Goal: Task Accomplishment & Management: Use online tool/utility

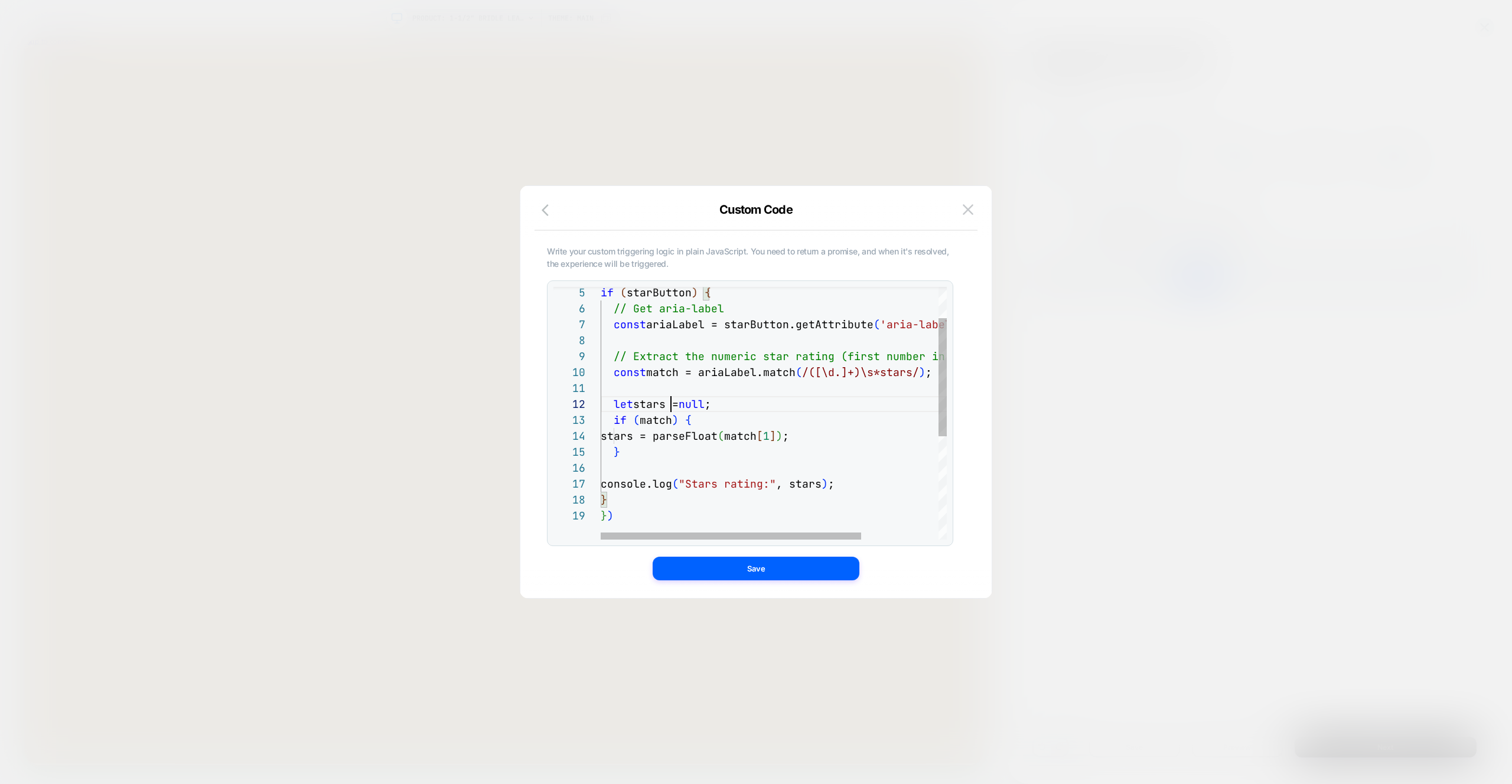
scroll to position [16, 70]
click at [671, 408] on div "if ( starButton ) { // Get aria-label const ariaLabel = starButton.getAttribute…" at bounding box center [825, 491] width 448 height 540
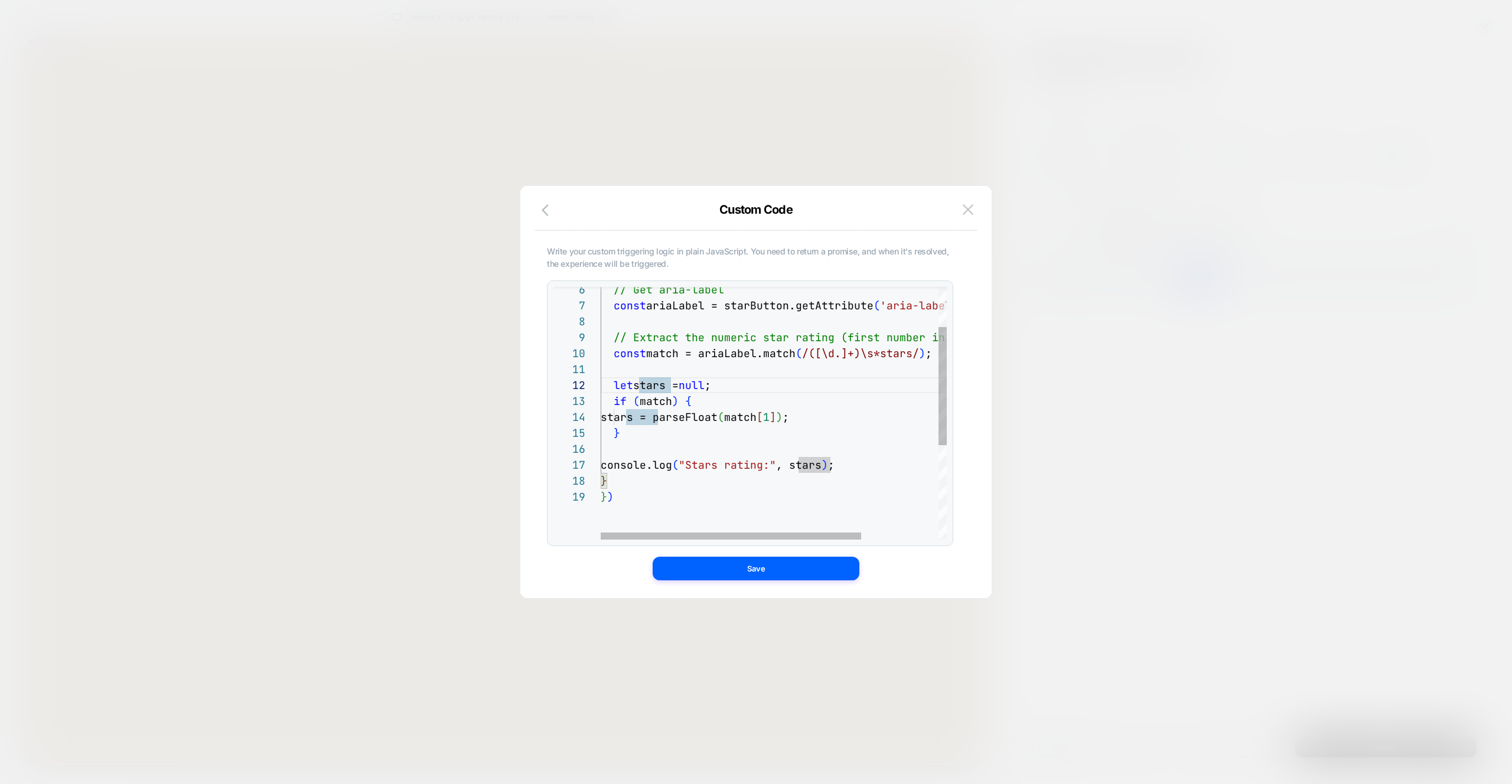
click at [850, 466] on div "// Get aria-label const ariaLabel = starButton.getAttribute ( 'aria-label' ) ; …" at bounding box center [825, 472] width 448 height 540
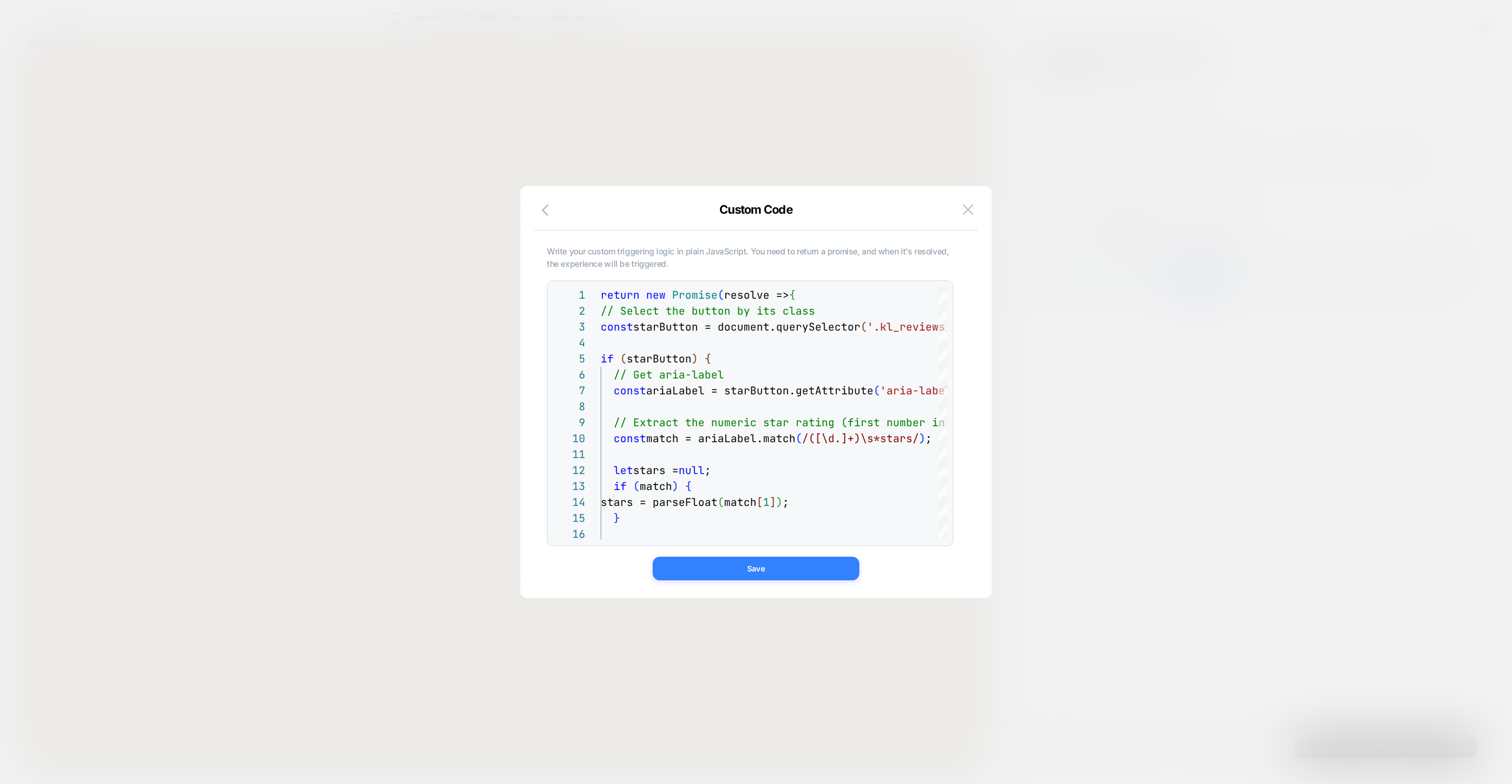
type textarea "**********"
click at [774, 569] on button "Save" at bounding box center [756, 569] width 207 height 24
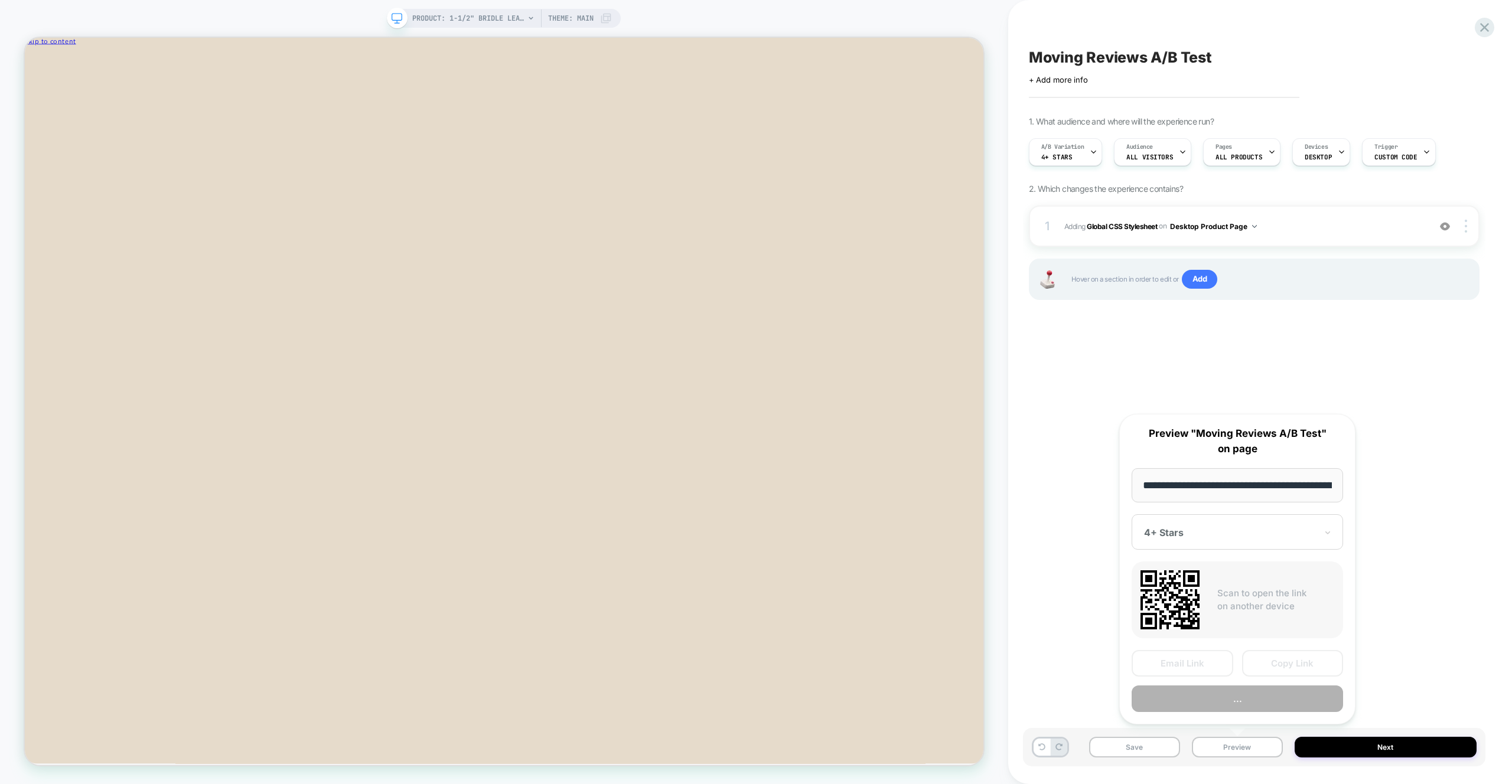
scroll to position [0, 210]
click at [1233, 696] on button "Preview" at bounding box center [1237, 699] width 211 height 27
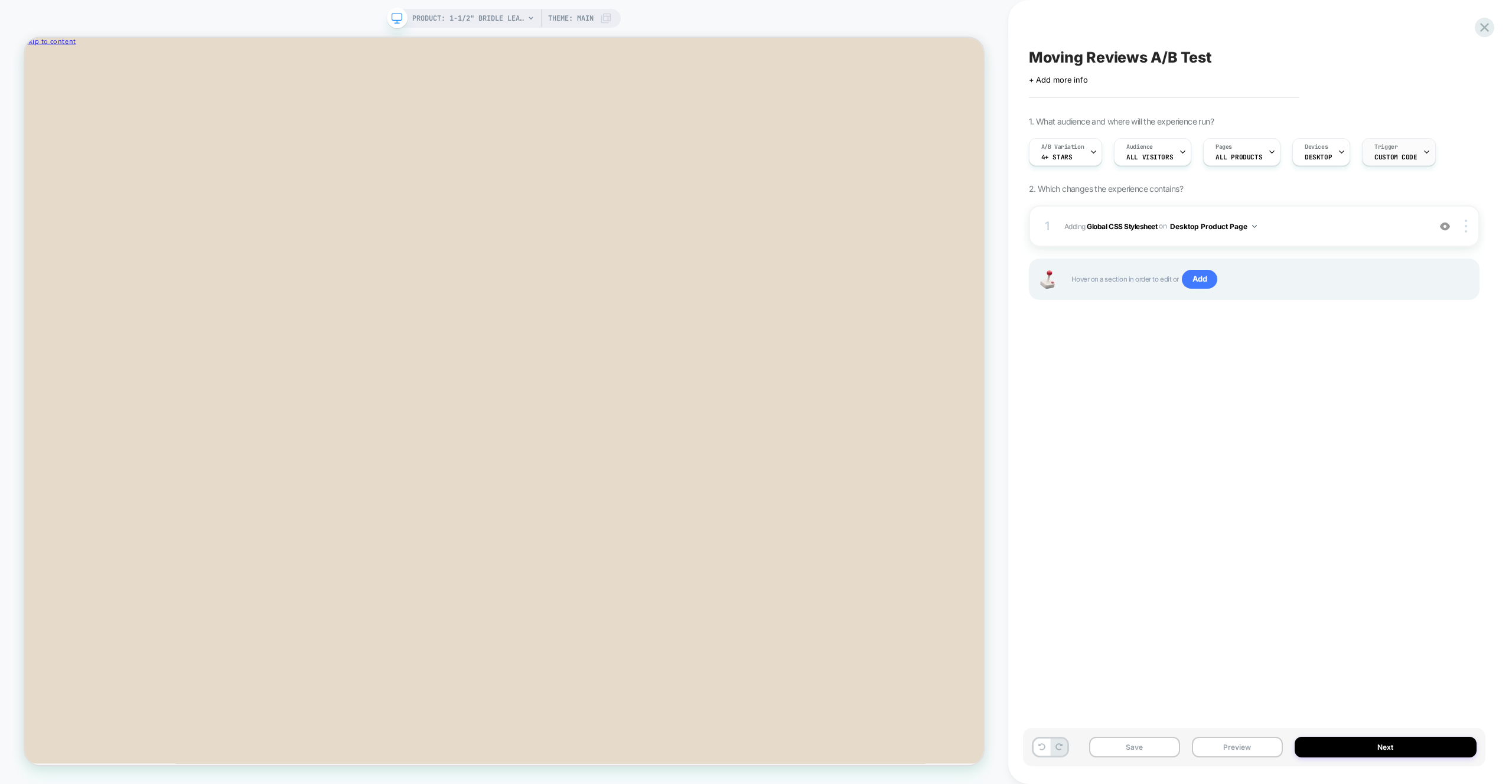
click at [1423, 160] on div at bounding box center [1426, 152] width 8 height 27
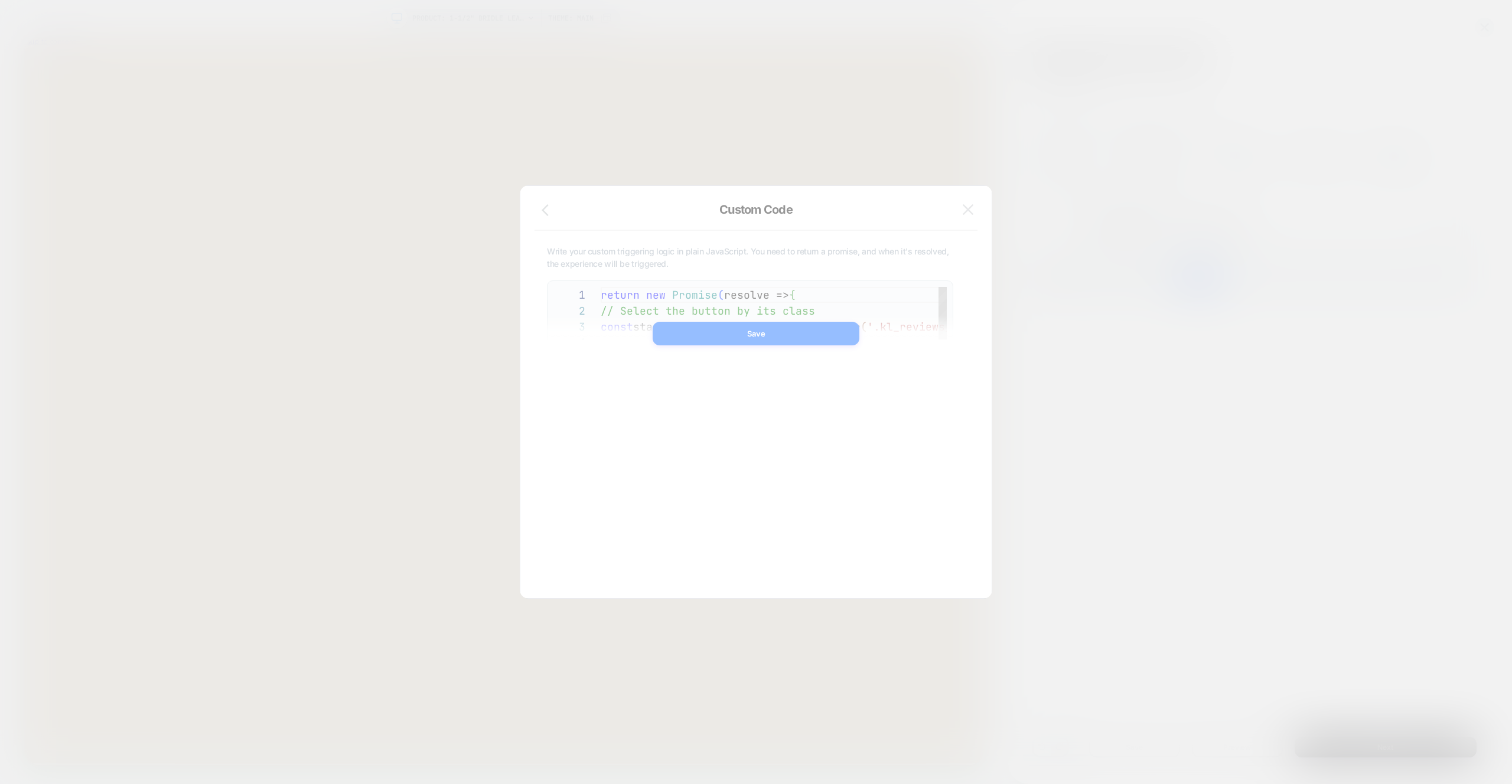
scroll to position [159, 0]
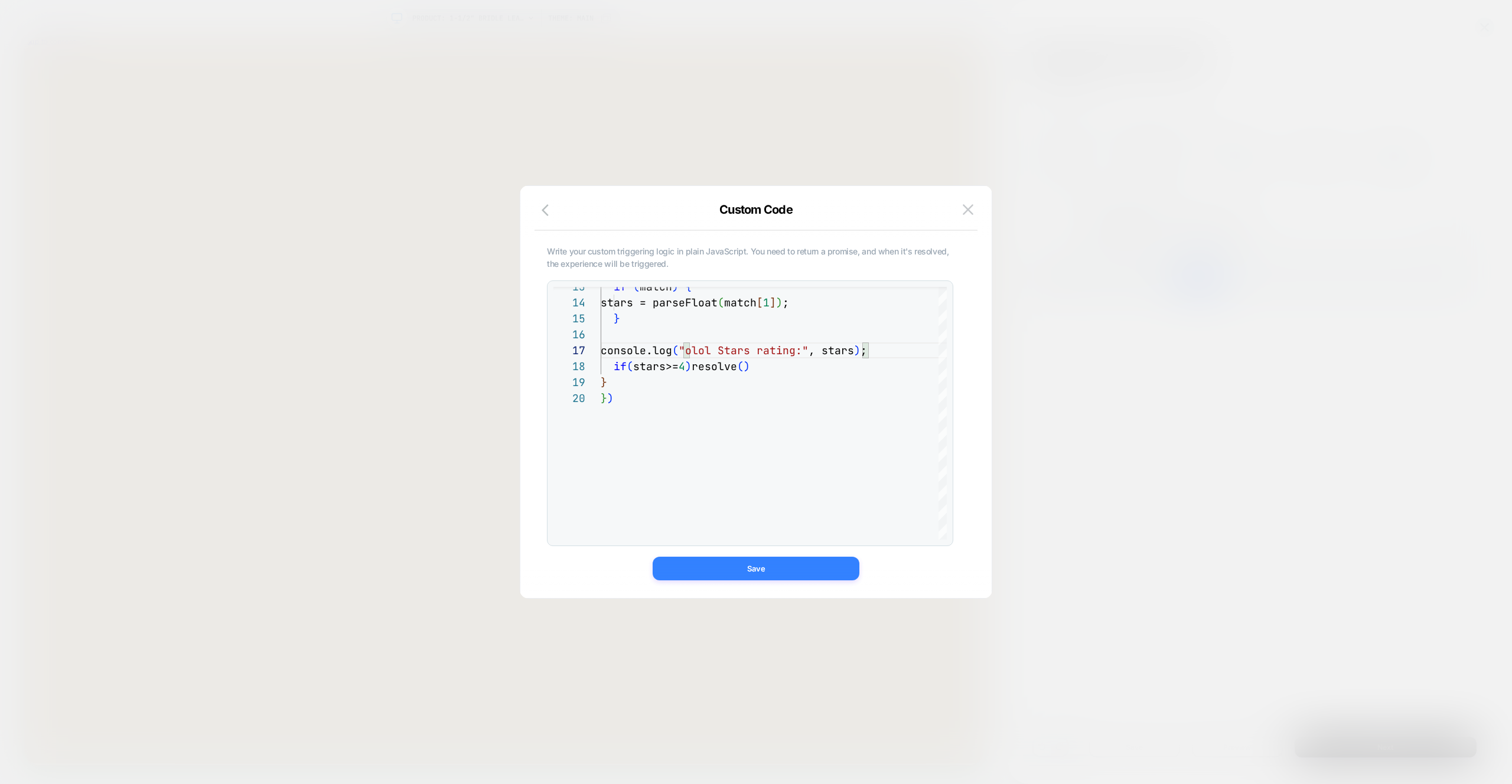
type textarea "**********"
drag, startPoint x: 799, startPoint y: 566, endPoint x: 1047, endPoint y: 706, distance: 284.8
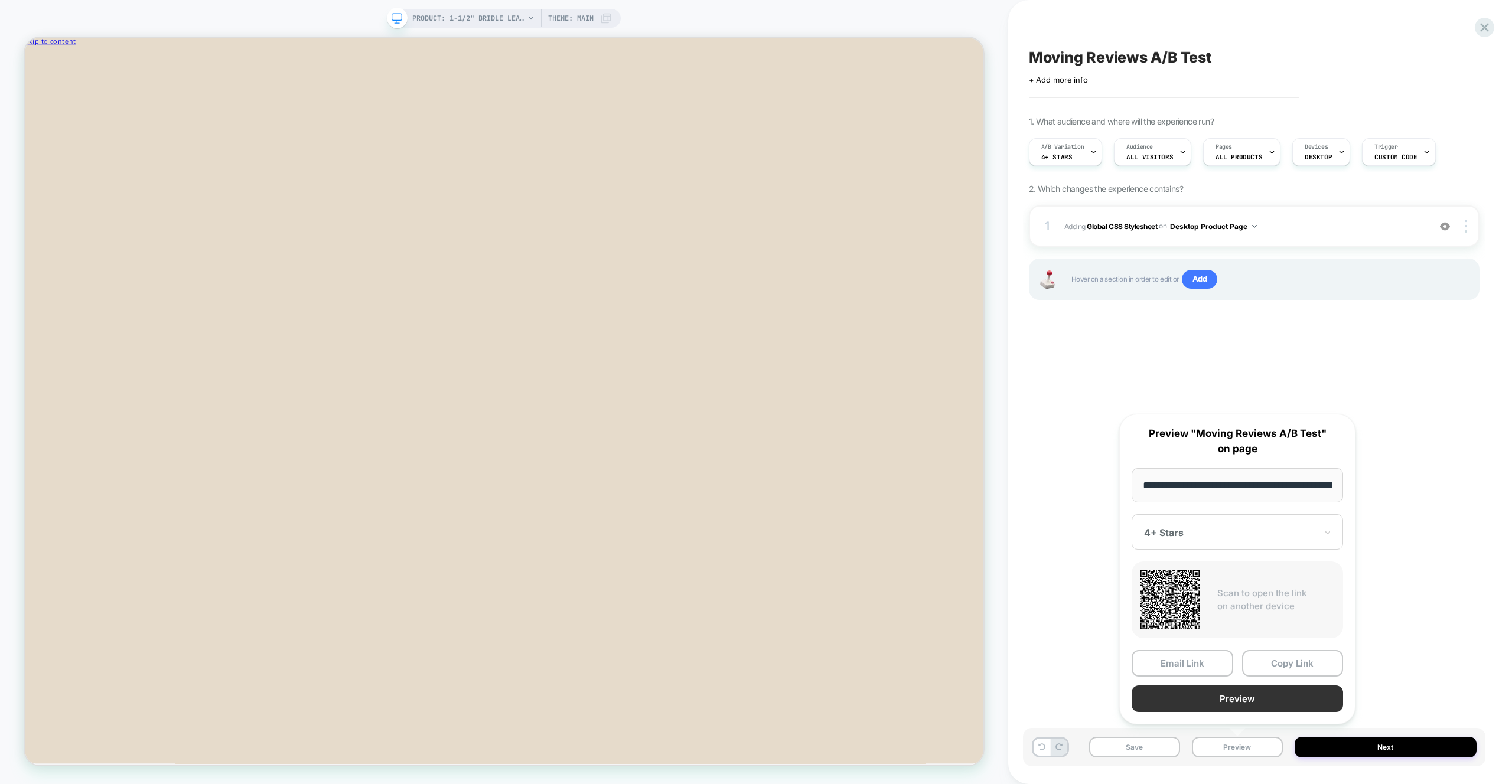
scroll to position [0, 210]
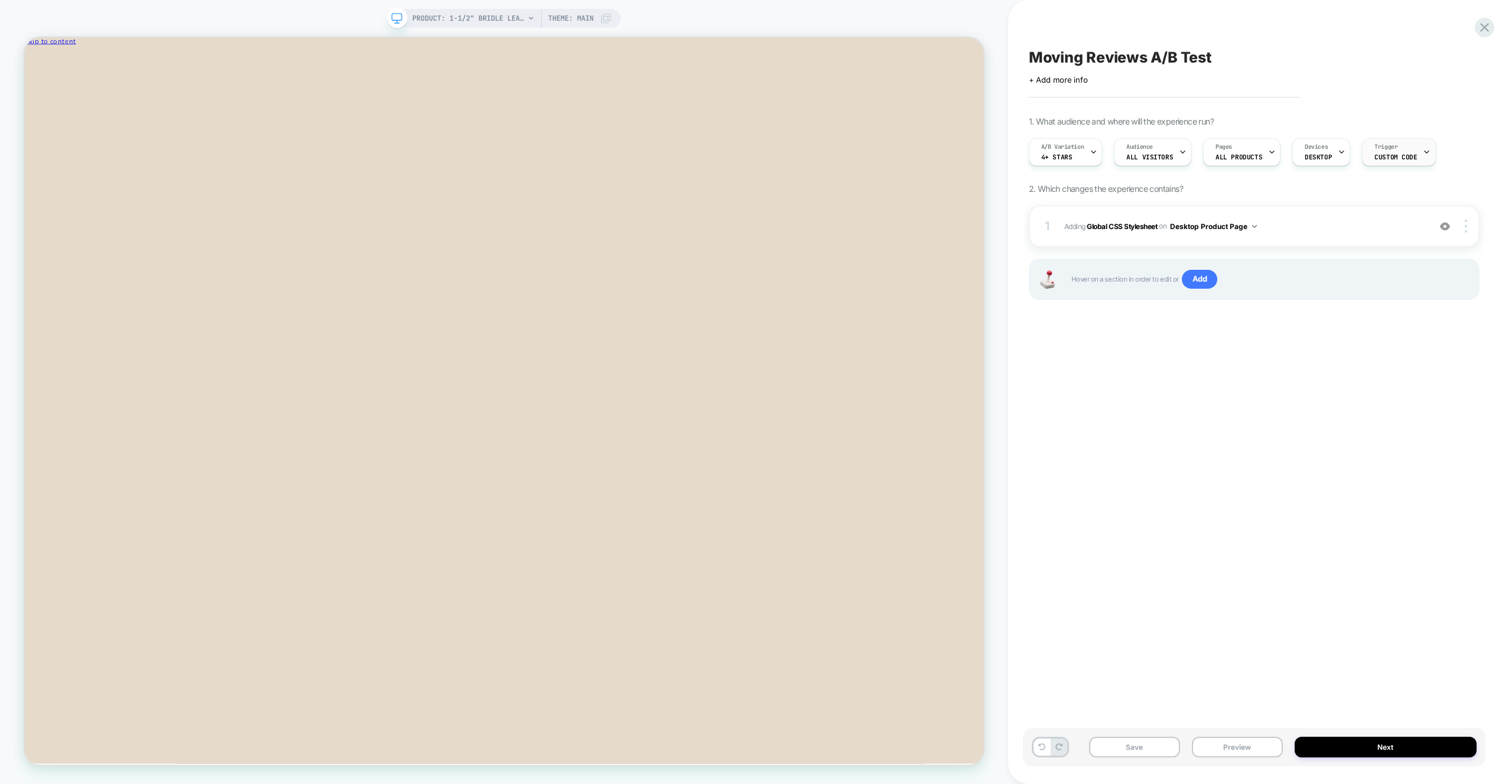
click at [1401, 155] on span "Custom Code" at bounding box center [1395, 157] width 43 height 9
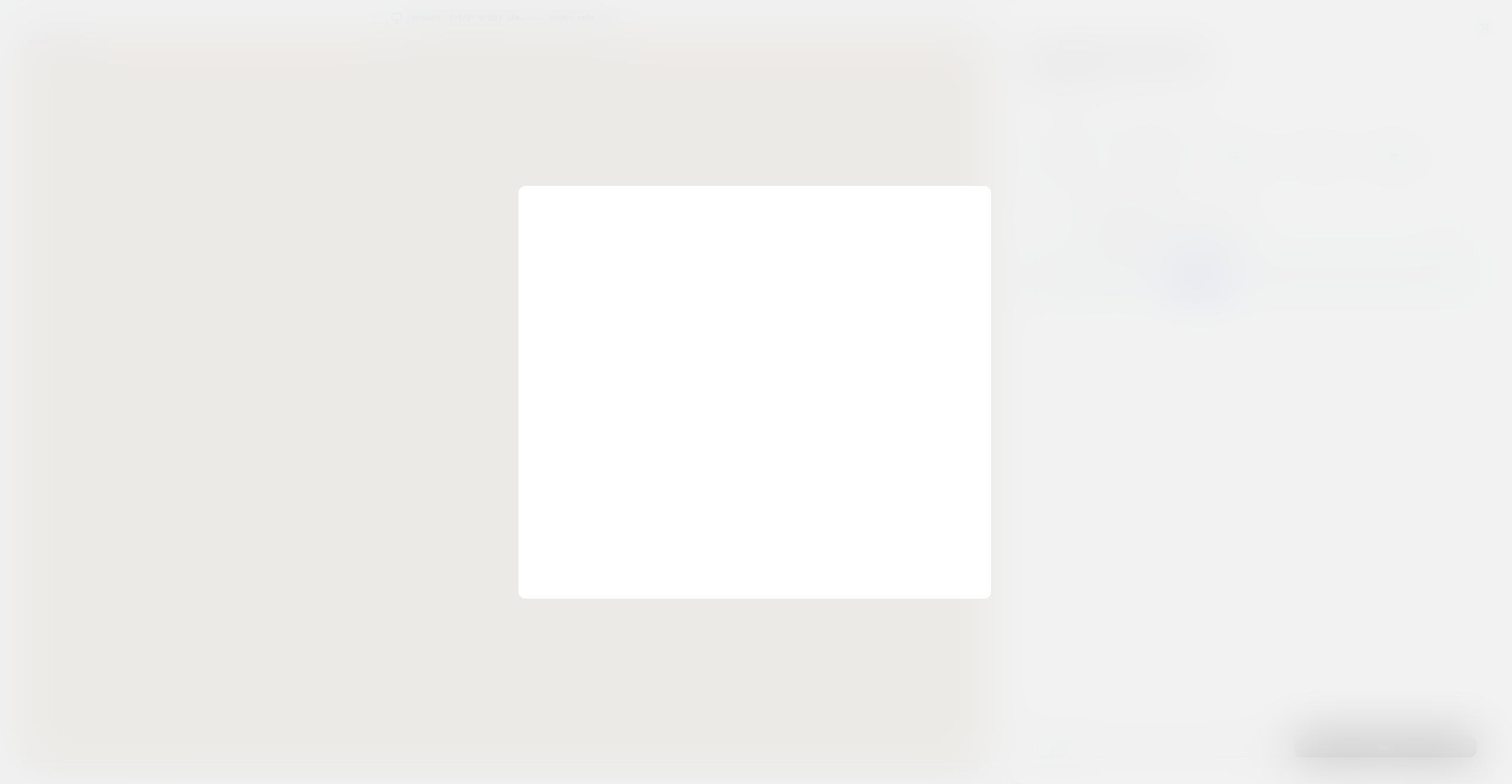
scroll to position [159, 0]
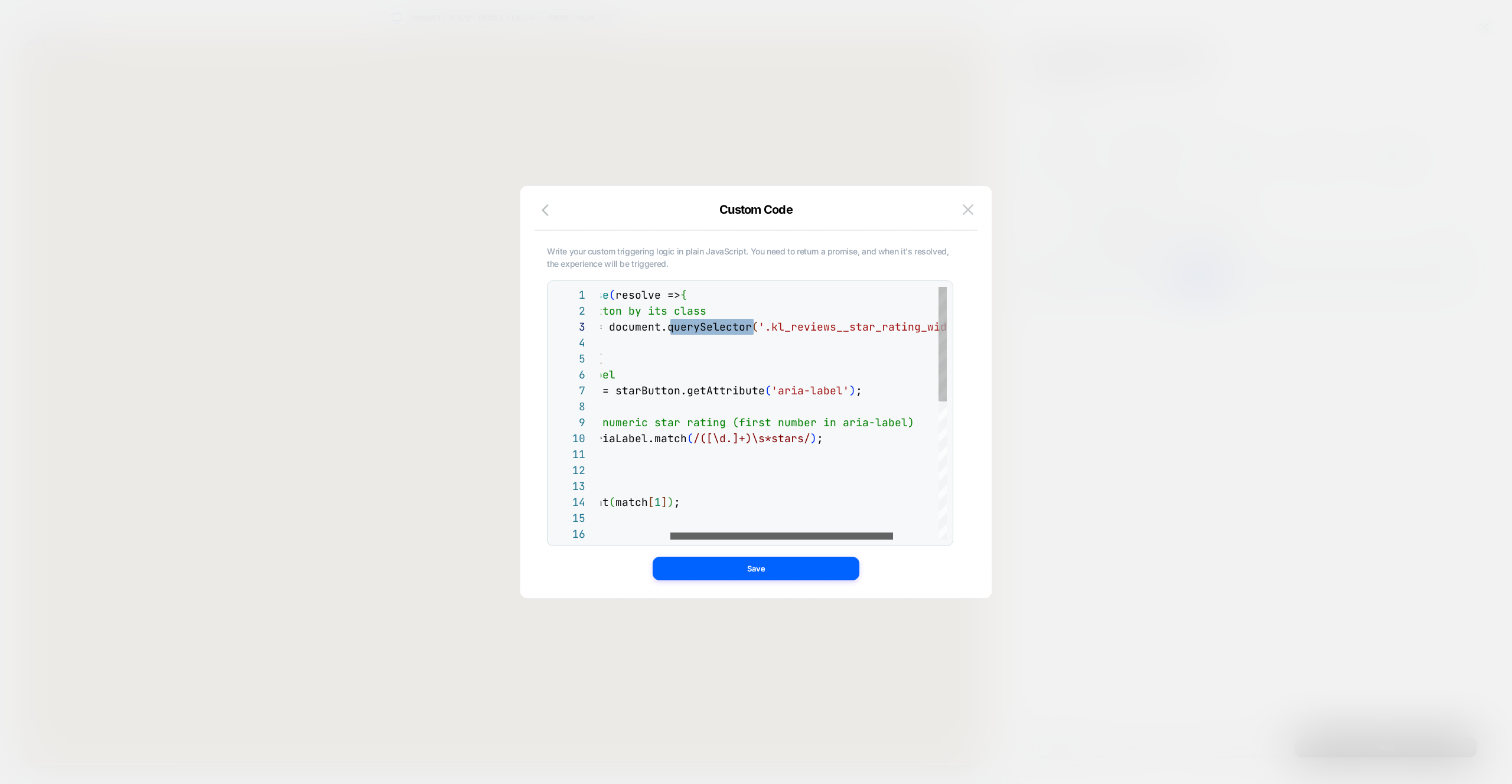
click at [670, 533] on div at bounding box center [782, 536] width 223 height 7
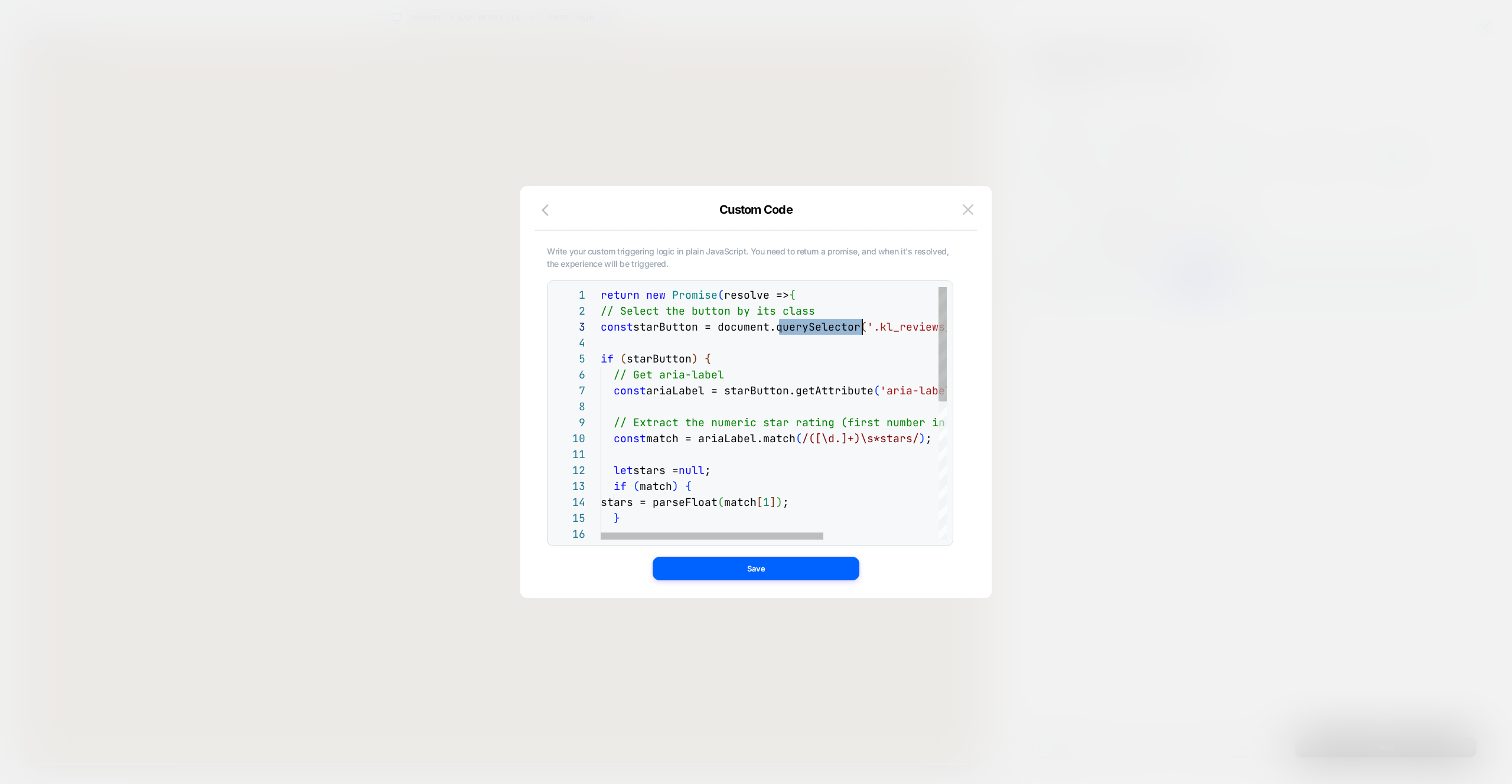
drag, startPoint x: 718, startPoint y: 340, endPoint x: 598, endPoint y: 346, distance: 120.1
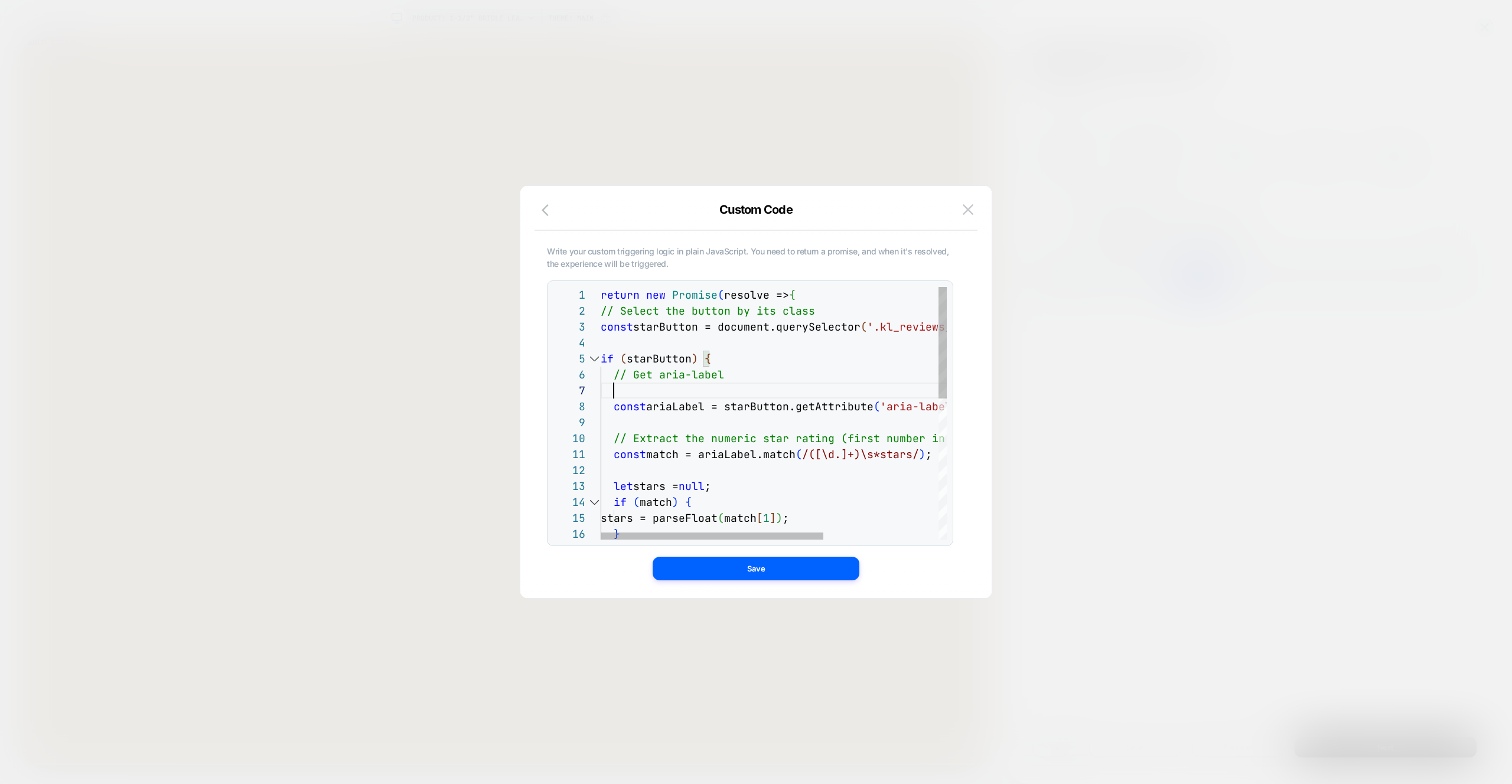
scroll to position [96, 166]
click at [642, 538] on div at bounding box center [712, 536] width 223 height 7
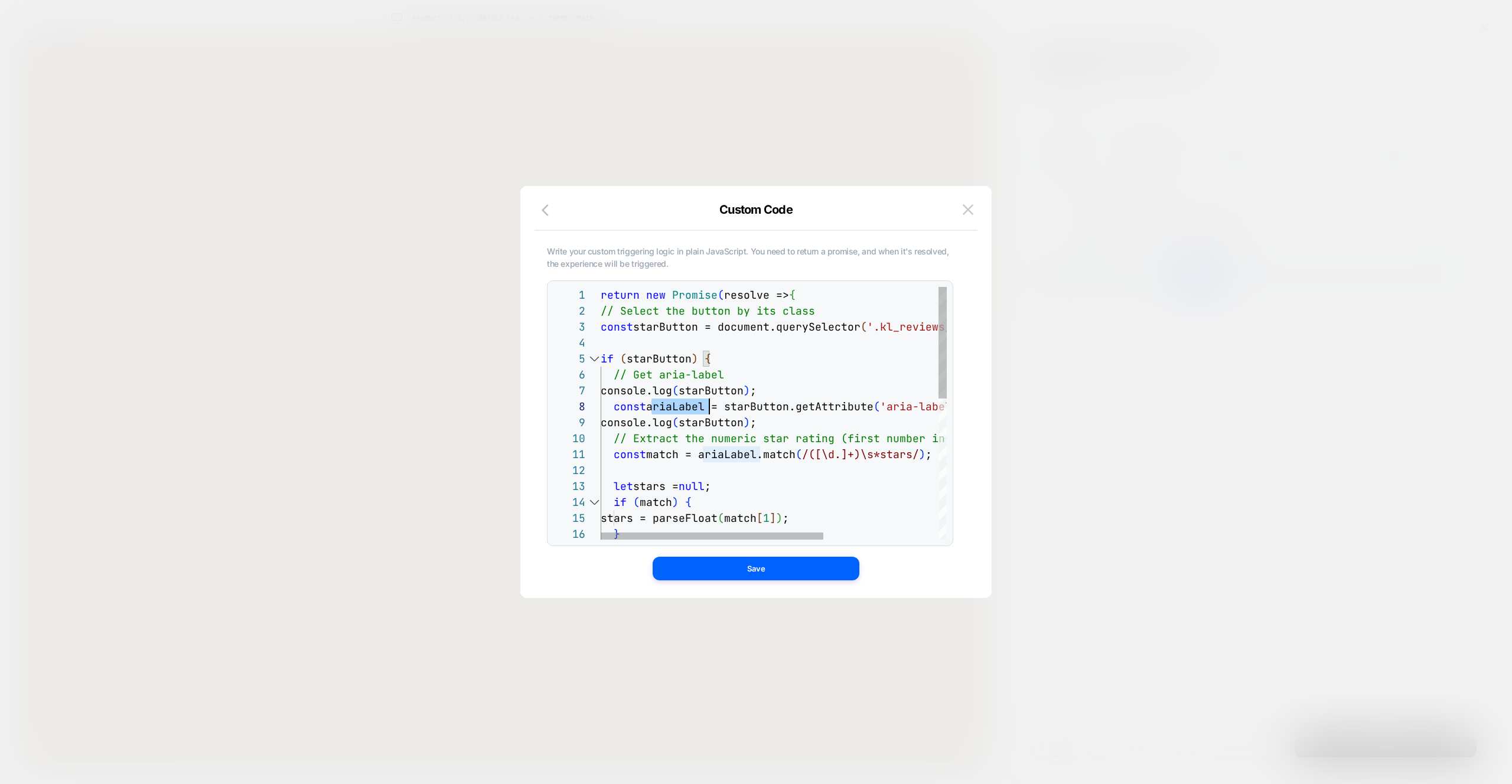
scroll to position [111, 109]
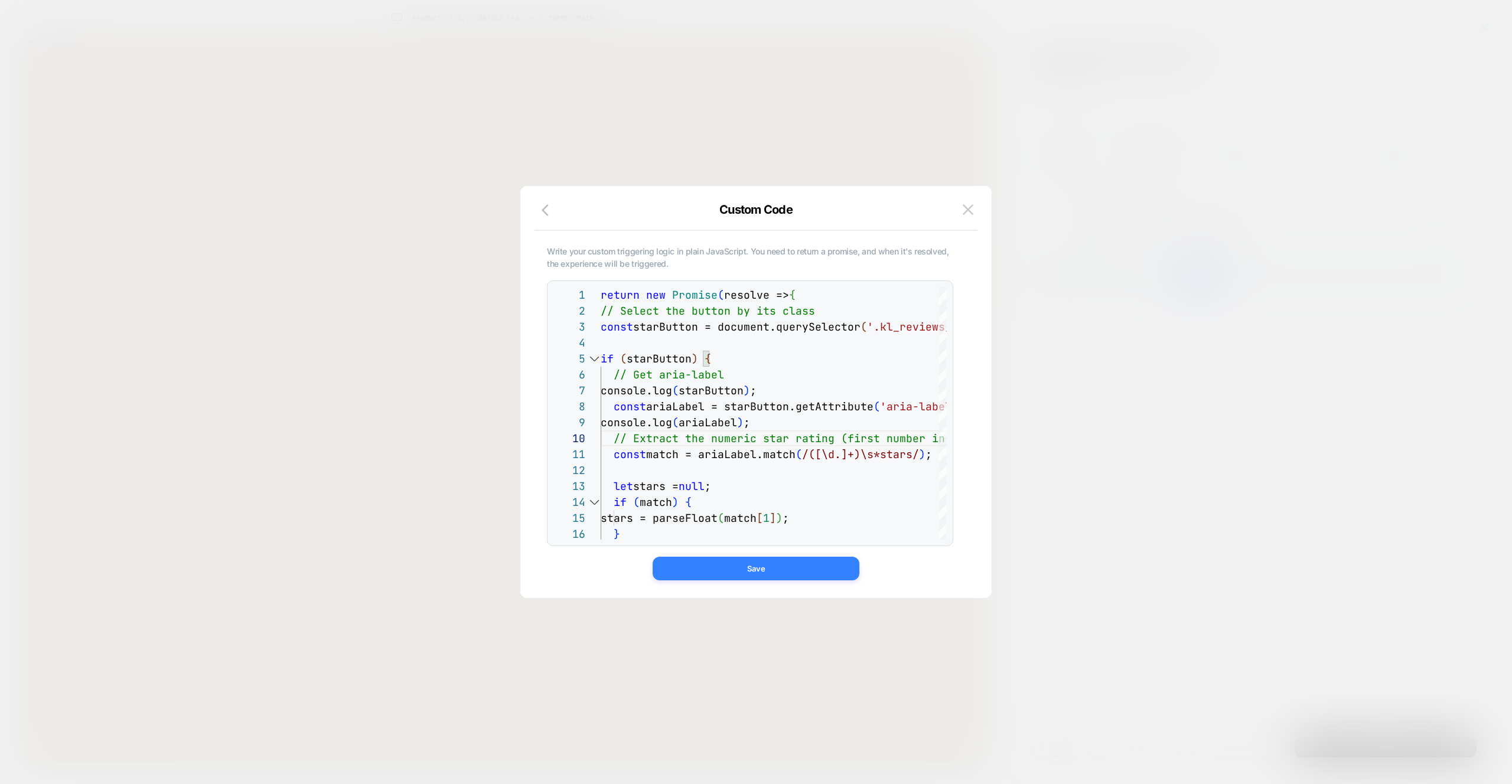
type textarea "**********"
click at [783, 579] on button "Save" at bounding box center [756, 569] width 207 height 24
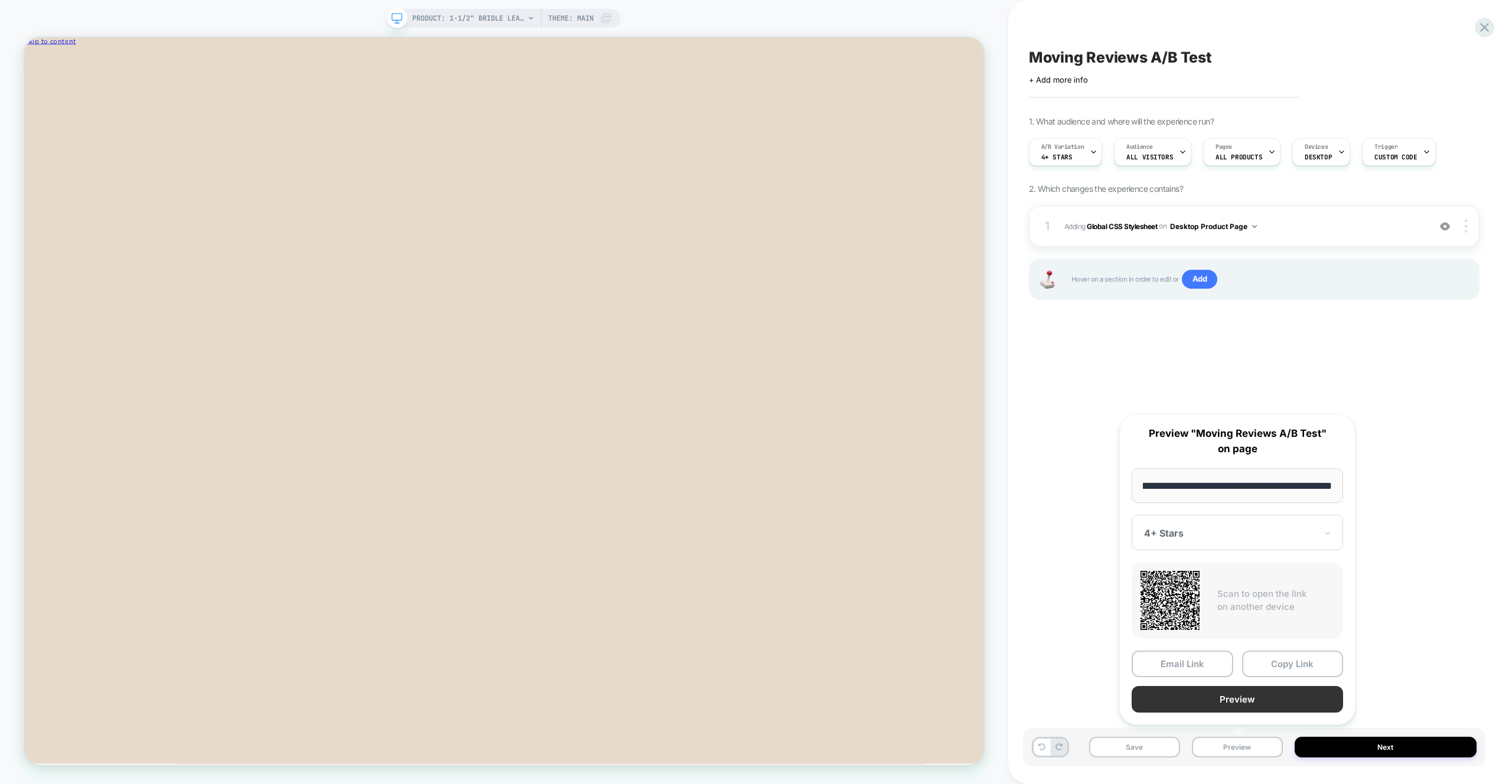
scroll to position [0, 0]
click at [1242, 711] on button "Preview" at bounding box center [1237, 699] width 211 height 27
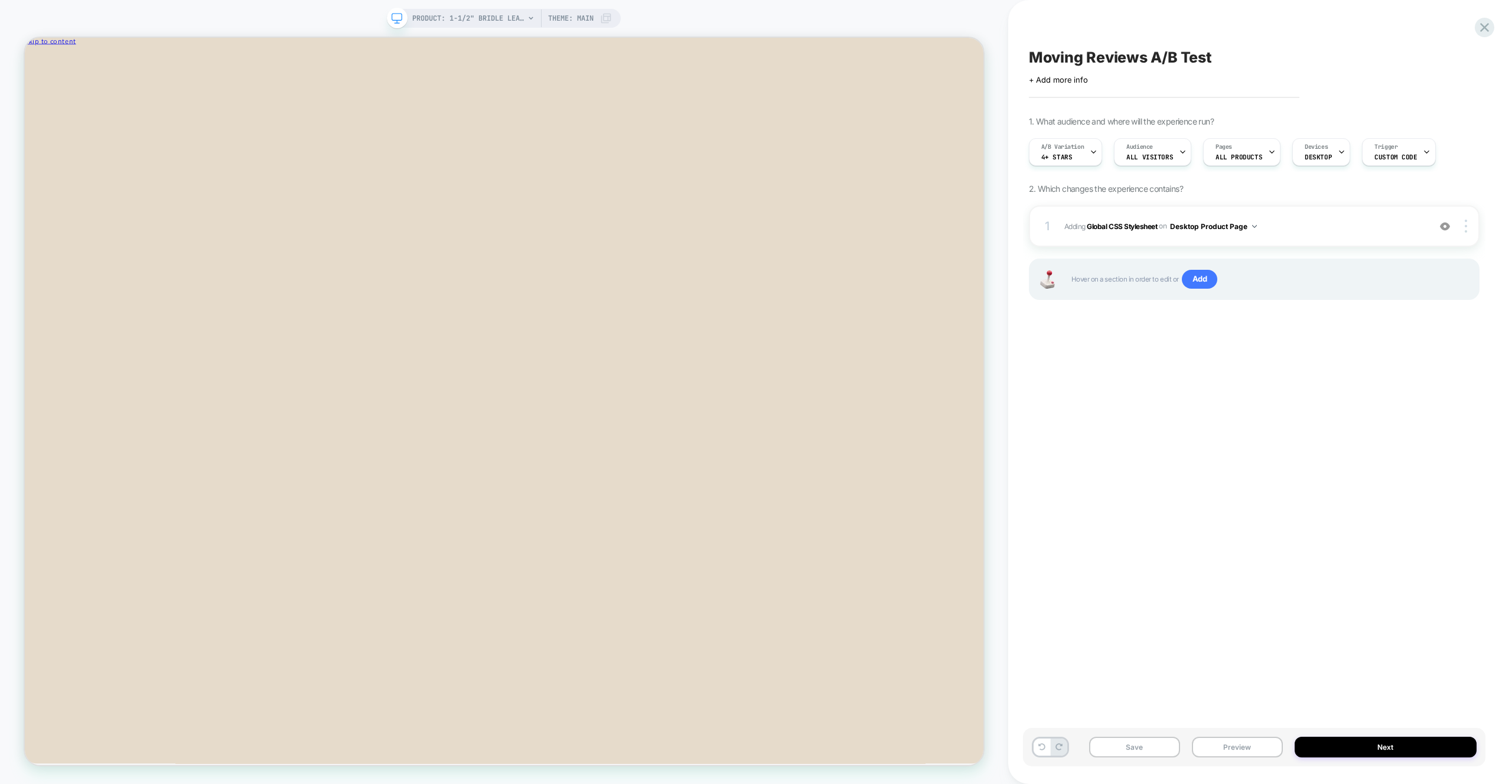
click at [1401, 167] on div "A/B Variation 4+ Stars Audience All Visitors Pages ALL PRODUCTS Devices DESKTOP…" at bounding box center [1248, 152] width 450 height 40
click at [5, 643] on div "Trigger Custom Code" at bounding box center [5, 643] width 0 height 0
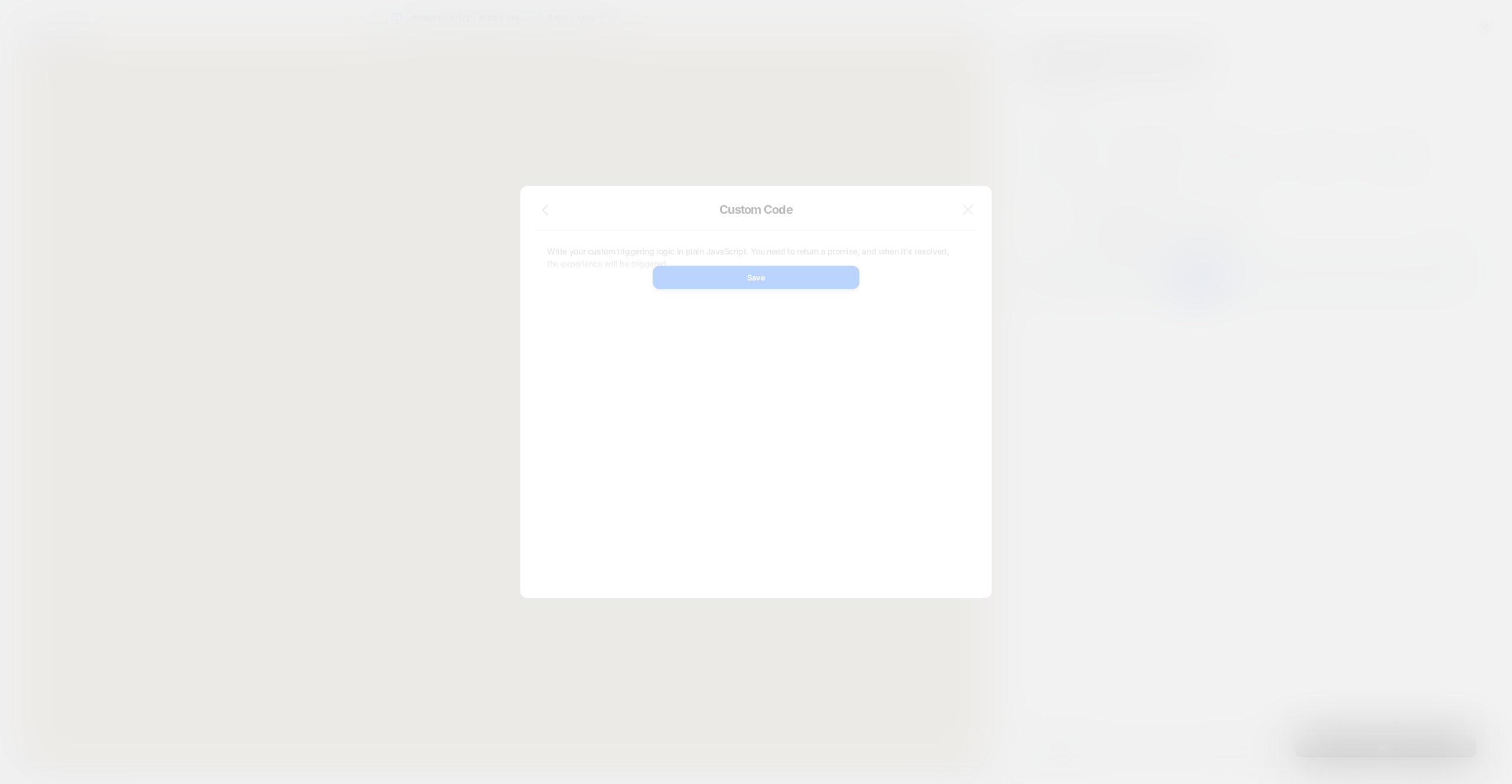
scroll to position [159, 0]
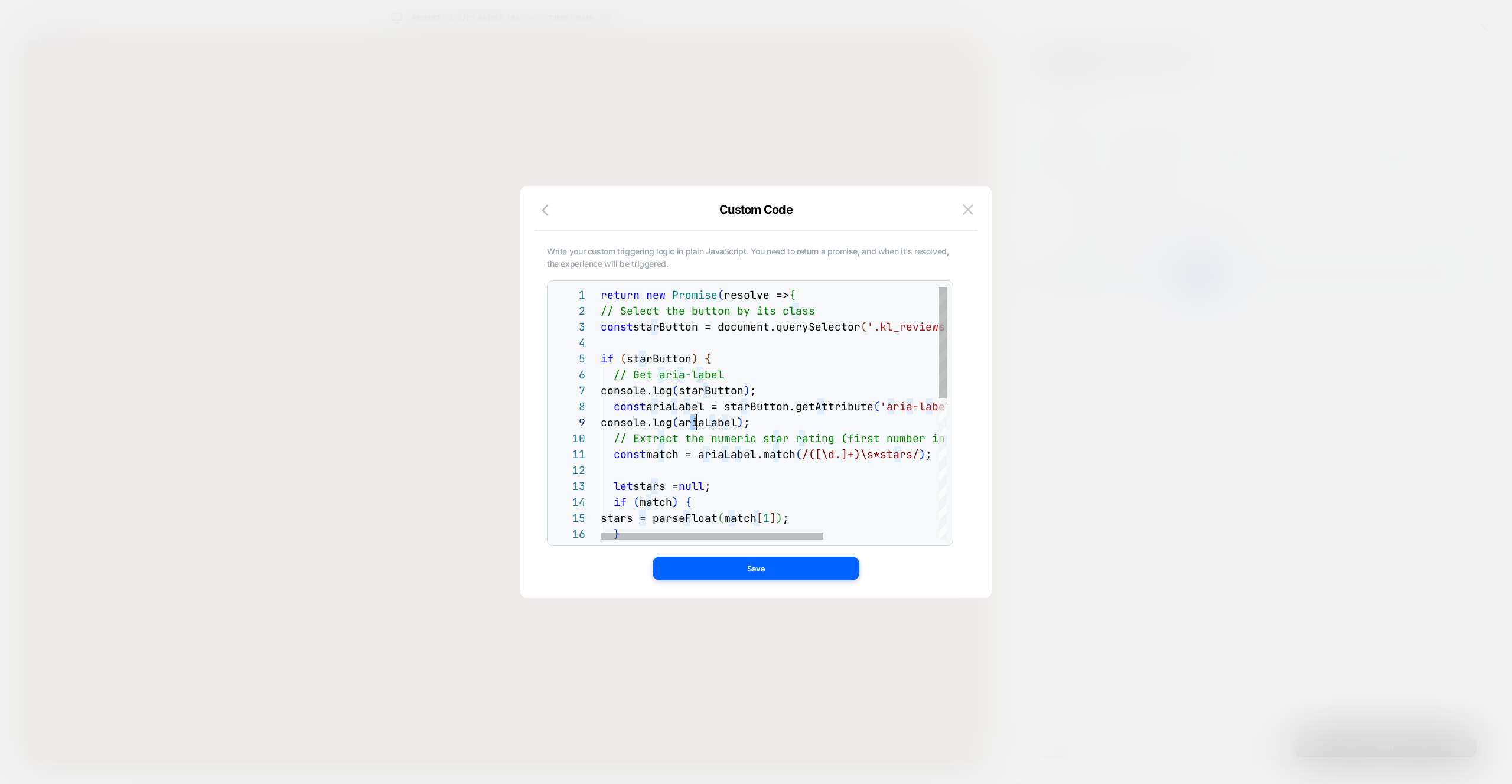
drag, startPoint x: 692, startPoint y: 425, endPoint x: 690, endPoint y: 430, distance: 5.4
click at [693, 425] on div "return new Promise ( resolve => { // Select the button by its class const starB…" at bounding box center [863, 572] width 525 height 572
drag, startPoint x: 737, startPoint y: 422, endPoint x: 694, endPoint y: 421, distance: 43.0
click at [694, 421] on div "return new Promise ( resolve => { // Select the button by its class const starB…" at bounding box center [863, 572] width 525 height 572
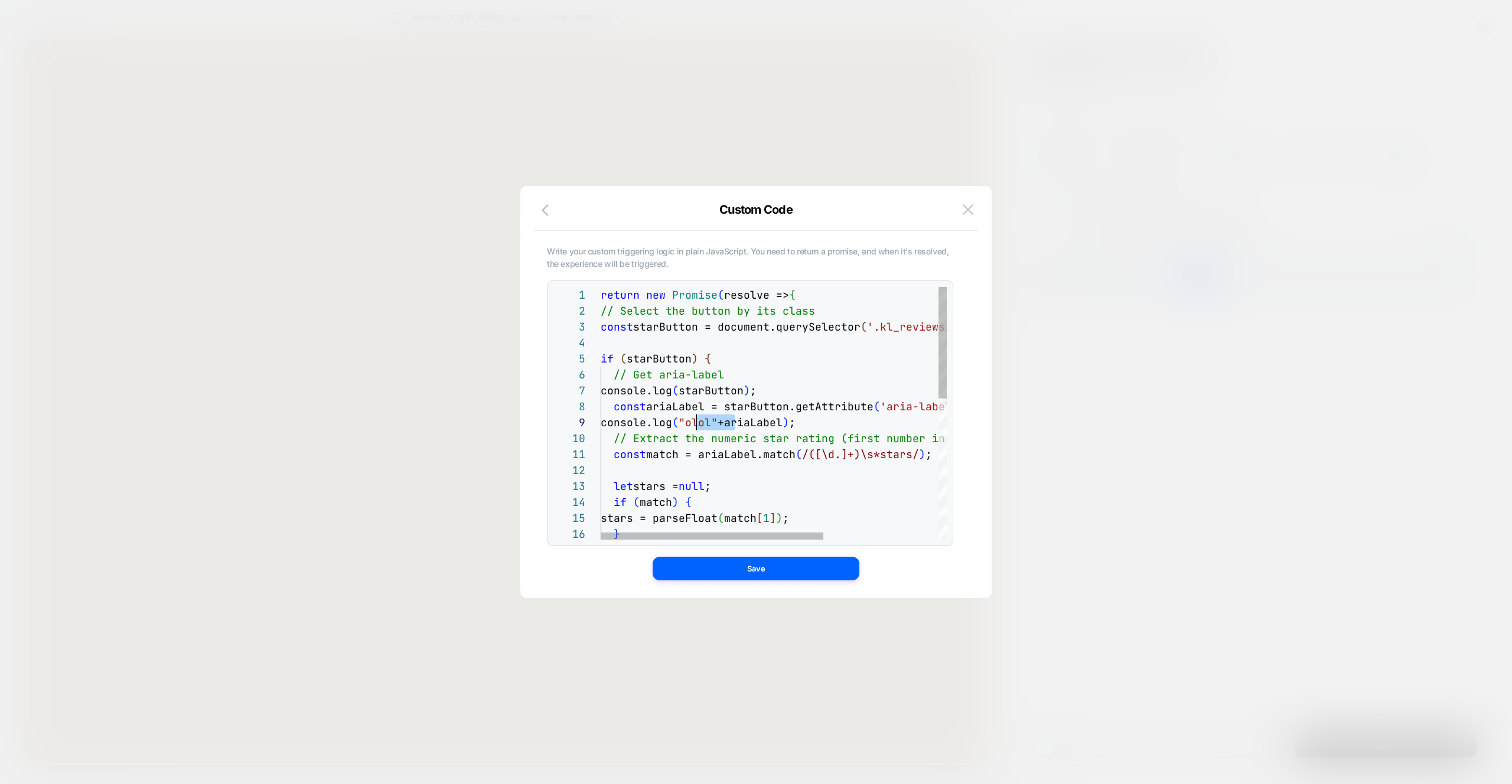
click at [694, 421] on div "return new Promise ( resolve => { // Select the button by its class const starB…" at bounding box center [863, 572] width 525 height 572
click at [740, 431] on div "return new Promise ( resolve => { // Select the button by its class const starB…" at bounding box center [863, 572] width 525 height 572
drag, startPoint x: 735, startPoint y: 423, endPoint x: 690, endPoint y: 419, distance: 45.2
click at [690, 419] on div "return new Promise ( resolve => { // Select the button by its class const starB…" at bounding box center [863, 572] width 525 height 572
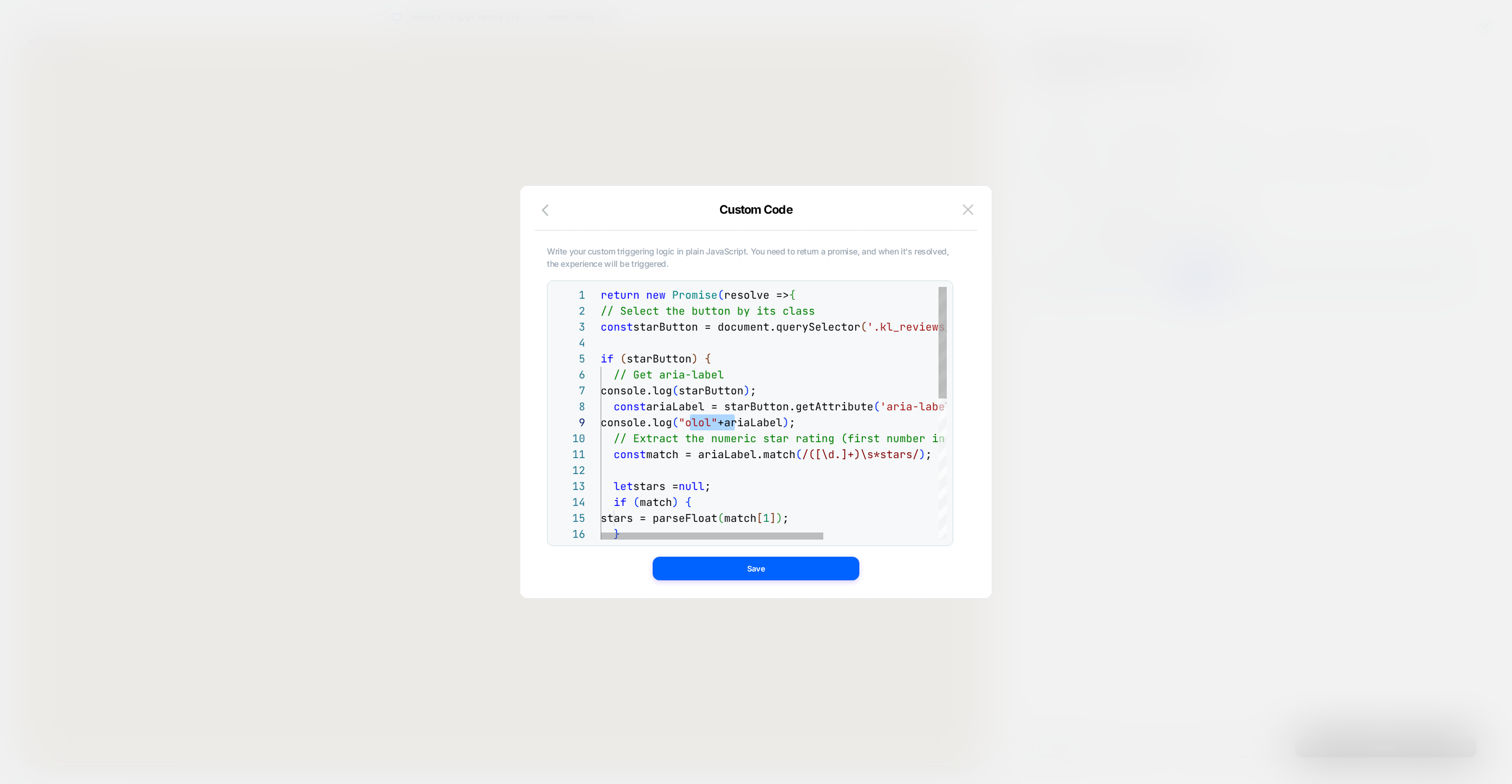
click at [691, 387] on div "return new Promise ( resolve => { // Select the button by its class const starB…" at bounding box center [863, 572] width 525 height 572
click at [839, 410] on div "return new Promise ( resolve => { // Select the button by its class const starB…" at bounding box center [863, 572] width 525 height 572
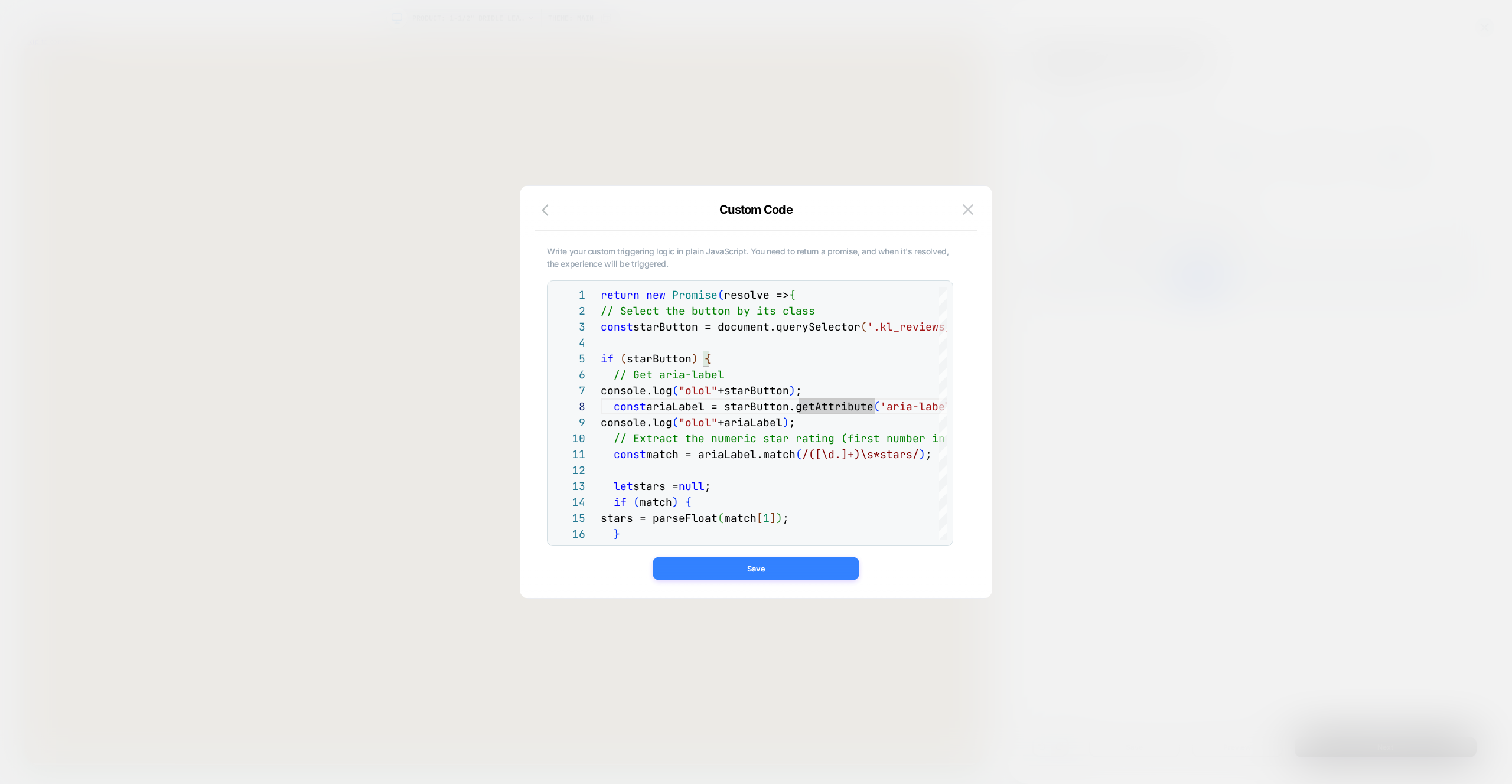
type textarea "**********"
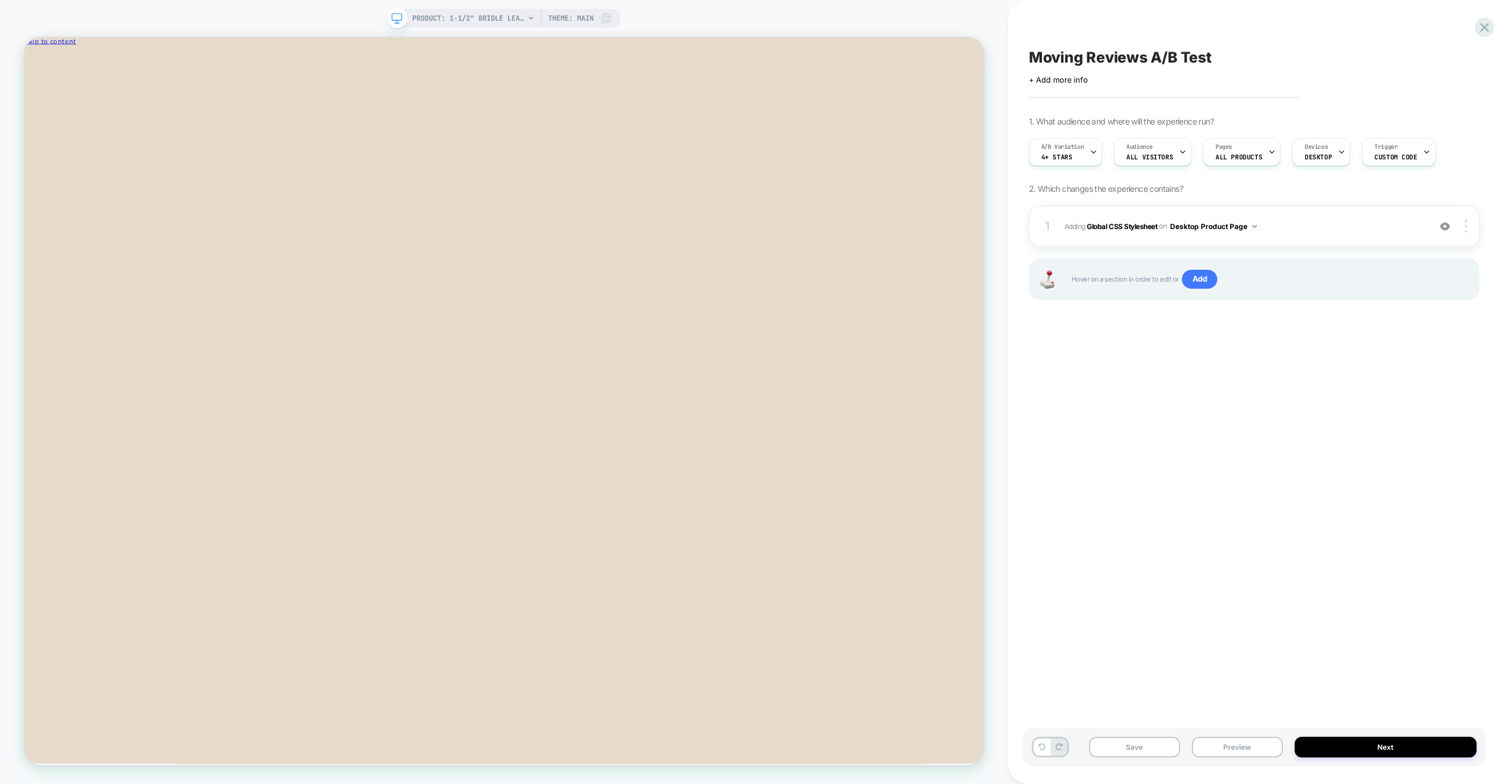
click at [1242, 766] on div "Save Preview Next" at bounding box center [1260, 753] width 463 height 50
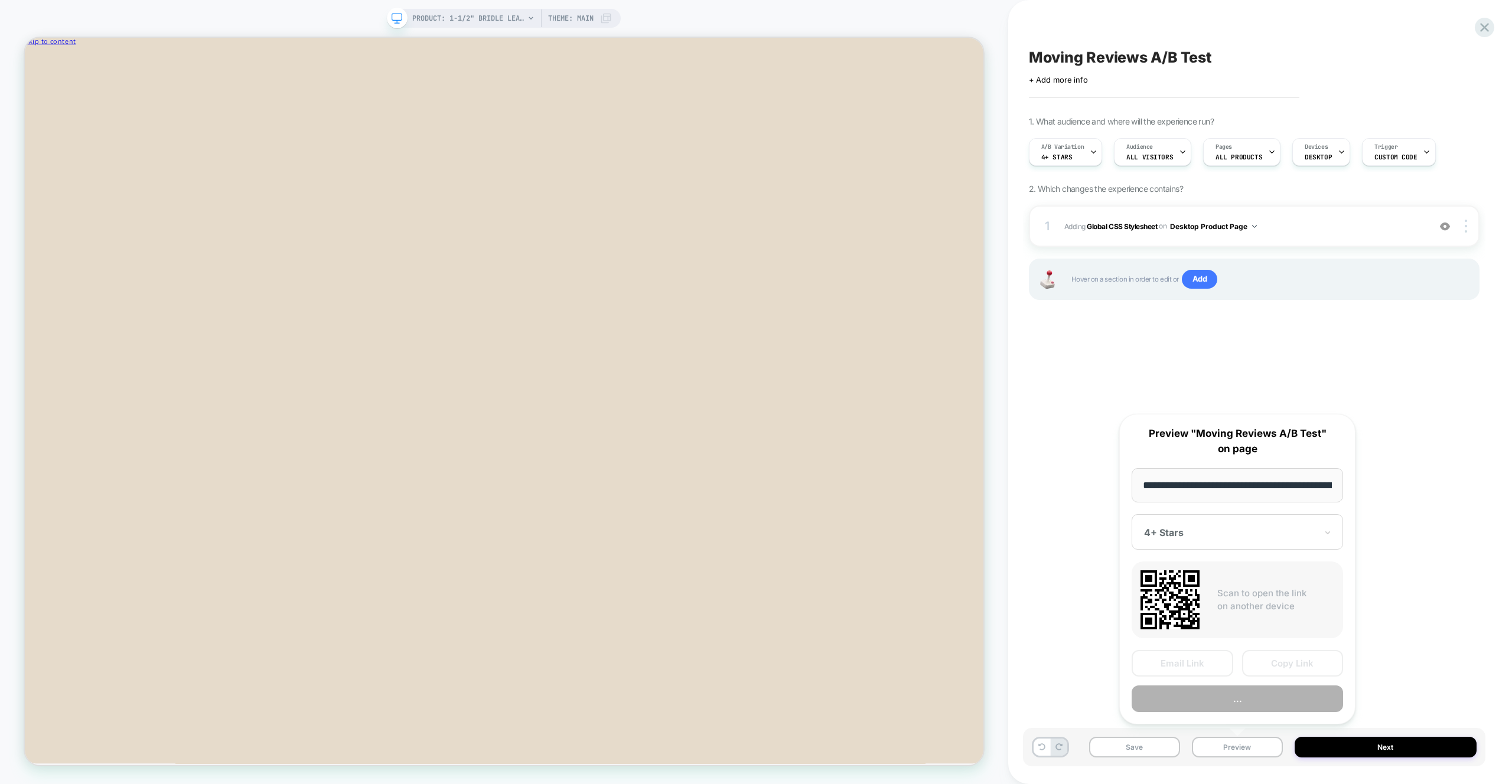
scroll to position [0, 210]
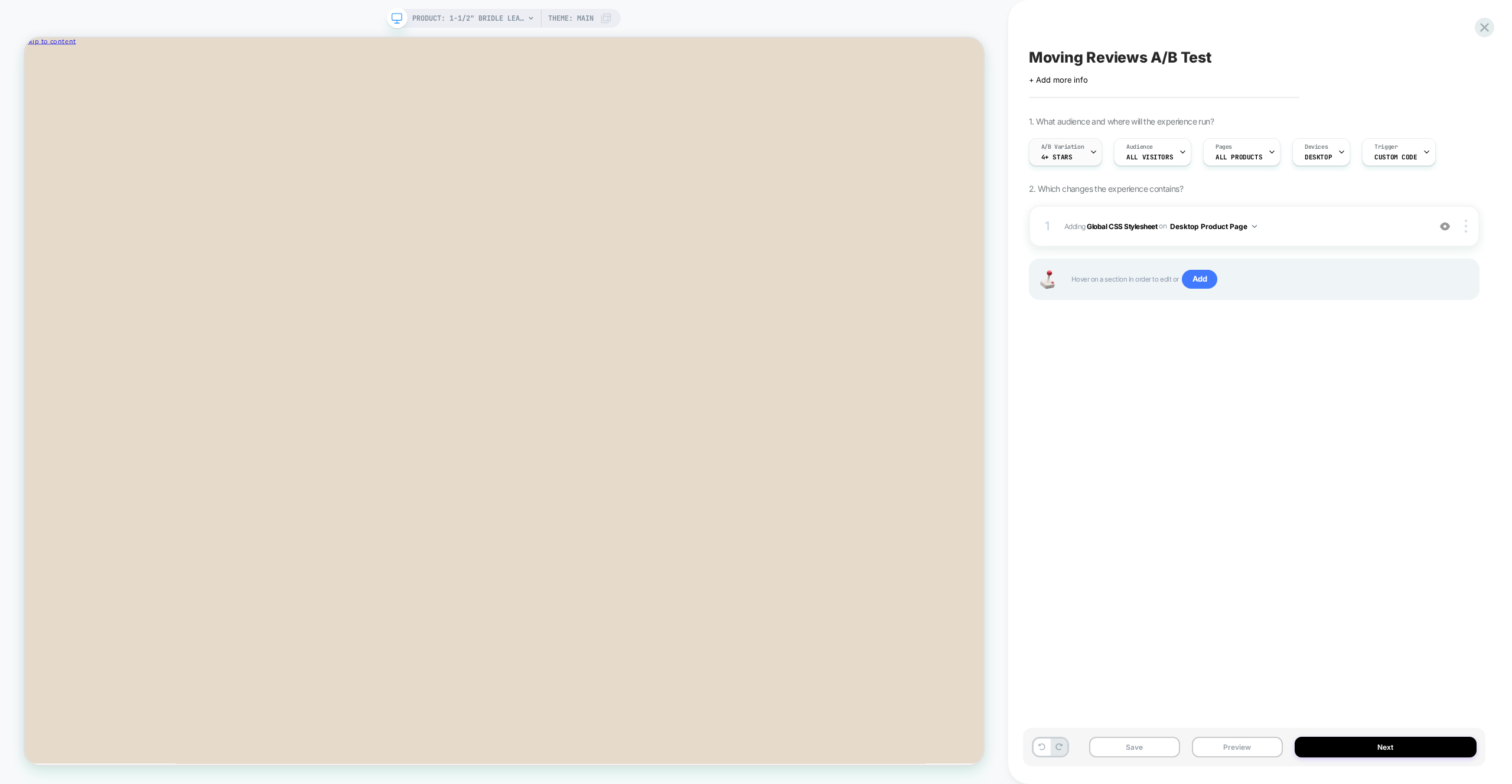
click at [1078, 159] on div "A/B Variation 4+ Stars" at bounding box center [1063, 152] width 67 height 27
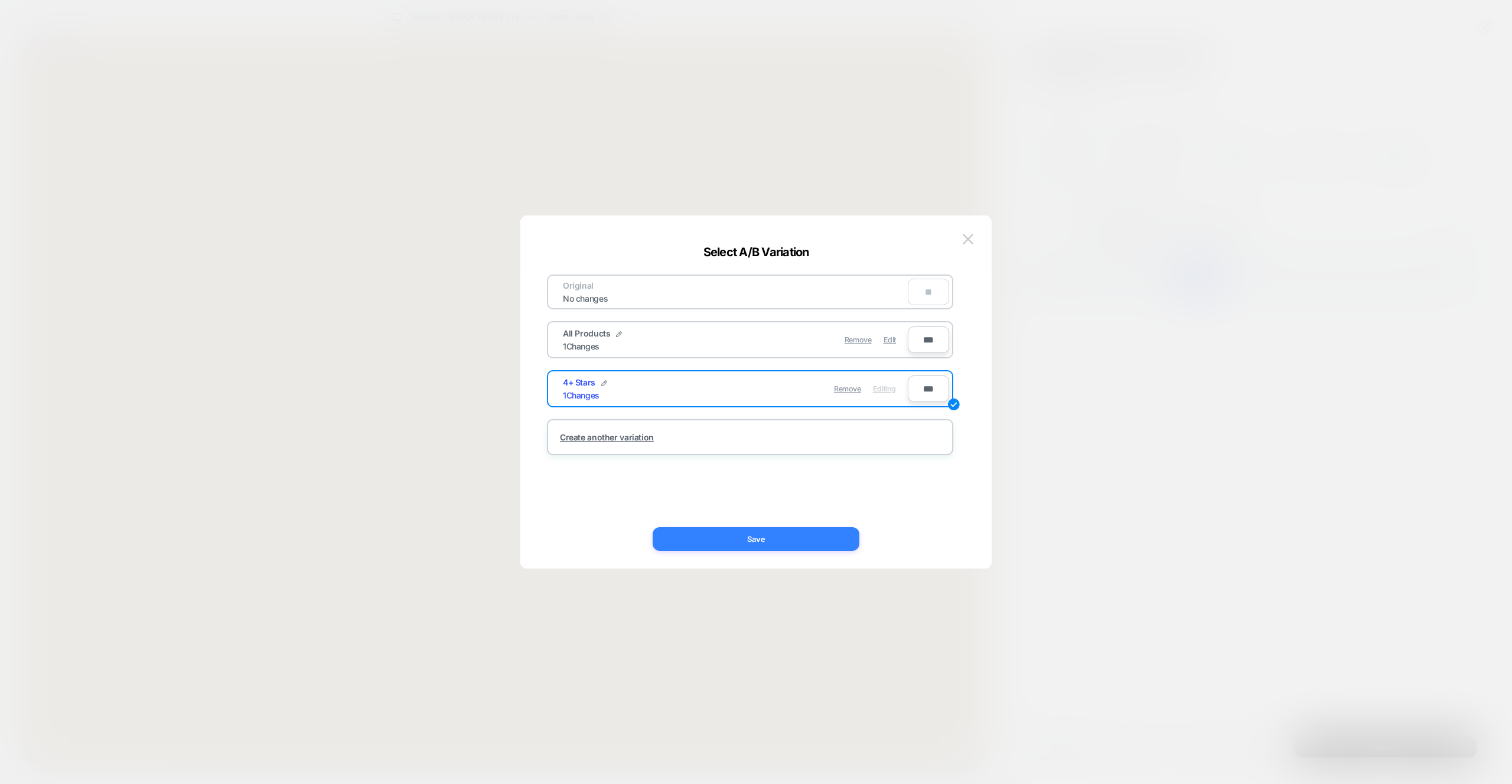
drag, startPoint x: 802, startPoint y: 543, endPoint x: 1035, endPoint y: 674, distance: 267.3
click at [802, 543] on button "Save" at bounding box center [756, 539] width 207 height 24
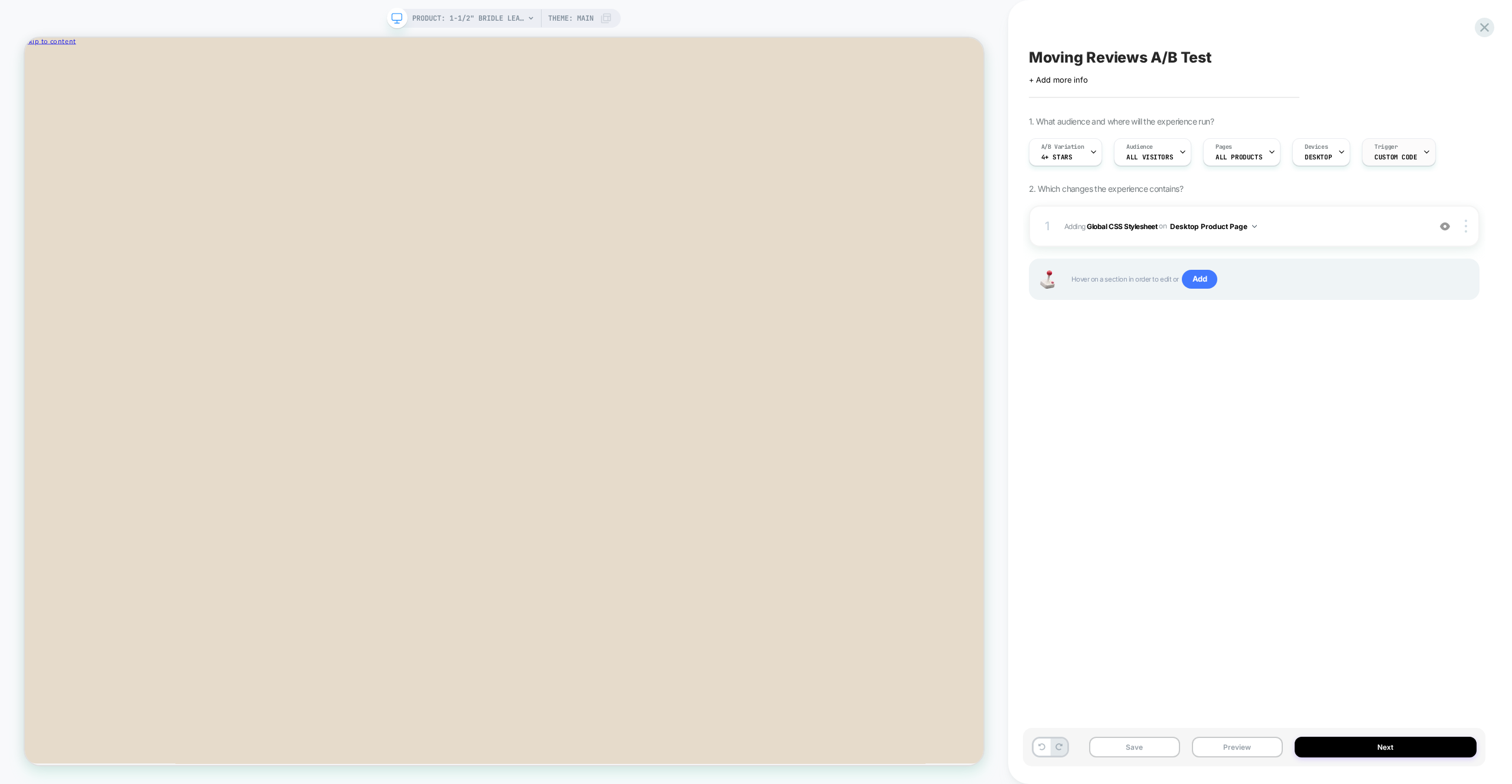
click at [1423, 158] on div at bounding box center [1426, 152] width 8 height 27
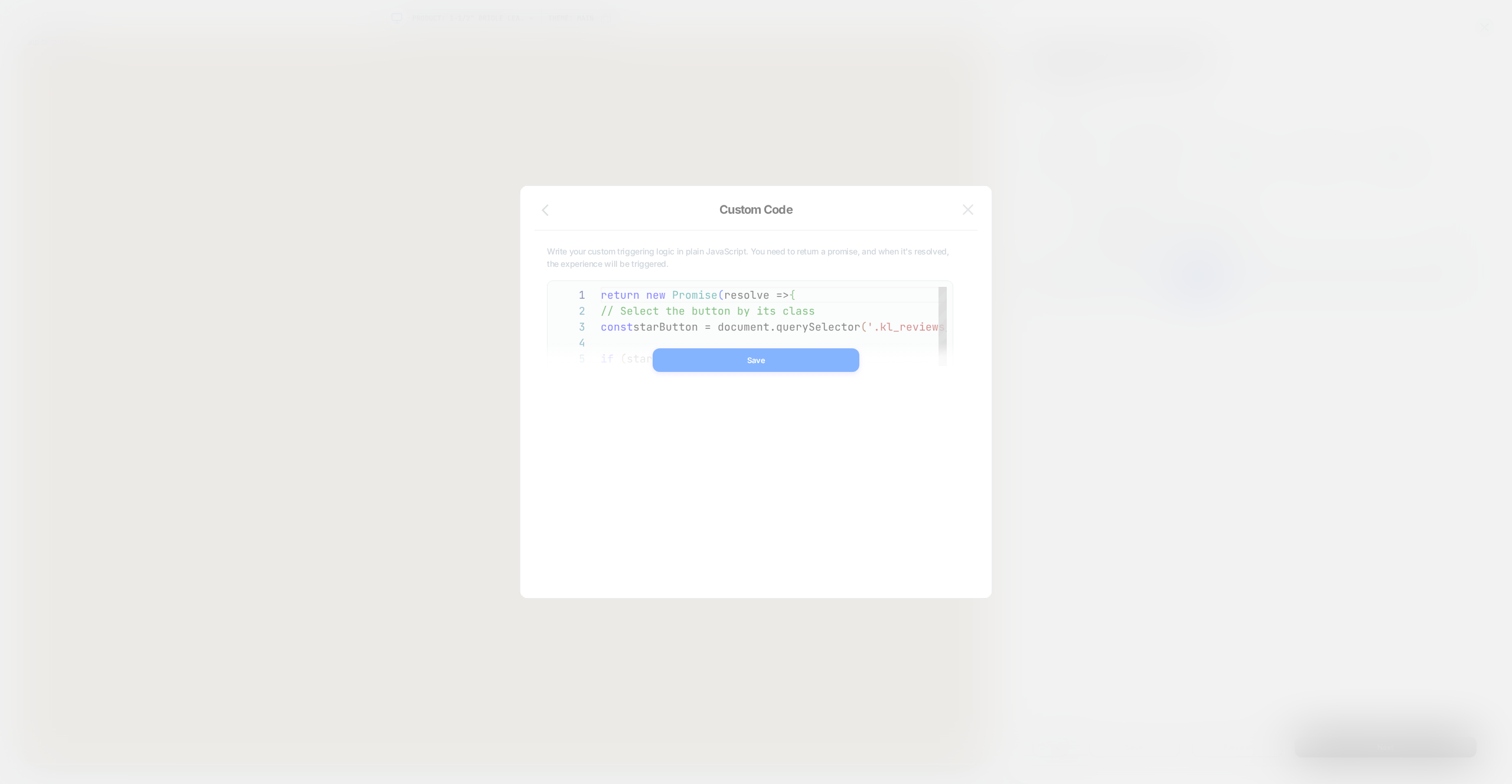
scroll to position [159, 0]
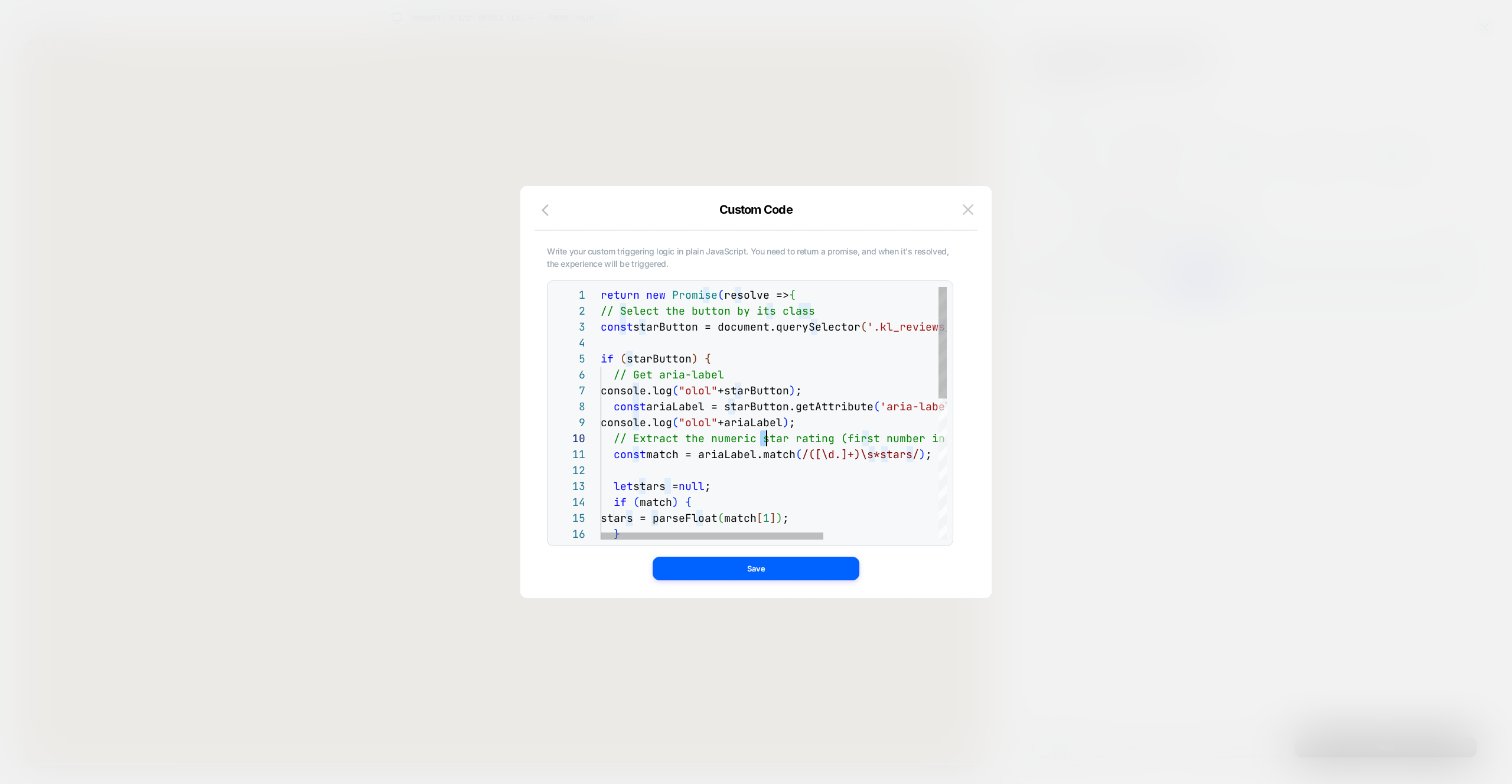
click at [763, 431] on div "return new Promise ( resolve => { // Select the button by its class const starB…" at bounding box center [863, 572] width 525 height 572
click at [653, 328] on div "return new Promise ( resolve => { // Select the button by its class const starB…" at bounding box center [863, 572] width 525 height 572
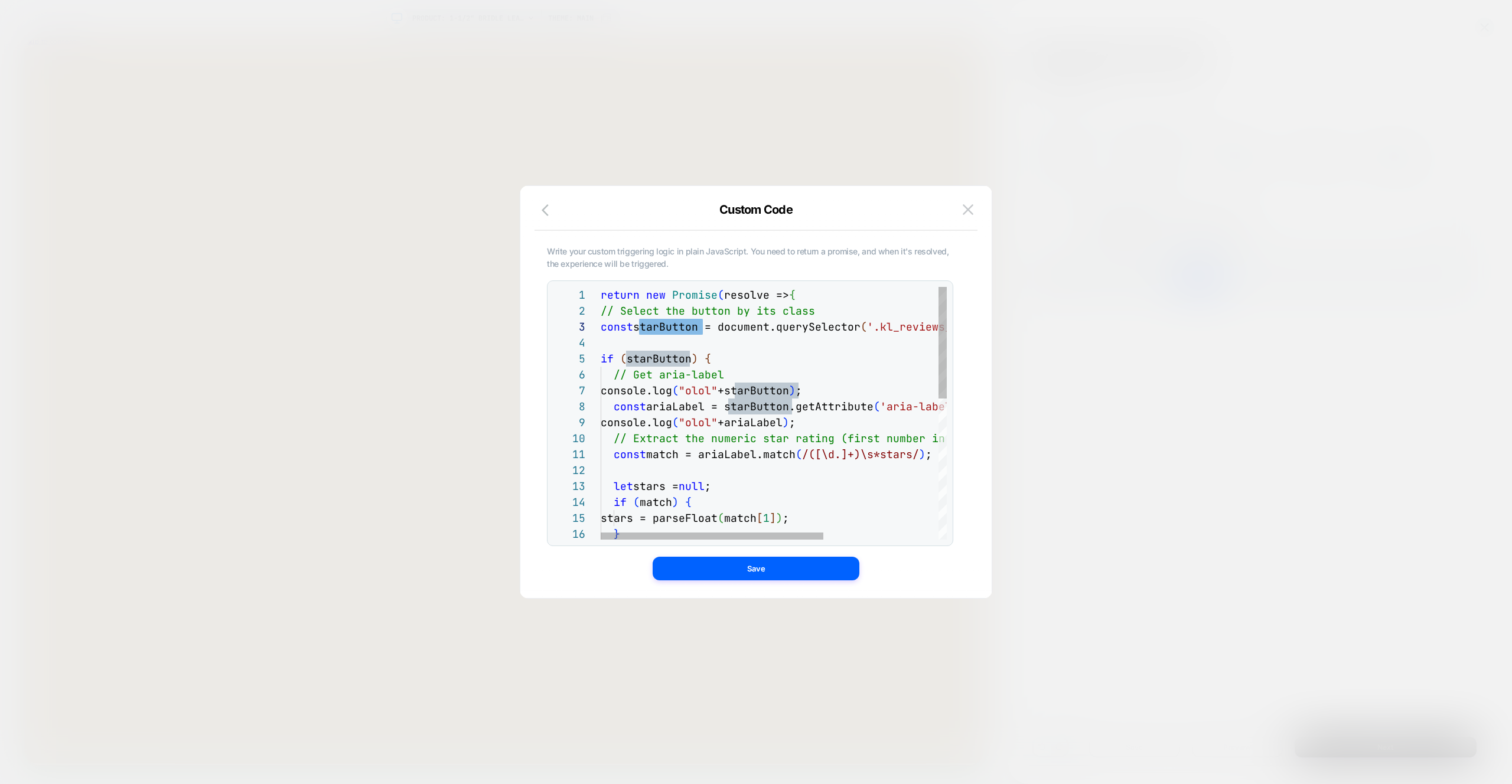
click at [693, 430] on div "return new Promise ( resolve => { // Select the button by its class const starB…" at bounding box center [863, 572] width 525 height 572
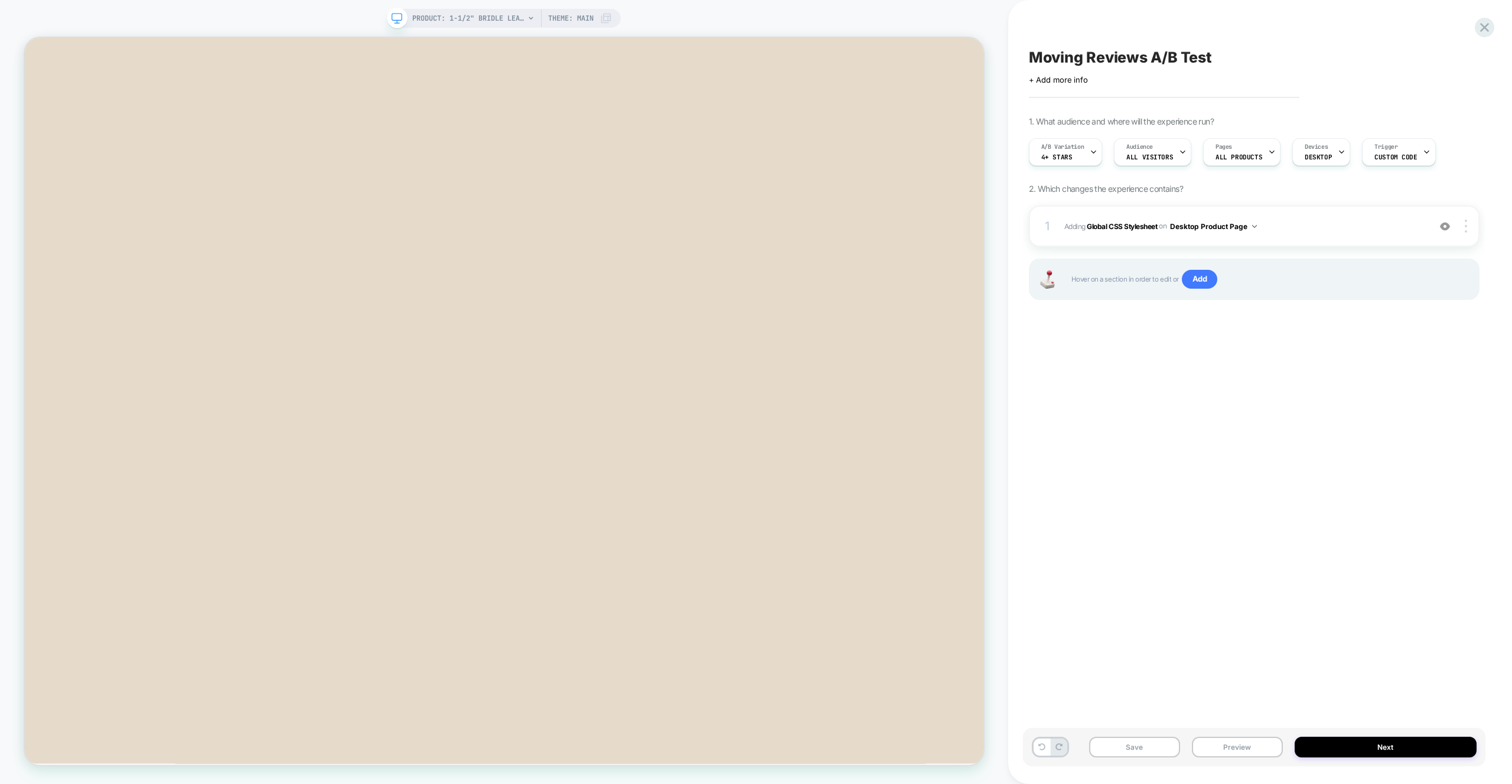
scroll to position [526, 0]
click at [1080, 154] on div "A/B Variation 4+ Stars" at bounding box center [1063, 152] width 67 height 27
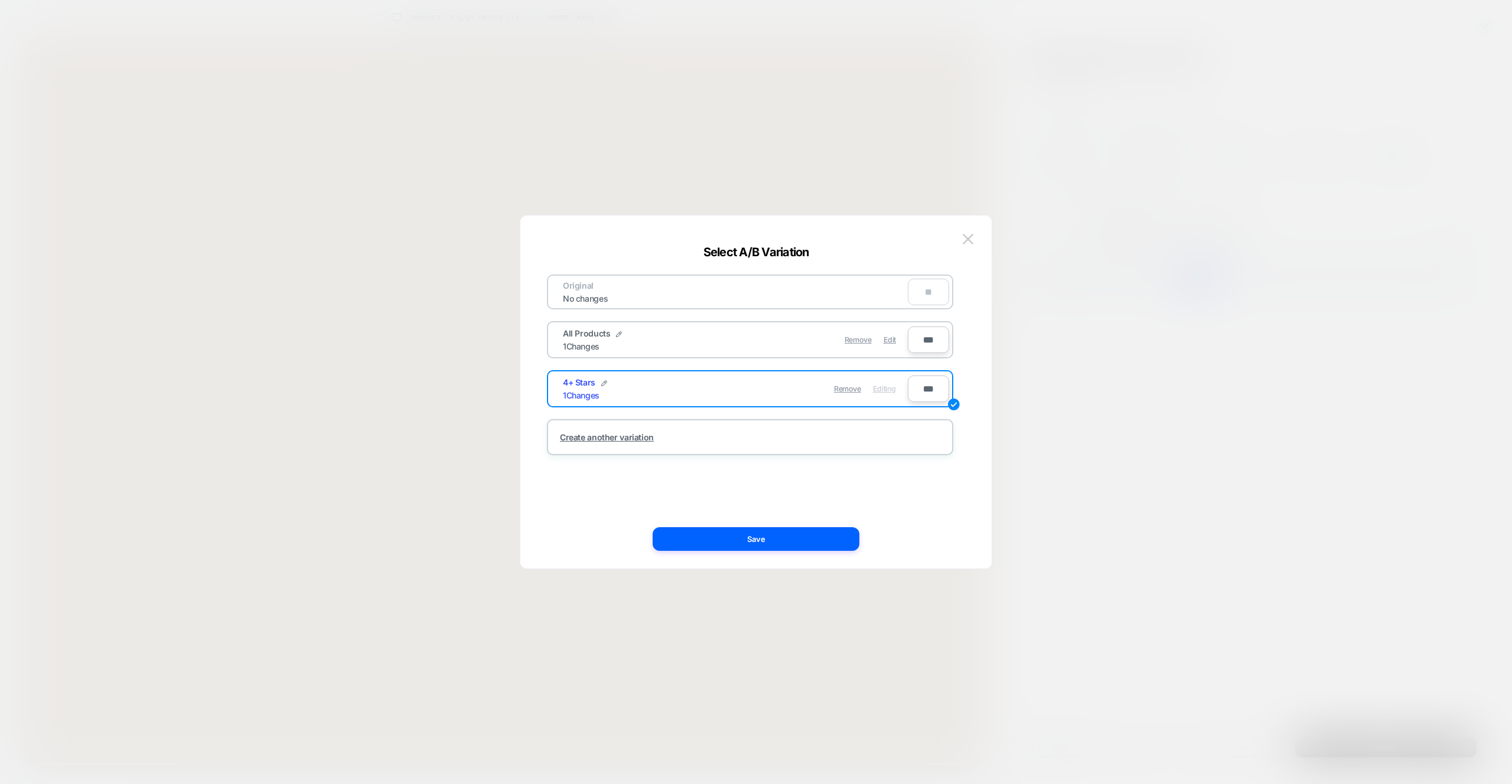
click at [681, 346] on div "All Products 1 Changes" at bounding box center [649, 340] width 172 height 23
click at [746, 529] on button "Save" at bounding box center [756, 539] width 207 height 24
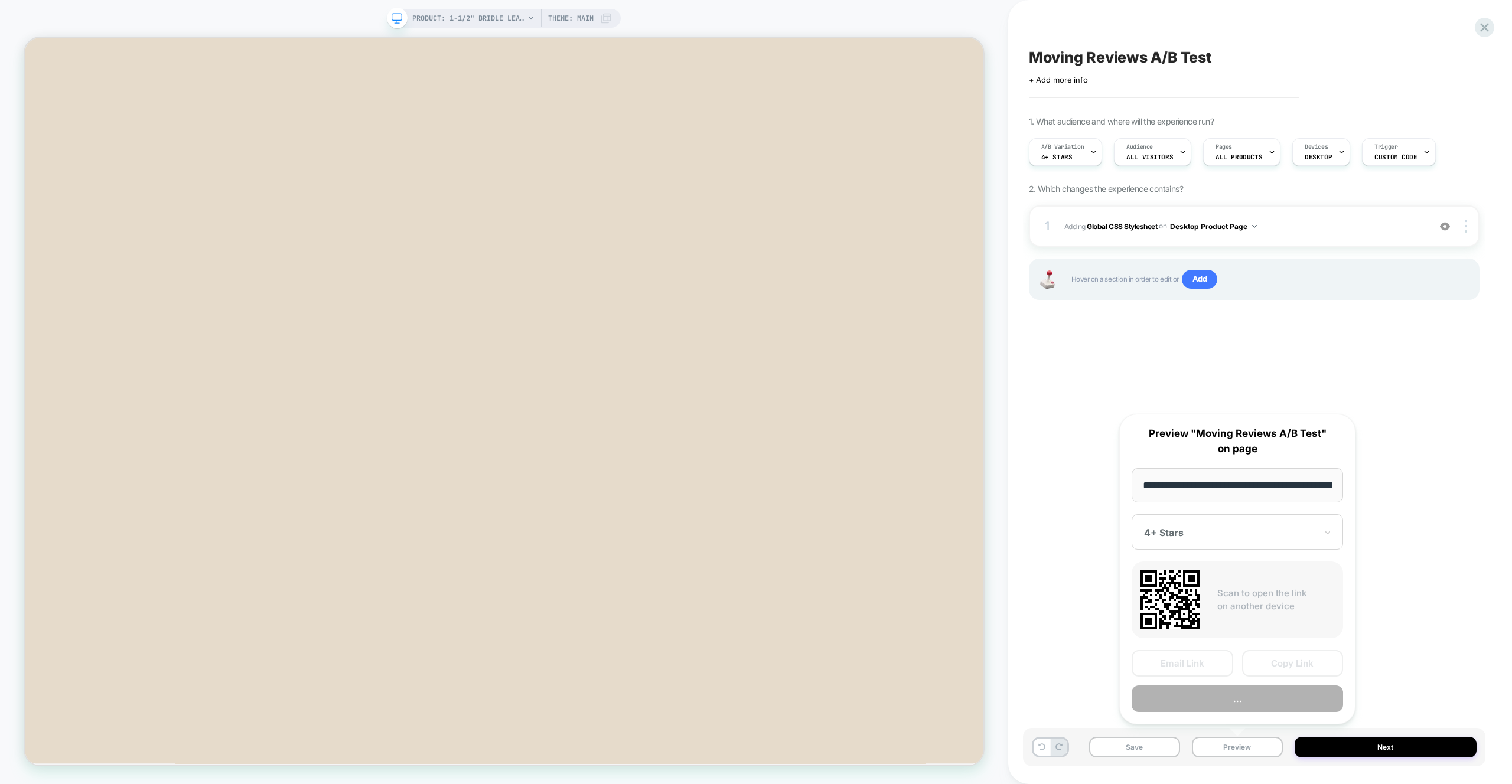
scroll to position [0, 210]
click at [1200, 536] on div at bounding box center [1230, 533] width 172 height 12
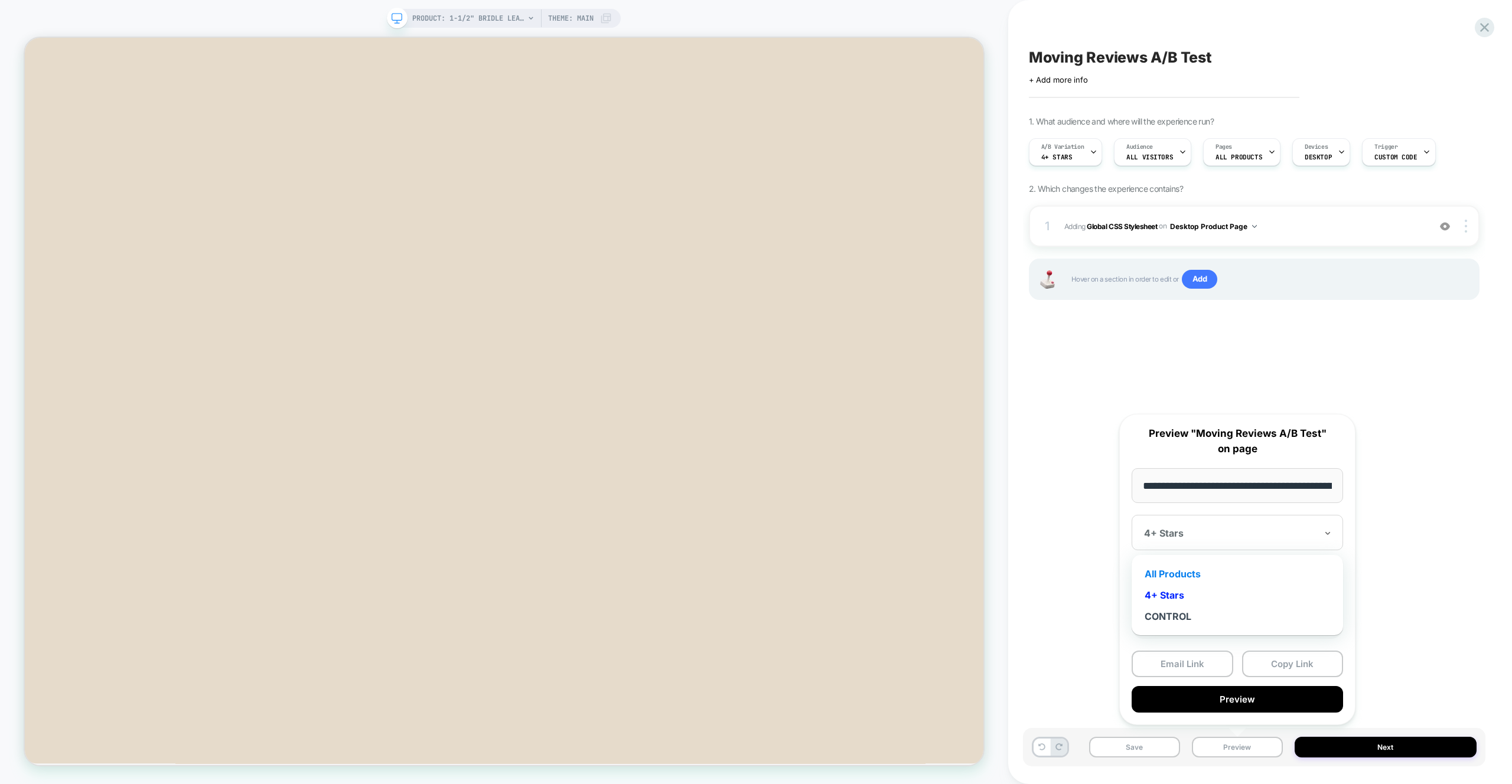
click at [1184, 572] on div "All Products" at bounding box center [1237, 573] width 200 height 21
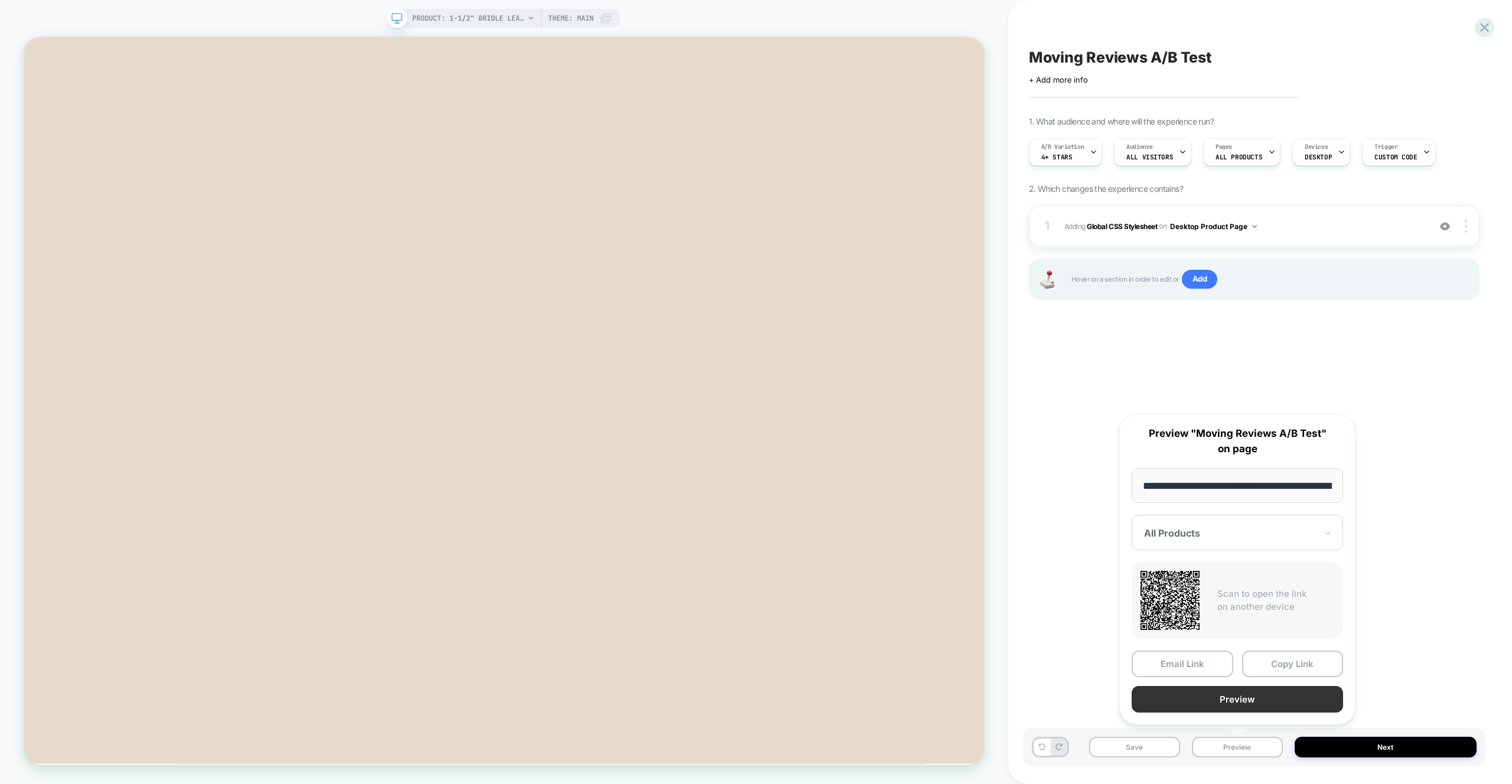
click at [1271, 710] on button "Preview" at bounding box center [1237, 699] width 211 height 27
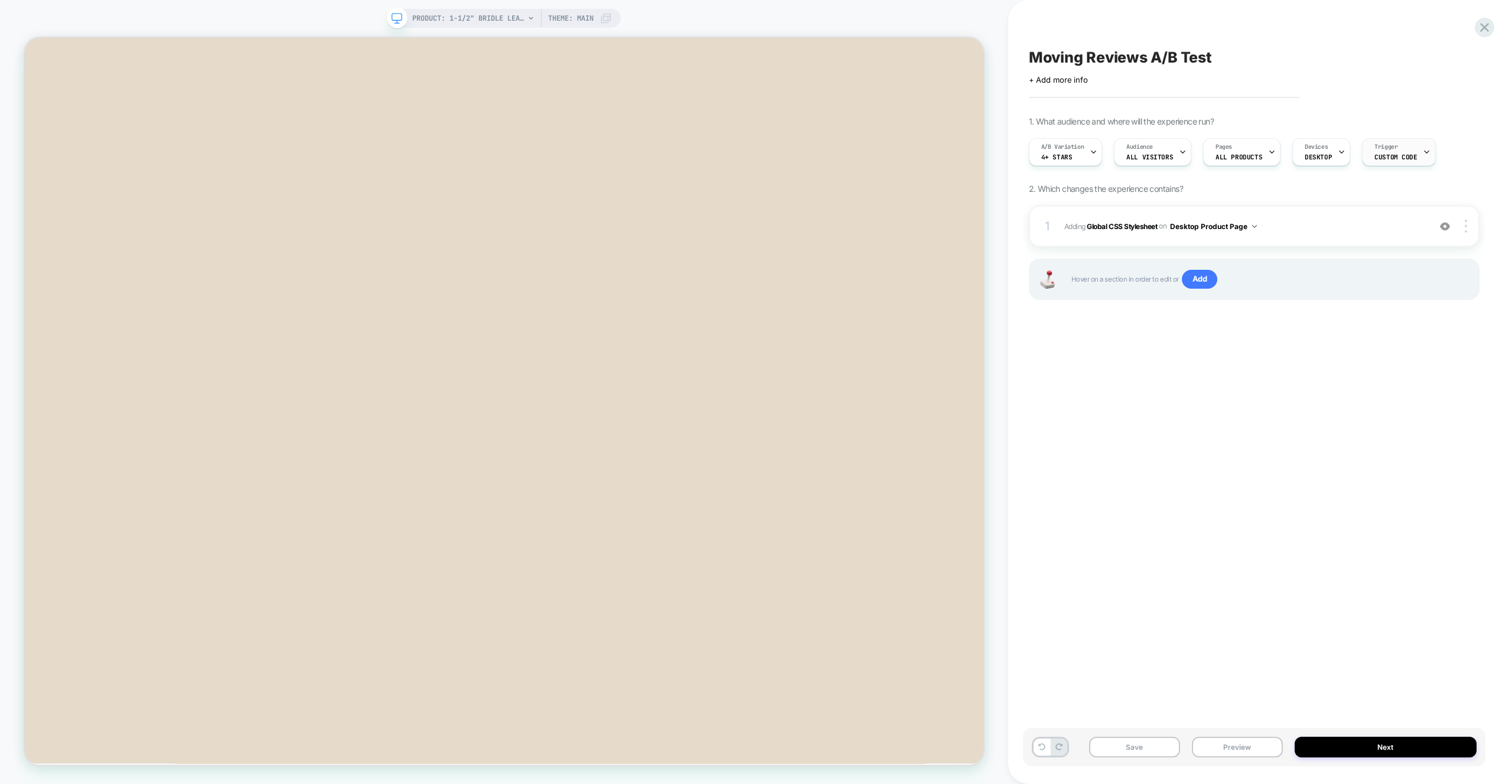
click at [1423, 149] on icon at bounding box center [1426, 152] width 8 height 8
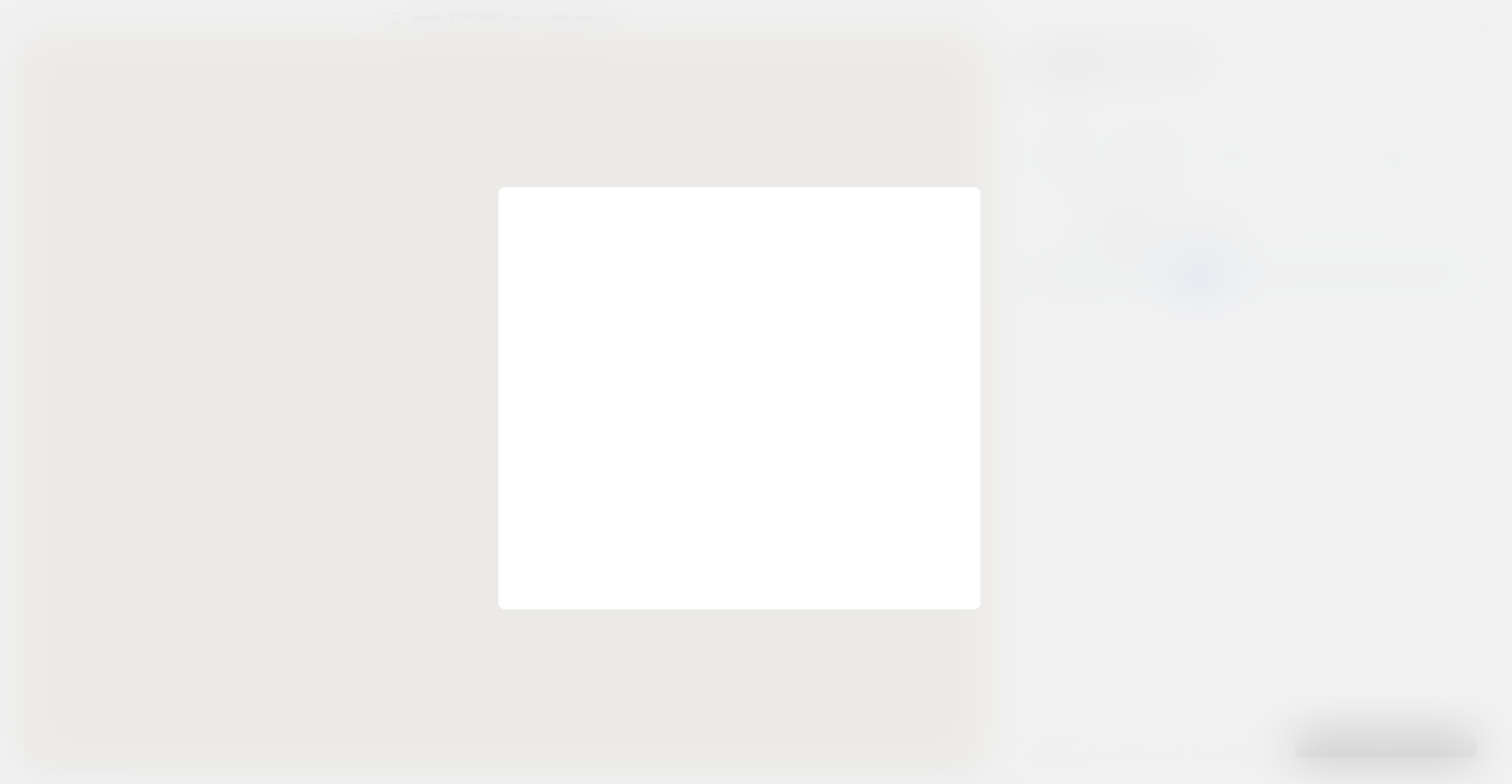
scroll to position [159, 0]
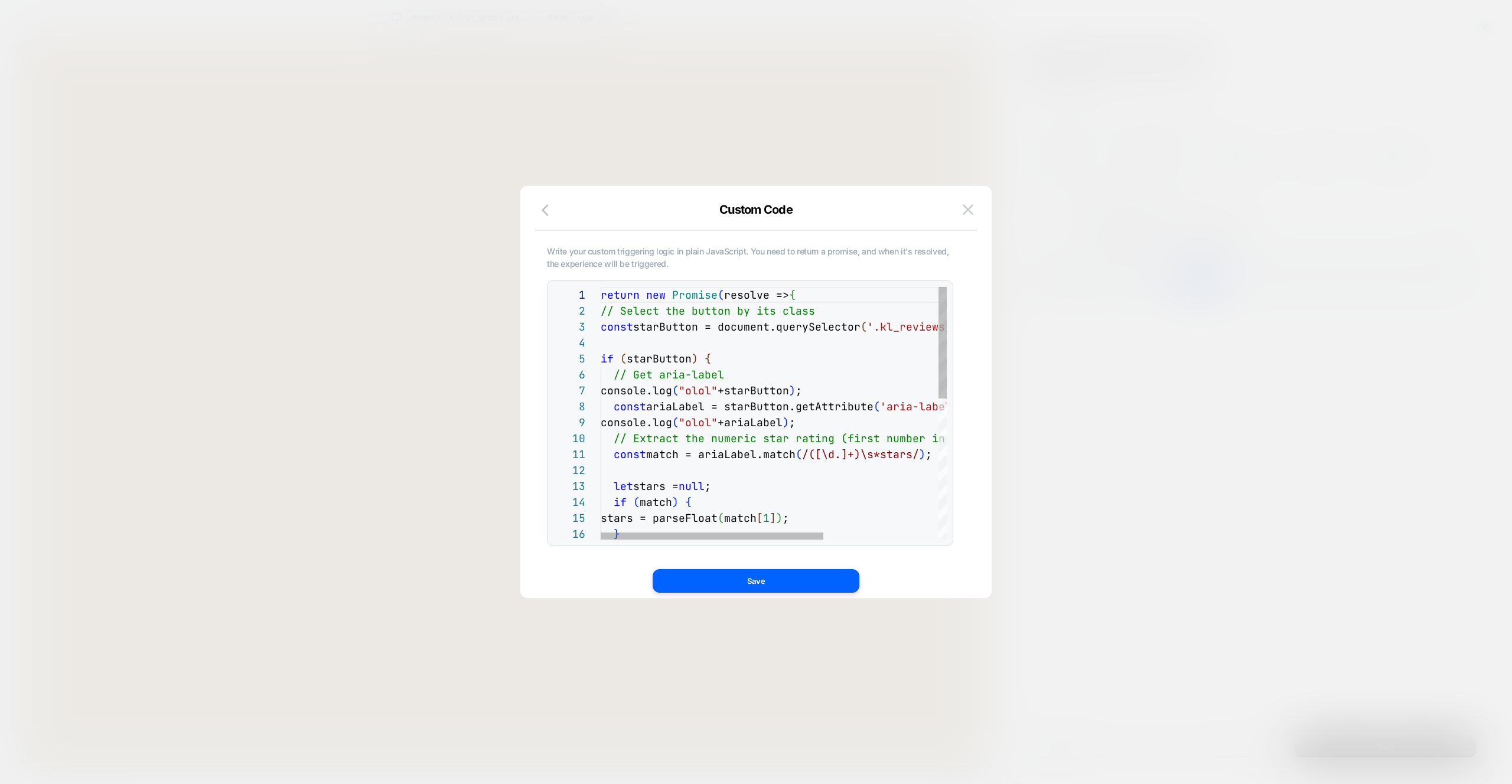
click at [774, 407] on div "return new Promise ( resolve => { // Select the button by its class const starB…" at bounding box center [863, 572] width 525 height 572
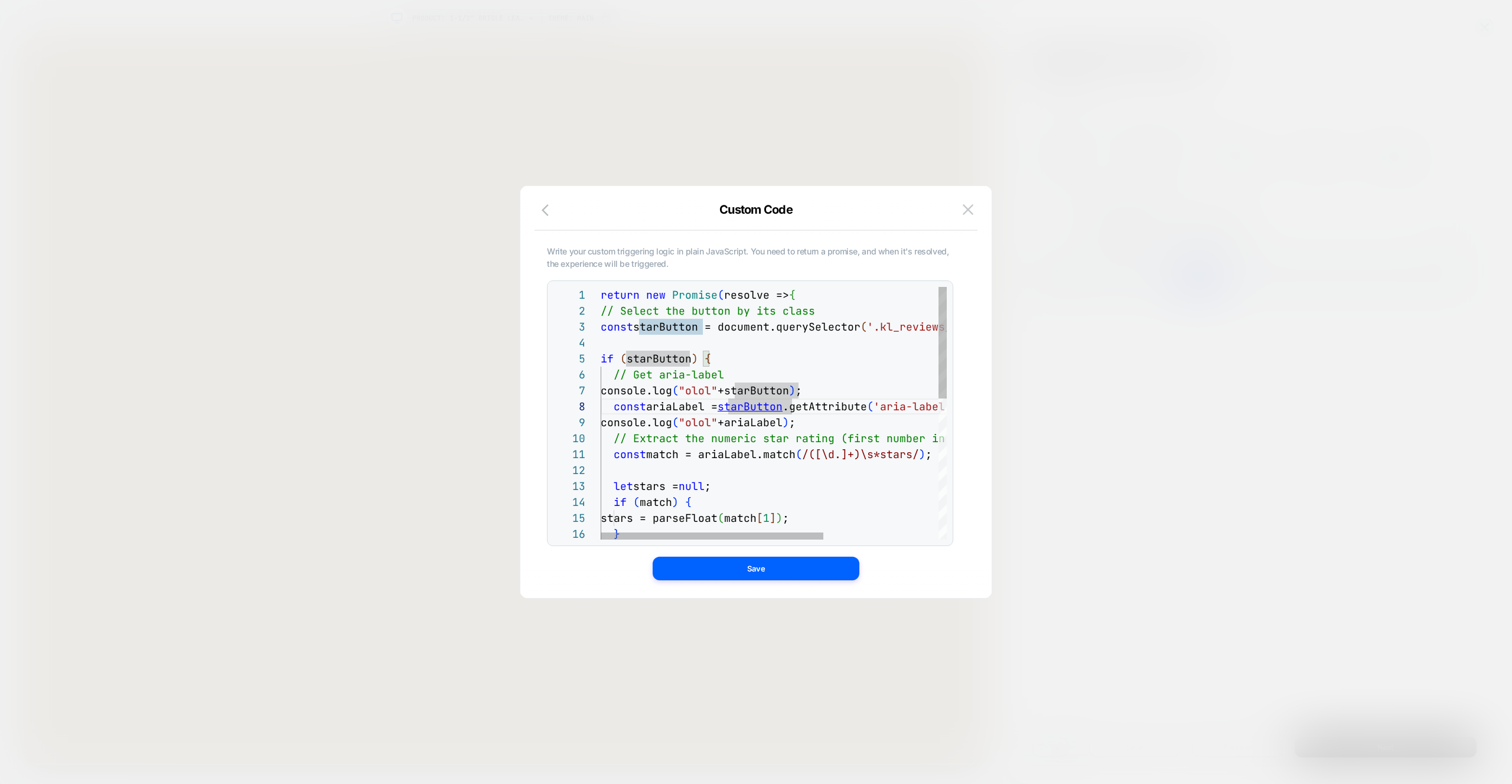
type textarea "**********"
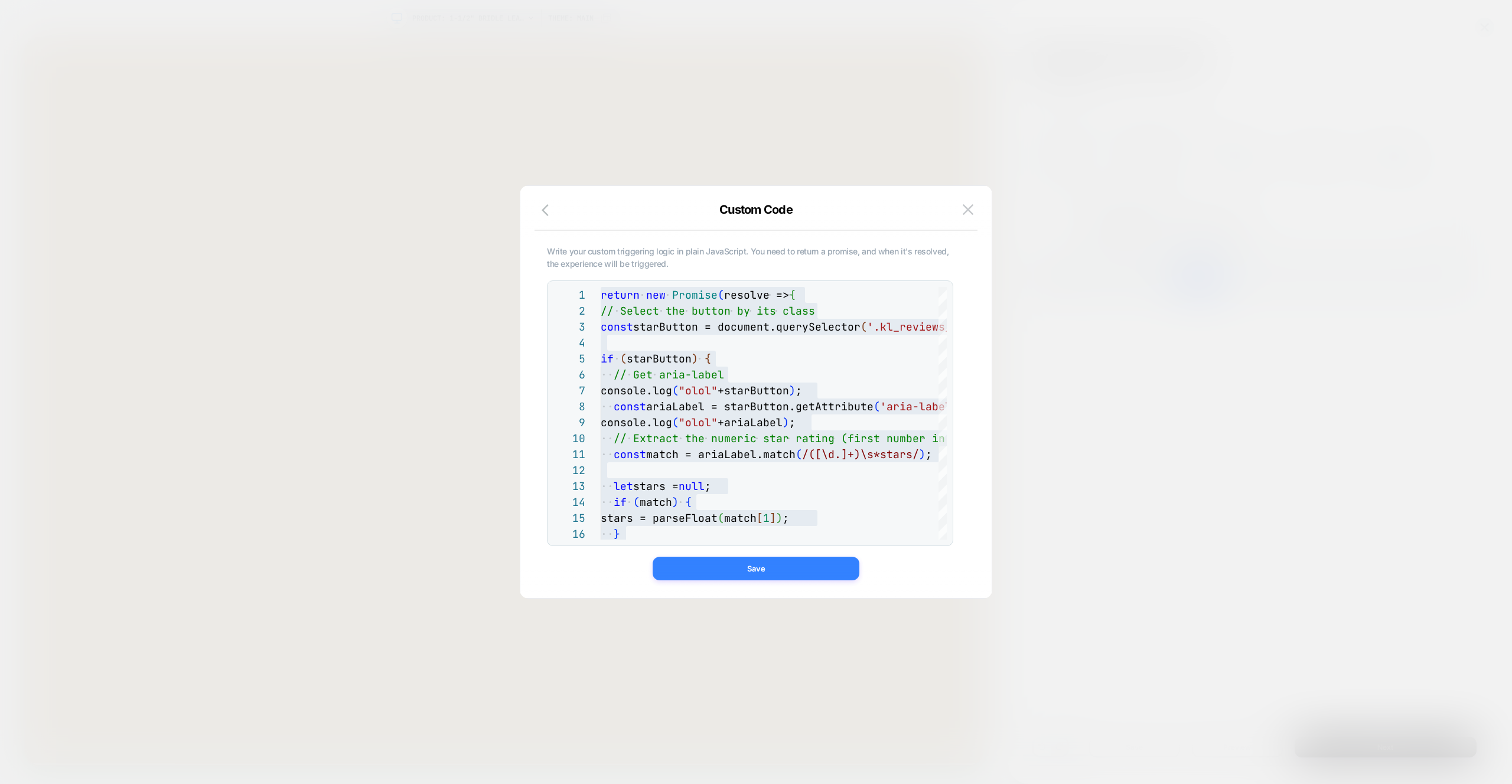
click at [761, 565] on button "Save" at bounding box center [756, 569] width 207 height 24
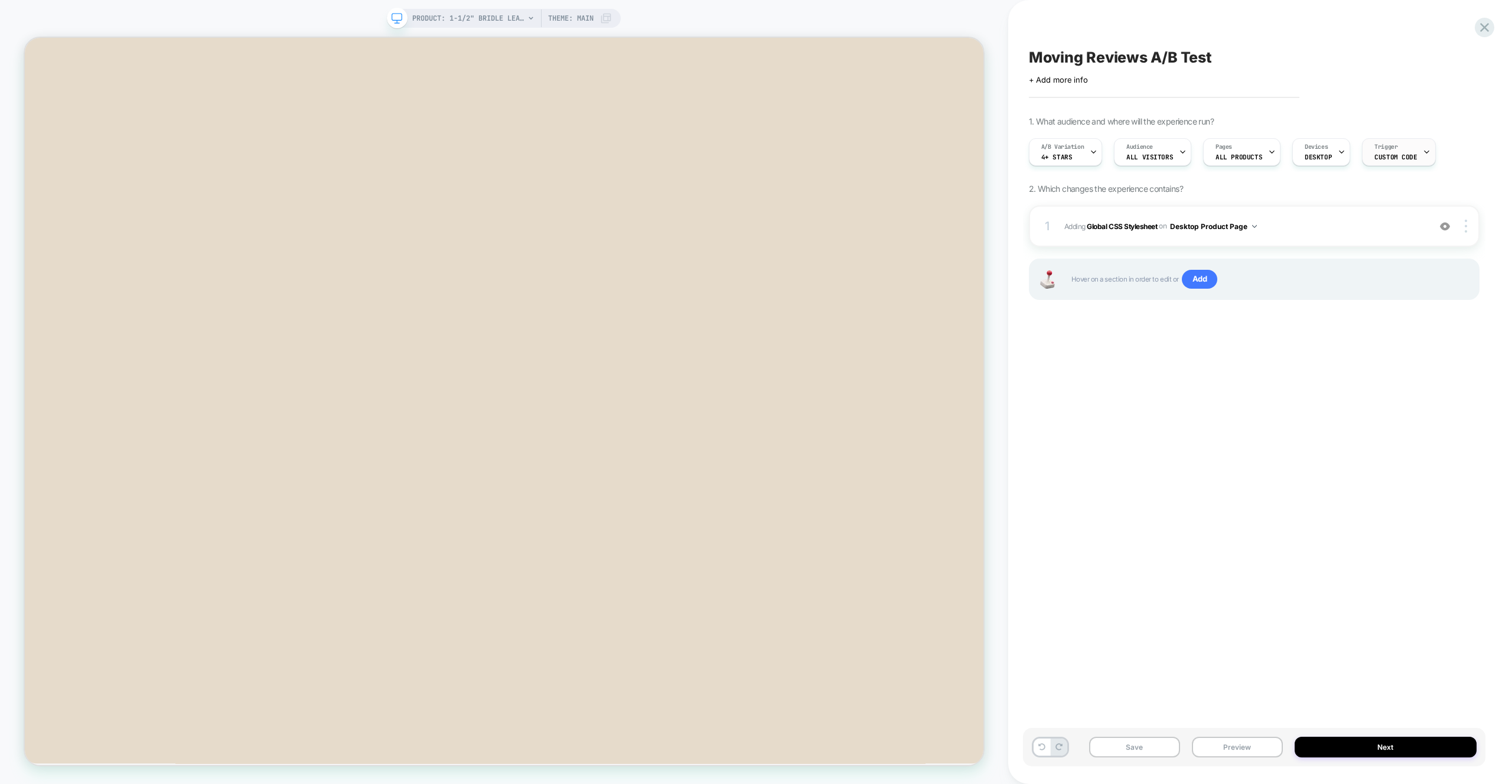
click at [5, 117] on div "Trigger Custom Code" at bounding box center [5, 117] width 0 height 0
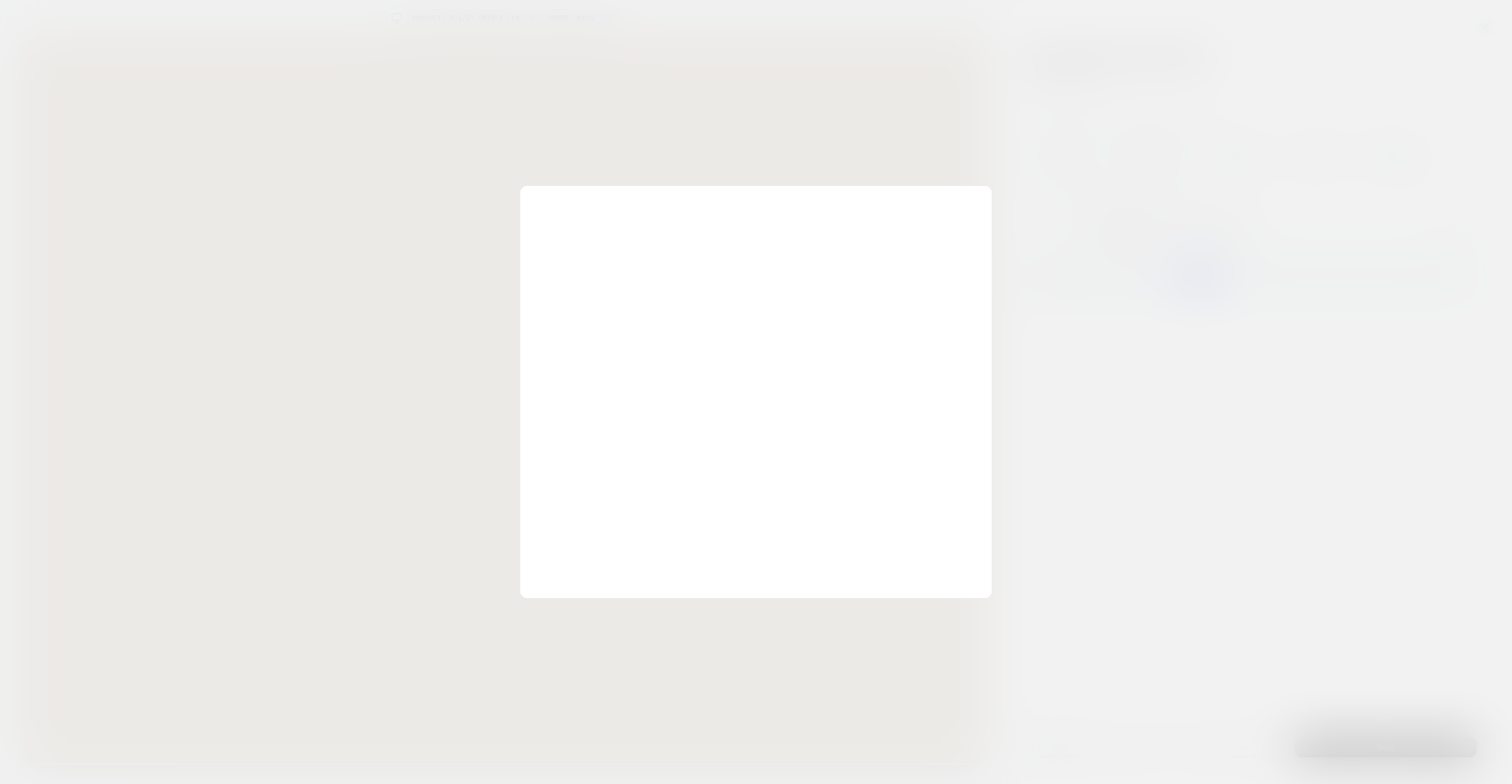
scroll to position [159, 0]
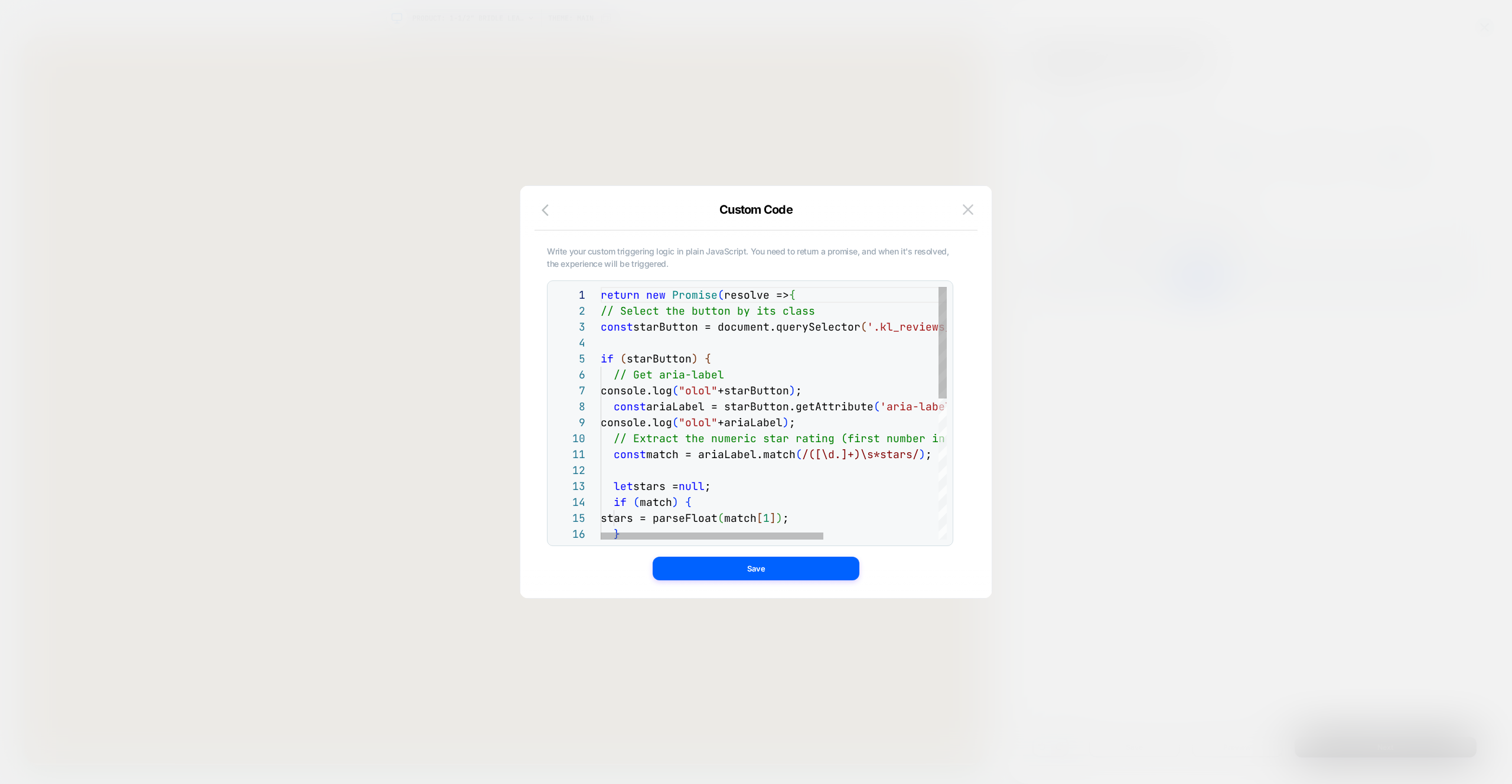
click at [545, 212] on icon "button" at bounding box center [548, 210] width 14 height 14
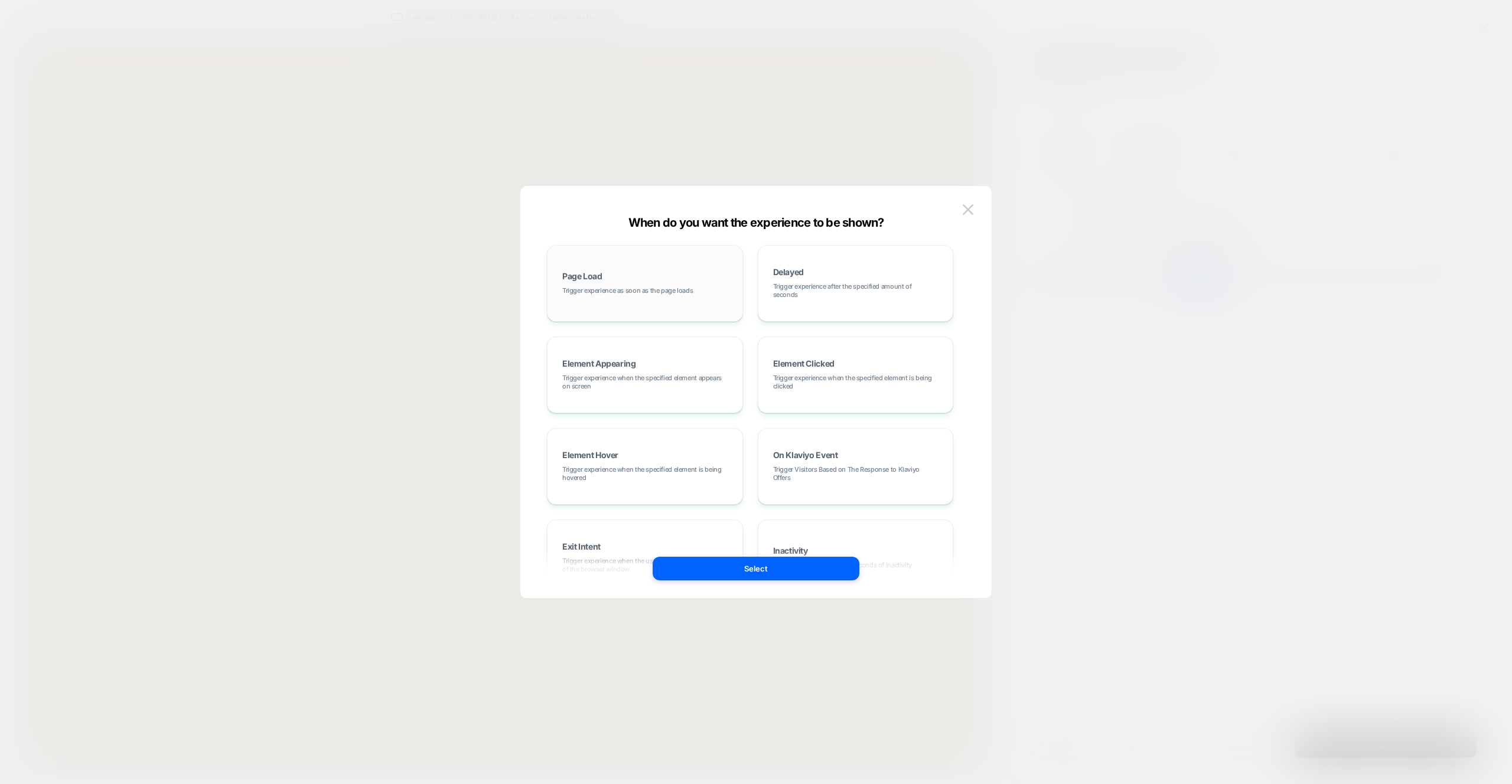
click at [618, 282] on div "Page Load Trigger experience as soon as the page loads" at bounding box center [645, 283] width 183 height 64
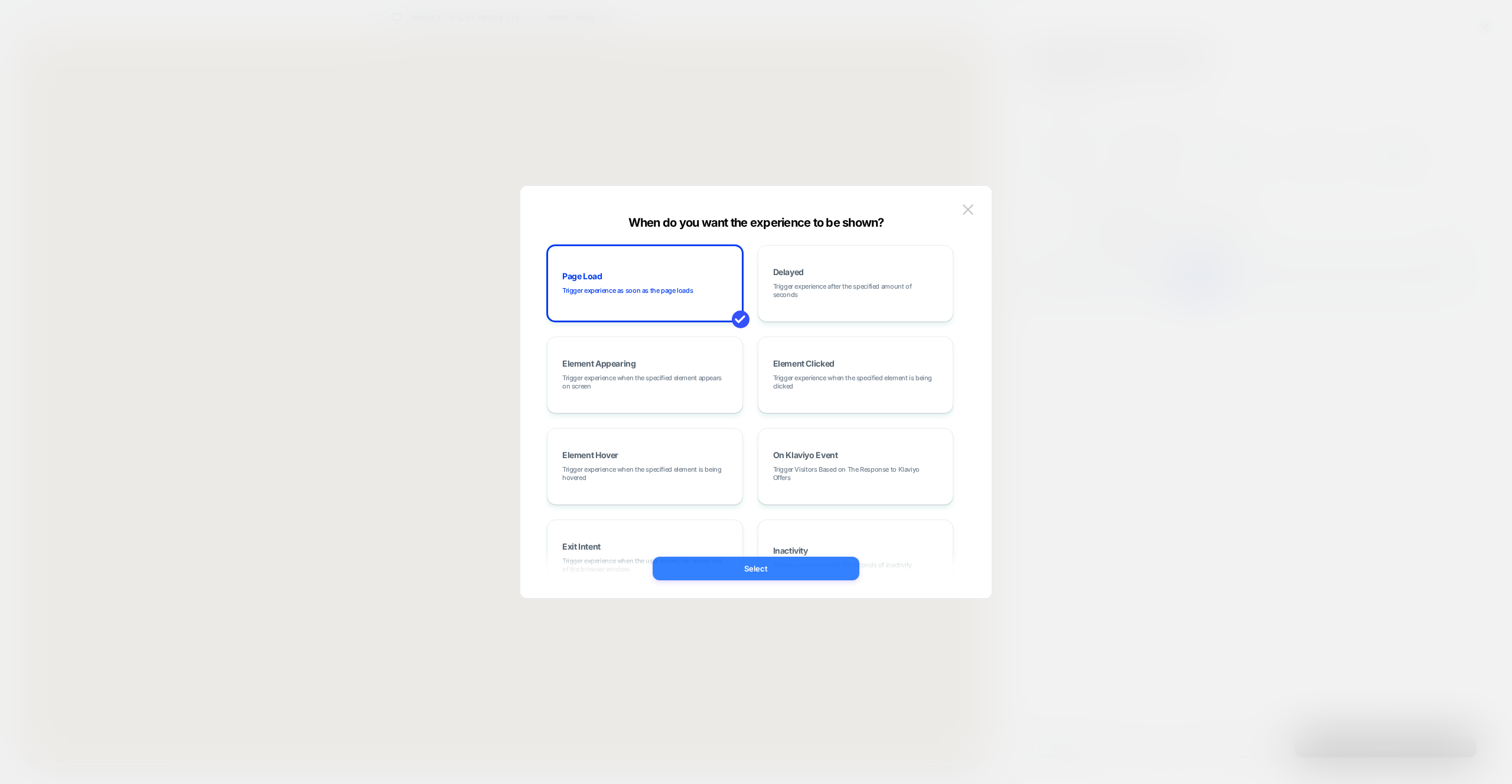
click at [751, 578] on button "Select" at bounding box center [756, 569] width 207 height 24
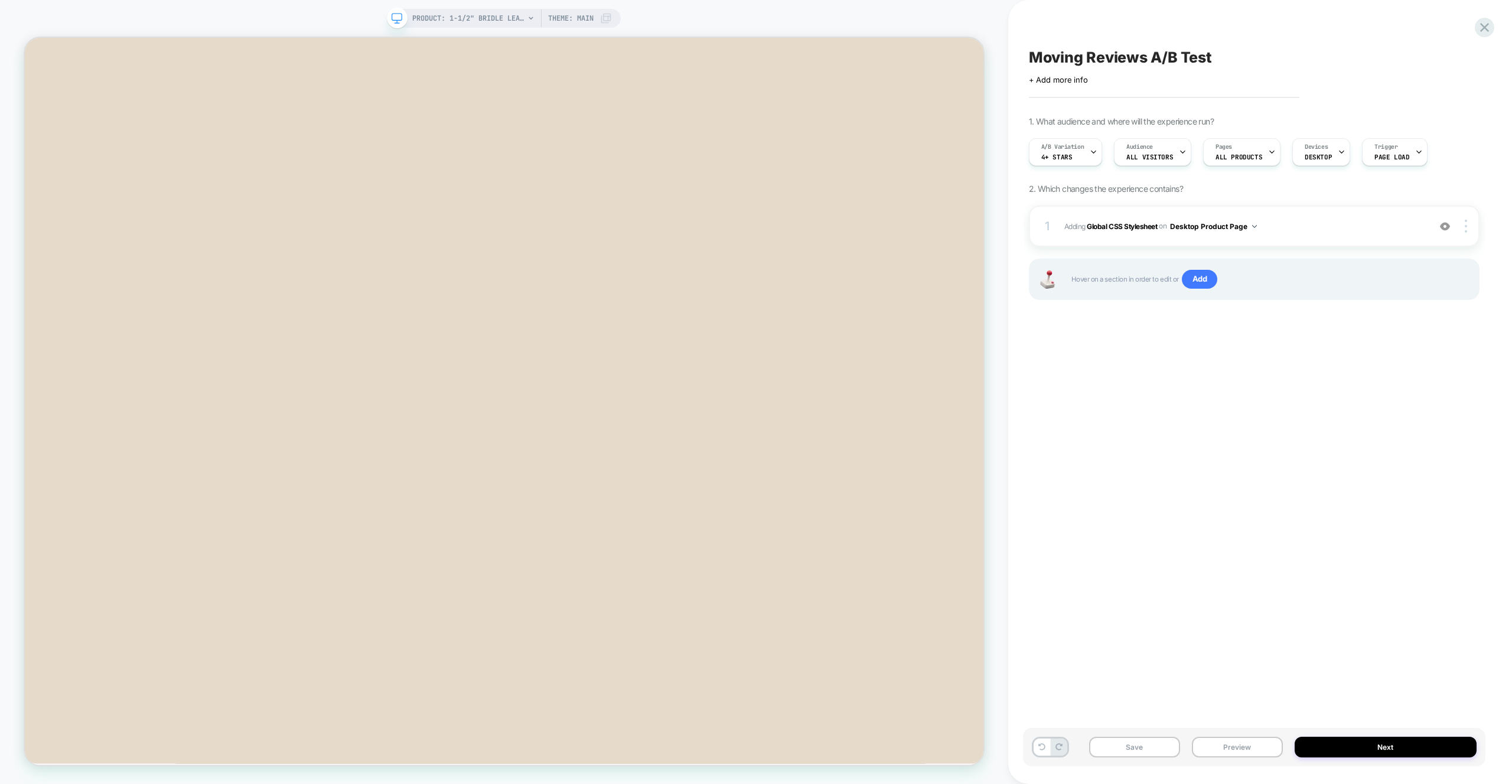
click at [1362, 660] on div "Moving Reviews A/B Test Click to edit experience details + Add more info 1. Wha…" at bounding box center [1254, 392] width 463 height 761
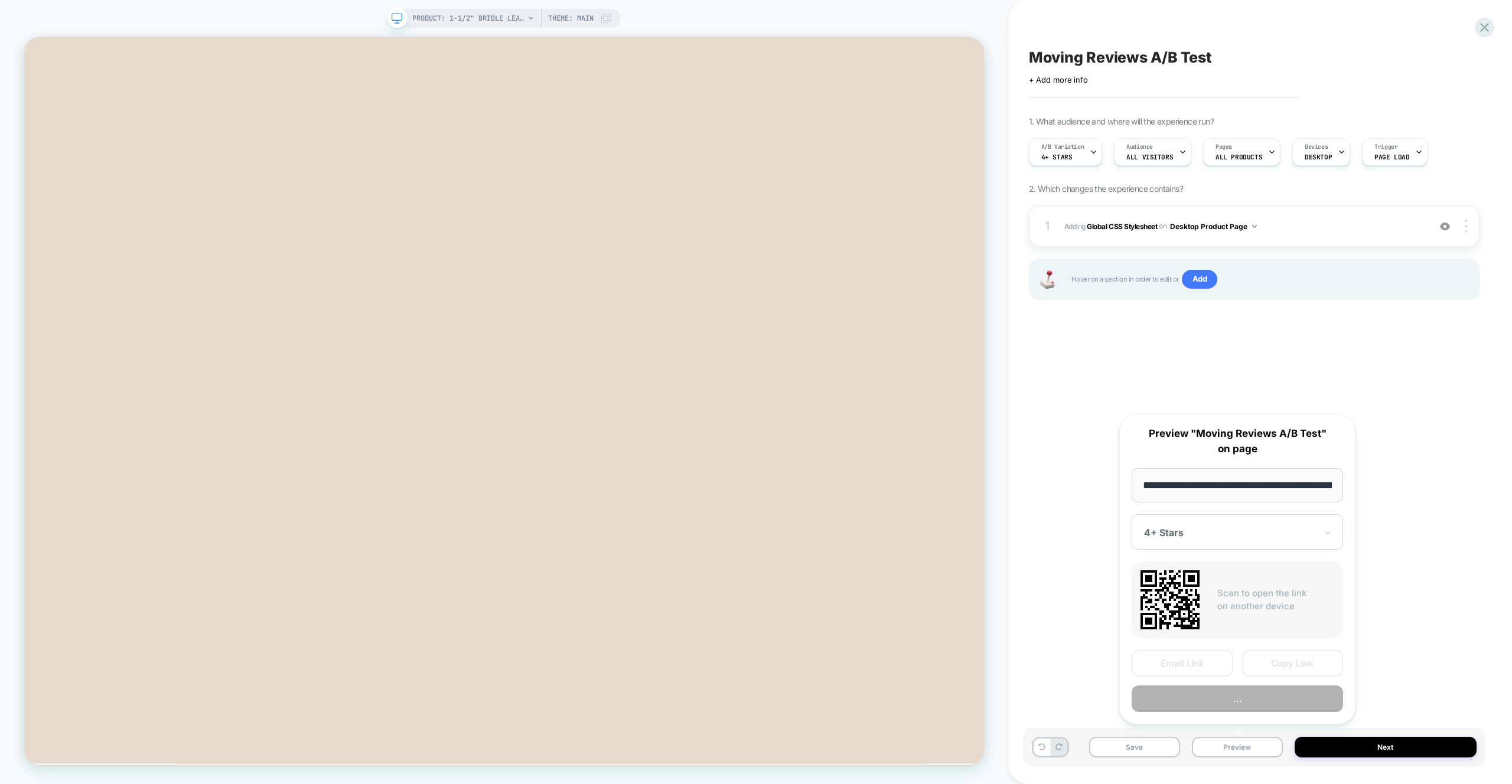
scroll to position [0, 210]
click at [1243, 704] on button "Preview" at bounding box center [1237, 699] width 211 height 27
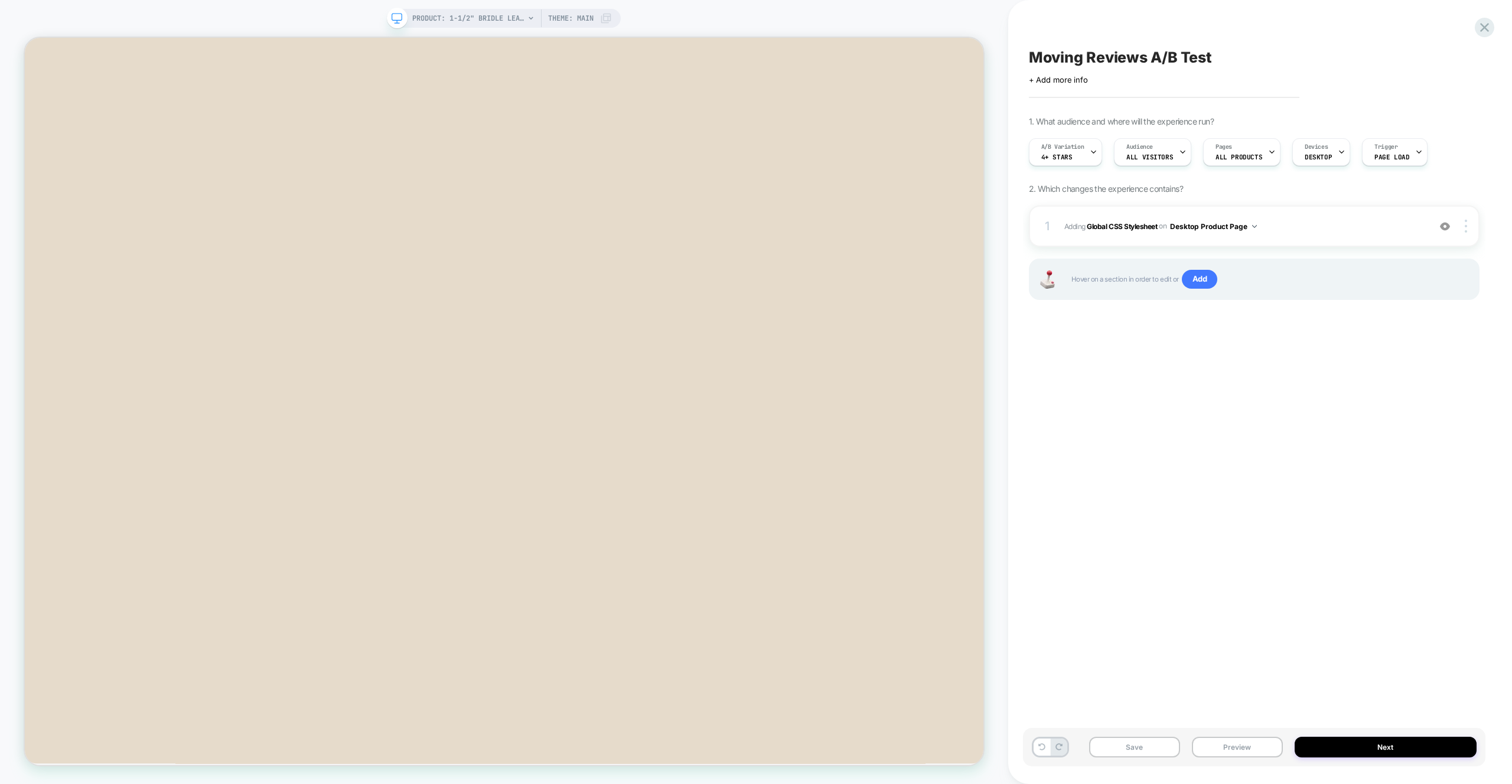
drag, startPoint x: 1353, startPoint y: 439, endPoint x: 1265, endPoint y: 303, distance: 162.0
click at [1353, 438] on div "Moving Reviews A/B Test Click to edit experience details + Add more info 1. Wha…" at bounding box center [1254, 392] width 463 height 761
click at [1399, 156] on span "Page Load" at bounding box center [1391, 157] width 35 height 9
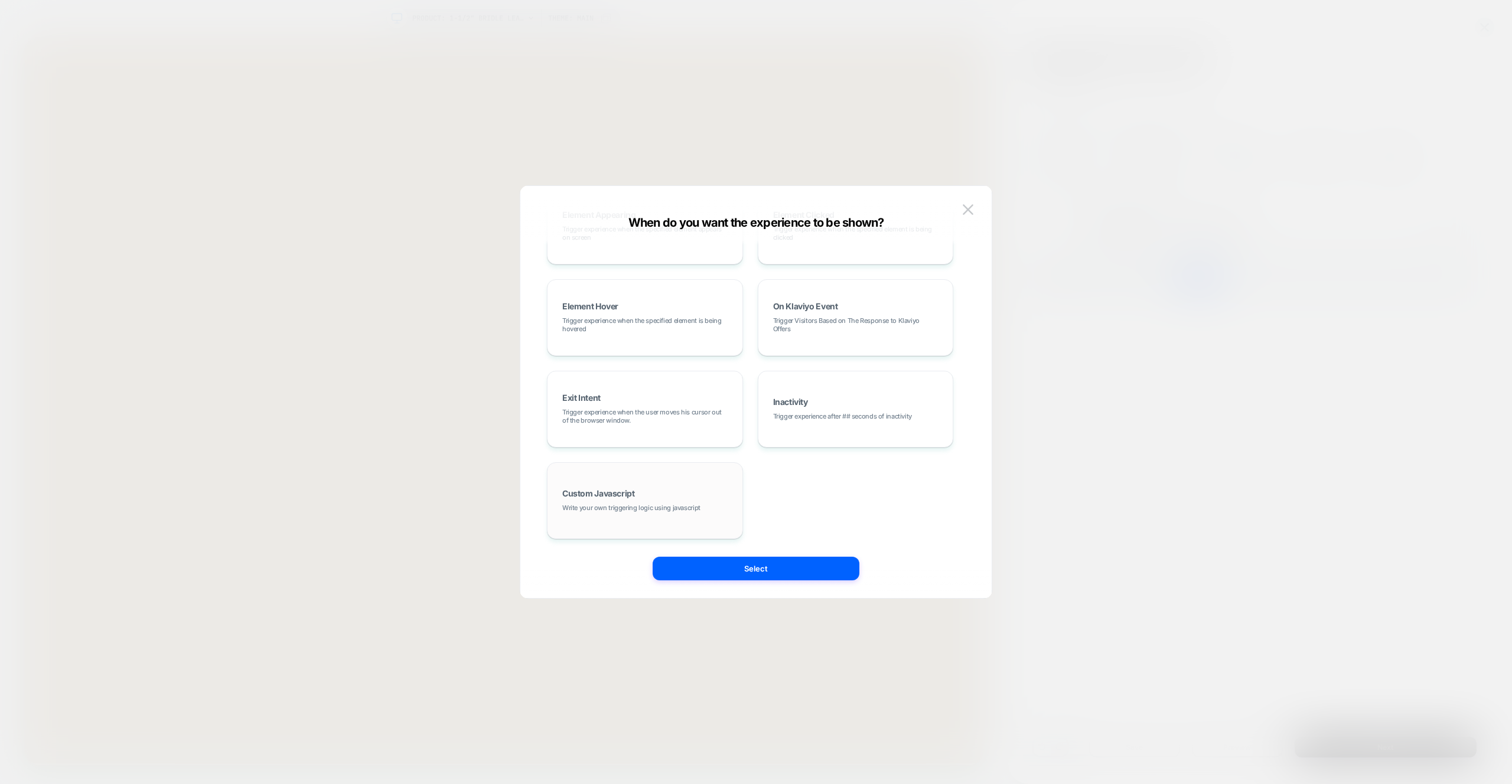
click at [652, 509] on span "Write your own triggering logic using javascript" at bounding box center [631, 508] width 138 height 9
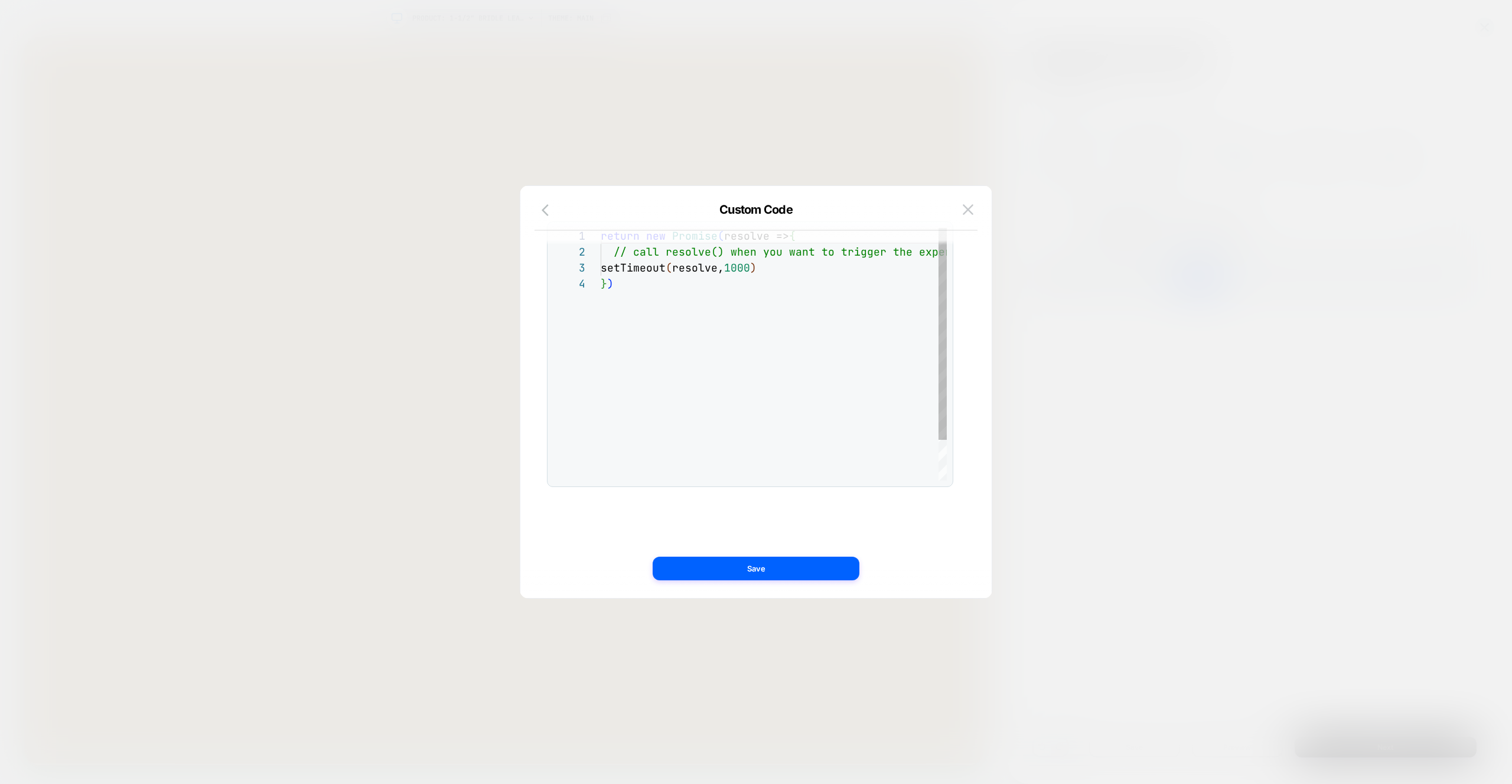
scroll to position [48, 0]
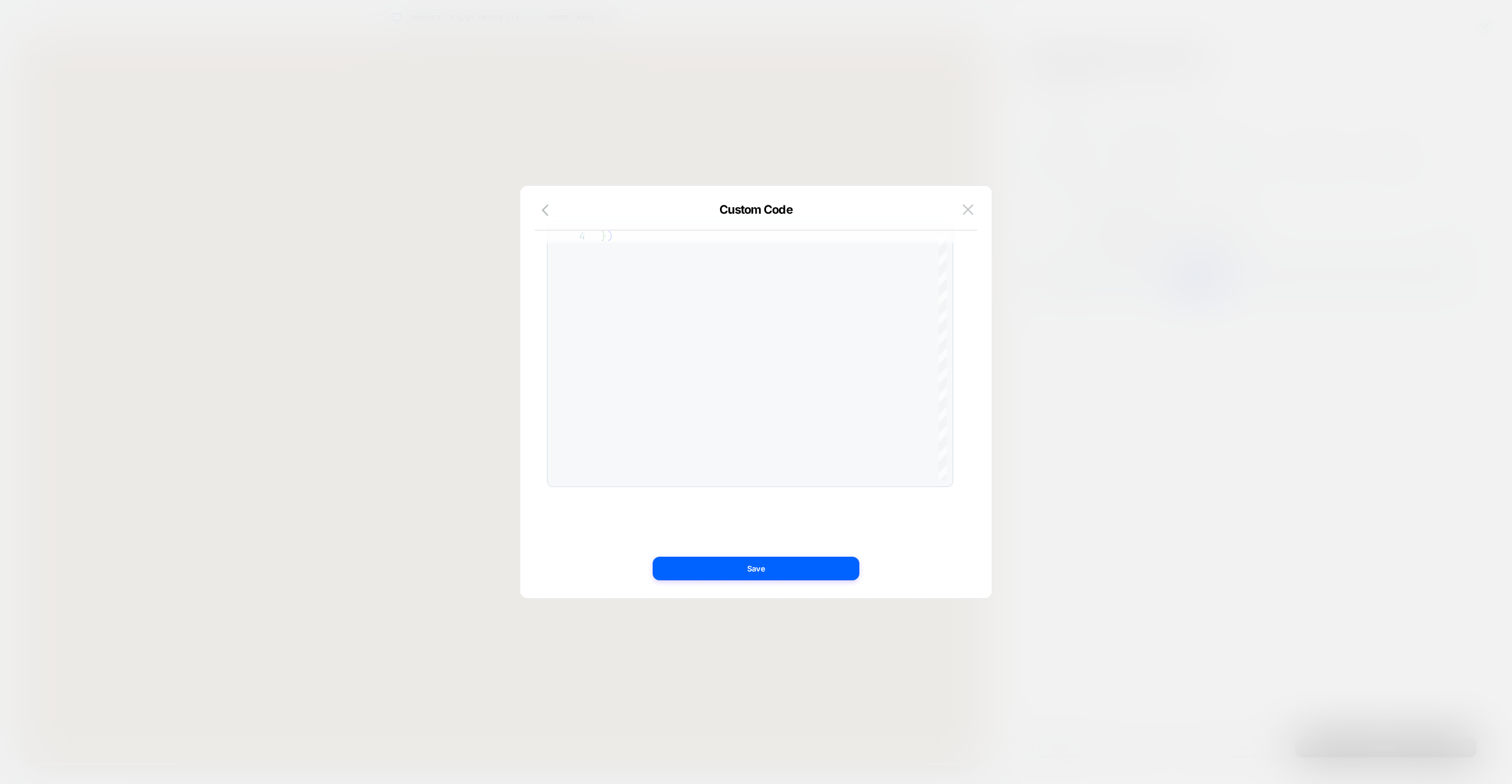
click at [561, 212] on div "Custom Code" at bounding box center [756, 217] width 471 height 29
click at [542, 212] on icon "button" at bounding box center [548, 210] width 14 height 14
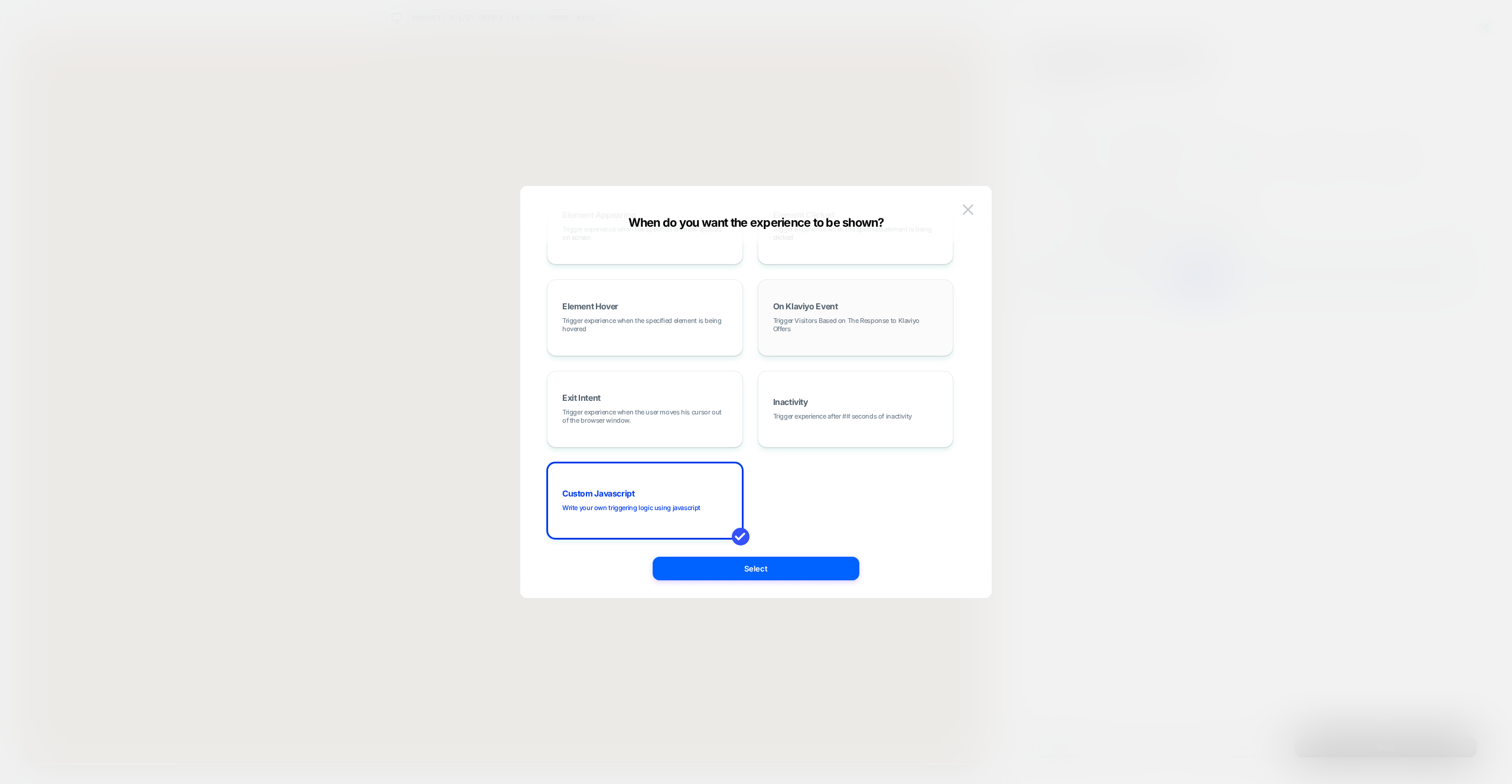
scroll to position [0, 0]
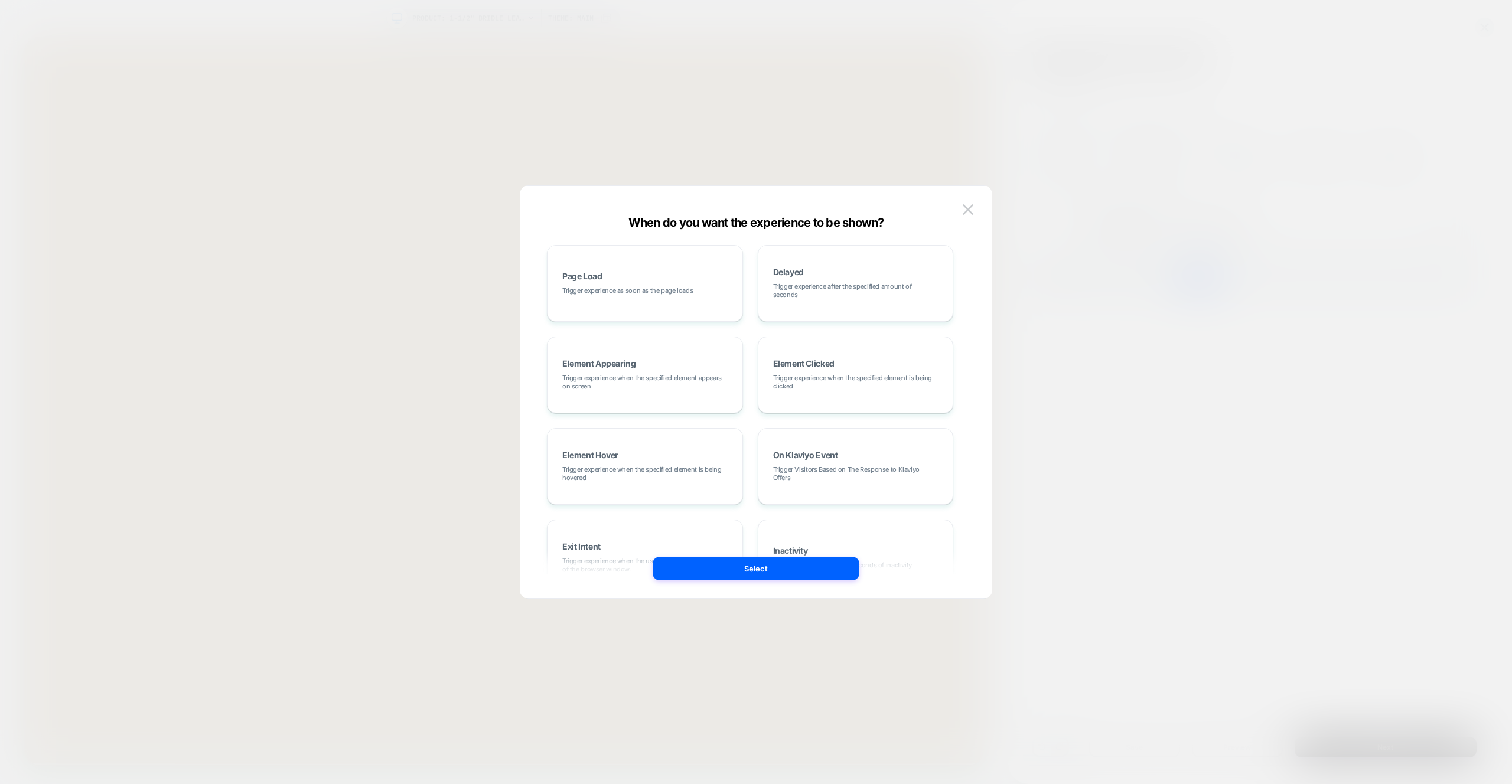
click at [978, 210] on div "When do you want the experience to be shown? Page Load Trigger experience as so…" at bounding box center [756, 398] width 471 height 401
click at [959, 213] on button at bounding box center [967, 209] width 18 height 18
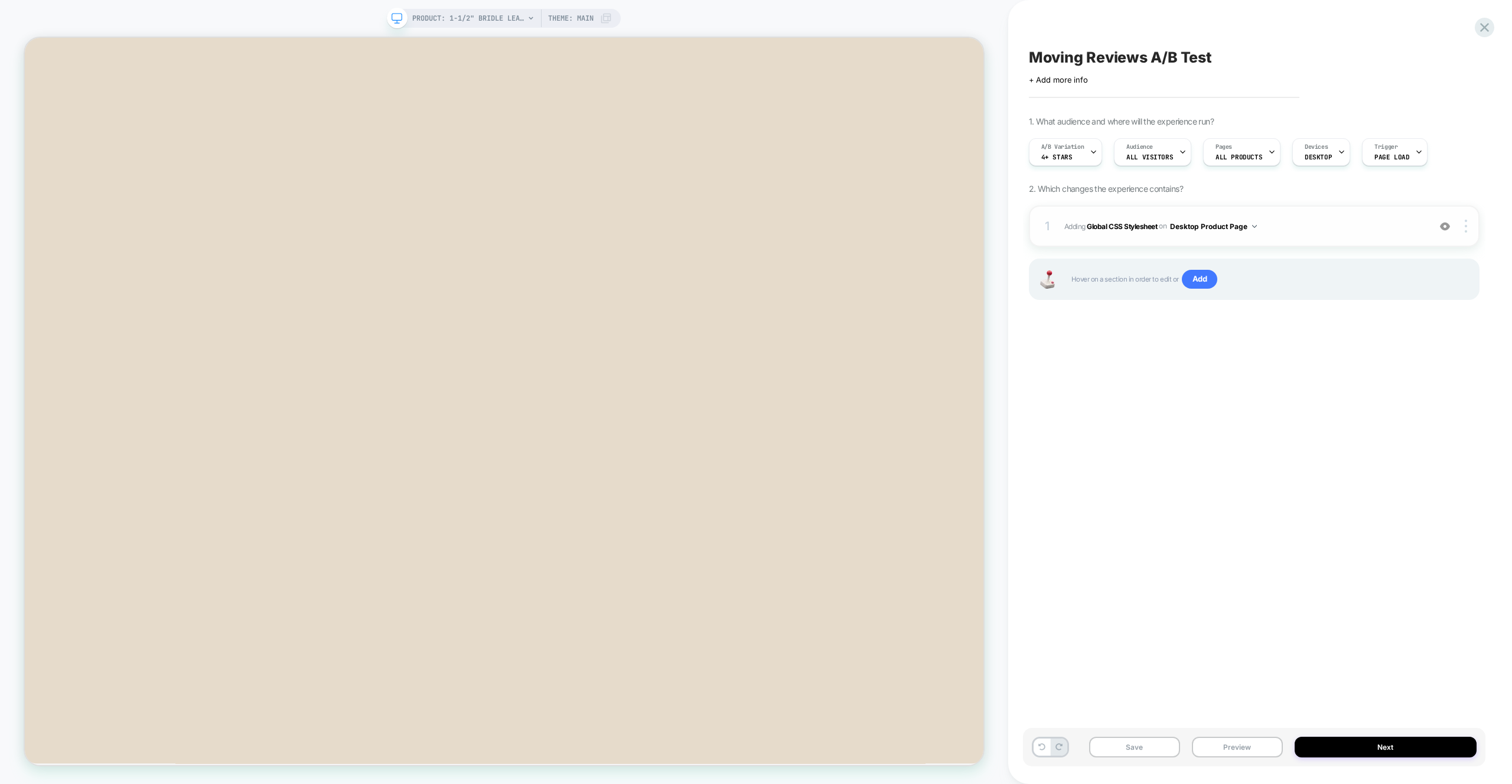
click at [1314, 229] on span "Adding Global CSS Stylesheet on Desktop Product Page" at bounding box center [1244, 226] width 359 height 15
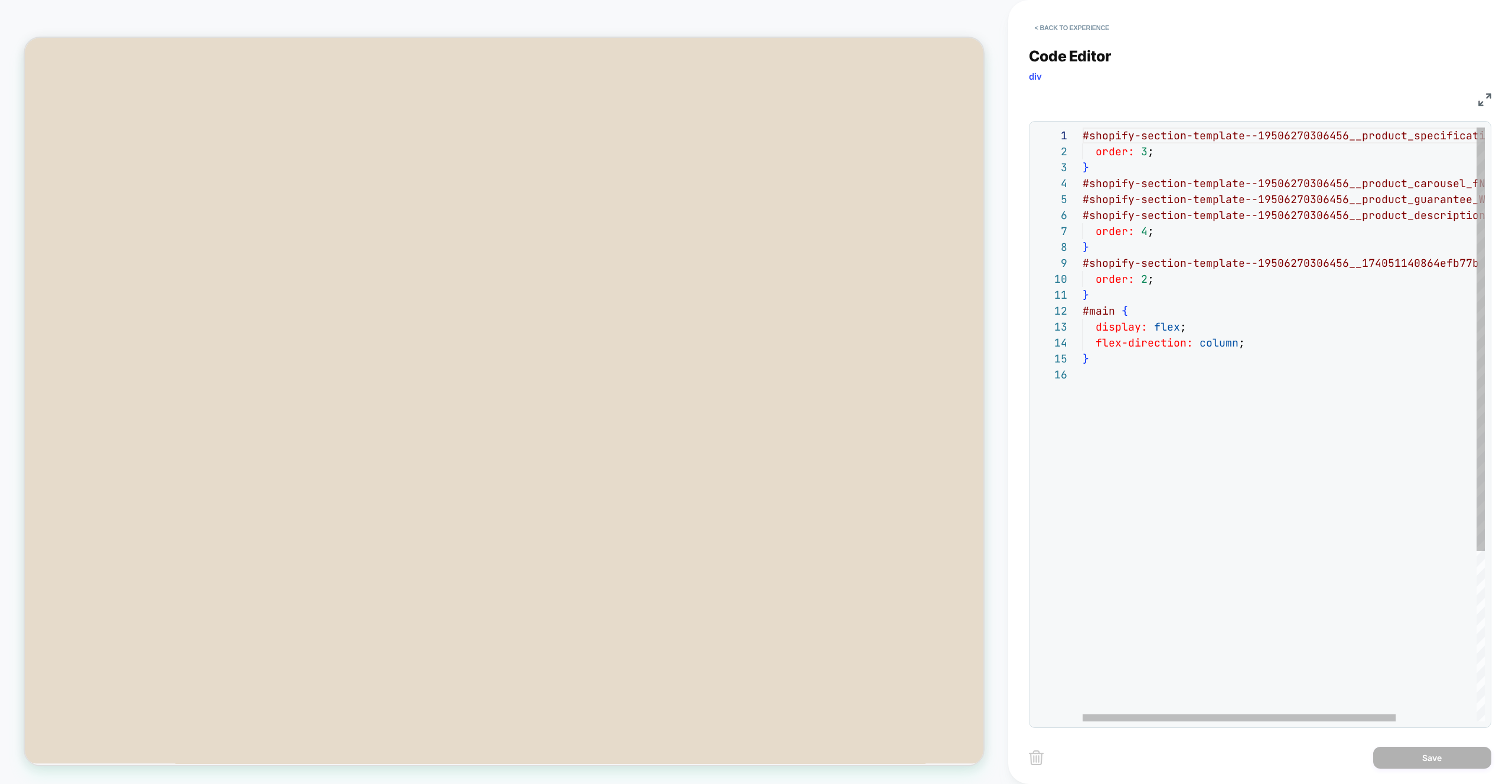
scroll to position [80, 0]
click at [1286, 458] on div "#shopify-section-template--19506270306456__product _specifications_RGqhGW { ord…" at bounding box center [1335, 544] width 505 height 833
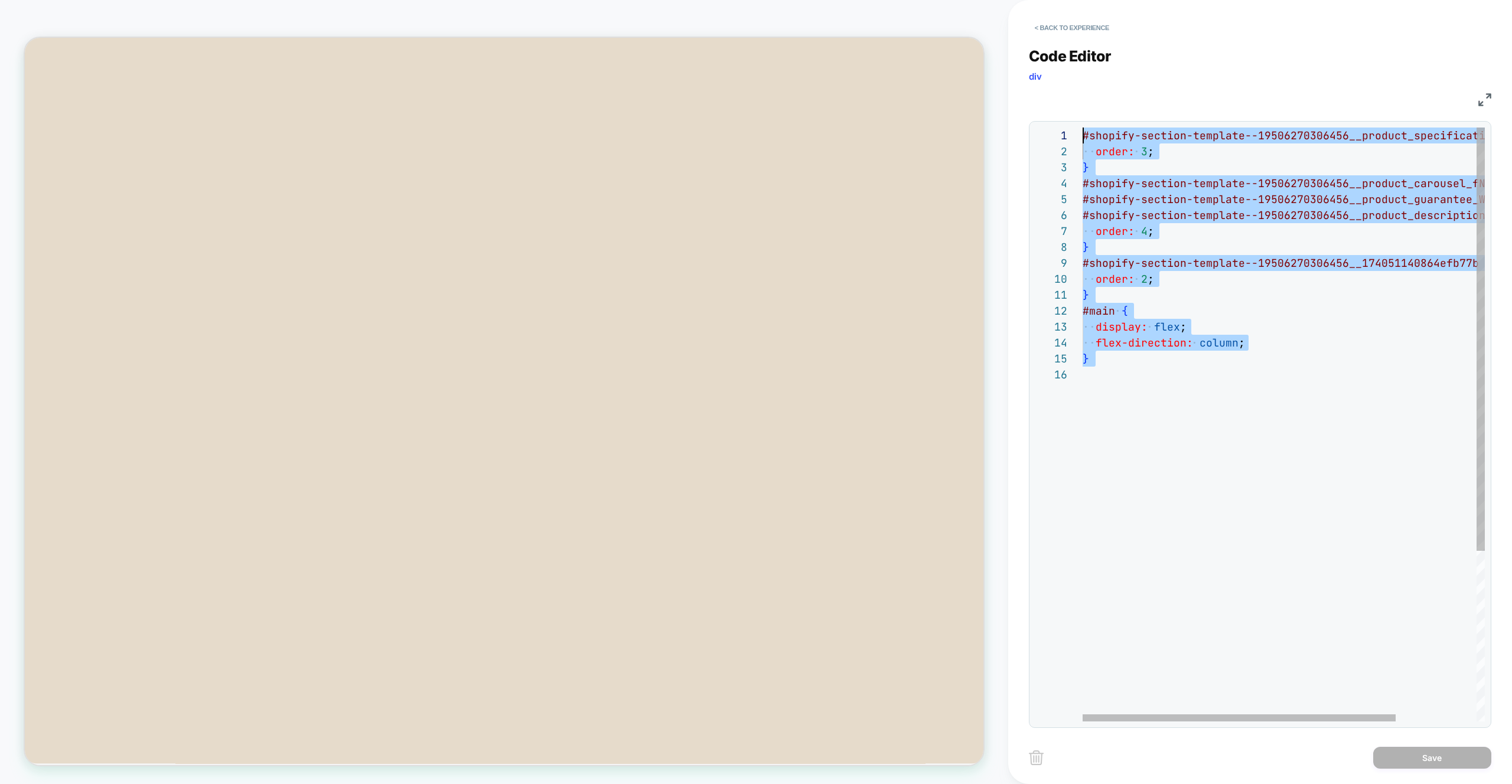
drag, startPoint x: 1216, startPoint y: 425, endPoint x: 998, endPoint y: 99, distance: 392.2
click at [1082, 128] on div "#shopify-section-template--19506270306456__product _specifications_RGqhGW { ord…" at bounding box center [1335, 544] width 505 height 833
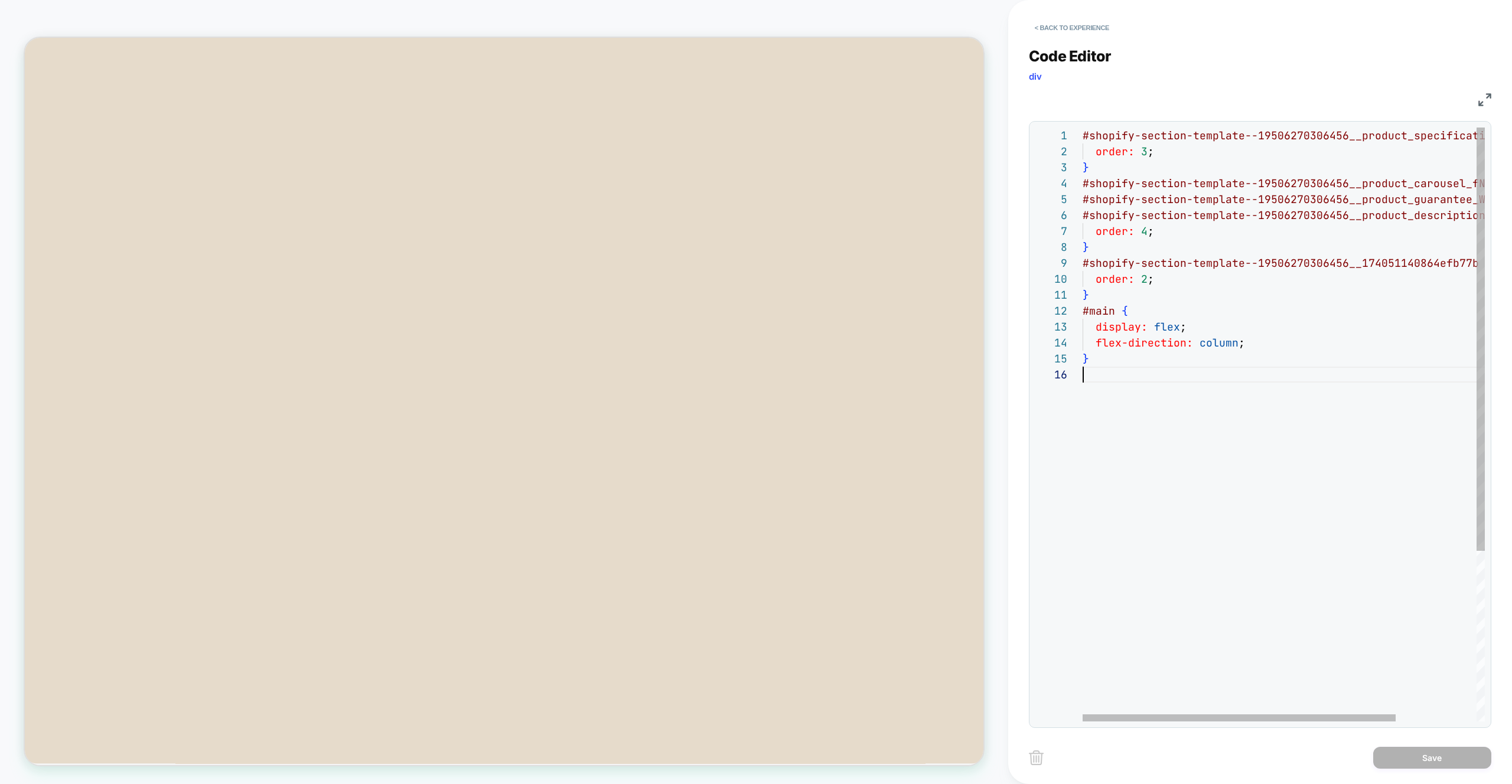
click at [1213, 625] on div "#shopify-section-template--19506270306456__product _specifications_RGqhGW { ord…" at bounding box center [1335, 544] width 505 height 833
click at [1156, 721] on div at bounding box center [1239, 718] width 313 height 7
drag, startPoint x: 1211, startPoint y: 429, endPoint x: 1054, endPoint y: 306, distance: 199.4
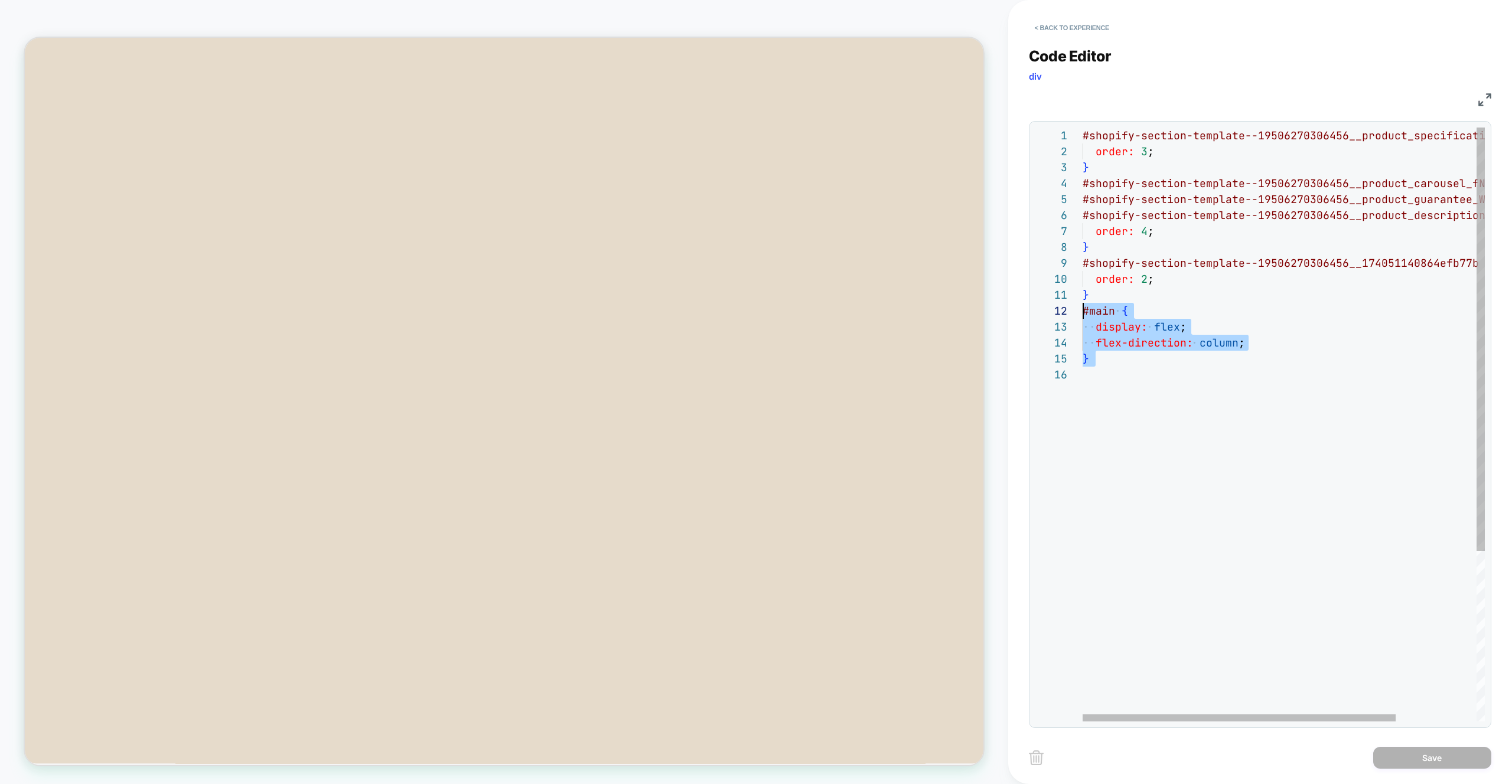
click at [1082, 306] on div "#shopify-section-template--19506270306456__product _specifications_RGqhGW { ord…" at bounding box center [1335, 544] width 505 height 833
drag, startPoint x: 1206, startPoint y: 420, endPoint x: 1178, endPoint y: 411, distance: 29.4
click at [1208, 420] on div "#shopify-section-template--19506270306456__product _specifications_RGqhGW { ord…" at bounding box center [1335, 544] width 505 height 833
click at [1167, 373] on div "#shopify-section-template--19506270306456__product _specifications_RGqhGW { ord…" at bounding box center [1335, 544] width 505 height 833
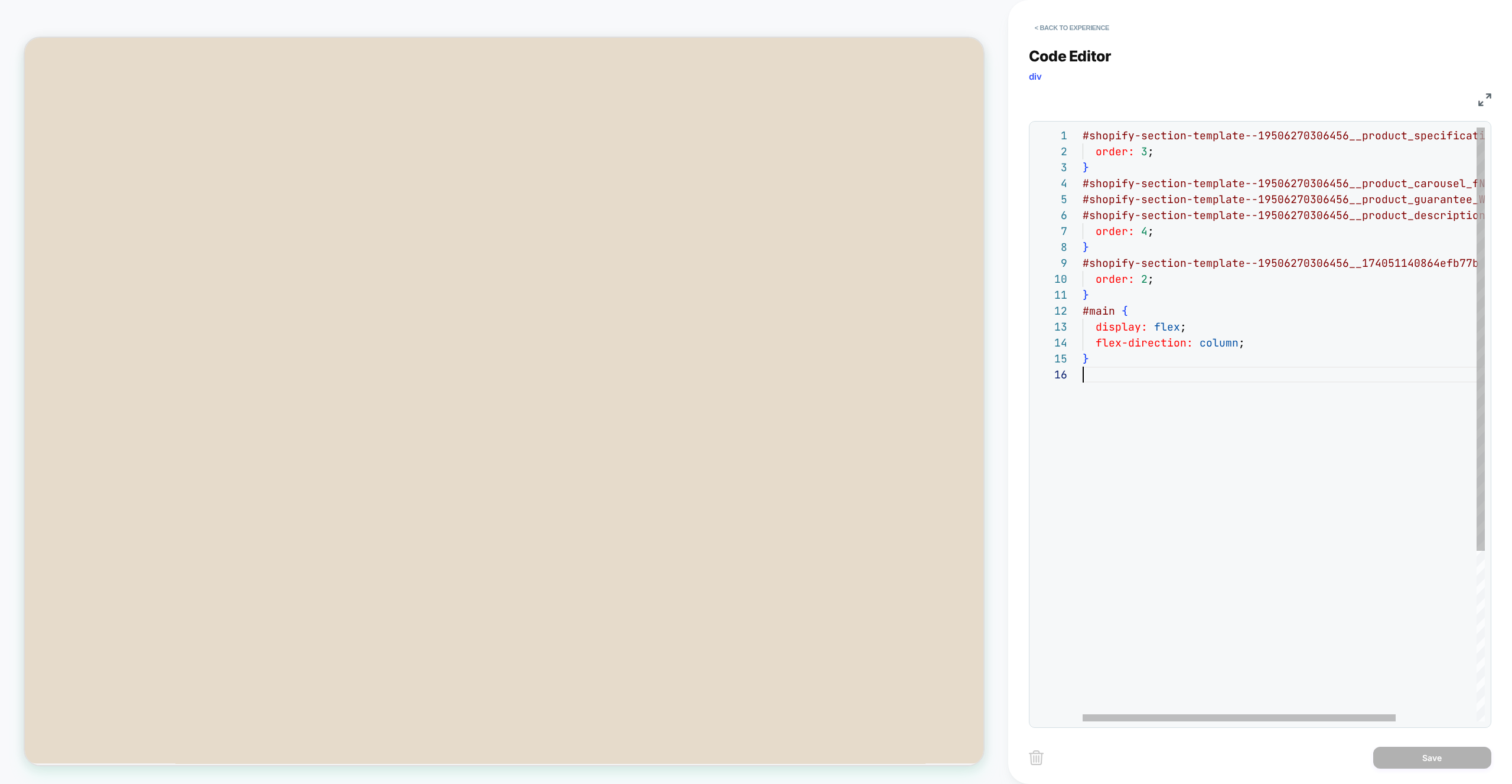
click at [1125, 318] on div "#shopify-section-template--19506270306456__product _specifications_RGqhGW { ord…" at bounding box center [1335, 544] width 505 height 833
click at [1103, 310] on div "#shopify-section-template--19506270306456__product _specifications_RGqhGW { ord…" at bounding box center [1335, 544] width 505 height 833
drag, startPoint x: 1151, startPoint y: 405, endPoint x: 1139, endPoint y: 373, distance: 34.2
click at [1150, 404] on div "#shopify-section-template--19506270306456__product _specifications_RGqhGW { ord…" at bounding box center [1335, 544] width 505 height 833
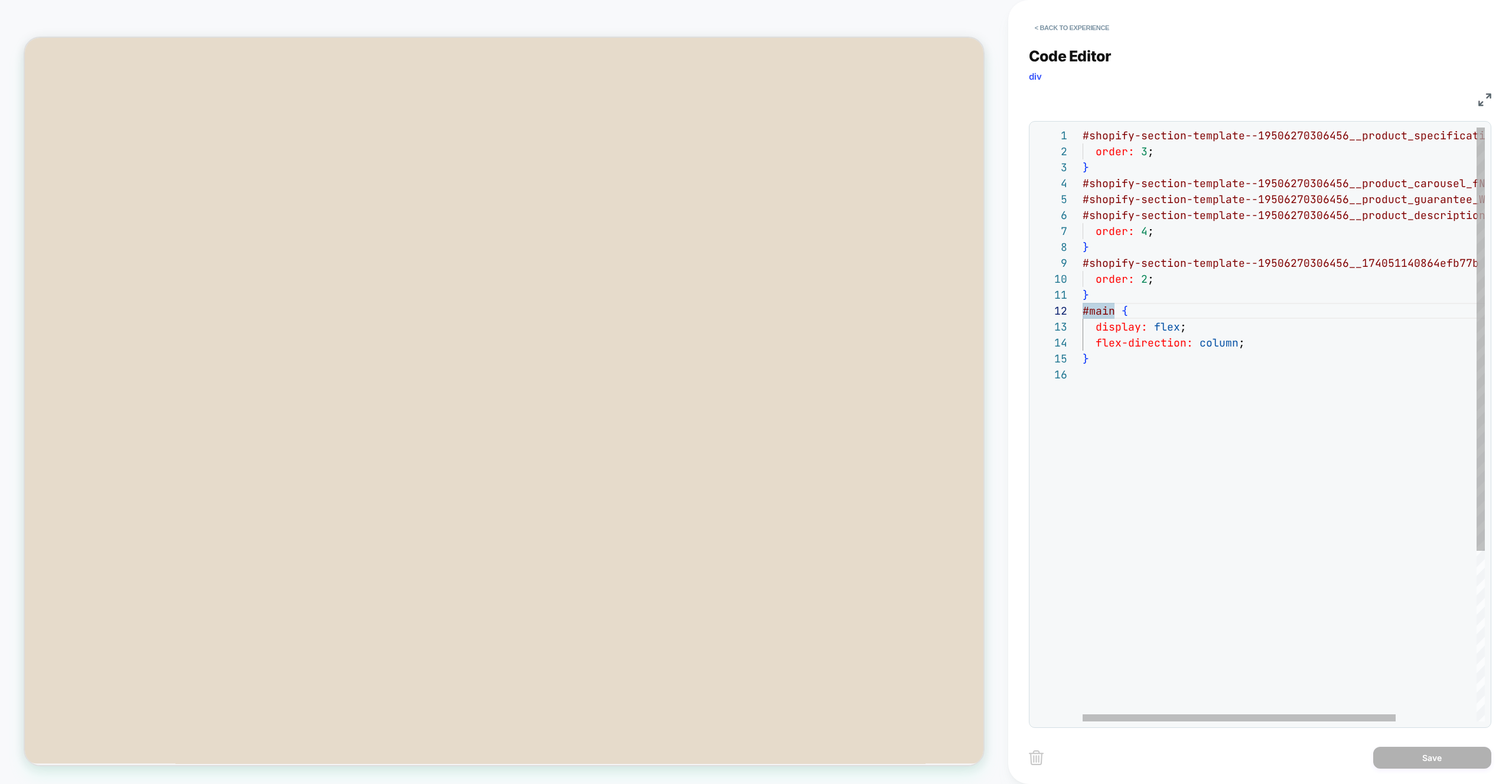
scroll to position [80, 0]
click at [1101, 317] on div "#shopify-section-template--19506270306456__product _specifications_RGqhGW { ord…" at bounding box center [1335, 544] width 505 height 833
click at [1159, 385] on div "#shopify-section-template--19506270306456__product _specifications_RGqhGW { ord…" at bounding box center [1335, 544] width 505 height 833
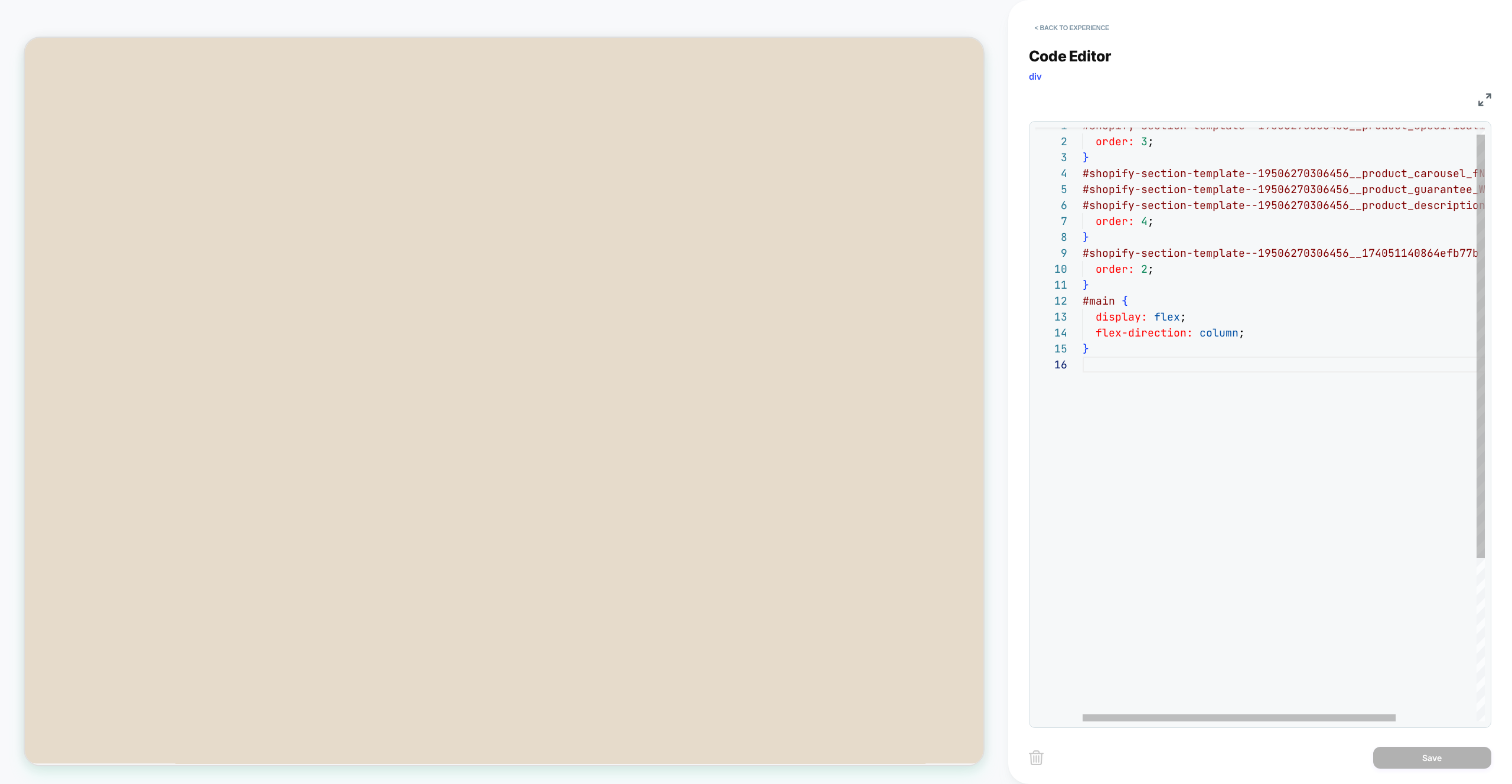
click at [1119, 304] on div "#shopify-section-template--19506270306456__product _specifications_RGqhGW { ord…" at bounding box center [1335, 534] width 505 height 833
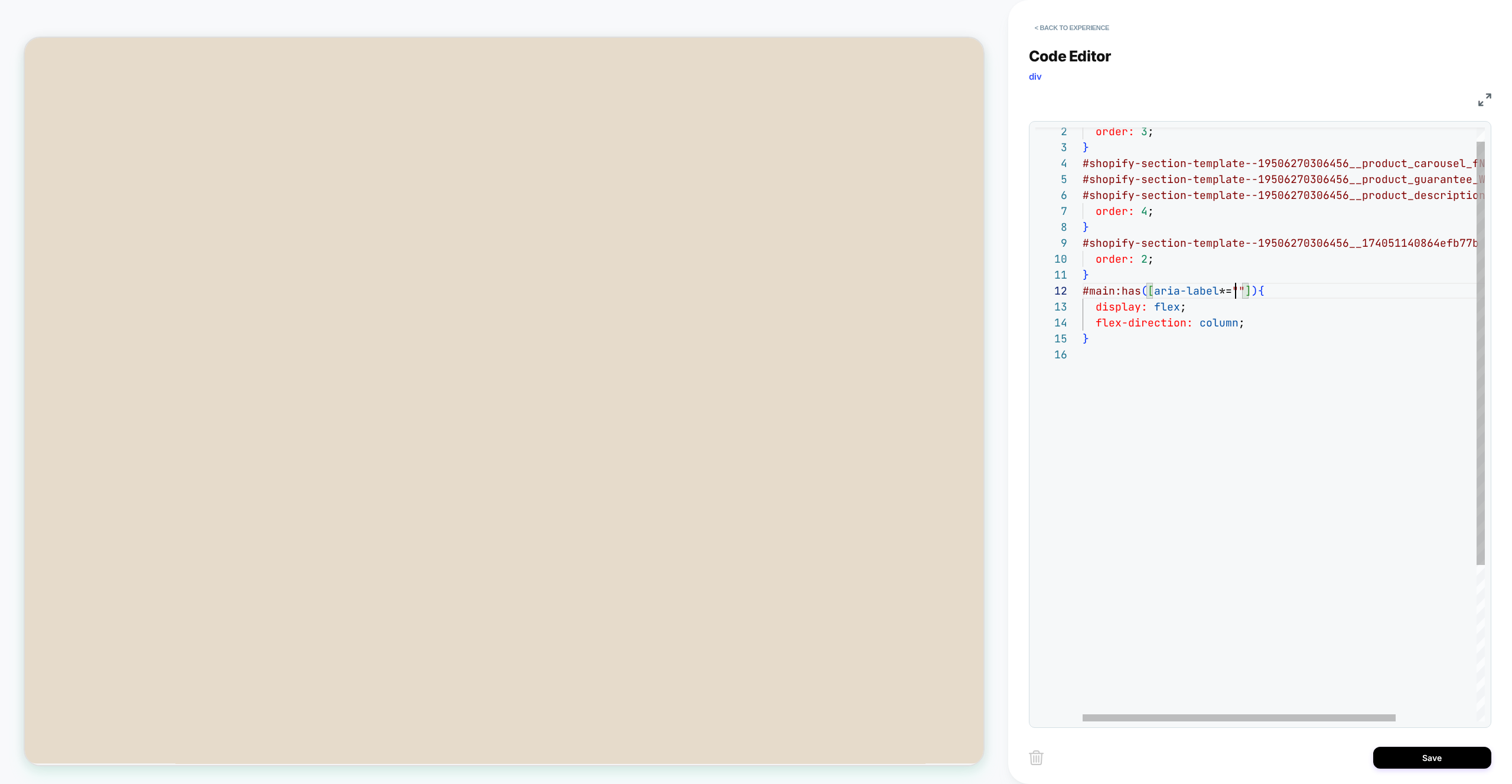
scroll to position [16, 153]
click at [1148, 292] on div "order: 3 ; } #shopify-section-template--19506270306456__product _carousel_fNtHb…" at bounding box center [1335, 524] width 505 height 833
click at [1421, 292] on div "order: 3 ; } #shopify-section-template--19506270306456__product _carousel_fNtHb…" at bounding box center [1335, 524] width 505 height 833
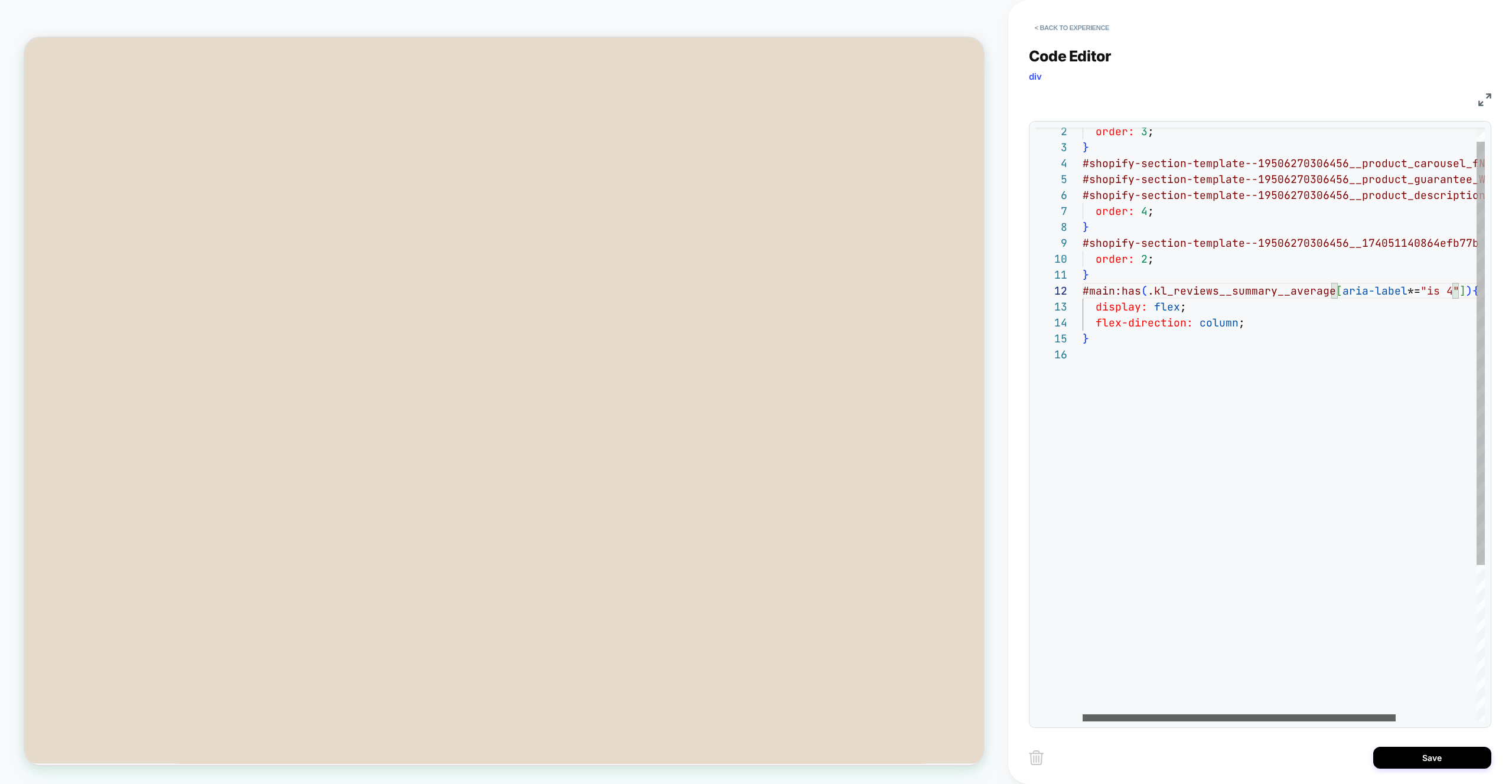
click at [1321, 719] on div at bounding box center [1239, 718] width 313 height 7
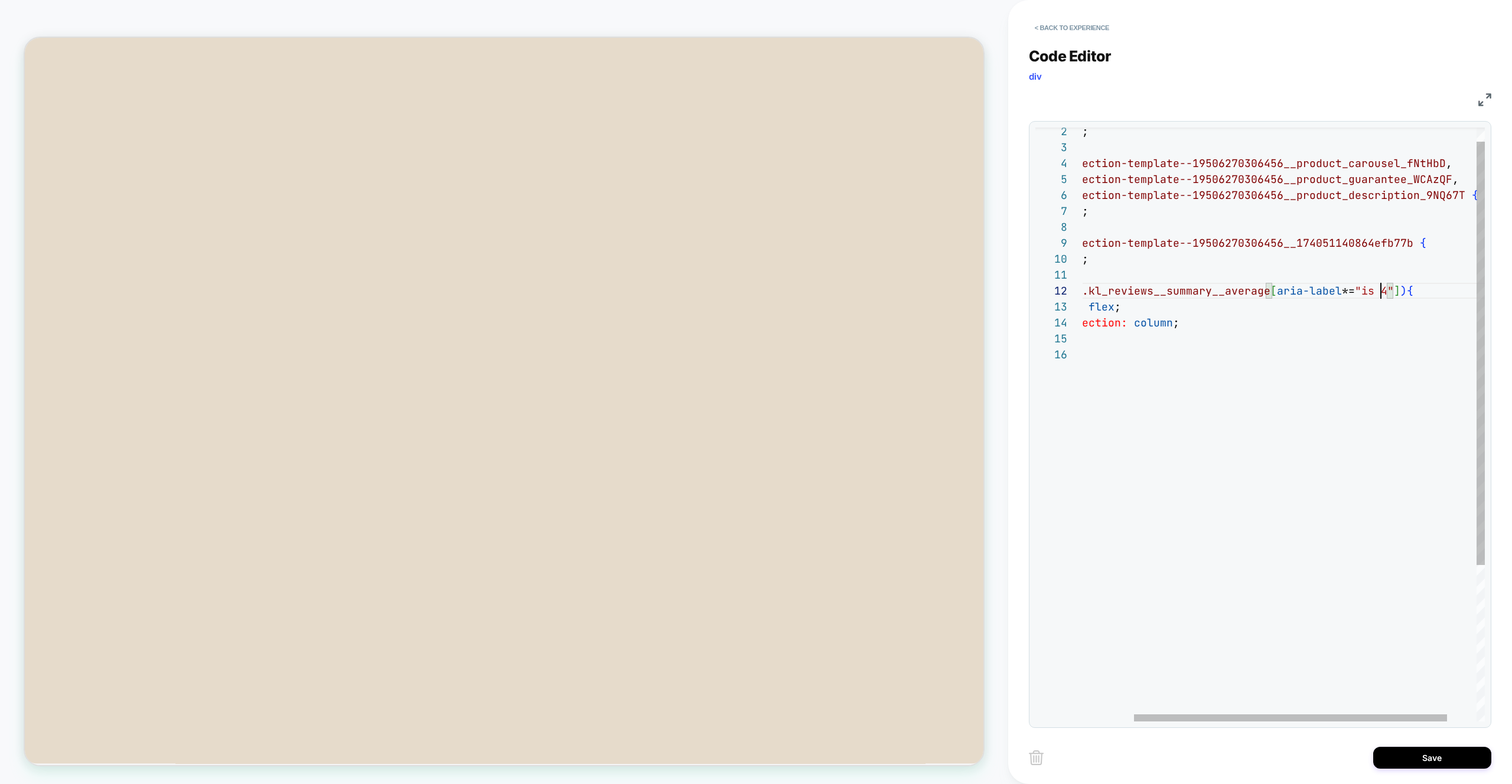
scroll to position [16, 338]
click at [1357, 287] on div "order: 3 ; } #shopify-section-template--19506270306456__product _carousel_fNtHb…" at bounding box center [1270, 524] width 505 height 833
click at [1377, 294] on div "order: 3 ; } #shopify-section-template--19506270306456__product _carousel_fNtHb…" at bounding box center [1270, 524] width 505 height 833
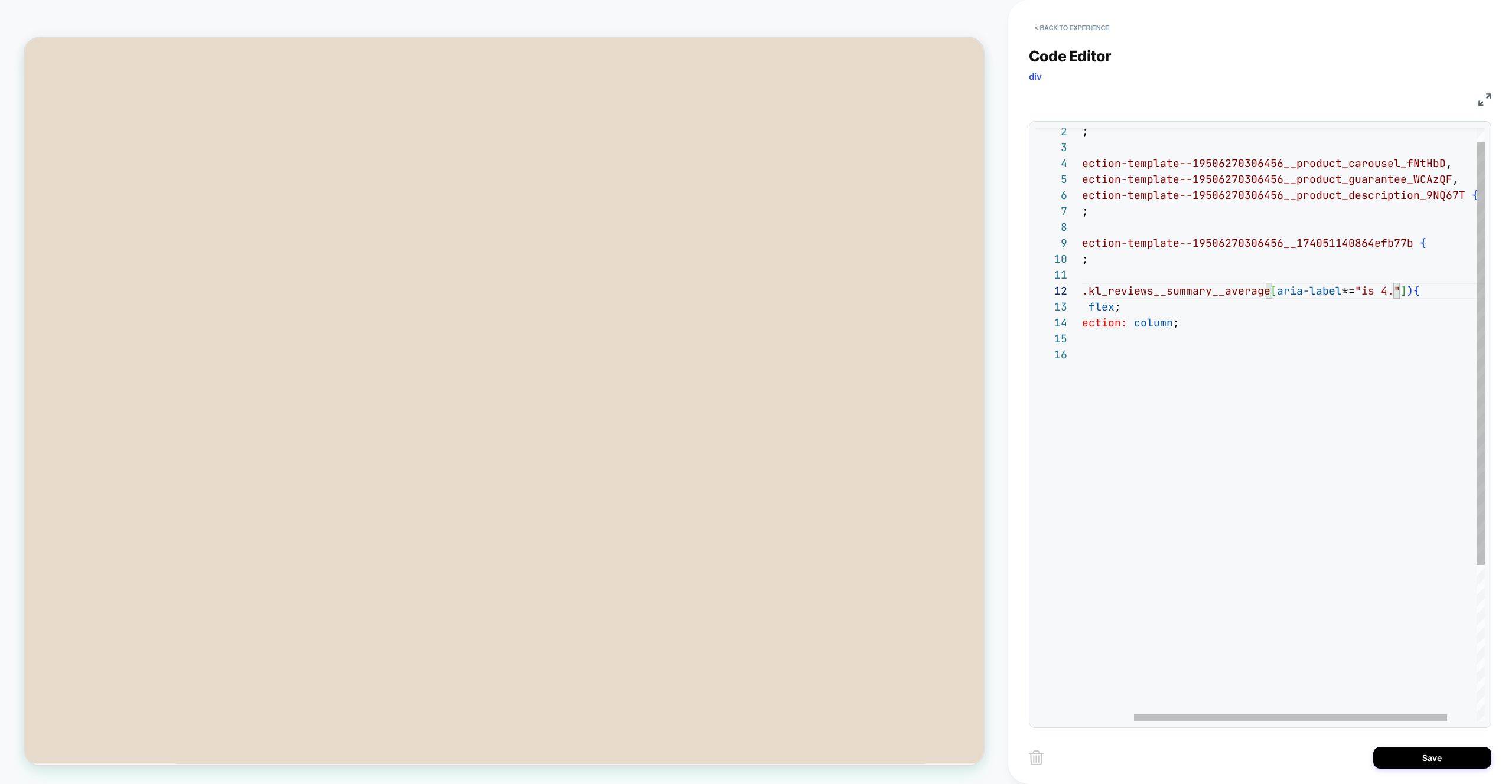
drag, startPoint x: 1396, startPoint y: 351, endPoint x: 1403, endPoint y: 329, distance: 23.1
click at [1396, 350] on div "order: 3 ; } #shopify-section-template--19506270306456__product _carousel_fNtHb…" at bounding box center [1270, 524] width 505 height 833
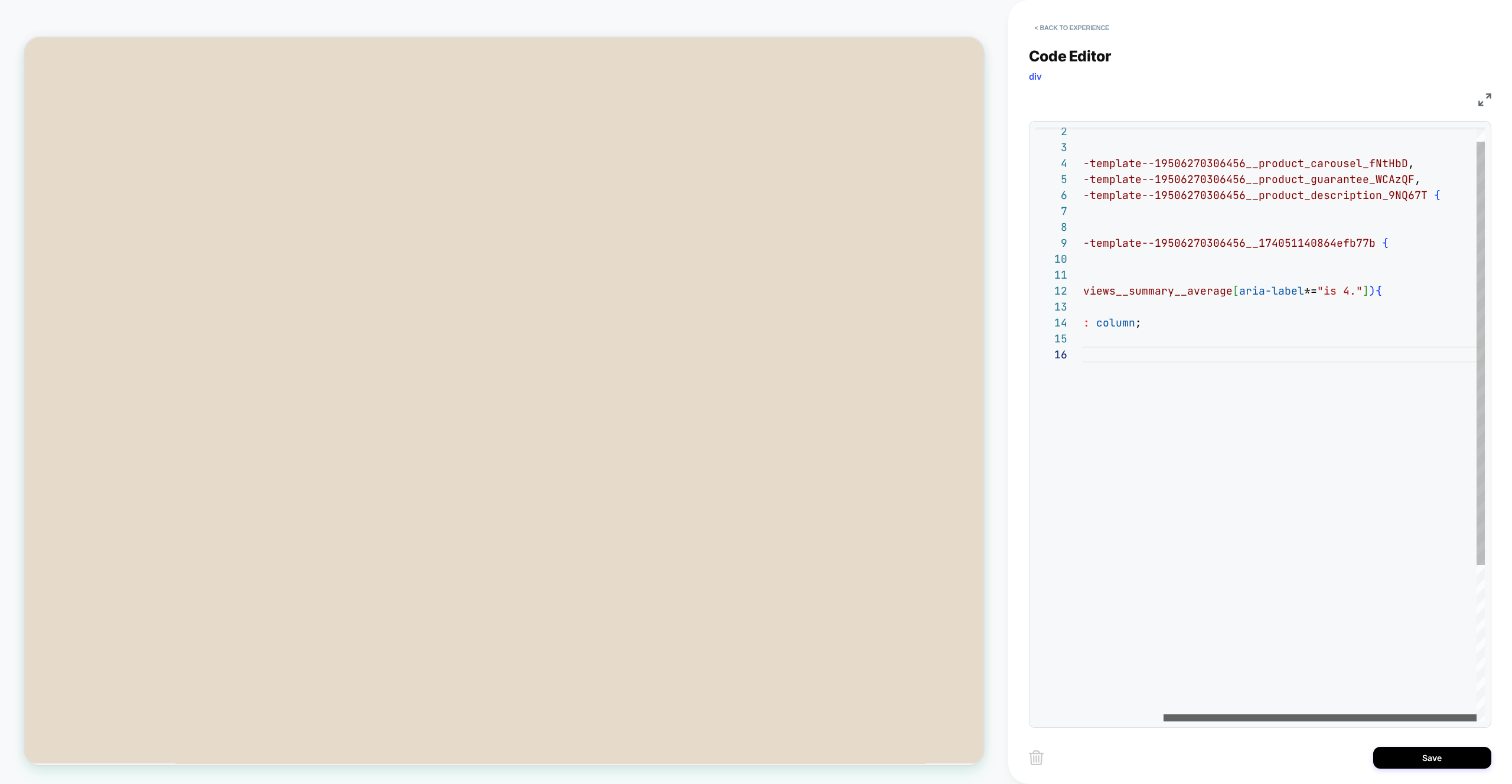
click at [1337, 715] on div at bounding box center [1320, 718] width 313 height 7
click at [1371, 291] on div "order: 3 ; } #shopify-section-template--19506270306456__product _carousel_fNtHb…" at bounding box center [1231, 524] width 505 height 833
click at [1370, 286] on div "order: 3 ; } #shopify-section-template--19506270306456__product _carousel_fNtHb…" at bounding box center [1231, 524] width 505 height 833
click at [1371, 319] on div "order: 3 ; } #shopify-section-template--19506270306456__product _carousel_fNtHb…" at bounding box center [1231, 524] width 505 height 833
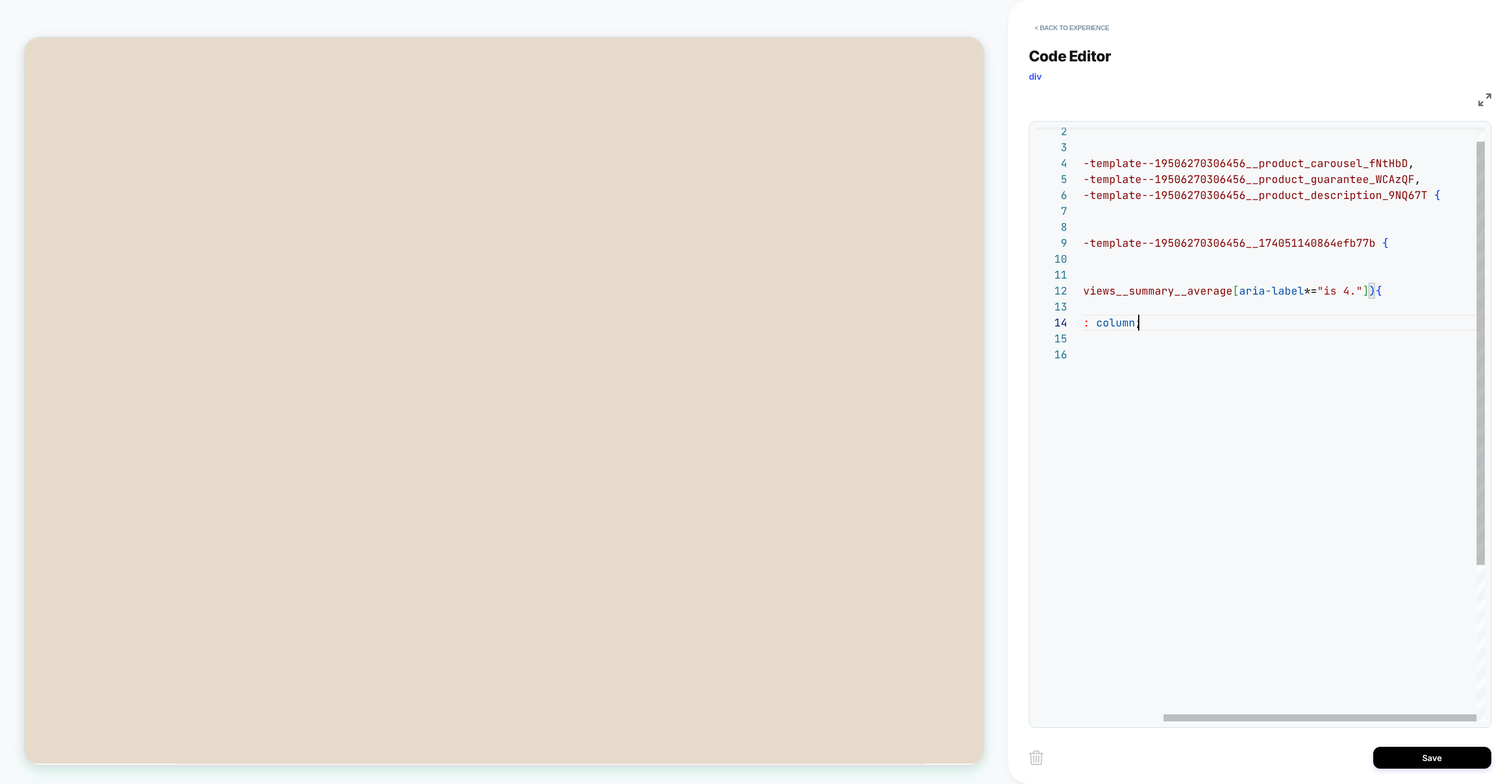
scroll to position [16, 389]
drag, startPoint x: 1367, startPoint y: 288, endPoint x: 1367, endPoint y: 301, distance: 13.0
click at [1367, 288] on div "order: 3 ; } #shopify-section-template--19506270306456__product _carousel_fNtHb…" at bounding box center [1231, 524] width 505 height 833
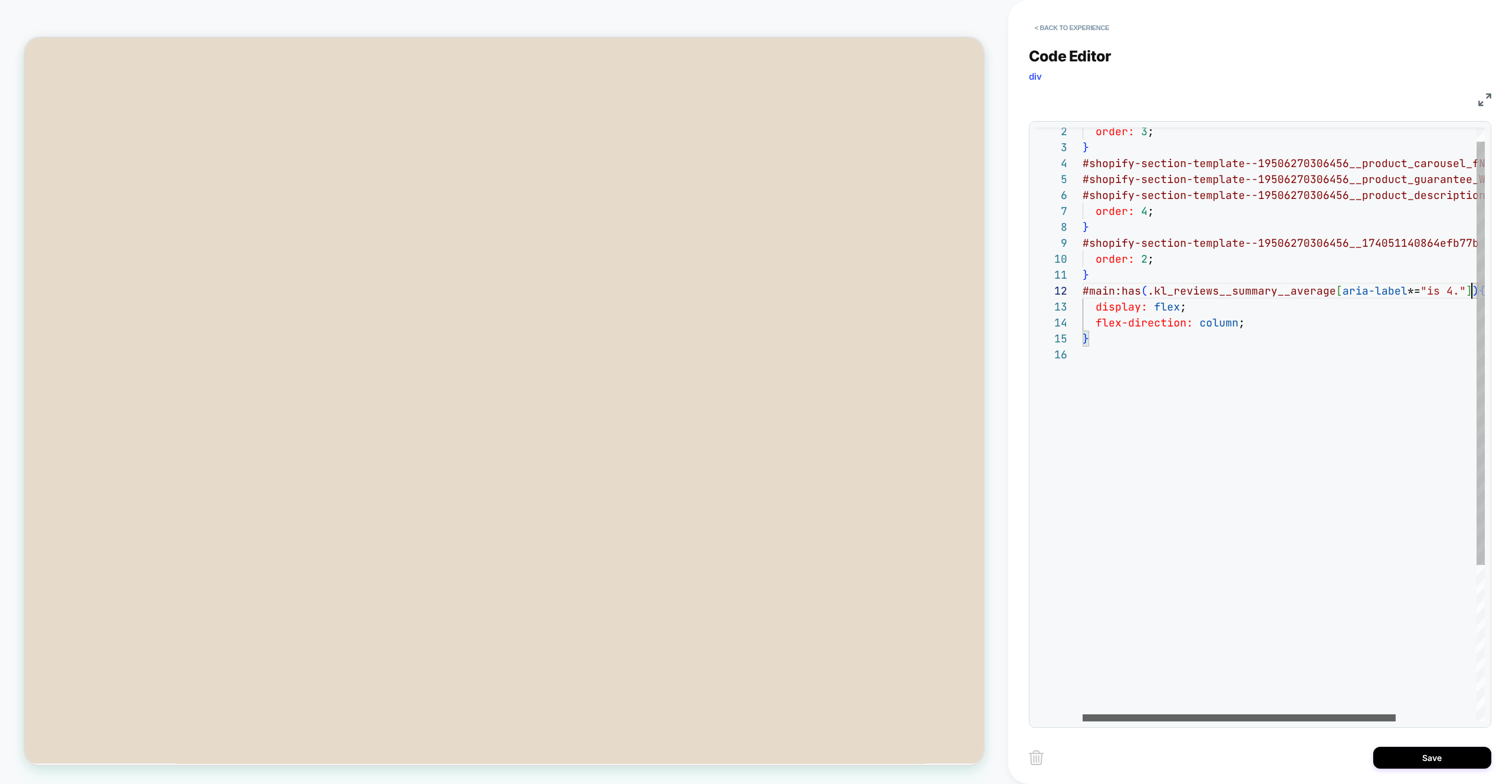
click at [1082, 717] on div at bounding box center [1239, 718] width 313 height 7
click at [1171, 721] on div at bounding box center [1239, 718] width 313 height 7
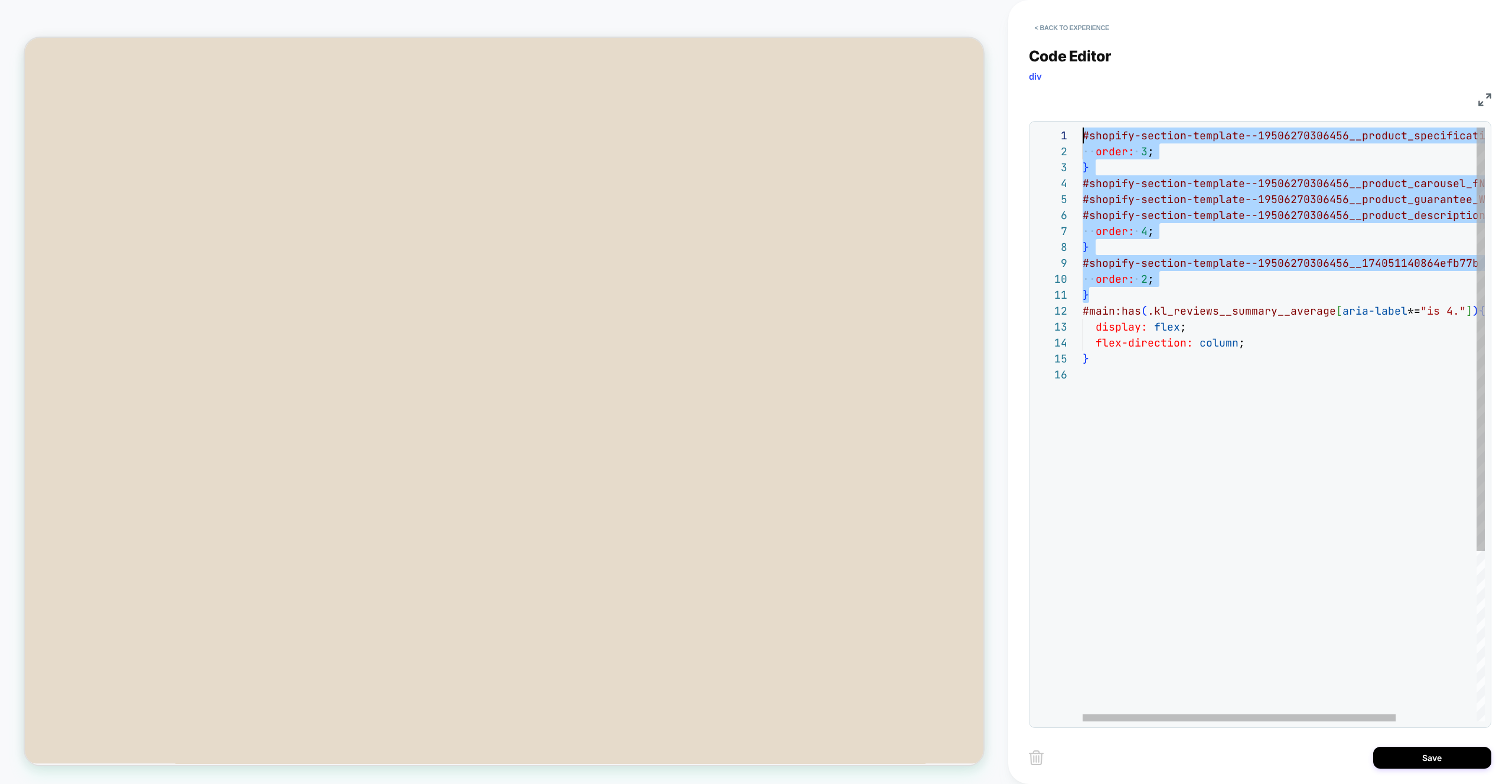
scroll to position [0, 0]
drag, startPoint x: 1104, startPoint y: 277, endPoint x: 1017, endPoint y: 109, distance: 189.2
click at [1082, 128] on div "order: 3 ; } #shopify-section-template--19506270306456__product _carousel_fNtHb…" at bounding box center [1335, 544] width 505 height 833
click at [1241, 187] on div "order: 3 ; } #shopify-section-template--19506270306456__product _carousel_fNtHb…" at bounding box center [1335, 544] width 505 height 833
type textarea "**********"
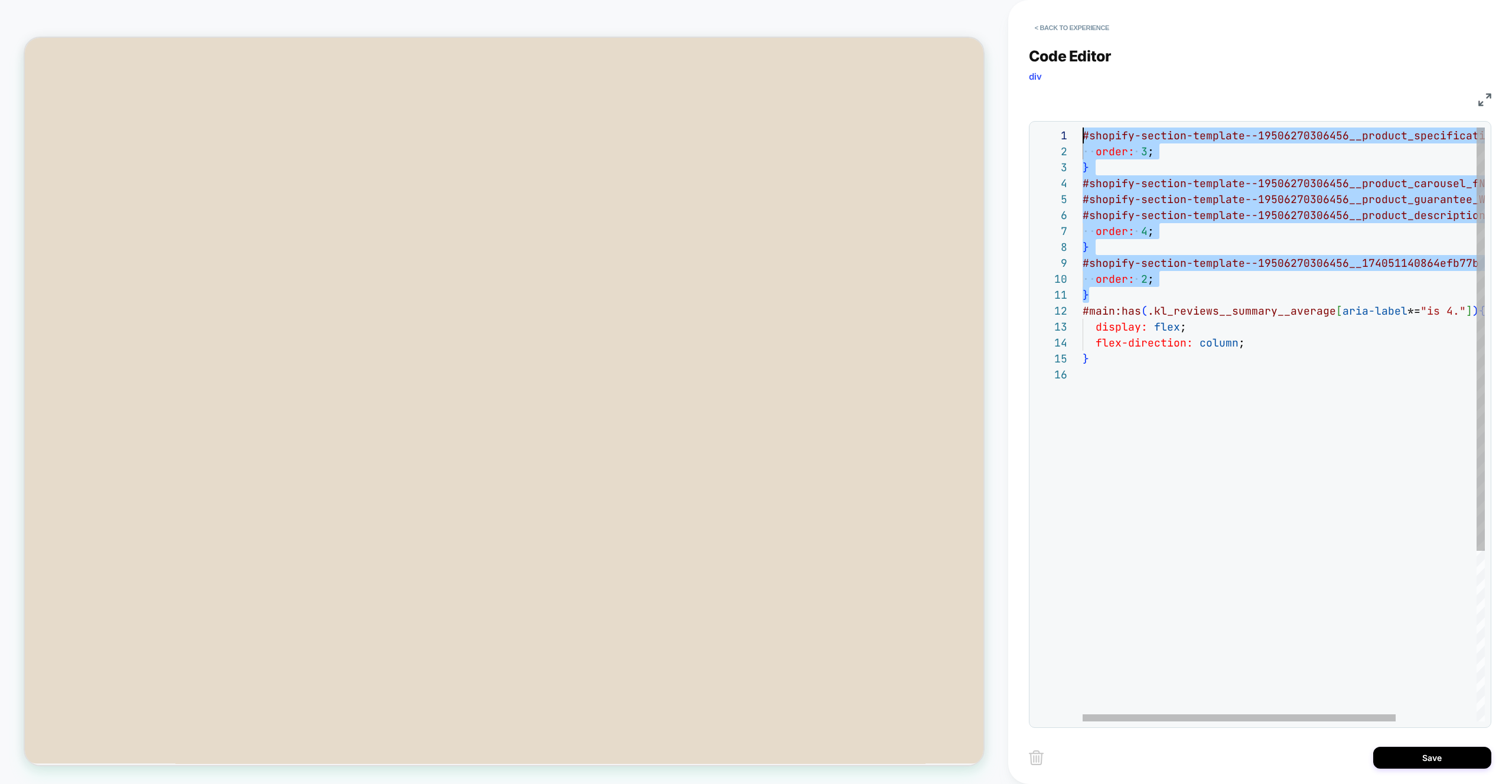
scroll to position [48, 159]
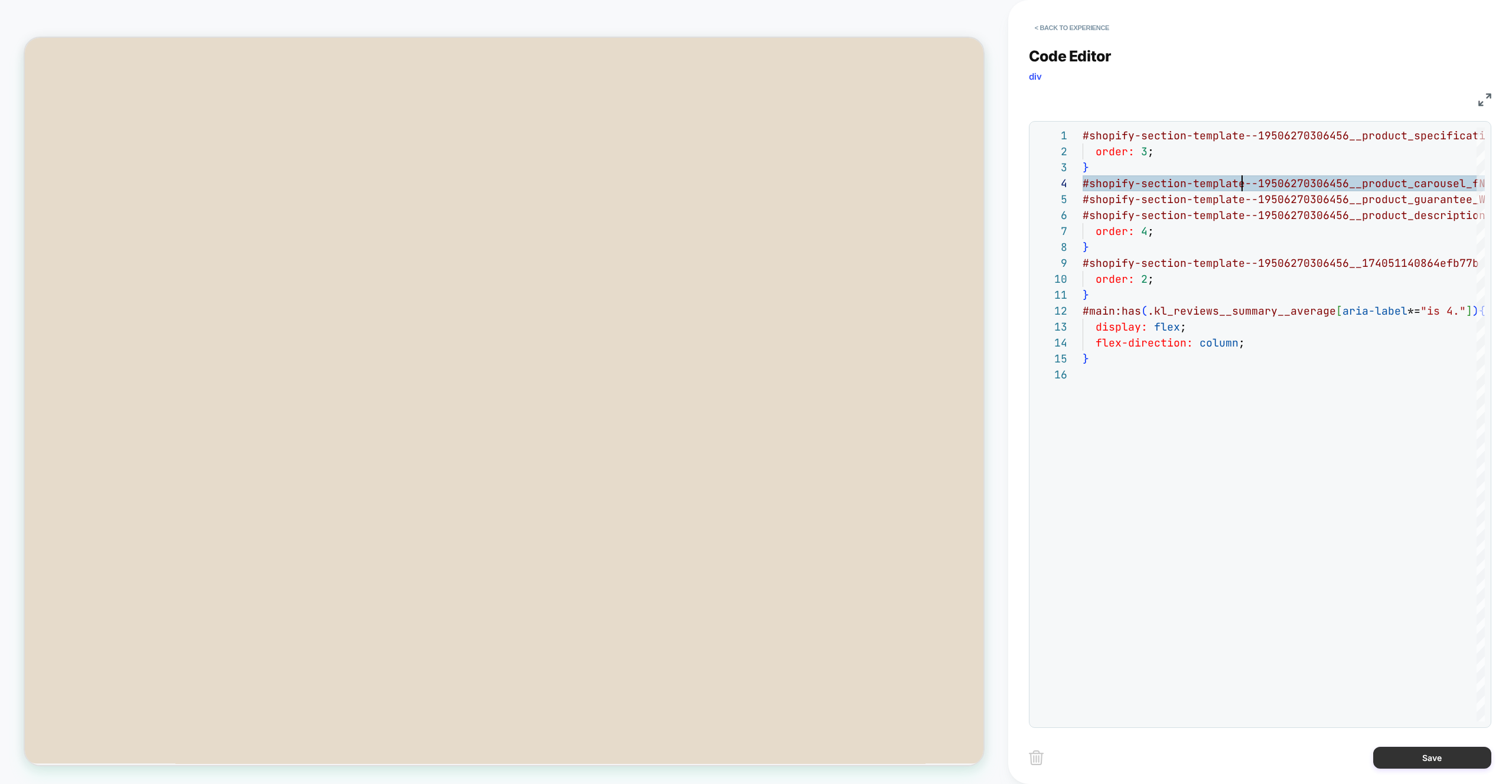
click at [1439, 754] on button "Save" at bounding box center [1432, 758] width 118 height 22
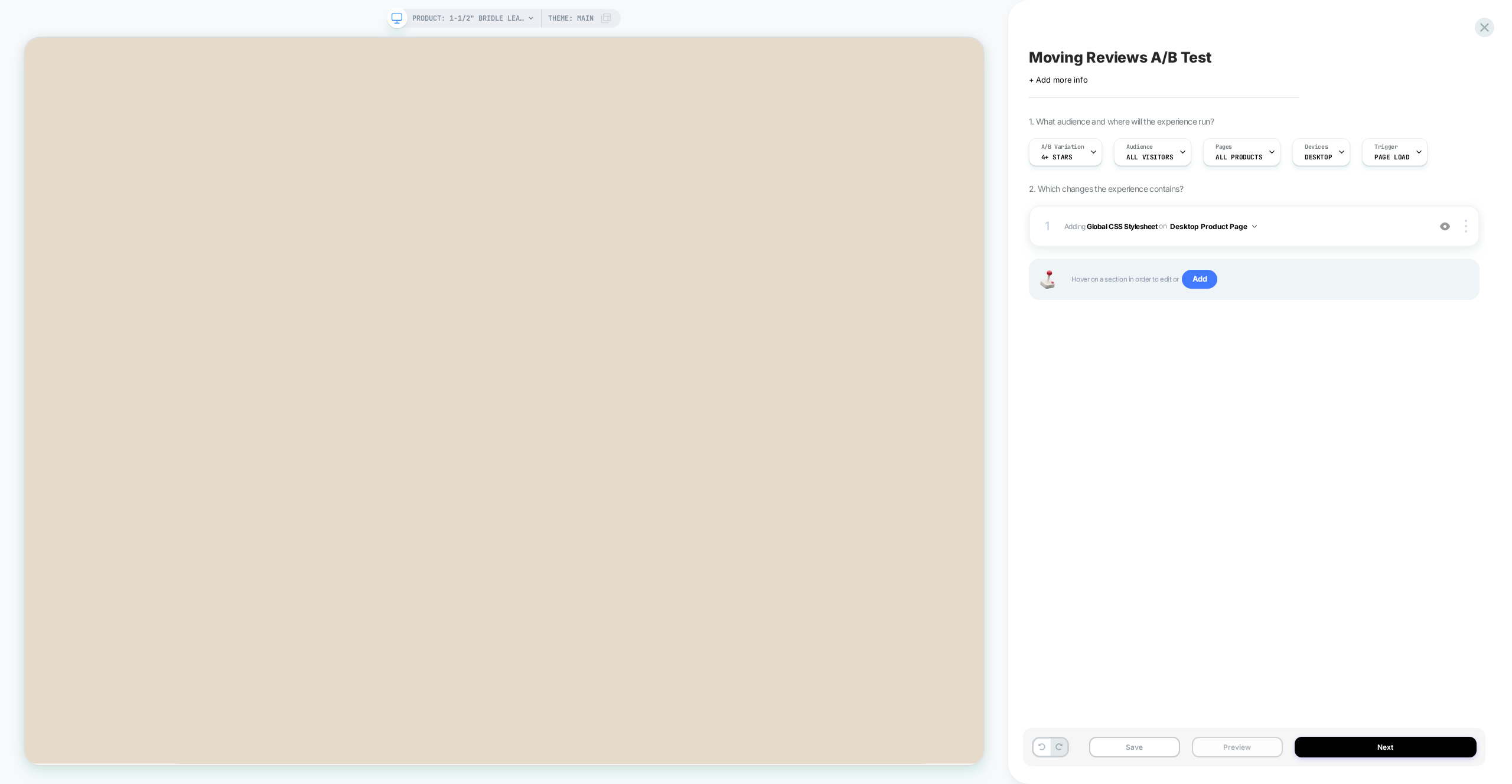
click at [1238, 747] on button "Preview" at bounding box center [1237, 747] width 91 height 21
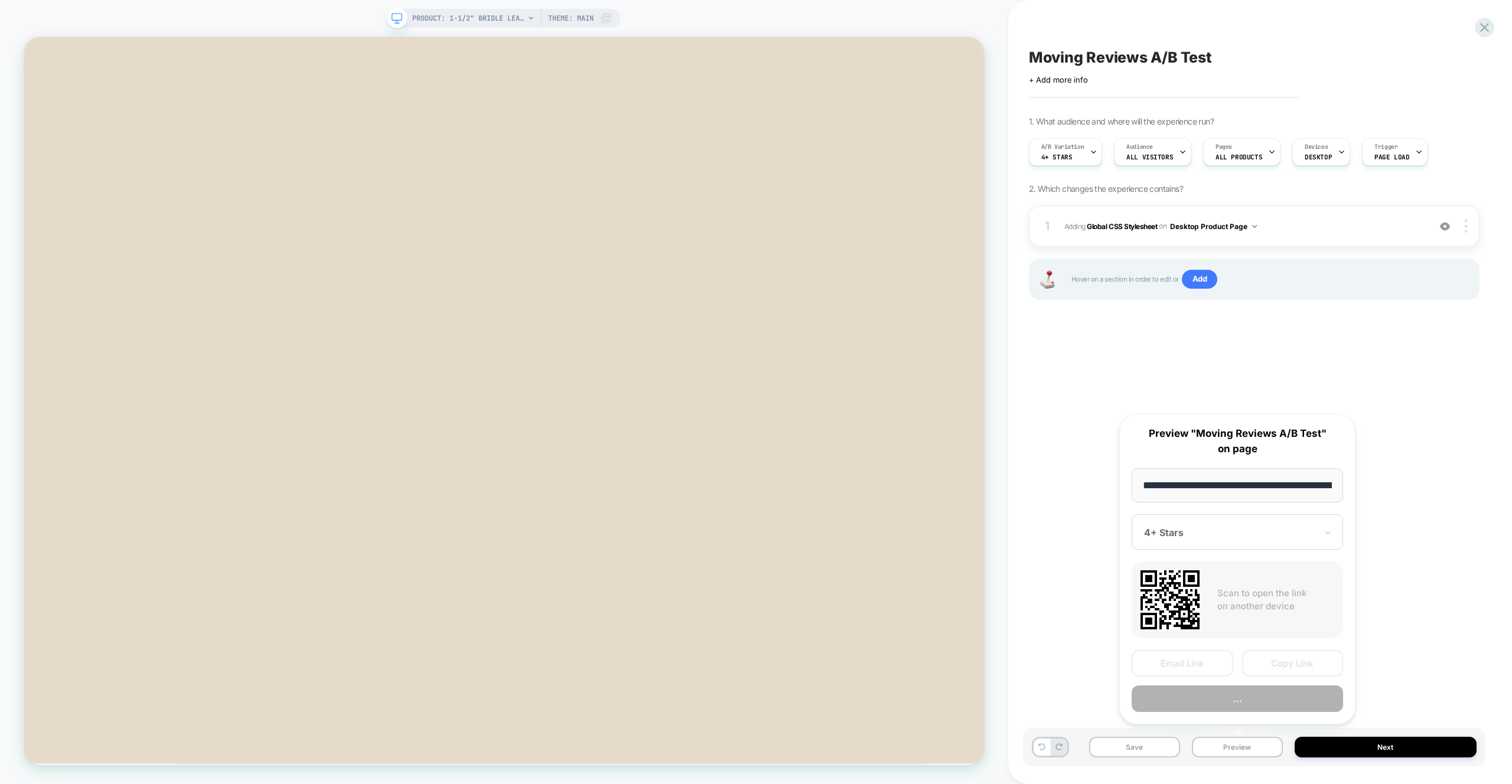
scroll to position [0, 210]
click at [1268, 701] on button "Preview" at bounding box center [1237, 699] width 211 height 27
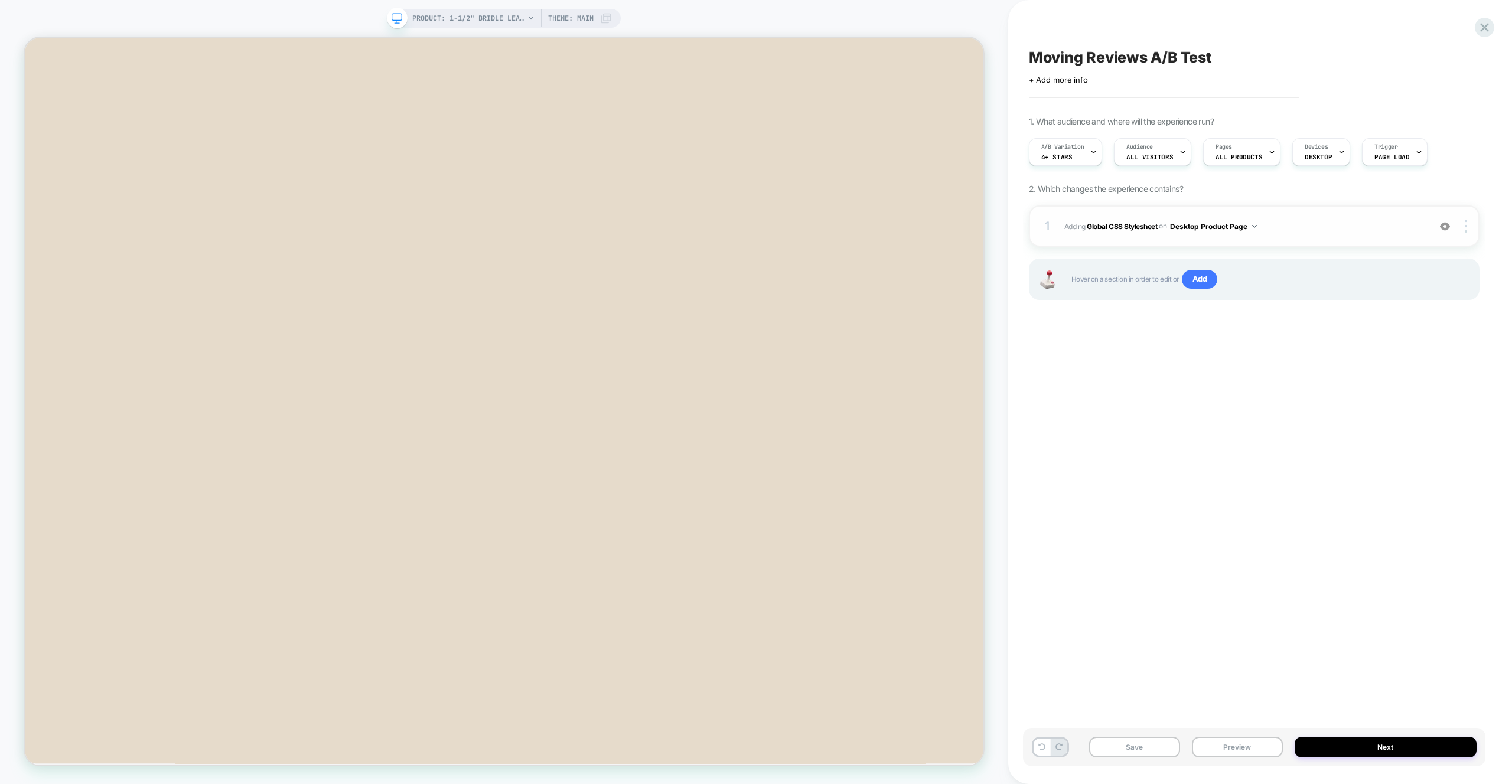
click at [1292, 240] on div "1 Adding Global CSS Stylesheet on Desktop Product Page Add Before Add After Cop…" at bounding box center [1254, 226] width 450 height 41
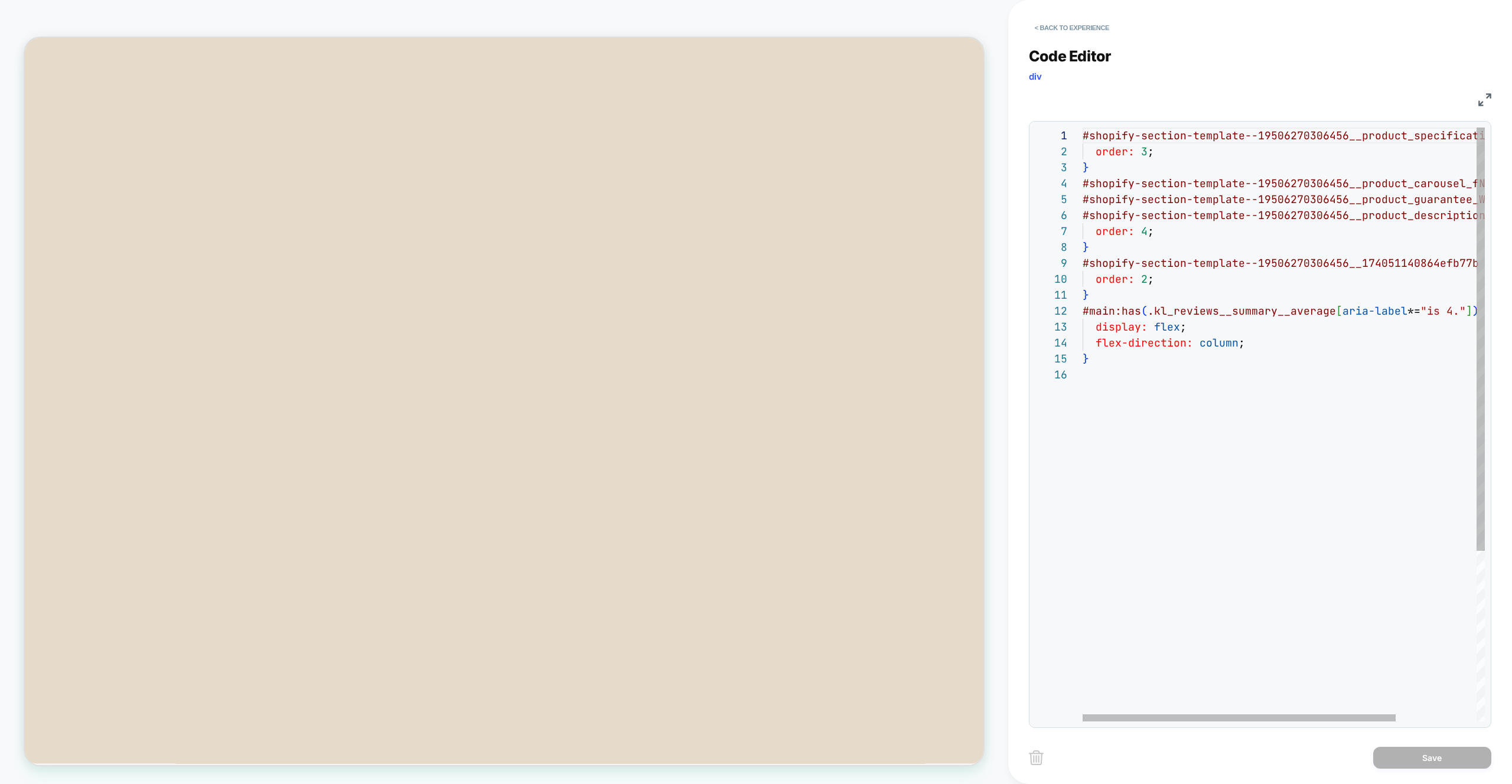
click at [1328, 398] on div "#shopify-section-template--19506270306456__product _specifications_RGqhGW { ord…" at bounding box center [1335, 544] width 505 height 833
click at [1455, 309] on div "#shopify-section-template--19506270306456__product _specifications_RGqhGW { ord…" at bounding box center [1335, 544] width 505 height 833
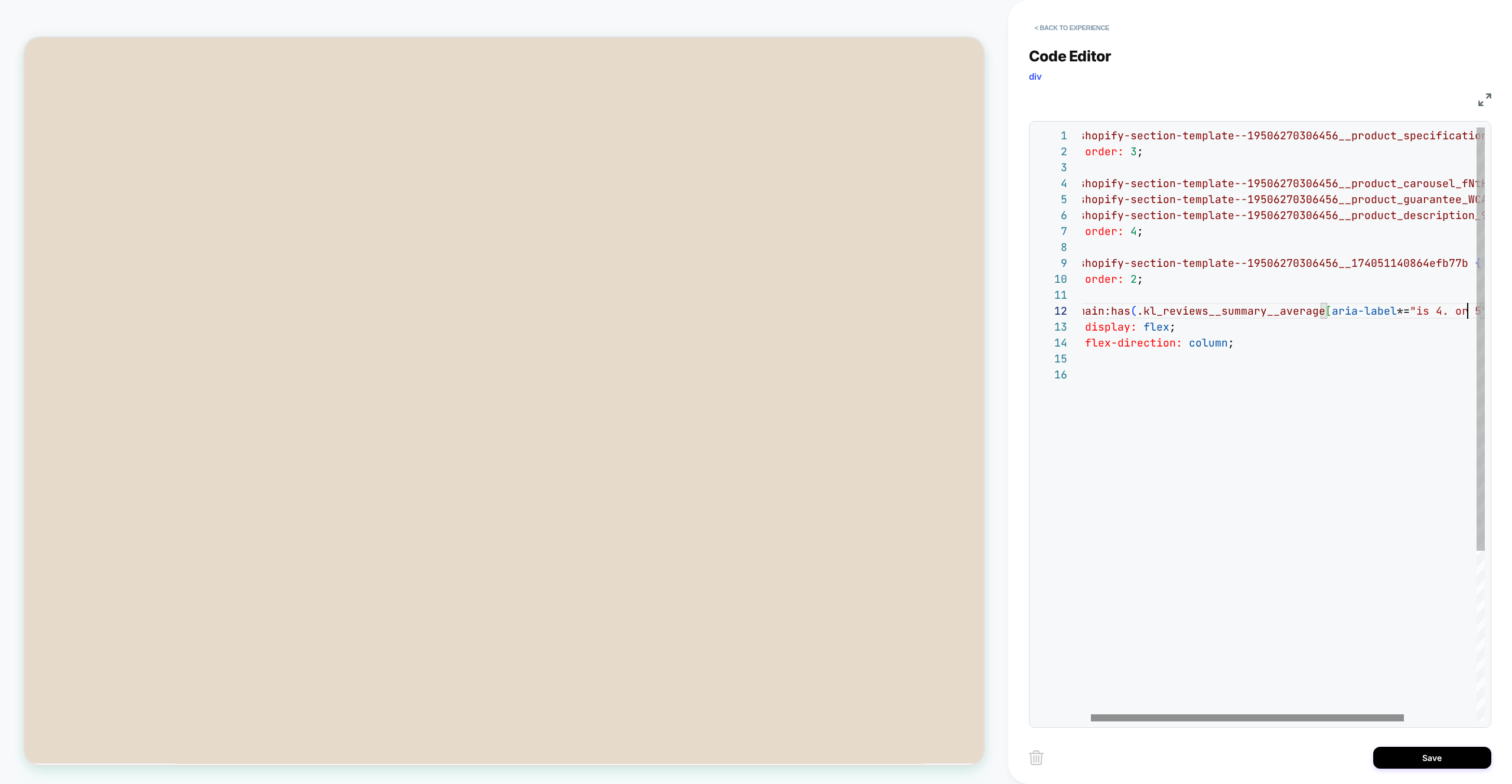
click at [1331, 719] on div at bounding box center [1247, 718] width 313 height 7
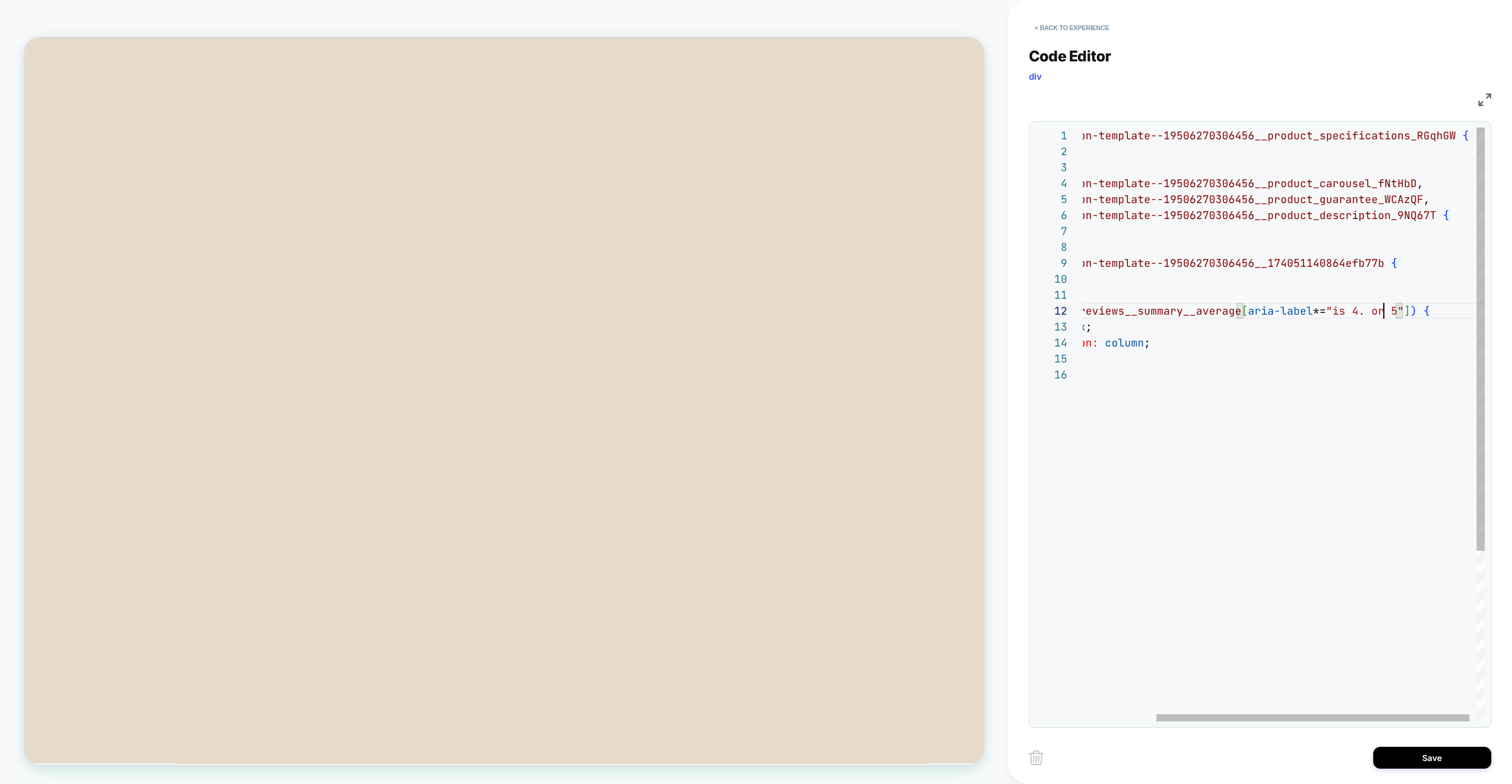
drag, startPoint x: 1443, startPoint y: 338, endPoint x: 1409, endPoint y: 311, distance: 43.4
click at [1443, 338] on div "#shopify-section-template--19506270306456__product _specifications_RGqhGW { ord…" at bounding box center [1241, 544] width 505 height 833
drag, startPoint x: 1393, startPoint y: 308, endPoint x: 1321, endPoint y: 307, distance: 72.0
click at [1321, 307] on div "#shopify-section-template--19506270306456__product _specifications_RGqhGW { ord…" at bounding box center [1241, 544] width 505 height 833
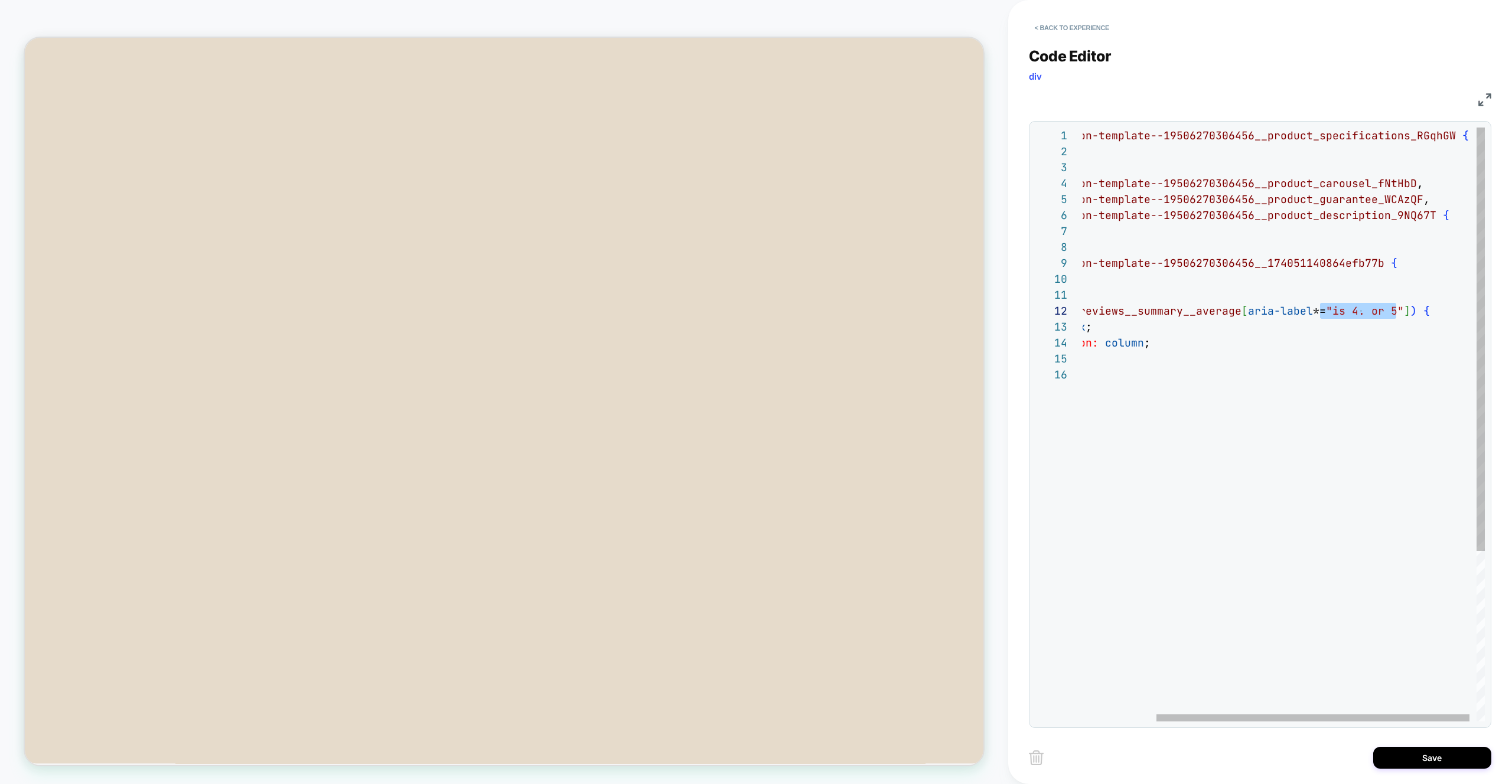
drag, startPoint x: 1373, startPoint y: 366, endPoint x: 1383, endPoint y: 330, distance: 37.4
click at [1373, 366] on div "#shopify-section-template--19506270306456__product _specifications_RGqhGW { ord…" at bounding box center [1241, 544] width 505 height 833
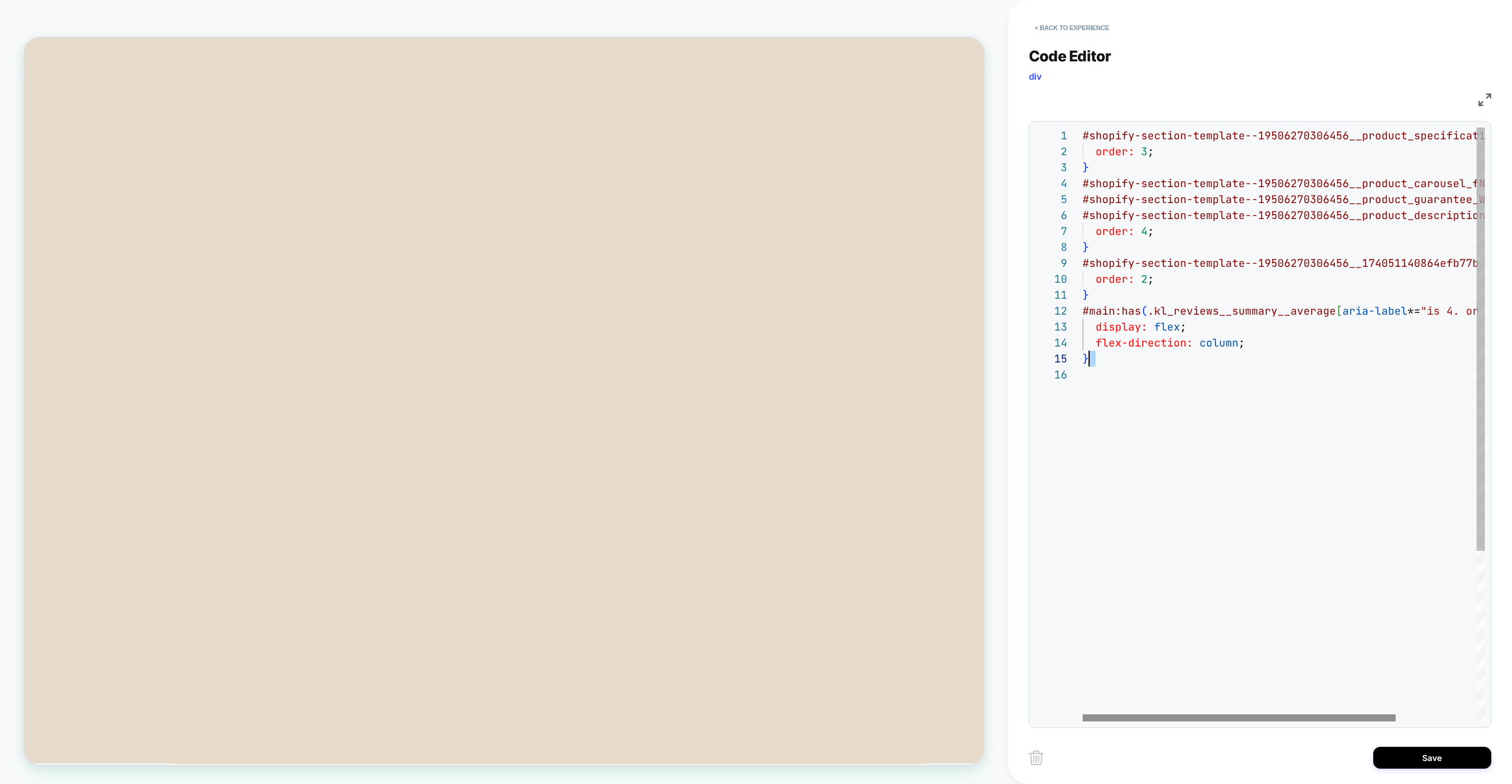
click at [1239, 721] on div at bounding box center [1239, 718] width 313 height 7
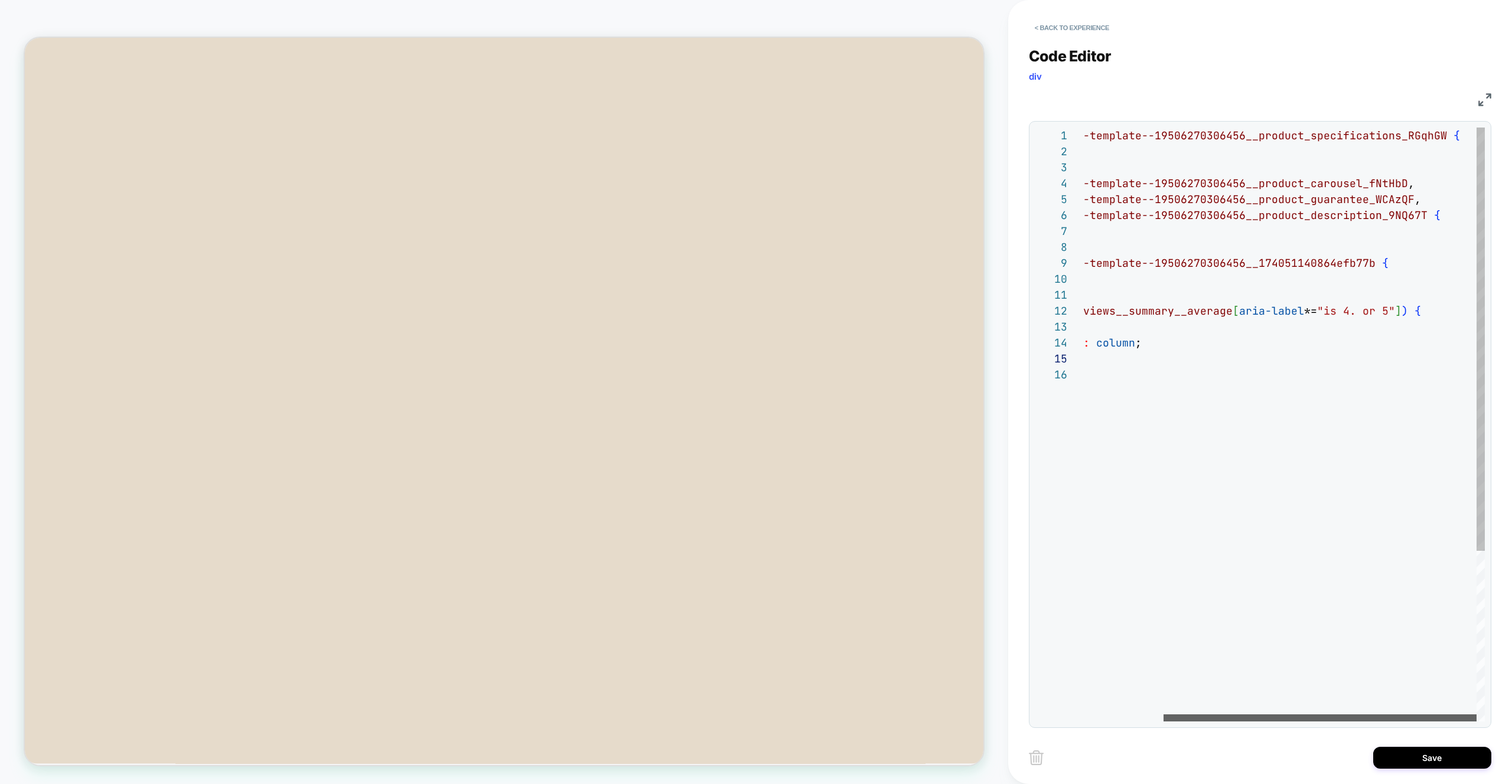
click at [1329, 715] on div at bounding box center [1320, 718] width 313 height 7
click at [1365, 313] on div "#shopify-section-template--19506270306456__product _specifications_RGqhGW { ord…" at bounding box center [1231, 544] width 505 height 833
click at [1376, 310] on div "#shopify-section-template--19506270306456__product _specifications_RGqhGW { ord…" at bounding box center [1231, 544] width 505 height 833
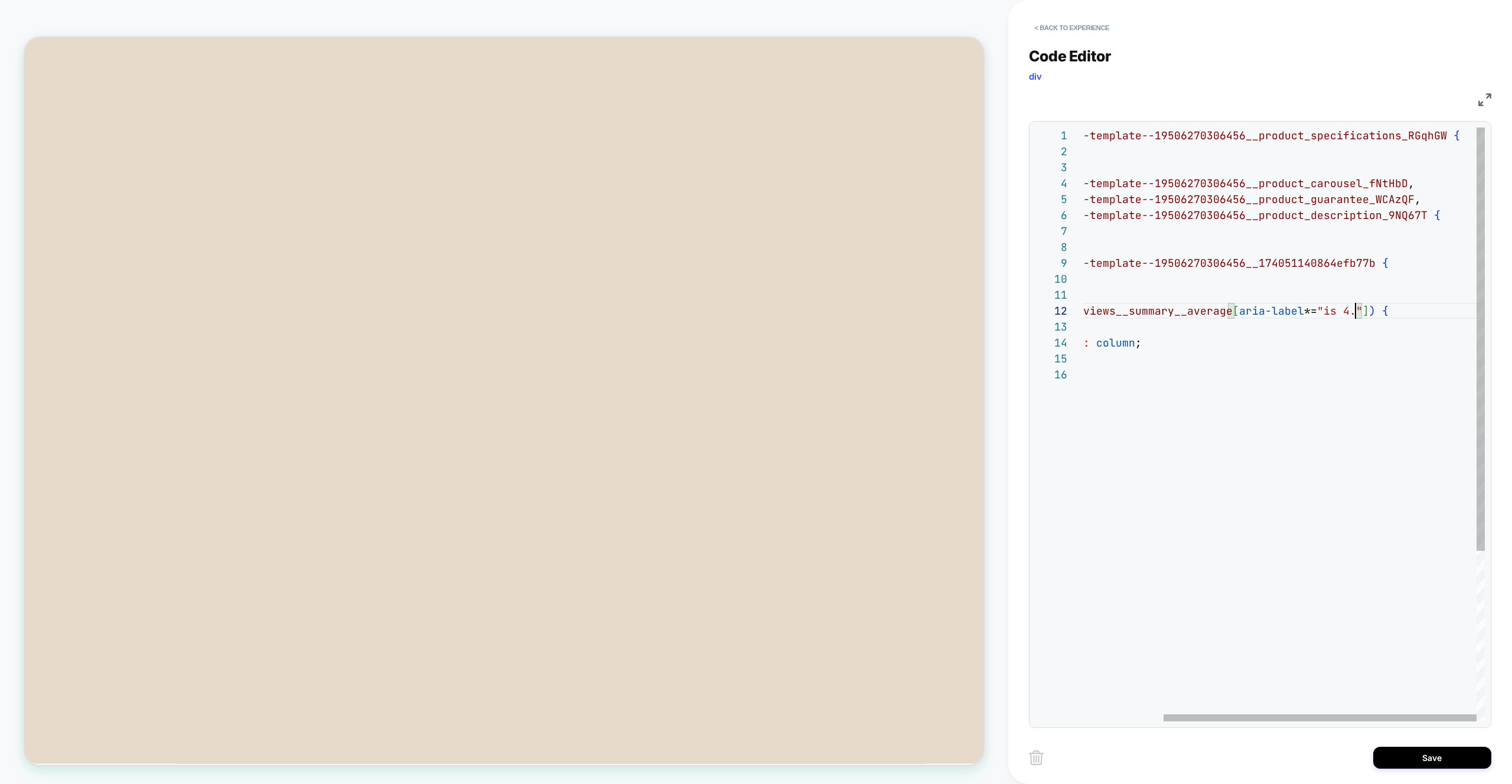
drag, startPoint x: 1357, startPoint y: 312, endPoint x: 1345, endPoint y: 343, distance: 33.2
click at [1357, 312] on div "#shopify-section-template--19506270306456__product _specifications_RGqhGW { ord…" at bounding box center [1231, 544] width 505 height 833
click at [1312, 339] on div "#shopify-section-template--19506270306456__product _specifications_RGqhGW { ord…" at bounding box center [1231, 544] width 505 height 833
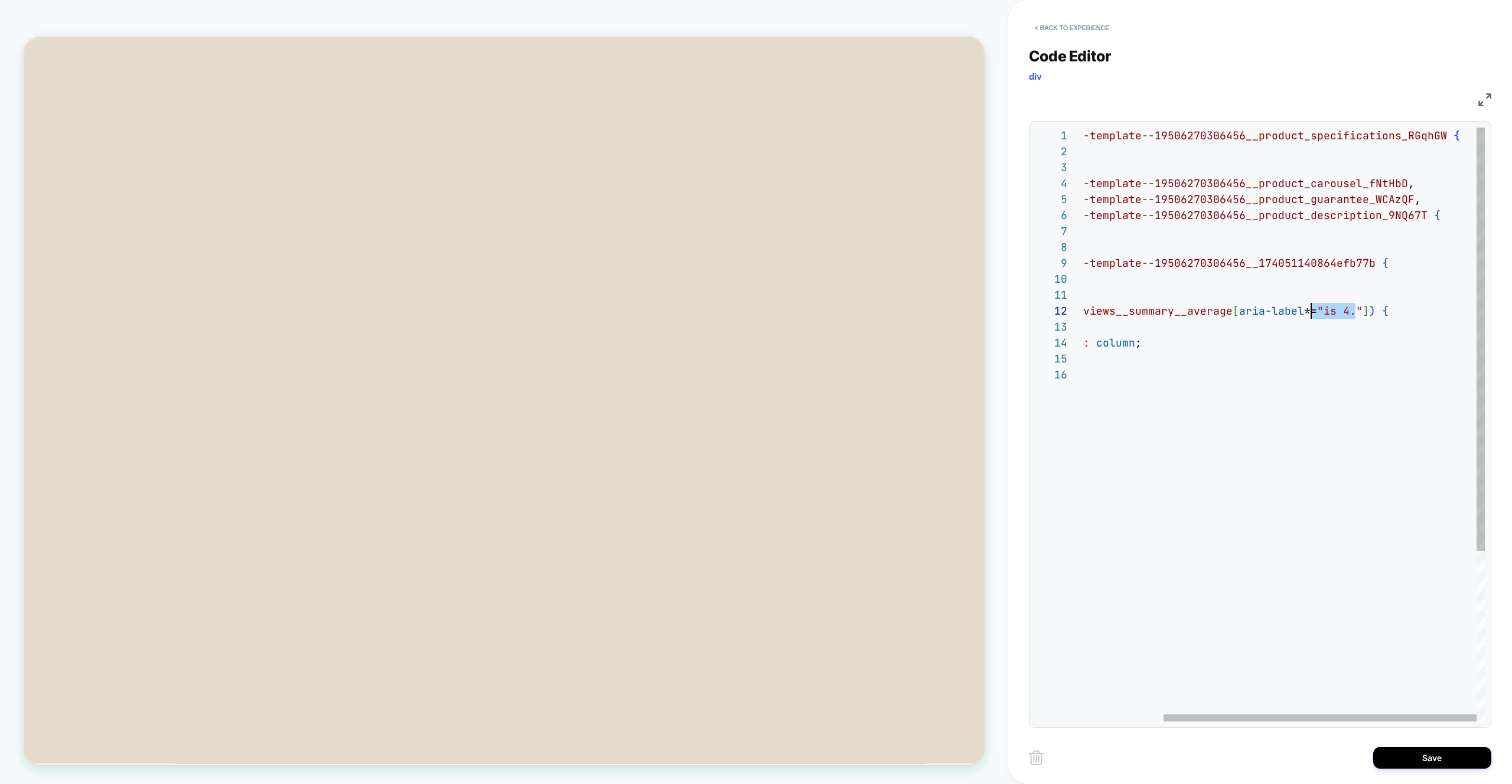
drag, startPoint x: 1357, startPoint y: 312, endPoint x: 1307, endPoint y: 312, distance: 50.0
click at [1307, 312] on div "#shopify-section-template--19506270306456__product _specifications_RGqhGW { ord…" at bounding box center [1231, 544] width 505 height 833
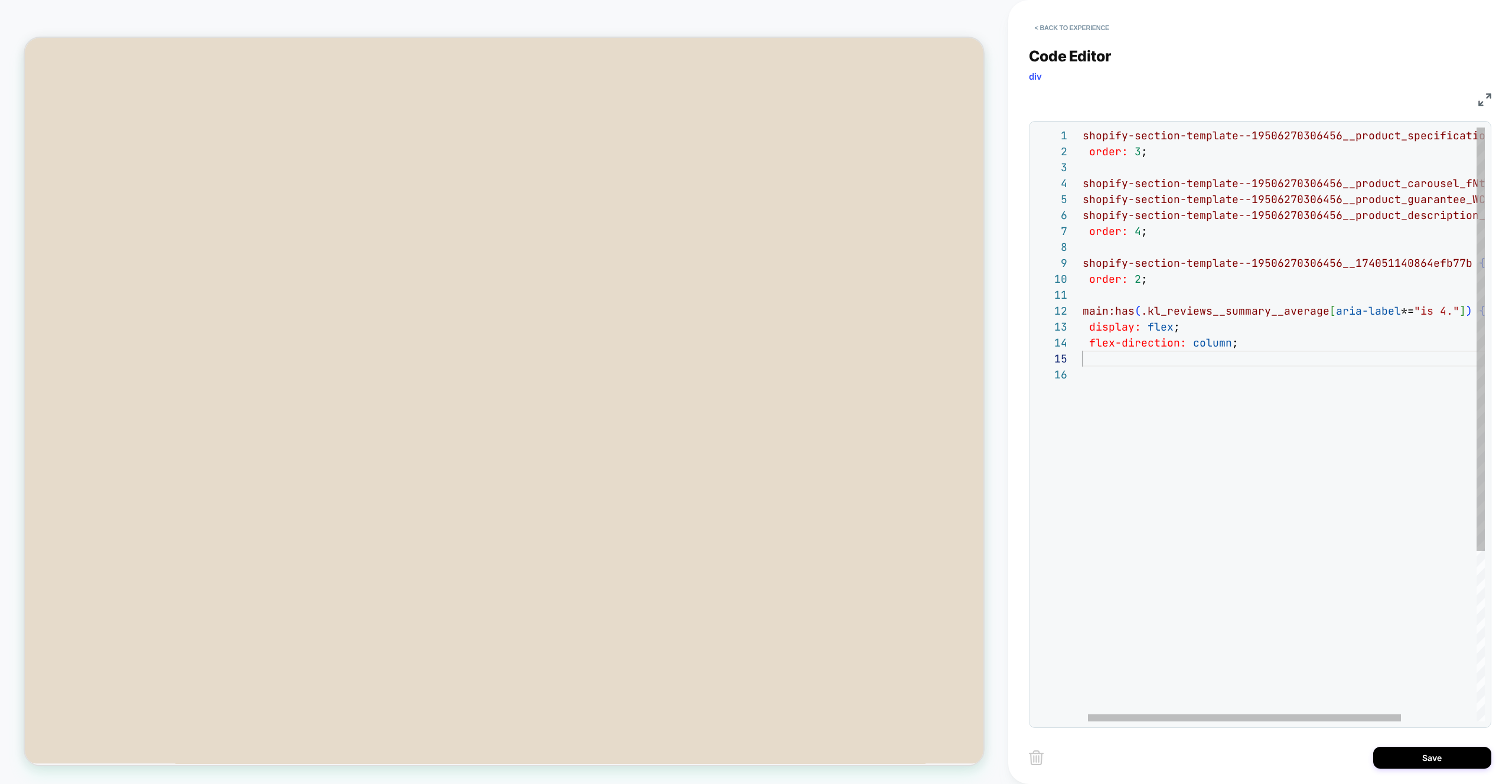
drag, startPoint x: 1350, startPoint y: 354, endPoint x: 1355, endPoint y: 341, distance: 13.9
click at [1350, 353] on div "#shopify-section-template--19506270306456__product _specifications_RGqhGW { ord…" at bounding box center [1329, 544] width 505 height 833
drag, startPoint x: 1461, startPoint y: 312, endPoint x: 1323, endPoint y: 309, distance: 138.0
click at [1323, 309] on div "#shopify-section-template--19506270306456__product _specifications_RGqhGW { ord…" at bounding box center [1329, 544] width 505 height 833
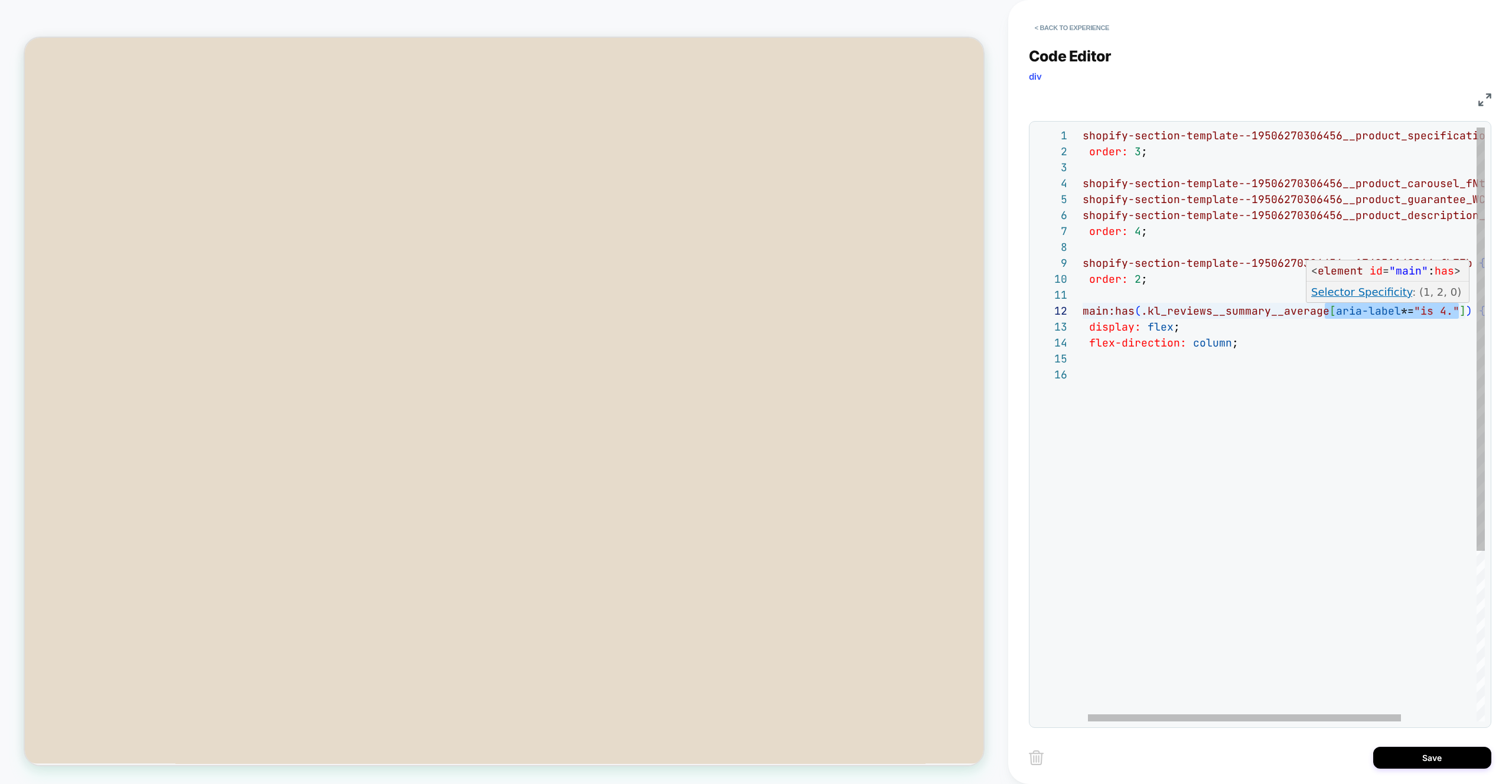
scroll to position [16, 389]
click at [1462, 315] on div "#shopify-section-template--19506270306456__product _specifications_RGqhGW { ord…" at bounding box center [1329, 544] width 505 height 833
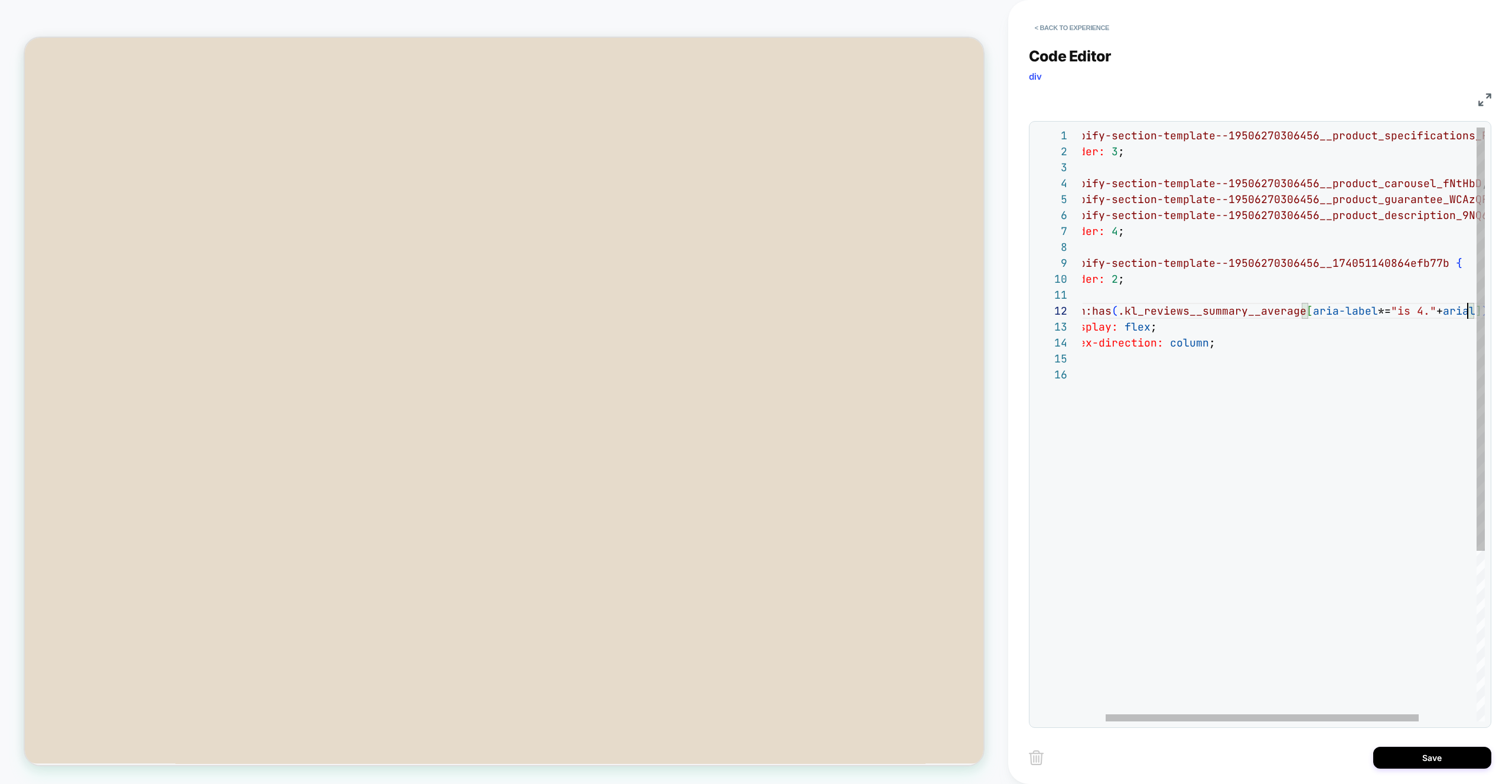
scroll to position [16, 421]
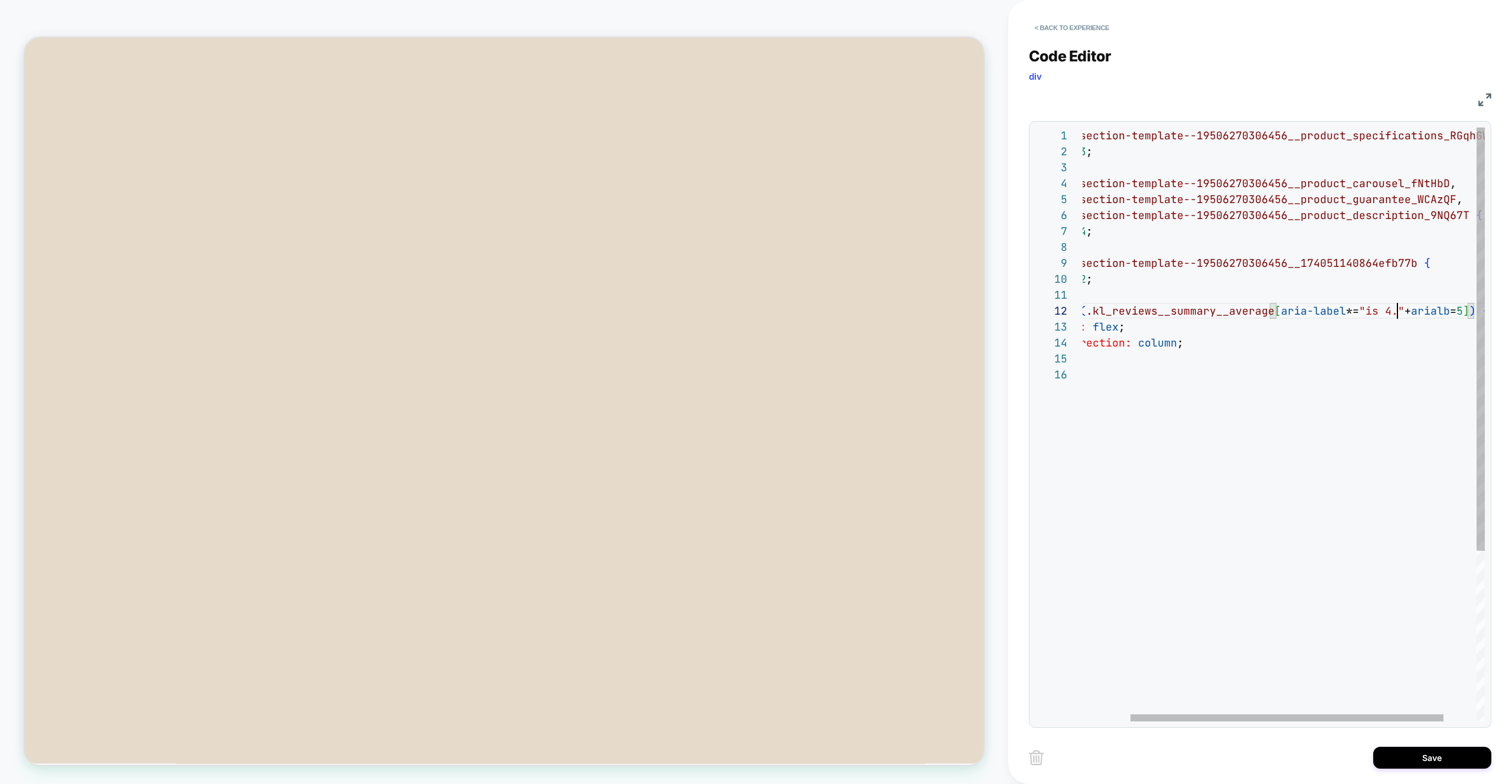
click at [1397, 313] on div "#shopify-section-template--19506270306456__product _specifications_RGqhGW { ord…" at bounding box center [1273, 544] width 505 height 833
drag, startPoint x: 1405, startPoint y: 314, endPoint x: 1465, endPoint y: 310, distance: 60.1
click at [1468, 306] on div "#shopify-section-template--19506270306456__product _specifications_RGqhGW { ord…" at bounding box center [1273, 544] width 505 height 833
drag, startPoint x: 1272, startPoint y: 312, endPoint x: 1402, endPoint y: 306, distance: 130.1
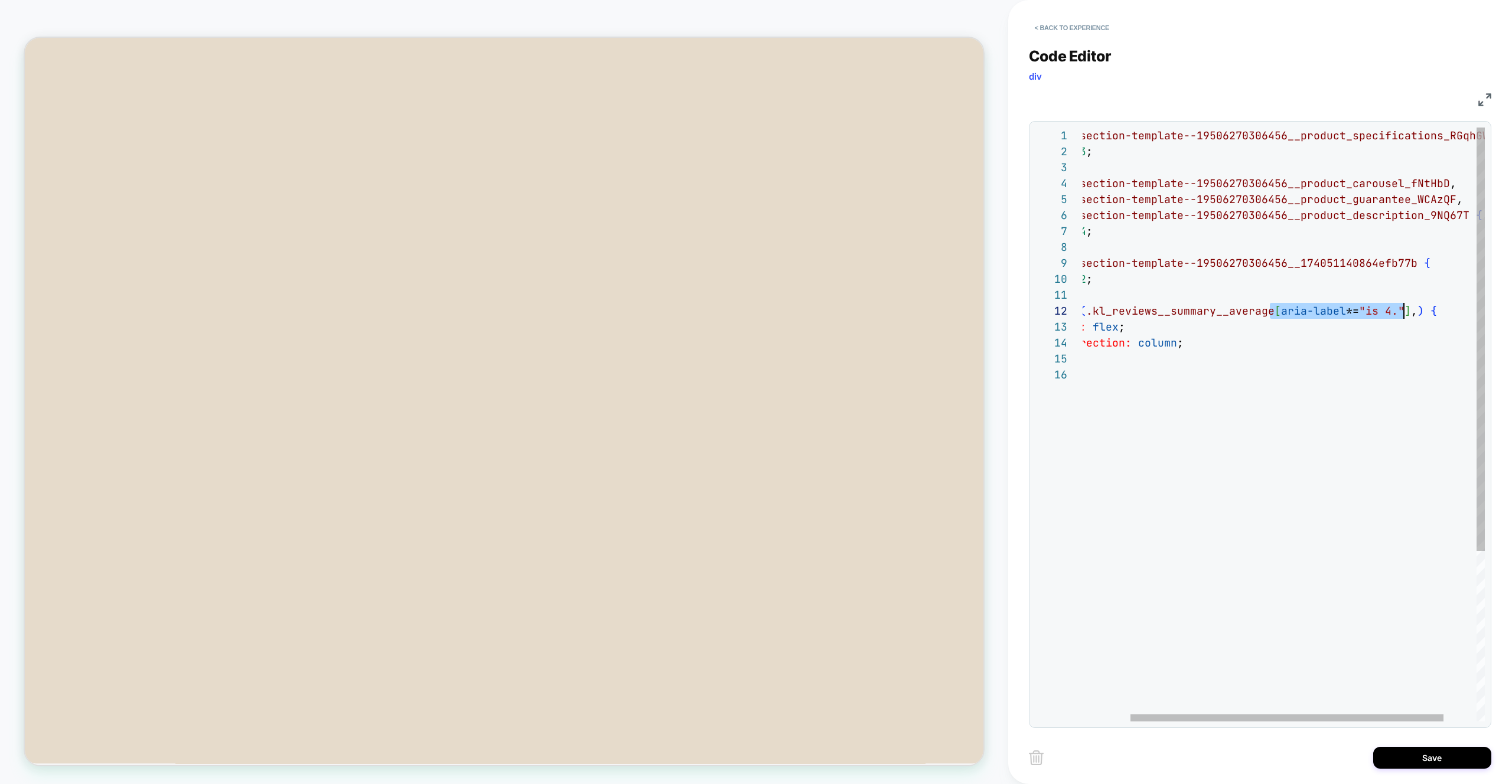
click at [1402, 306] on div "#shopify-section-template--19506270306456__product _specifications_RGqhGW { ord…" at bounding box center [1273, 544] width 505 height 833
click at [1409, 359] on div "#shopify-section-template--19506270306456__product _specifications_RGqhGW { ord…" at bounding box center [1273, 544] width 505 height 833
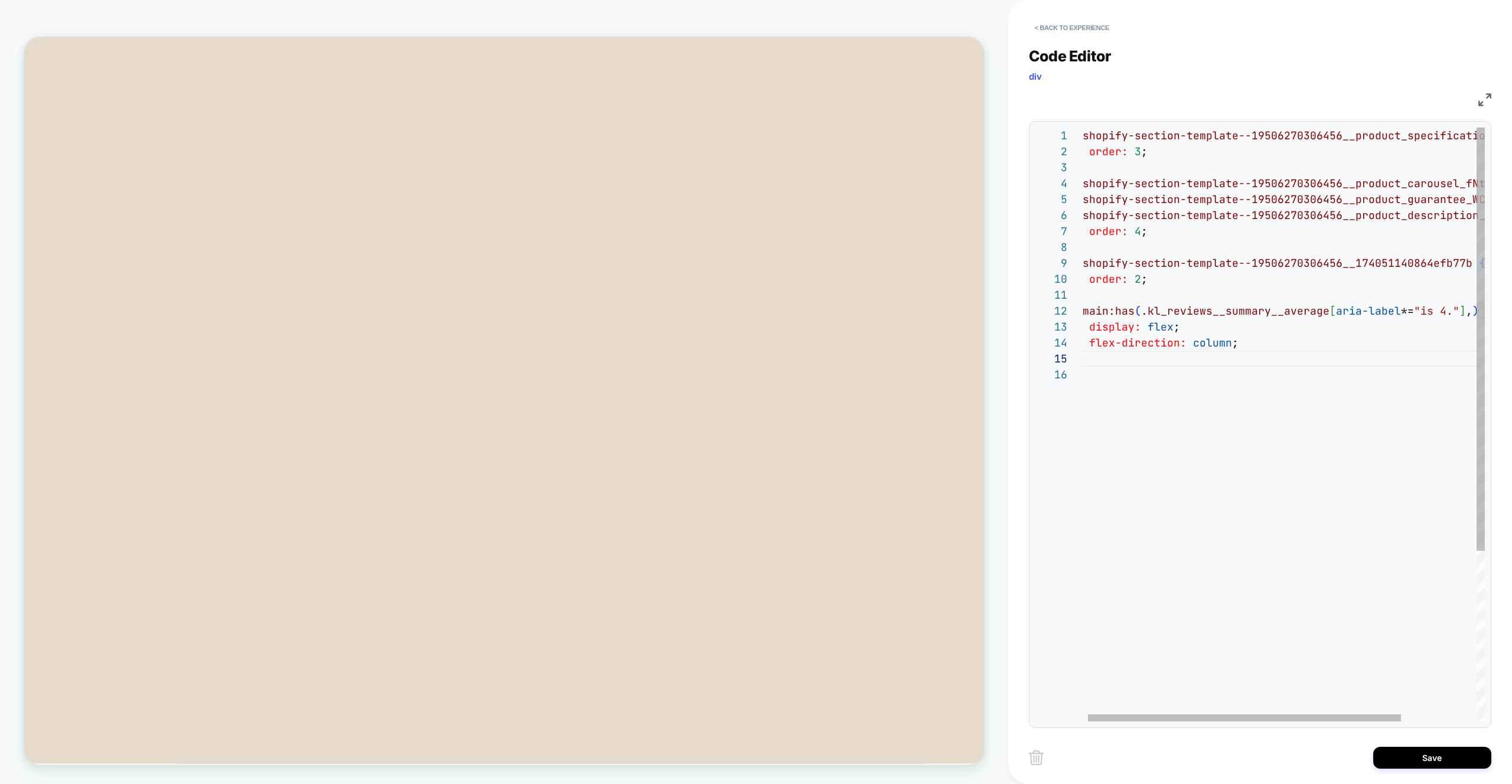
click at [1464, 311] on div "#shopify-section-template--19506270306456__product _specifications_RGqhGW { ord…" at bounding box center [1329, 544] width 505 height 833
drag, startPoint x: 1206, startPoint y: 388, endPoint x: 1049, endPoint y: 295, distance: 182.5
click at [1082, 295] on div "#shopify-section-template--19506270306456__product _specifications_RGqhGW { ord…" at bounding box center [1335, 544] width 505 height 833
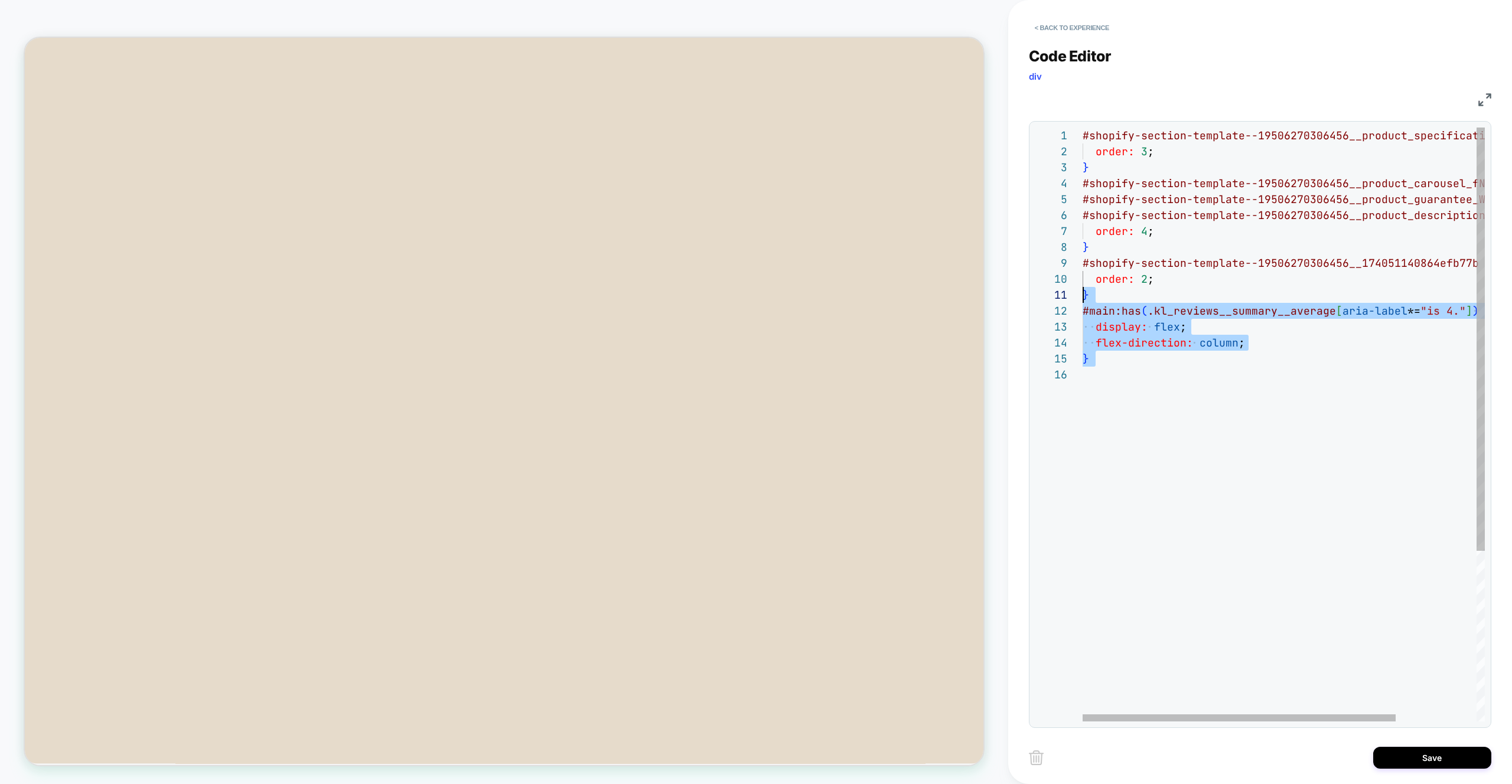
click at [1163, 401] on div "#shopify-section-template--19506270306456__product _specifications_RGqhGW { ord…" at bounding box center [1335, 544] width 505 height 833
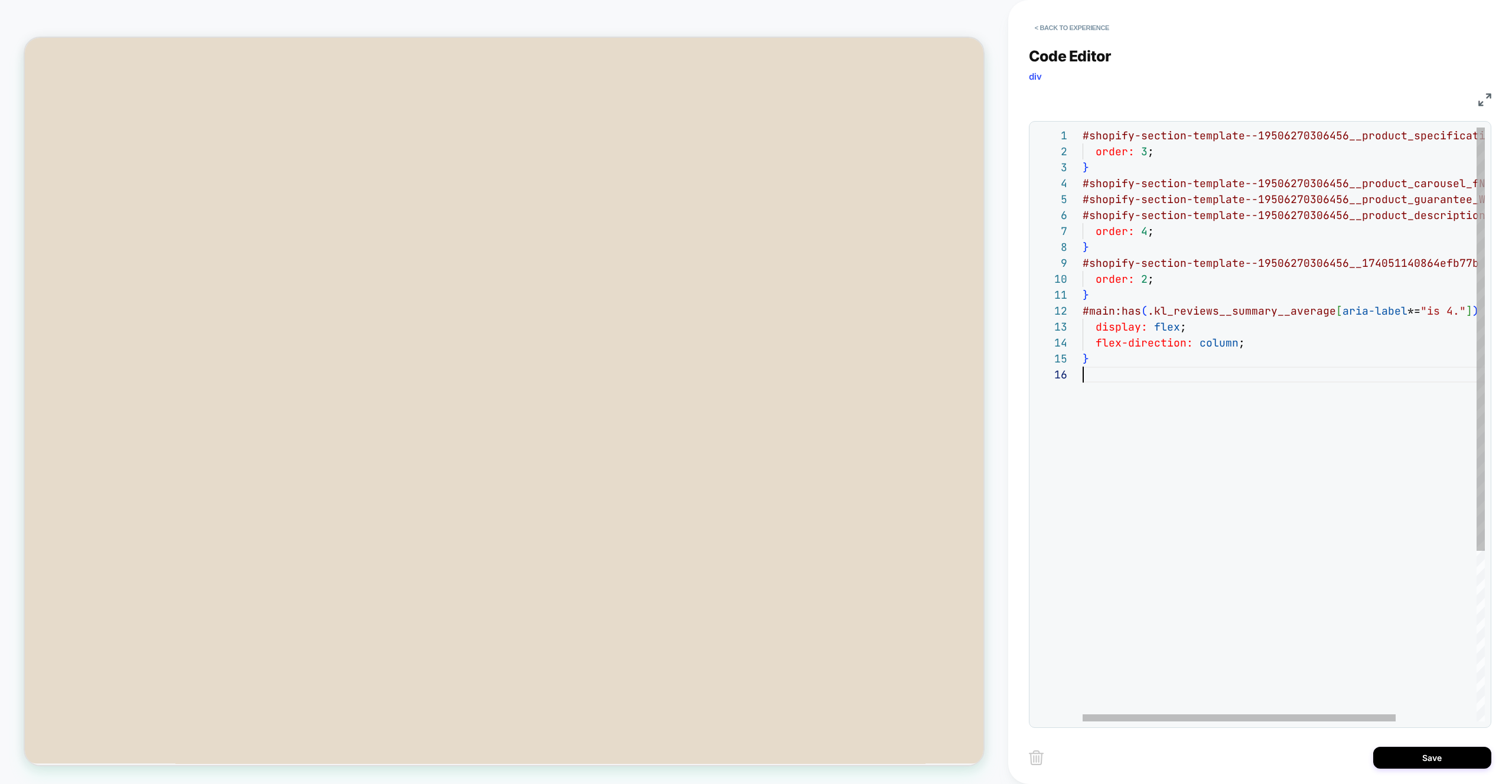
scroll to position [16, 0]
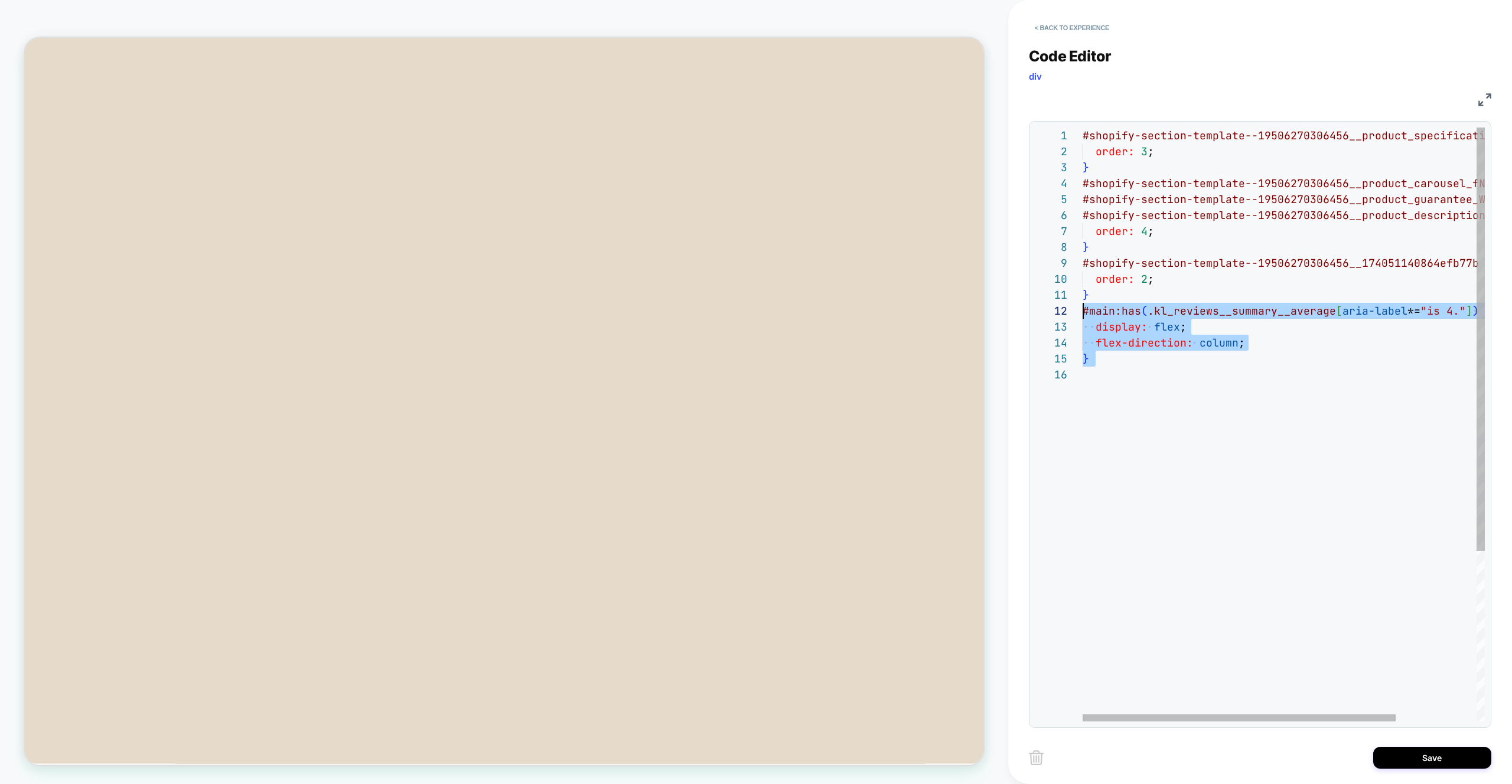
drag, startPoint x: 1133, startPoint y: 369, endPoint x: 1045, endPoint y: 306, distance: 108.2
click at [1082, 306] on div "#shopify-section-template--19506270306456__product _specifications_RGqhGW { ord…" at bounding box center [1335, 544] width 505 height 833
click at [1228, 422] on div "#shopify-section-template--19506270306456__product _specifications_RGqhGW { ord…" at bounding box center [1335, 544] width 505 height 833
drag, startPoint x: 1084, startPoint y: 310, endPoint x: 1461, endPoint y: 314, distance: 377.0
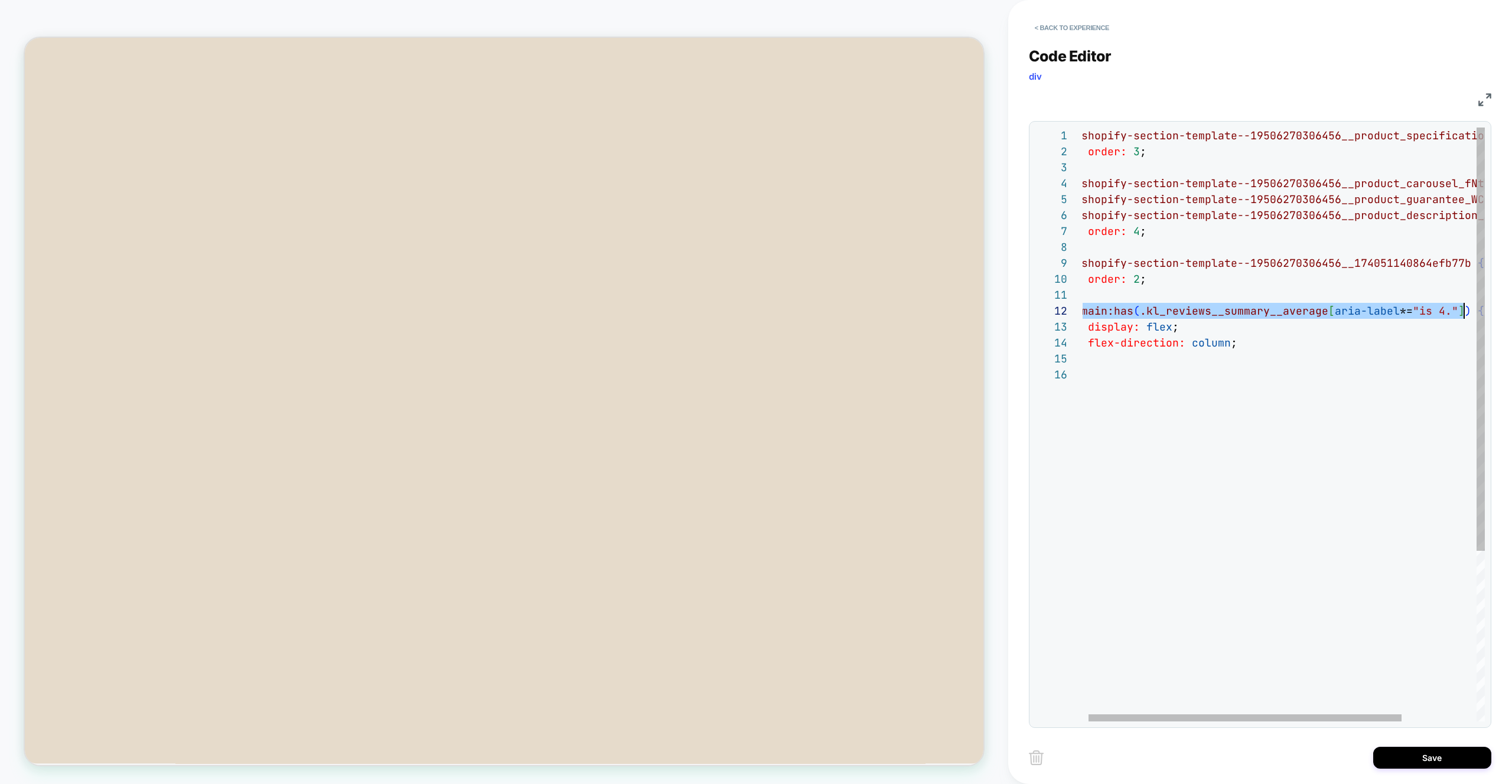
click at [1461, 314] on div "#shopify-section-template--19506270306456__product _specifications_RGqhGW { ord…" at bounding box center [1328, 544] width 505 height 833
drag, startPoint x: 1461, startPoint y: 313, endPoint x: 1469, endPoint y: 321, distance: 11.3
click at [1461, 313] on div "#shopify-section-template--19506270306456__product _specifications_RGqhGW { ord…" at bounding box center [1328, 544] width 505 height 833
click at [1471, 314] on div "#shopify-section-template--19506270306456__product _specifications_RGqhGW { ord…" at bounding box center [1328, 544] width 505 height 833
click at [1466, 311] on div "#shopify-section-template--19506270306456__product _specifications_RGqhGW { ord…" at bounding box center [1328, 544] width 505 height 833
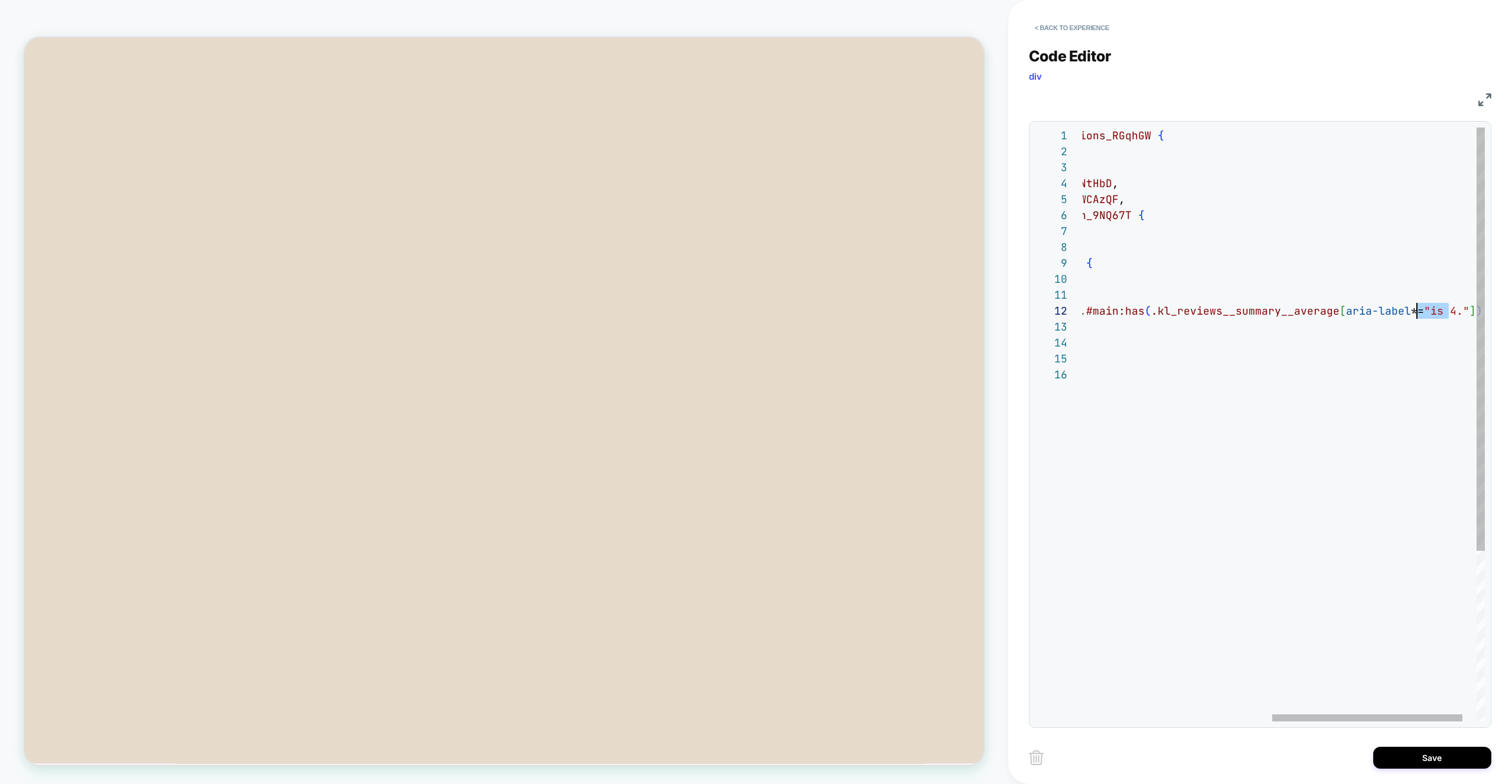
scroll to position [16, 733]
drag, startPoint x: 1447, startPoint y: 312, endPoint x: 1417, endPoint y: 310, distance: 30.1
click at [1417, 310] on div "#shopify-section-template--19506270306456__product _specifications_RGqhGW { ord…" at bounding box center [1098, 544] width 831 height 833
click at [1254, 334] on div "#shopify-section-template--19506270306456__product _specifications_RGqhGW { ord…" at bounding box center [1092, 544] width 819 height 833
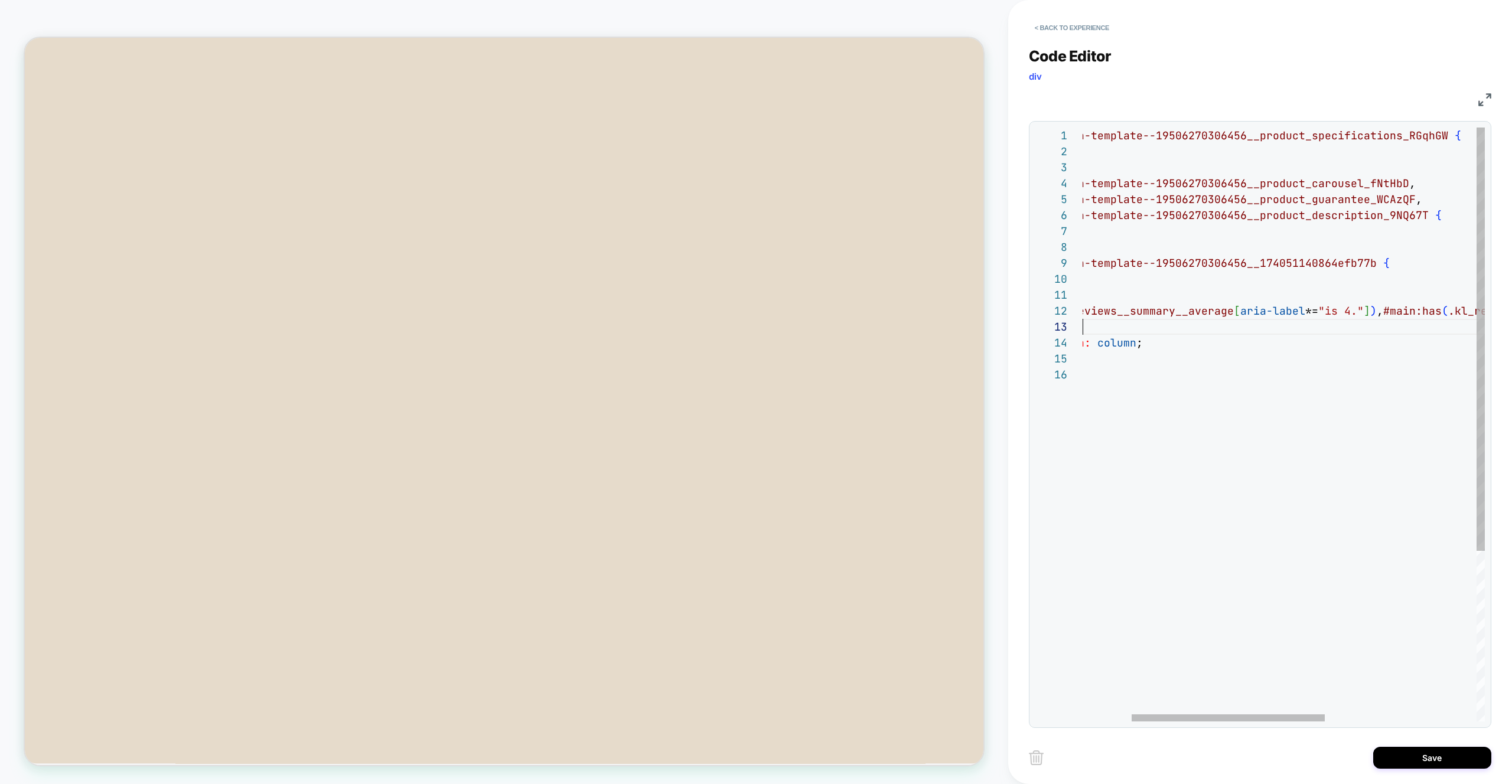
click at [1316, 303] on div "#shopify-section-template--19506270306456__product _specifications_RGqhGW { ord…" at bounding box center [1389, 544] width 819 height 833
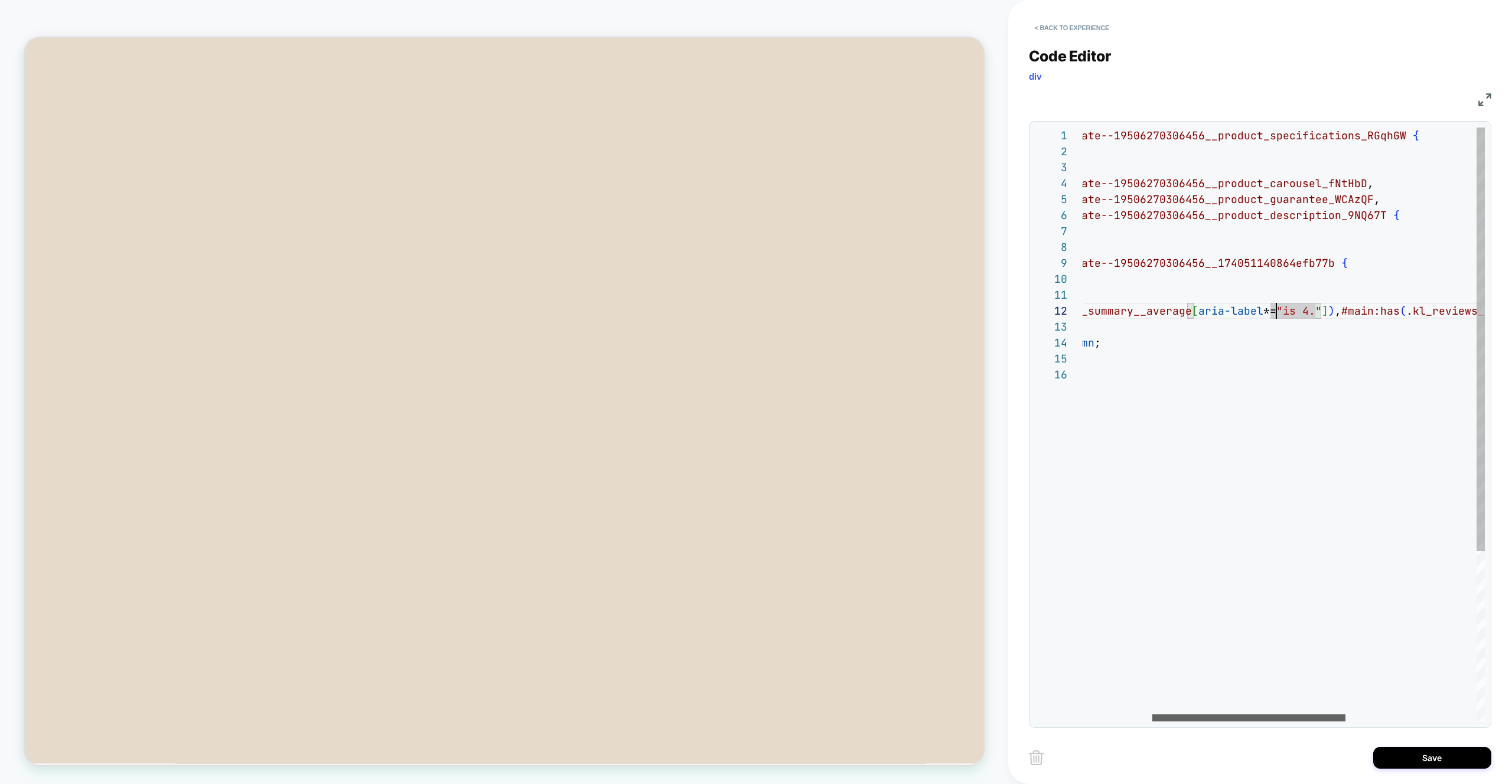
click at [1345, 721] on div at bounding box center [1248, 718] width 193 height 7
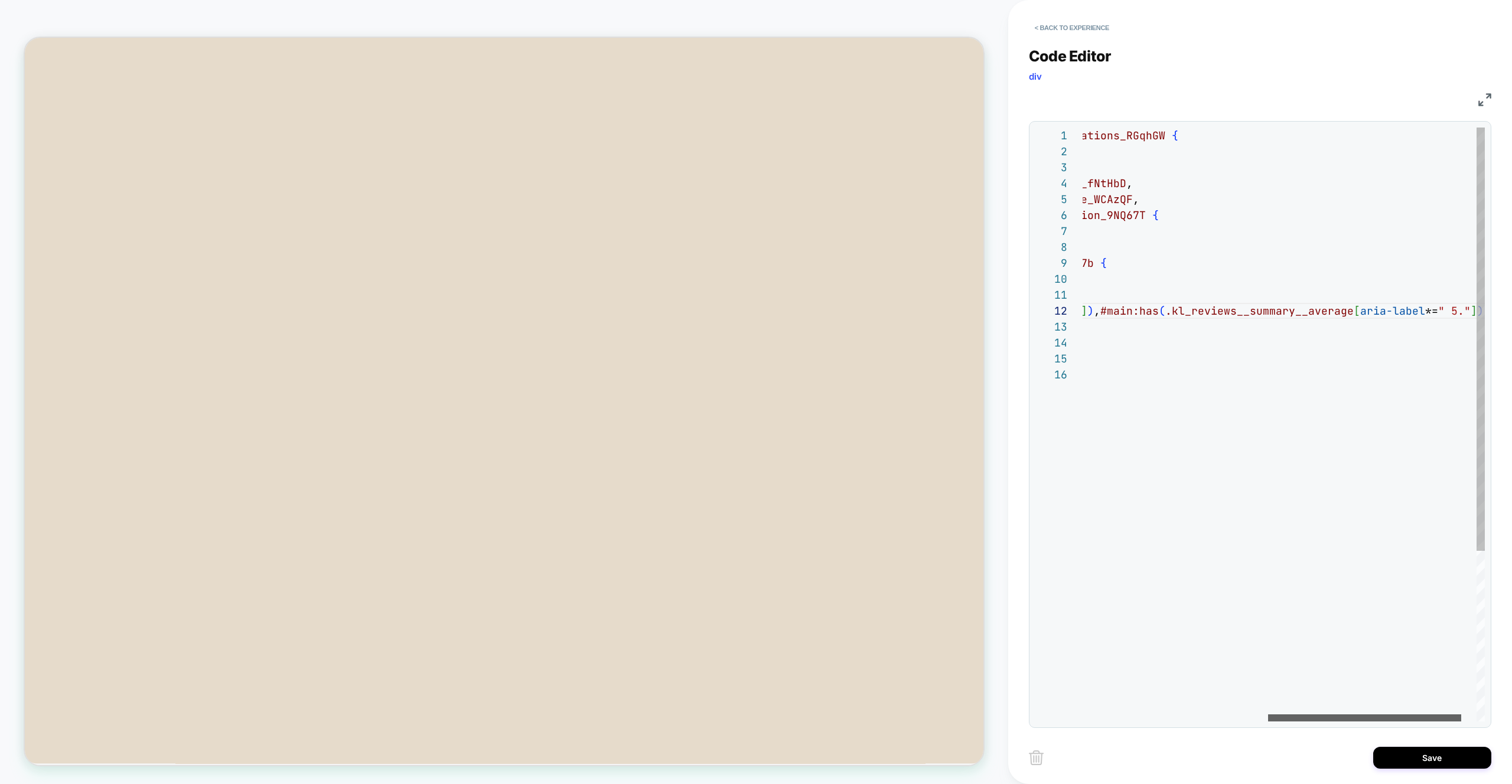
click at [1433, 718] on div at bounding box center [1364, 718] width 193 height 7
click at [1341, 334] on div "#shopify-section-template--19506270306456__product _specifications_RGqhGW { ord…" at bounding box center [1075, 544] width 819 height 833
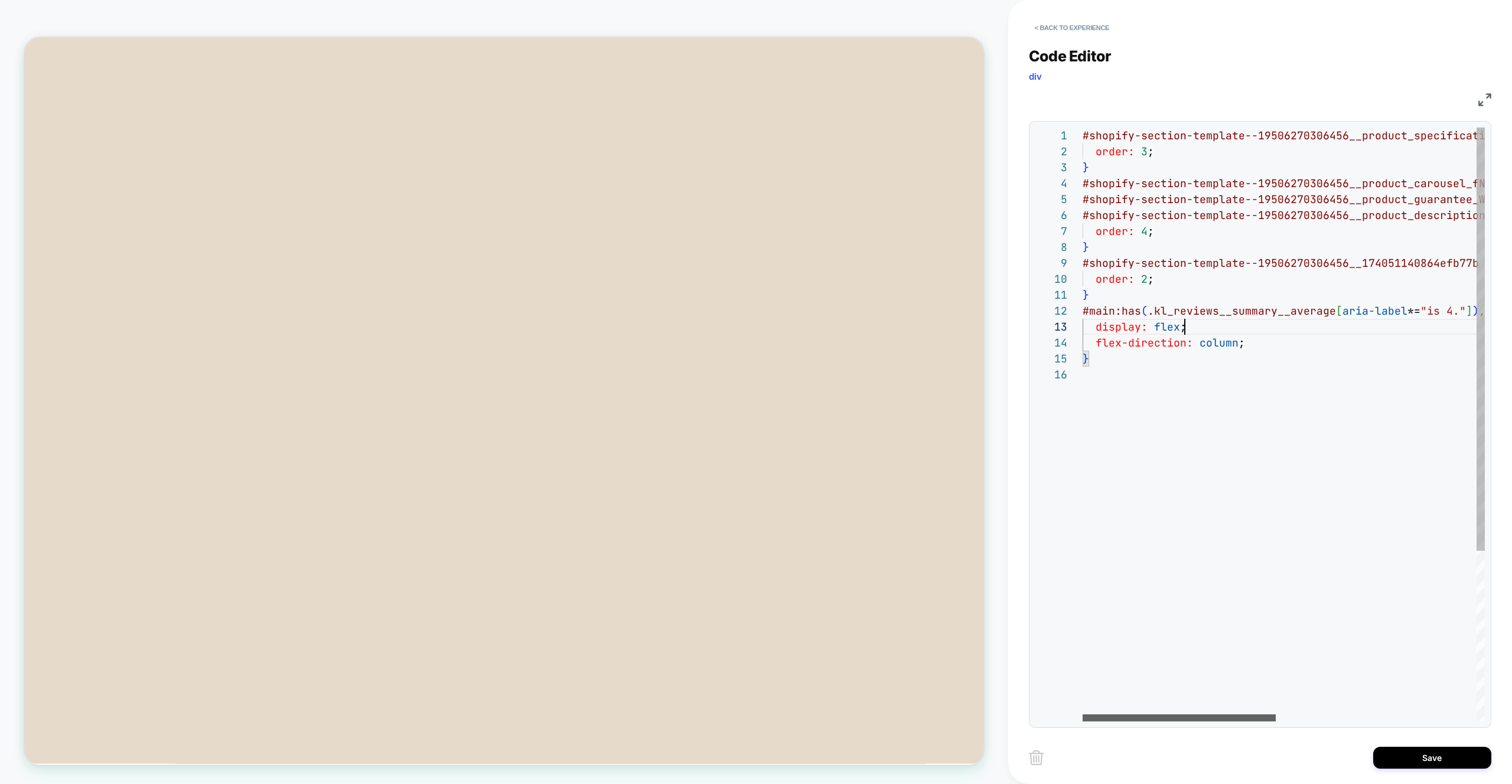
click at [1146, 715] on div at bounding box center [1178, 718] width 193 height 7
click at [1135, 267] on div "#shopify-section-template--19506270306456__product _specifications_RGqhGW { ord…" at bounding box center [1491, 544] width 819 height 833
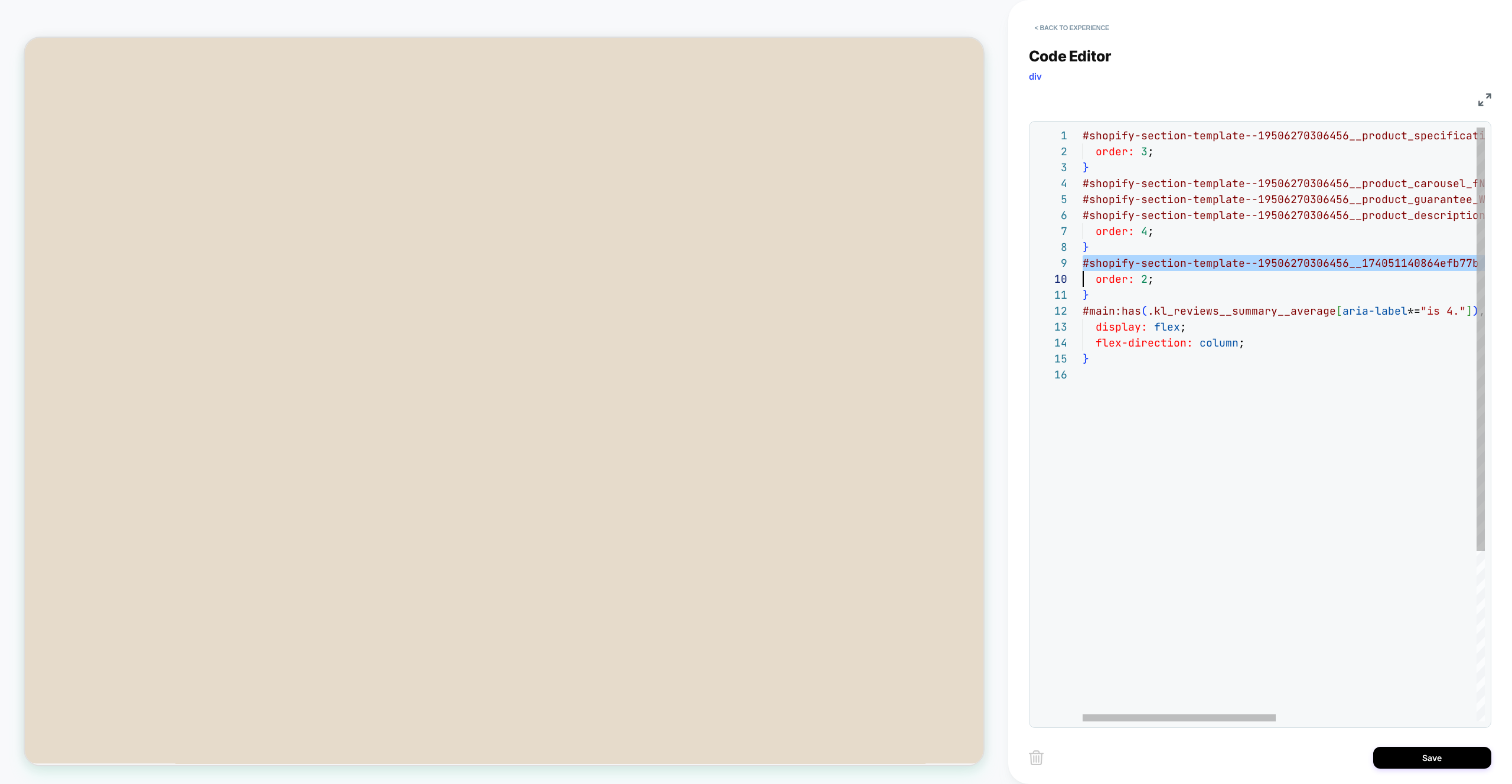
click at [1135, 267] on div "#shopify-section-template--19506270306456__product _specifications_RGqhGW { ord…" at bounding box center [1491, 544] width 819 height 833
click at [1121, 721] on div at bounding box center [1178, 718] width 193 height 7
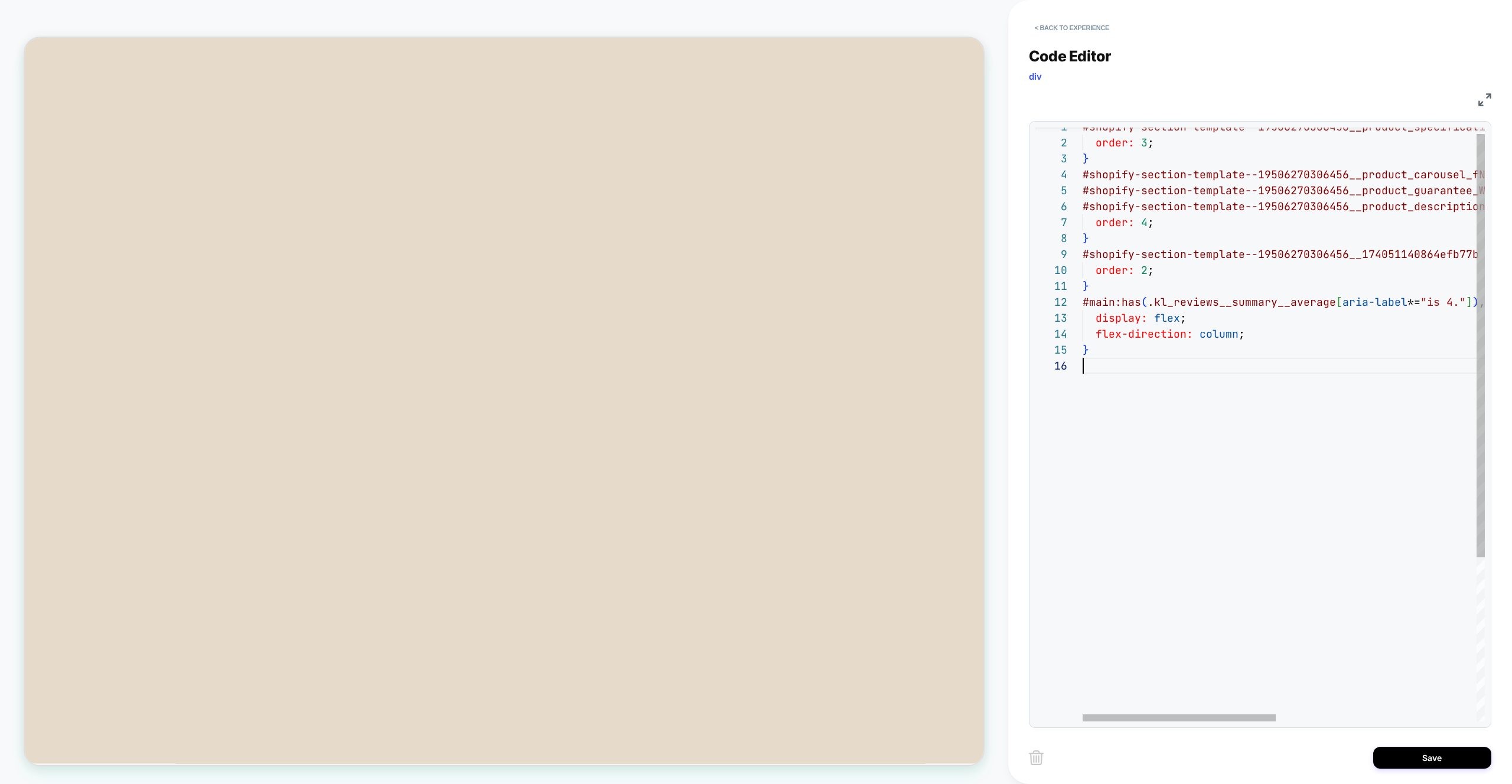
scroll to position [80, 0]
drag, startPoint x: 1283, startPoint y: 440, endPoint x: 1251, endPoint y: 390, distance: 59.4
click at [1283, 440] on div "#shopify-section-template--19506270306456__product _specifications_RGqhGW { ord…" at bounding box center [1491, 535] width 819 height 833
click at [1191, 309] on div "#shopify-section-template--19506270306456__product _specifications_RGqhGW { ord…" at bounding box center [1491, 535] width 819 height 833
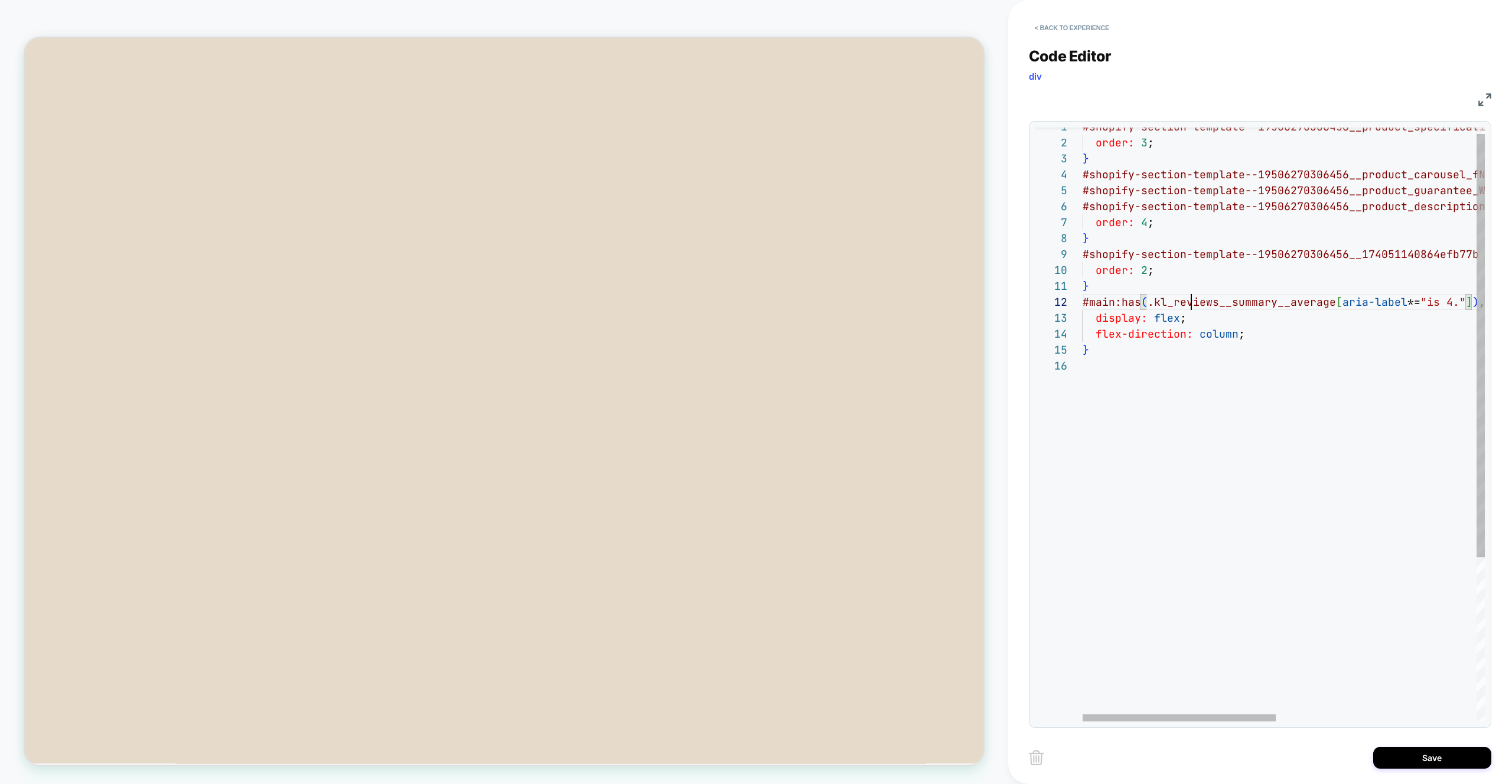
scroll to position [16, 248]
click at [1191, 308] on div "#shopify-section-template--19506270306456__product _specifications_RGqhGW { ord…" at bounding box center [1491, 535] width 819 height 833
click at [1286, 437] on div "#shopify-section-template--19506270306456__product _specifications_RGqhGW { ord…" at bounding box center [1491, 535] width 819 height 833
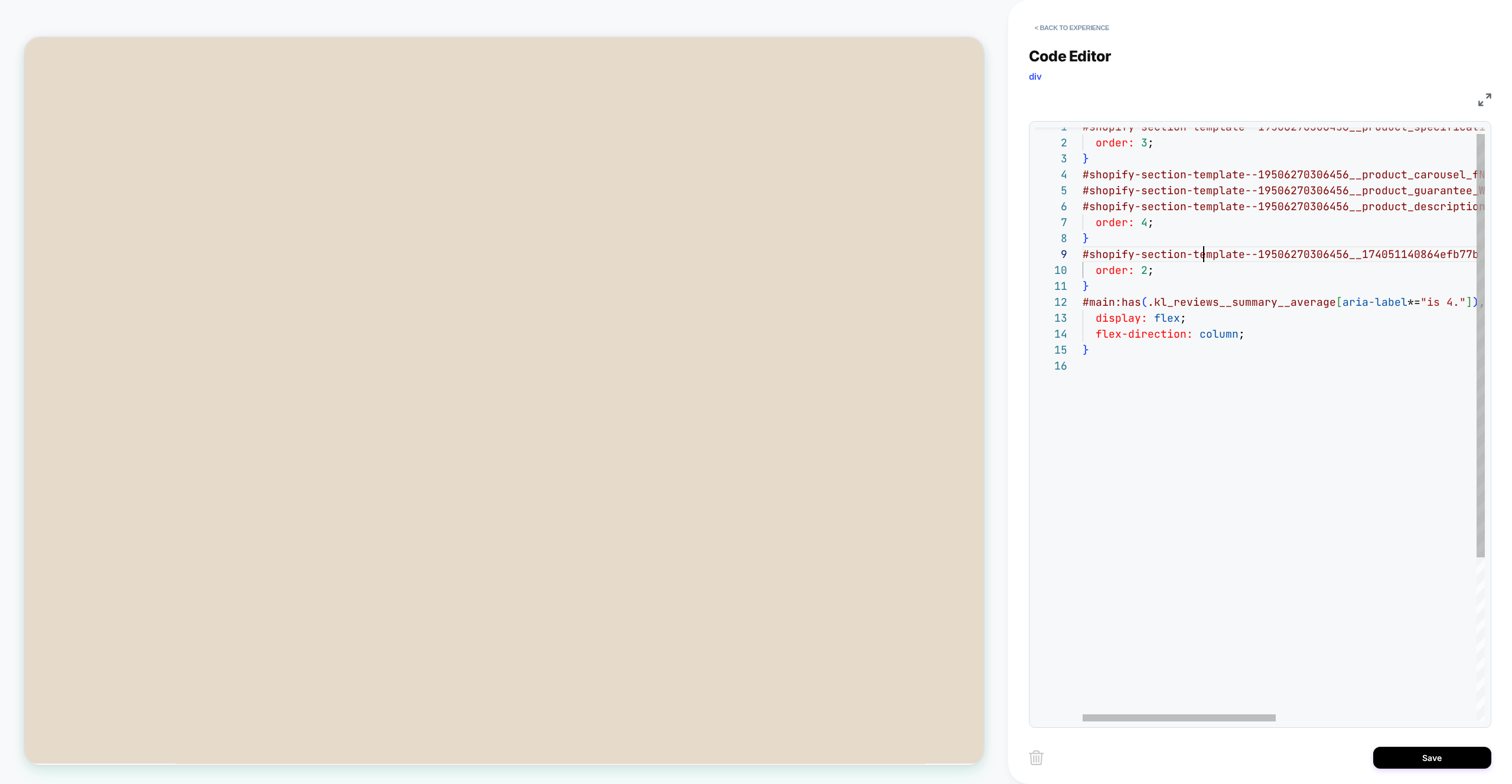
click at [1203, 248] on div "#shopify-section-template--19506270306456__product _specifications_RGqhGW { ord…" at bounding box center [1491, 535] width 819 height 833
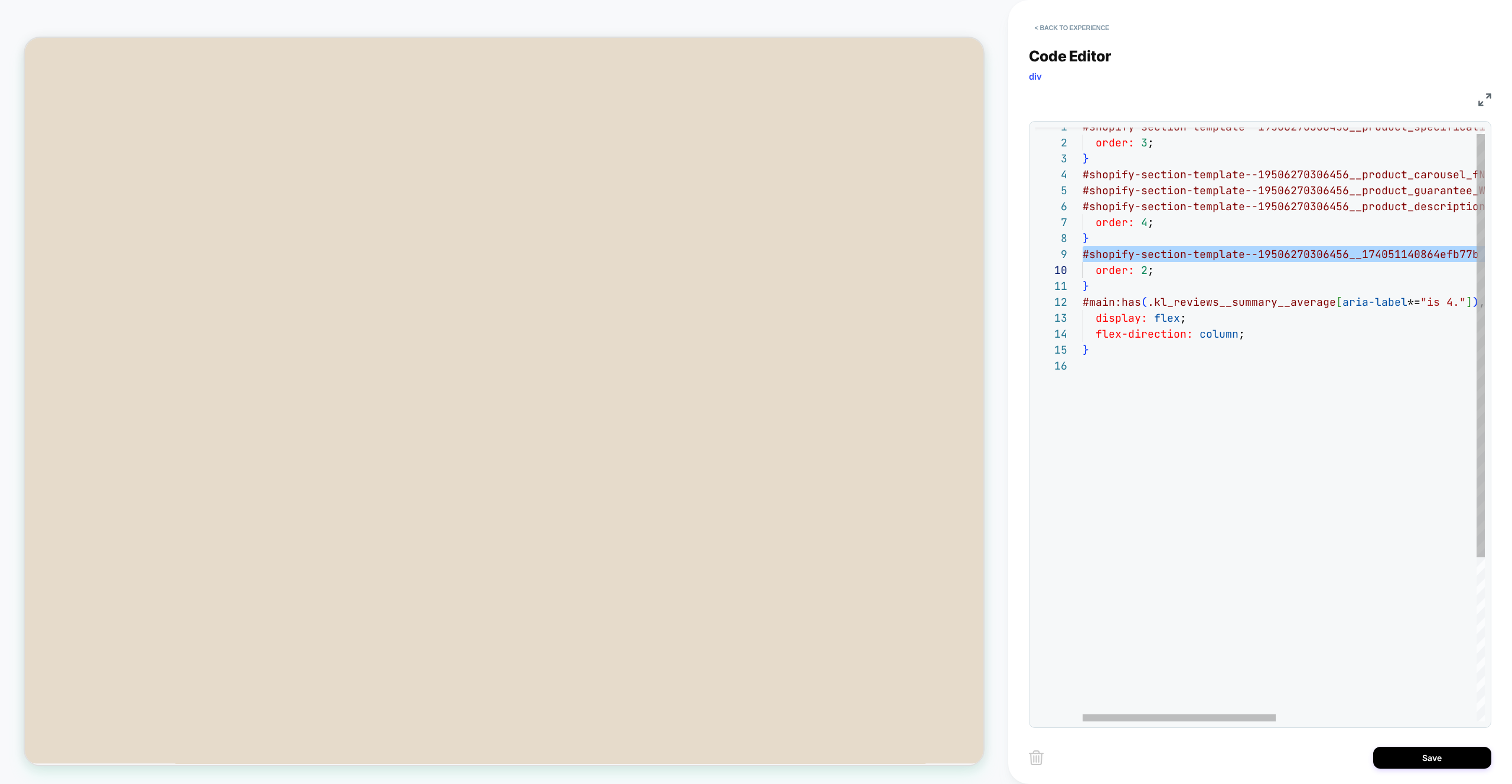
click at [1259, 436] on div "#shopify-section-template--19506270306456__product _specifications_RGqhGW { ord…" at bounding box center [1491, 535] width 819 height 833
drag, startPoint x: 1095, startPoint y: 252, endPoint x: 1463, endPoint y: 255, distance: 368.0
click at [1463, 255] on div "#shopify-section-template--19506270306456__product _specifications_RGqhGW { ord…" at bounding box center [1484, 535] width 819 height 833
click at [1335, 420] on div "#shopify-section-template--19506270306456__product _specifications_RGqhGW { ord…" at bounding box center [1491, 535] width 819 height 833
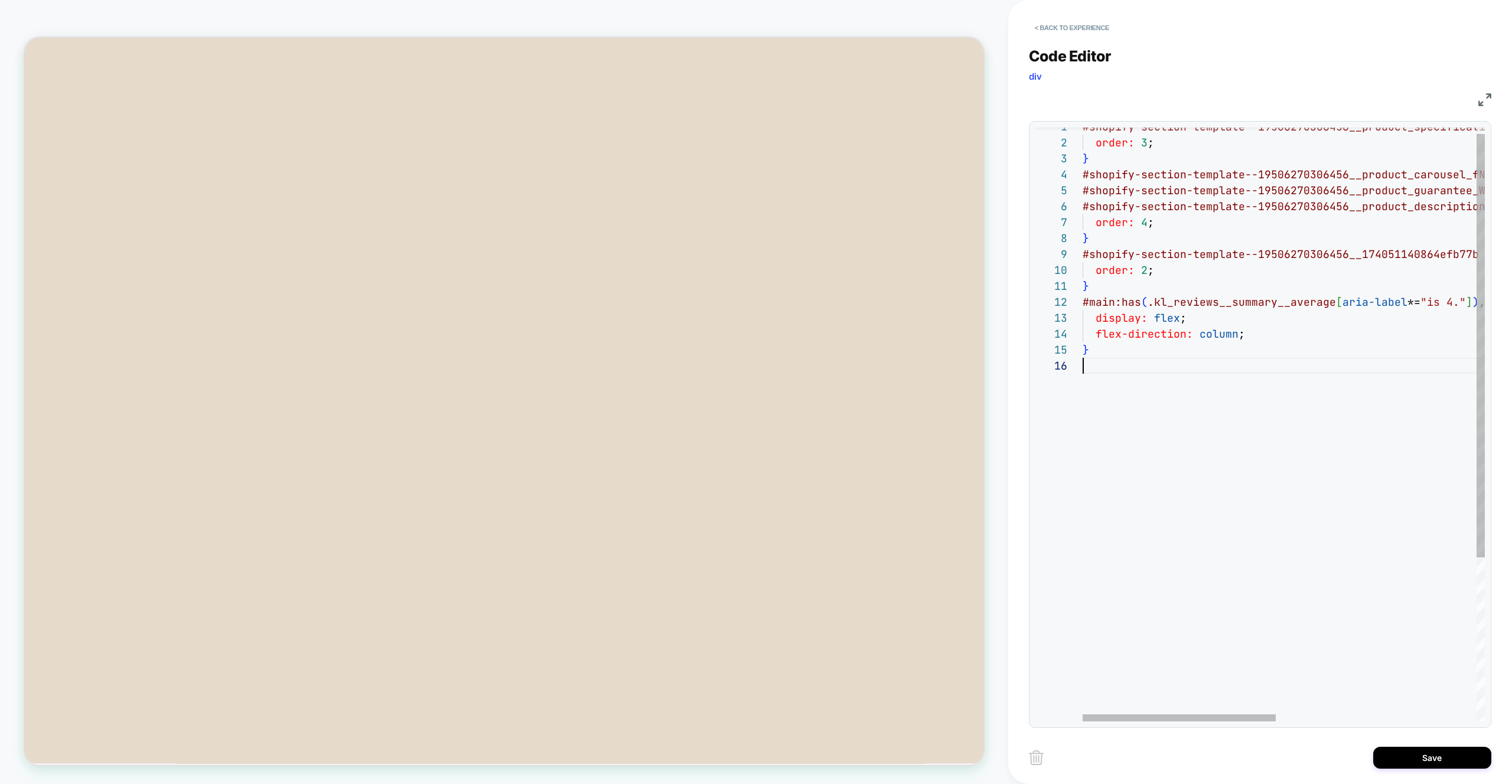
scroll to position [80, 0]
click at [1148, 302] on div "#shopify-section-template--19506270306456__product _specifications_RGqhGW { ord…" at bounding box center [1491, 535] width 819 height 833
click at [1087, 715] on div at bounding box center [1149, 718] width 130 height 7
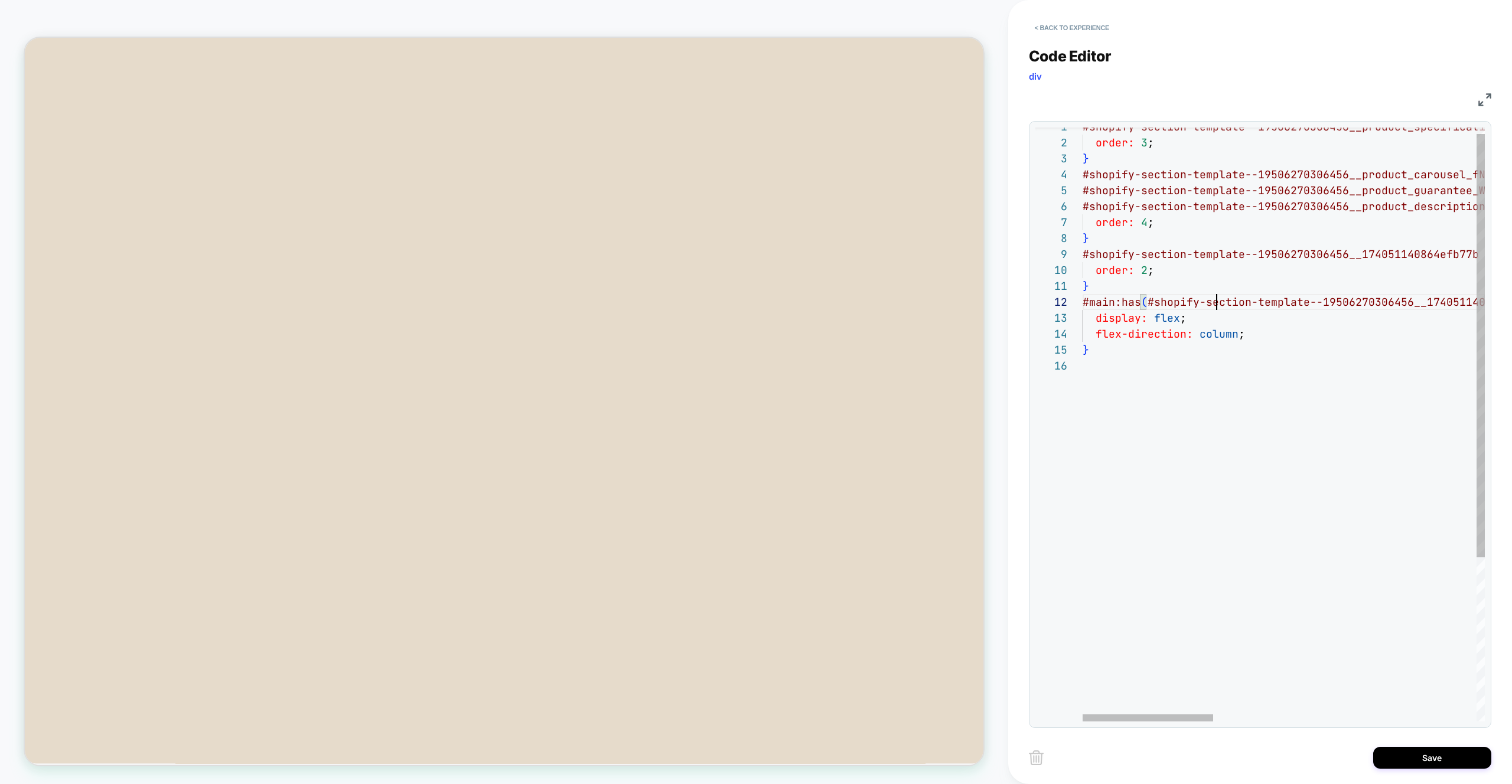
scroll to position [16, 166]
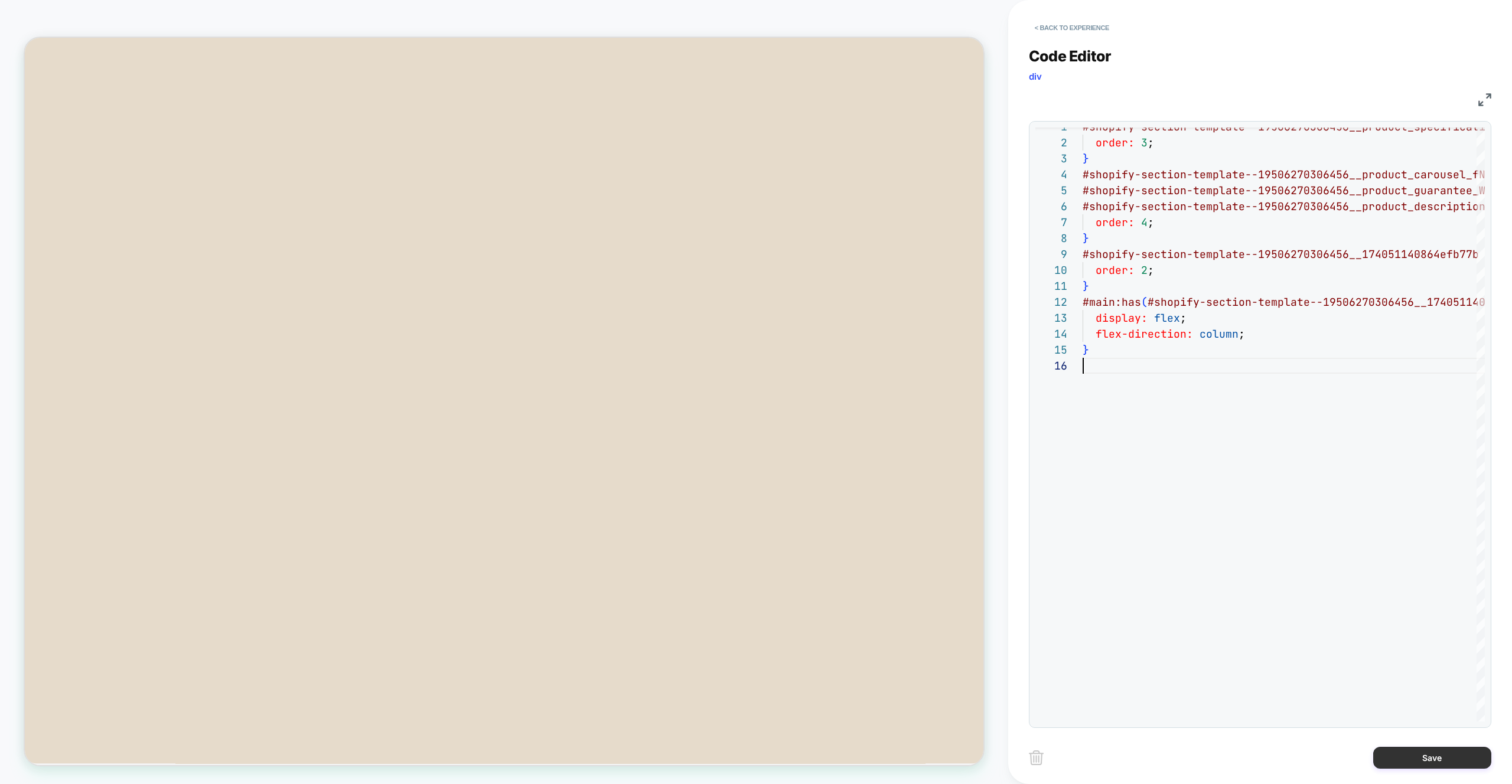
type textarea "**********"
drag, startPoint x: 1432, startPoint y: 761, endPoint x: 1422, endPoint y: 761, distance: 10.0
click at [1432, 761] on button "Save" at bounding box center [1432, 758] width 118 height 22
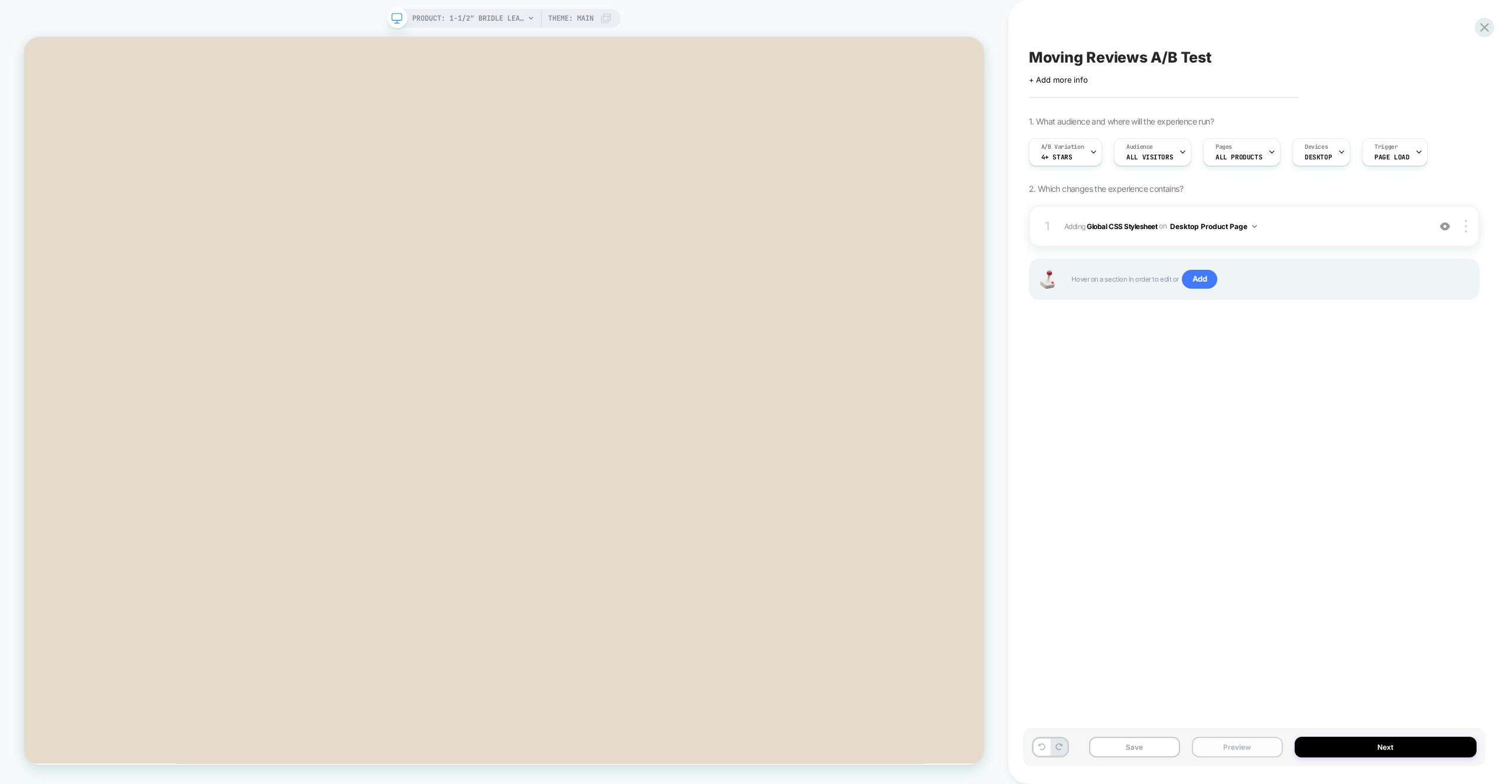
click at [1259, 742] on button "Preview" at bounding box center [1237, 747] width 91 height 21
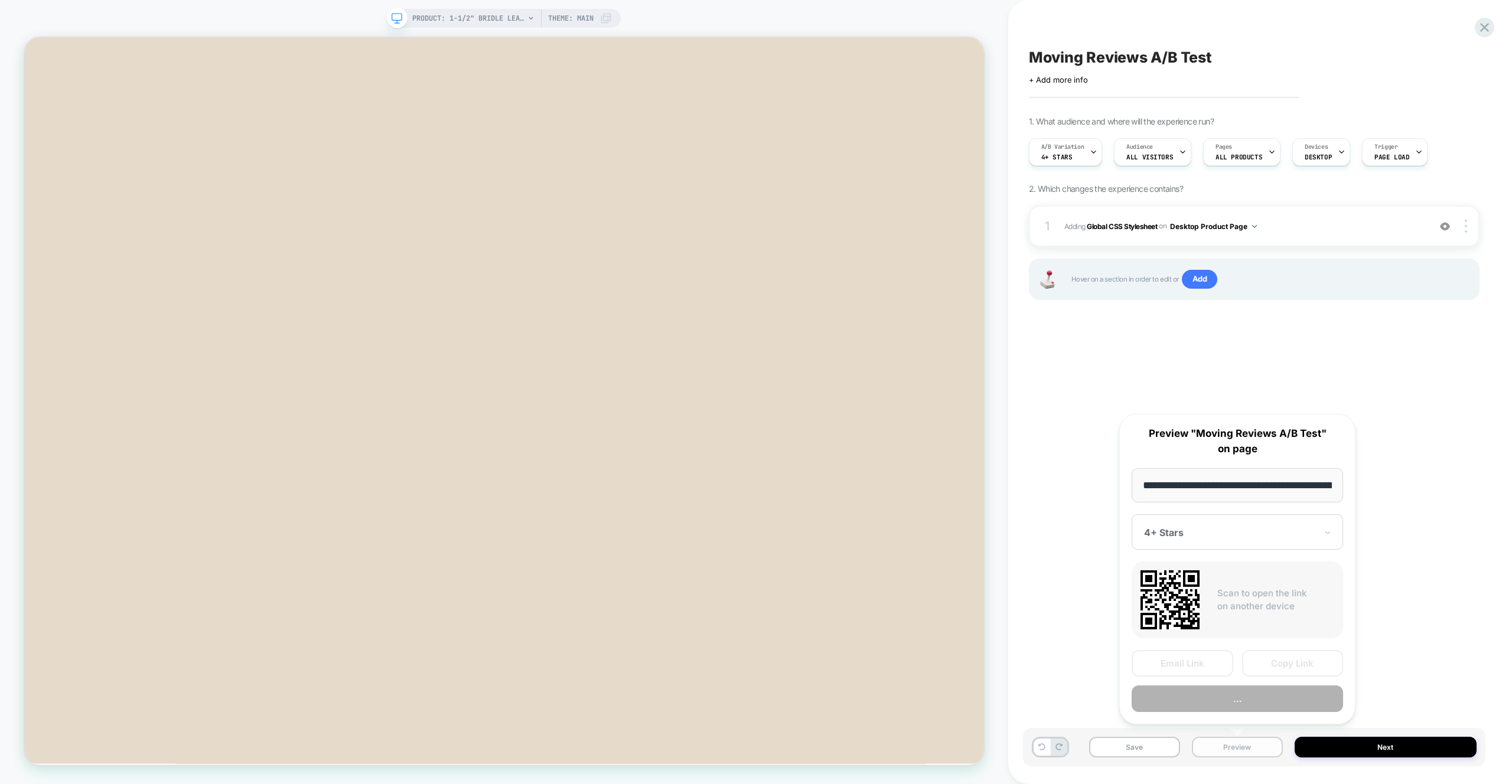
scroll to position [0, 210]
click at [1255, 704] on button "Preview" at bounding box center [1237, 699] width 211 height 27
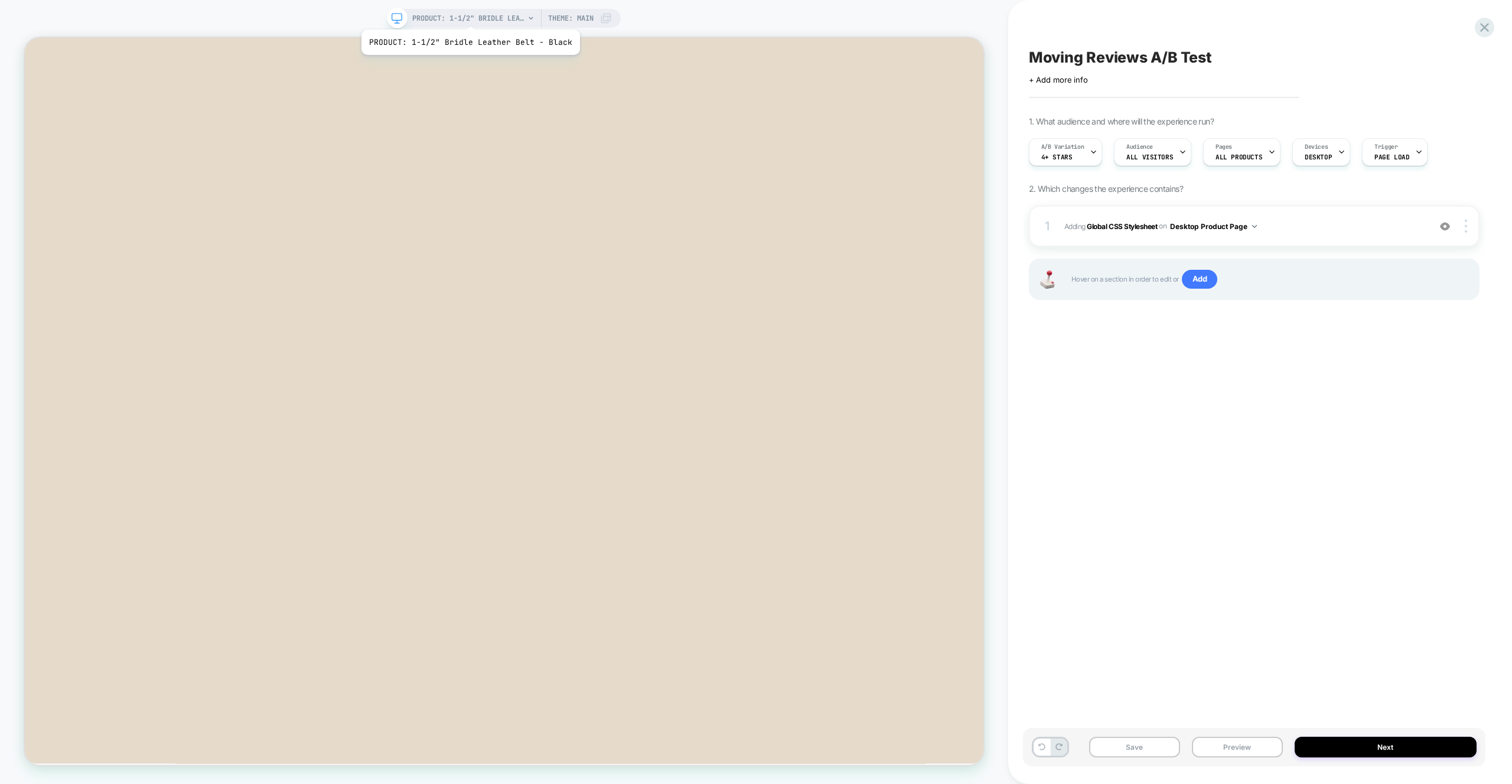
click at [468, 15] on span "PRODUCT: 1-1/2" Bridle Leather Belt - Black" at bounding box center [468, 18] width 112 height 19
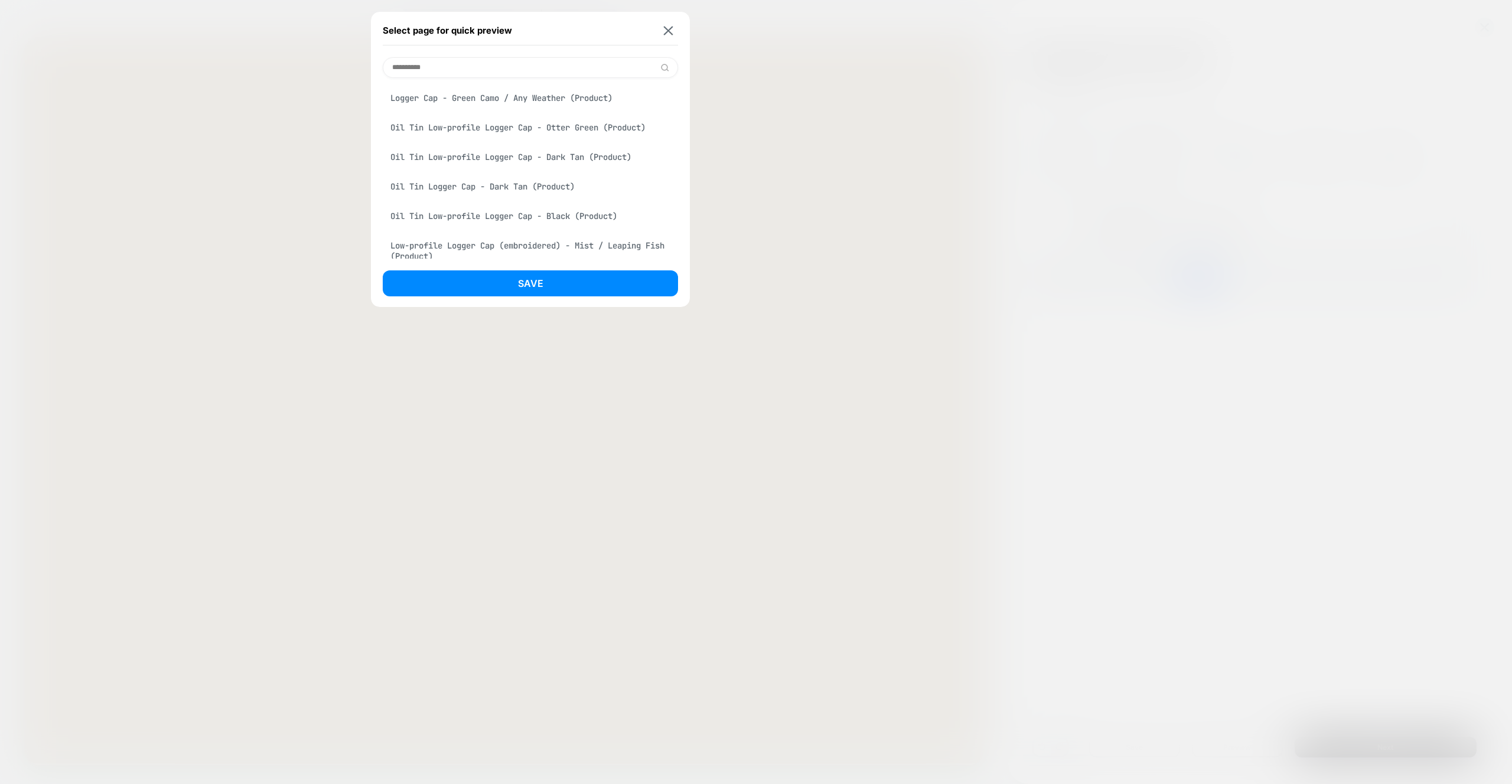
type input "**********"
click at [449, 103] on div "Logger Cap - Green Camo / Any Weather (Product)" at bounding box center [530, 98] width 295 height 23
drag, startPoint x: 514, startPoint y: 281, endPoint x: 511, endPoint y: 293, distance: 12.4
click at [514, 281] on button "Save" at bounding box center [530, 283] width 295 height 26
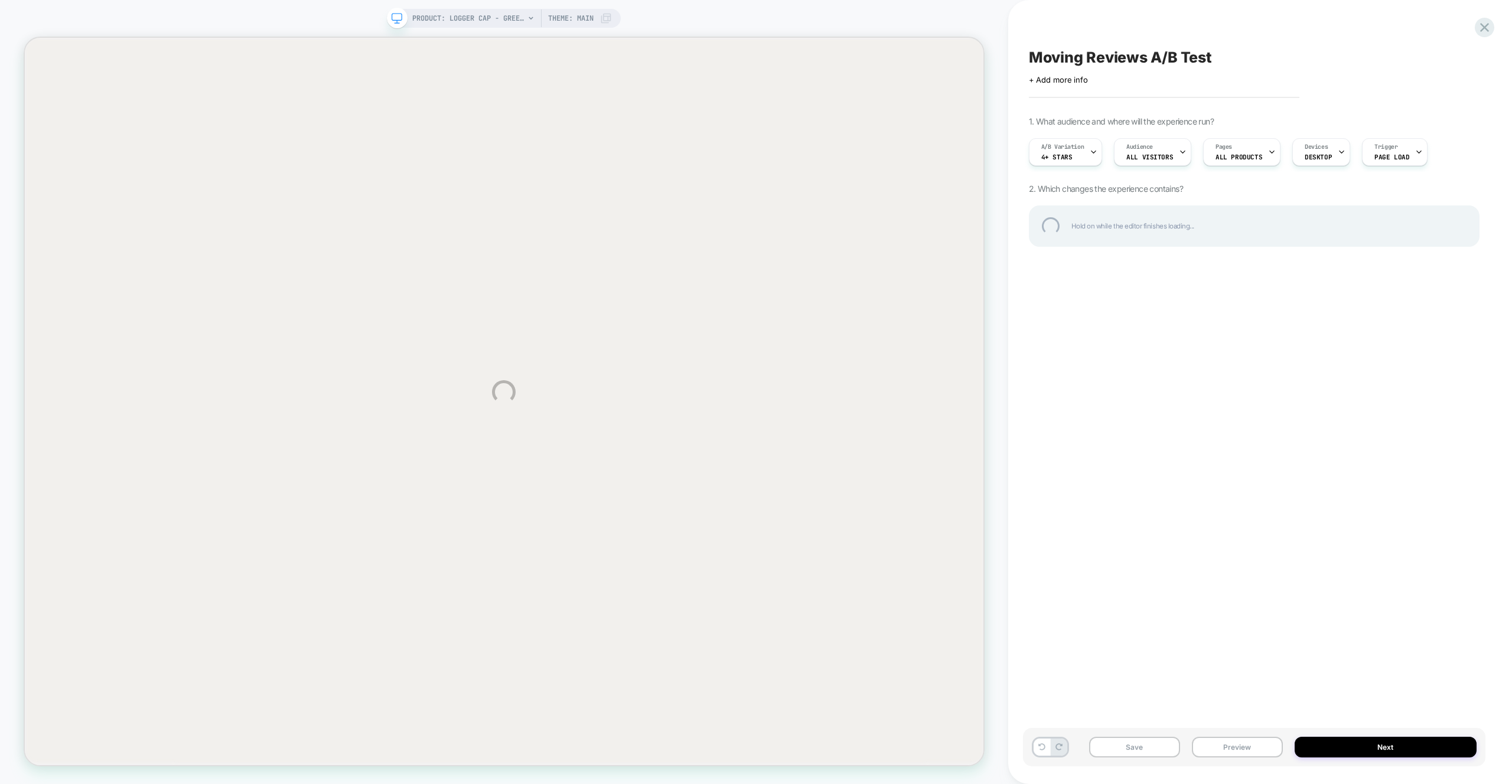
click at [1245, 749] on div "PRODUCT: Logger Cap - Green Camo / Any Weather PRODUCT: Logger Cap - Green Camo…" at bounding box center [756, 392] width 1512 height 784
click at [1241, 741] on div "PRODUCT: Logger Cap - Green Camo / Any Weather PRODUCT: Logger Cap - Green Camo…" at bounding box center [756, 392] width 1512 height 784
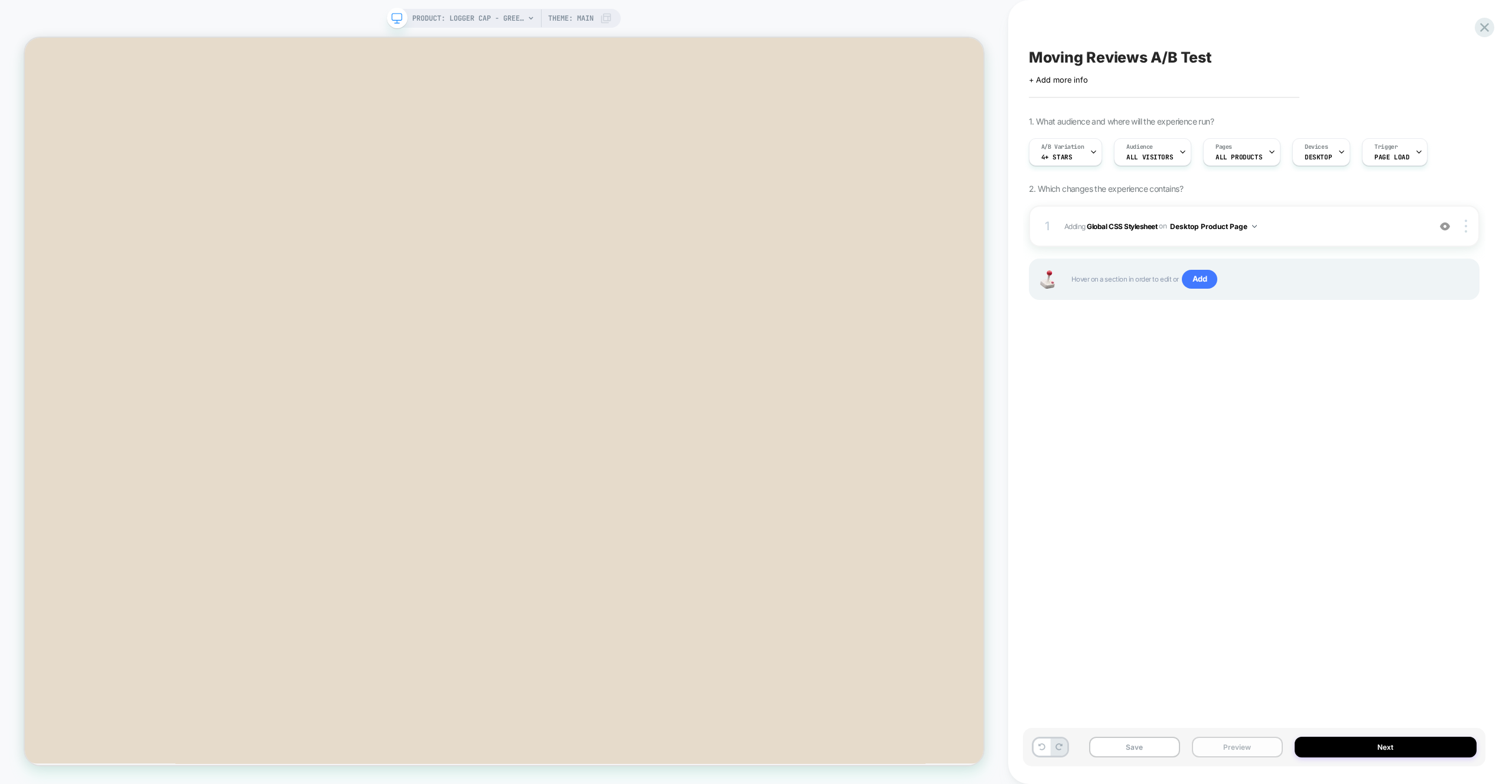
click at [1234, 748] on button "Preview" at bounding box center [1237, 747] width 91 height 21
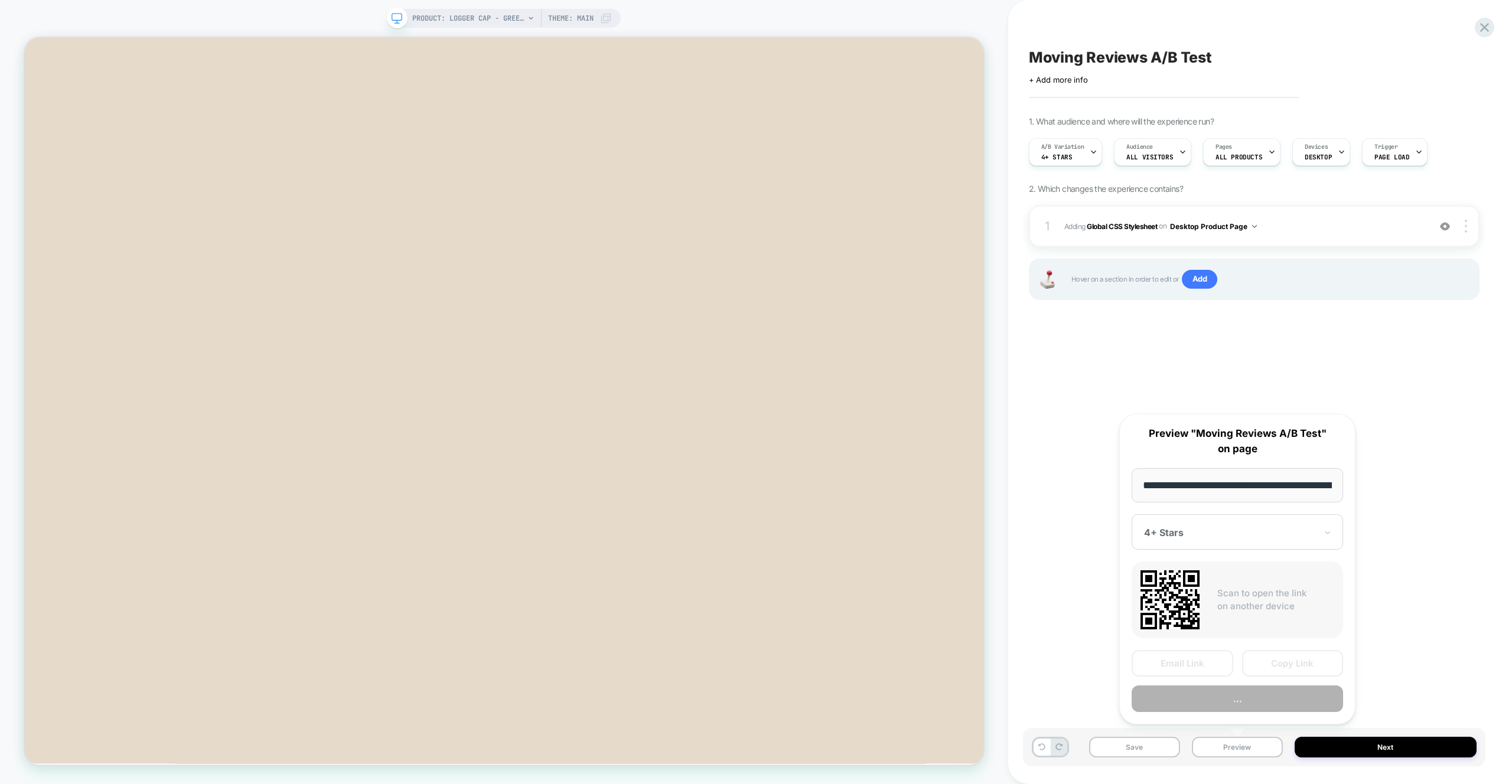
scroll to position [0, 234]
click at [1234, 706] on button "Preview" at bounding box center [1237, 699] width 211 height 27
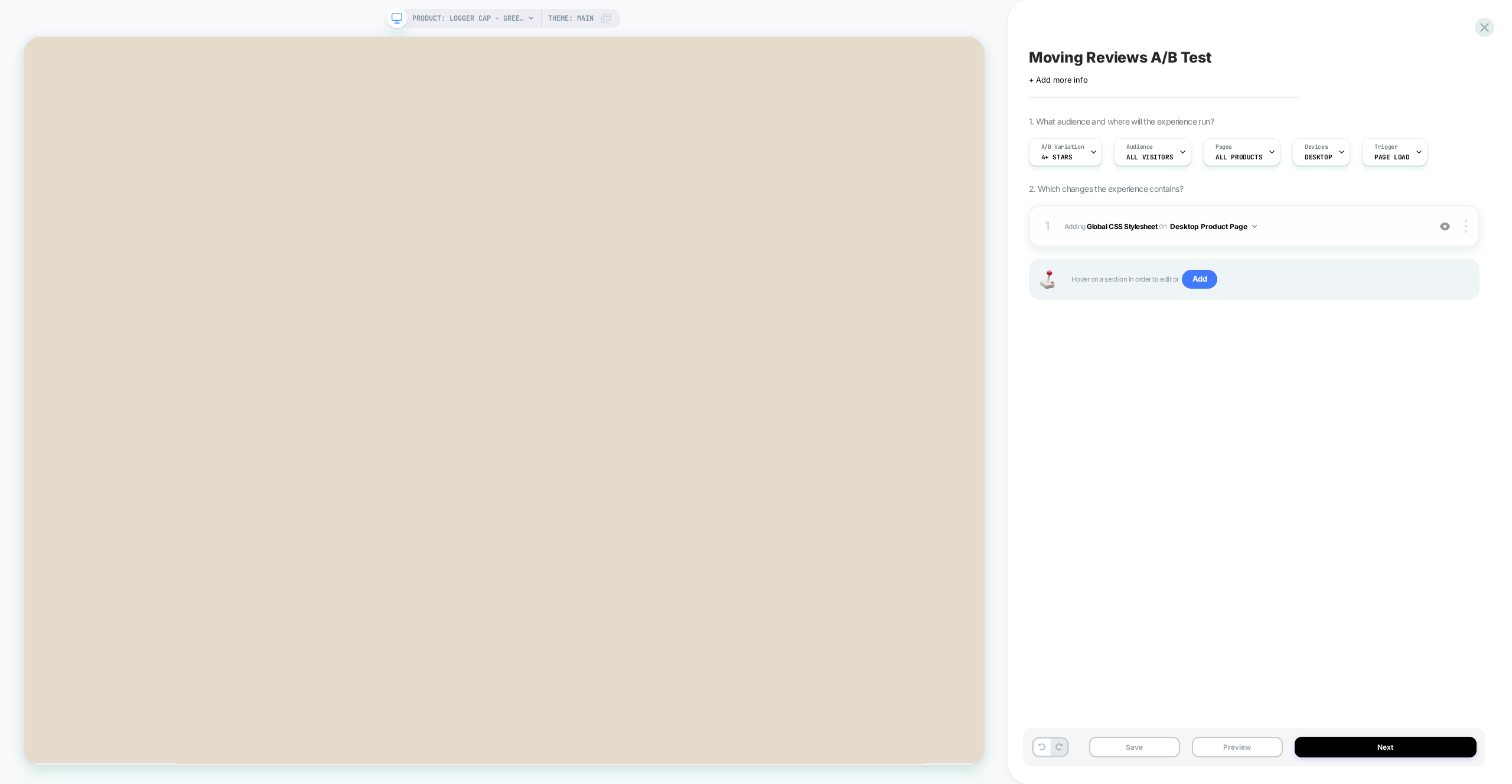
click at [1303, 220] on span "Adding Global CSS Stylesheet on Desktop Product Page" at bounding box center [1244, 226] width 359 height 15
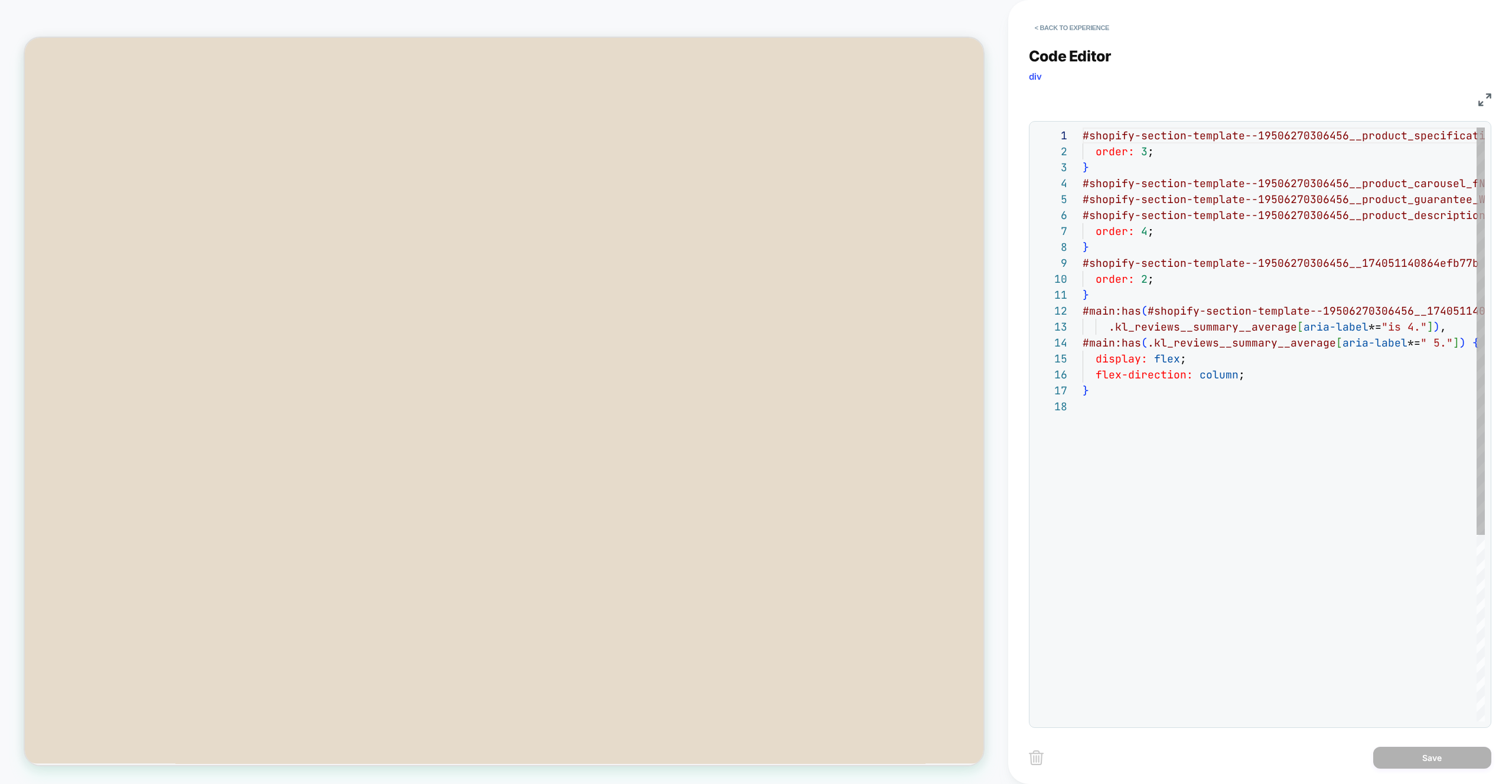
scroll to position [159, 0]
click at [1434, 346] on div "#shopify-section-template--19506270306456__product _specifications_RGqhGW { ord…" at bounding box center [1335, 560] width 505 height 865
click at [1413, 327] on div "#shopify-section-template--19506270306456__product _specifications_RGqhGW { ord…" at bounding box center [1335, 560] width 505 height 865
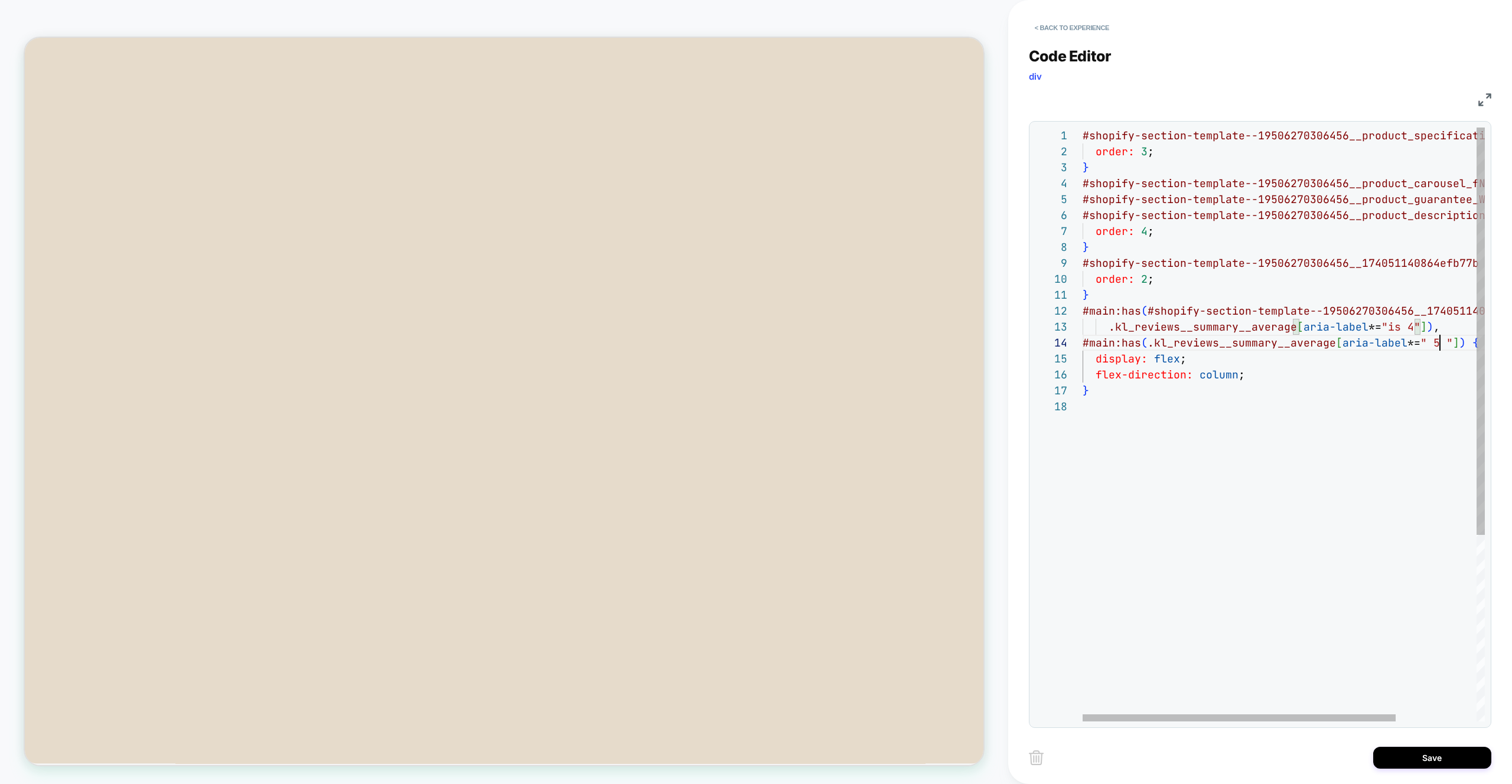
click at [1440, 346] on div "#shopify-section-template--19506270306456__product _specifications_RGqhGW { ord…" at bounding box center [1335, 560] width 505 height 865
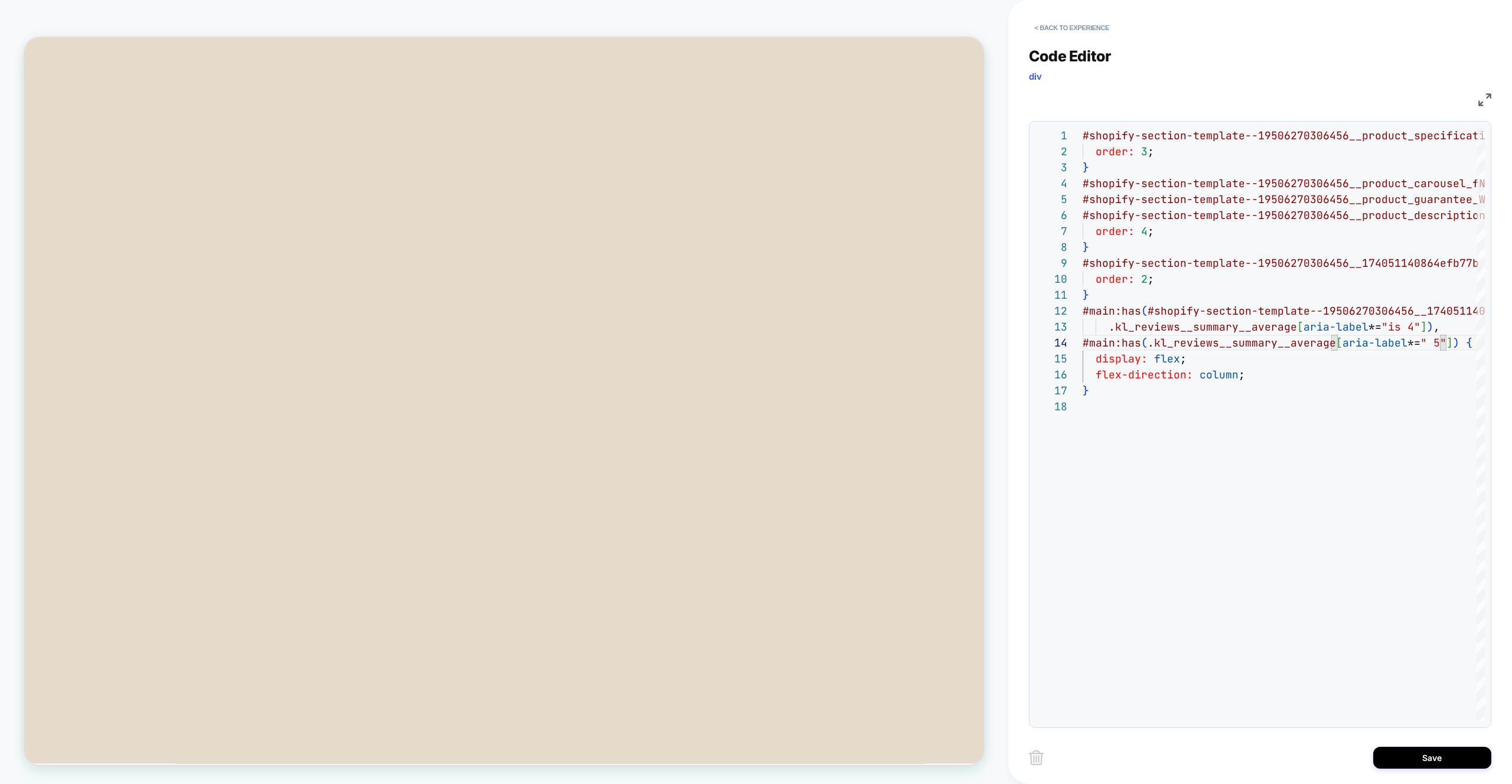
type textarea "**********"
click at [1431, 756] on button "Save" at bounding box center [1432, 758] width 118 height 22
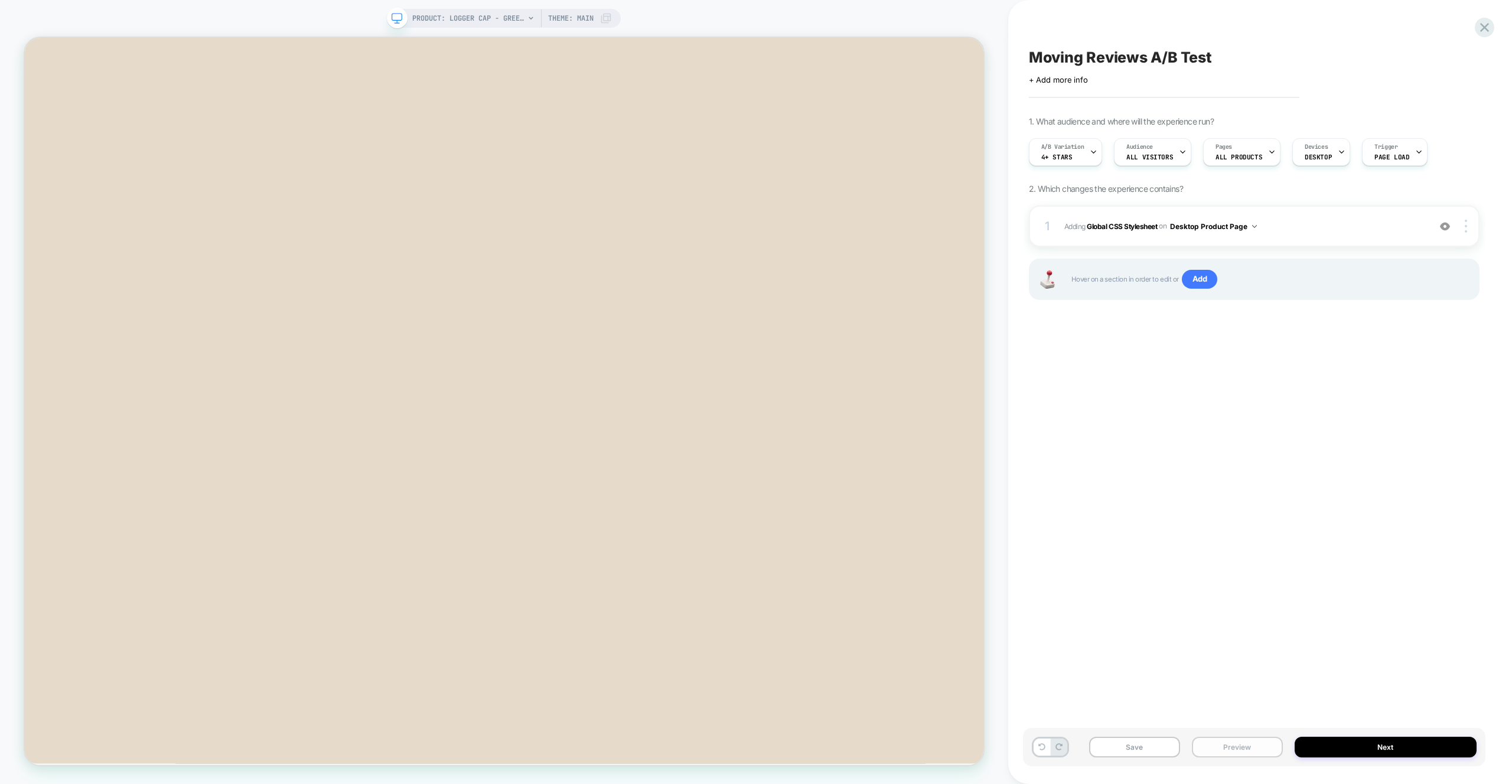
click at [1234, 746] on button "Preview" at bounding box center [1237, 747] width 91 height 21
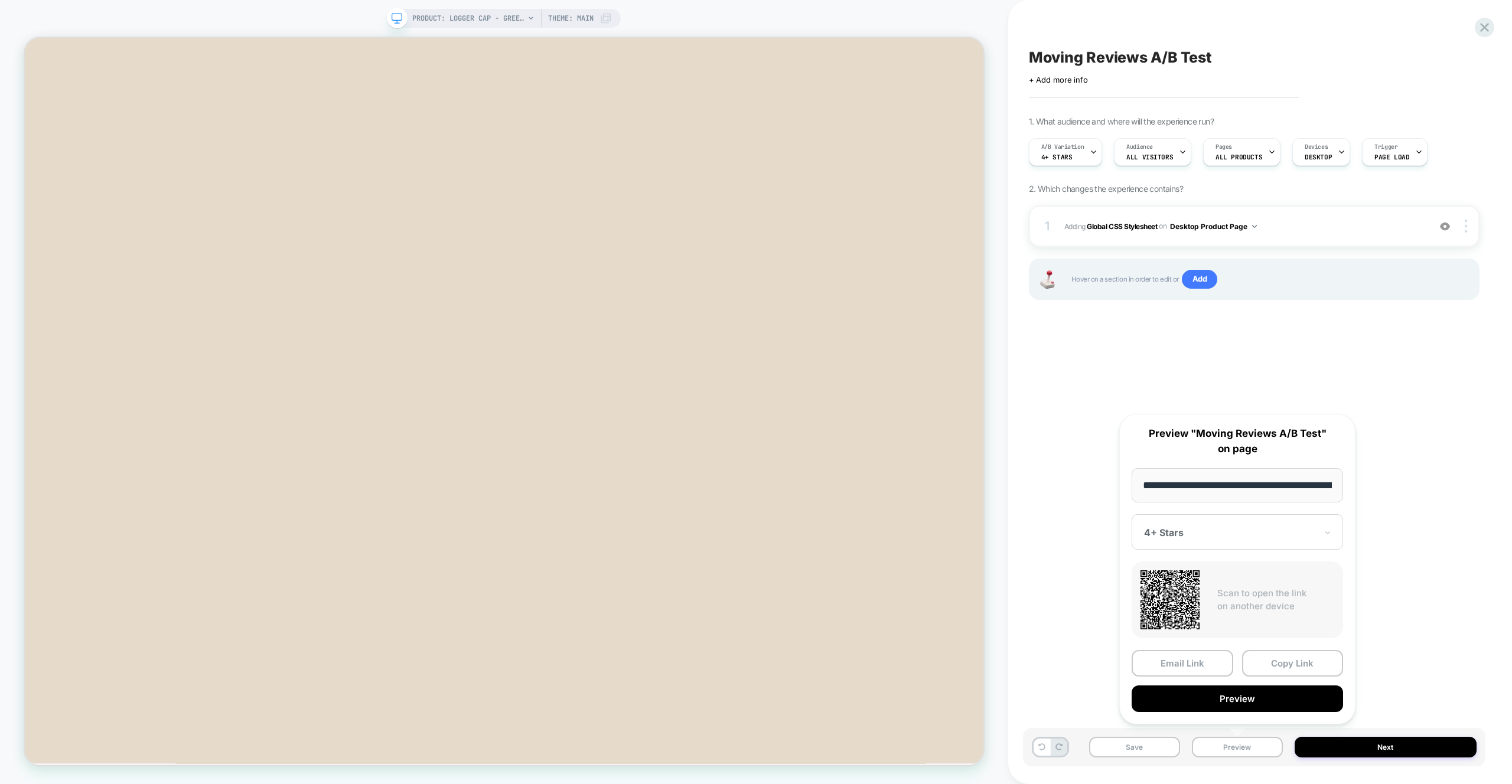
scroll to position [0, 234]
click at [1235, 695] on button "Preview" at bounding box center [1237, 699] width 211 height 27
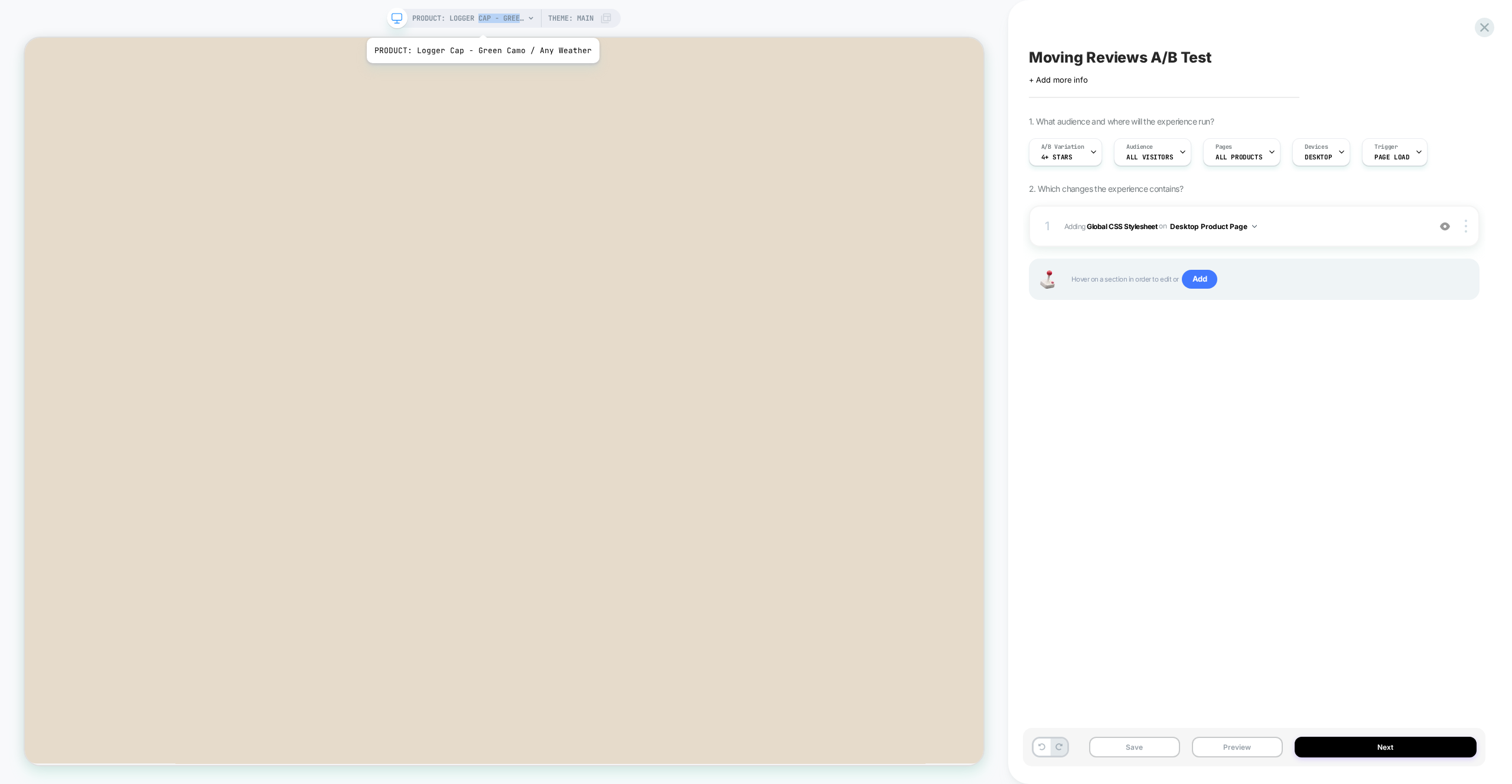
click at [480, 23] on span "PRODUCT: Logger Cap - Green Camo / Any Weather" at bounding box center [468, 18] width 112 height 19
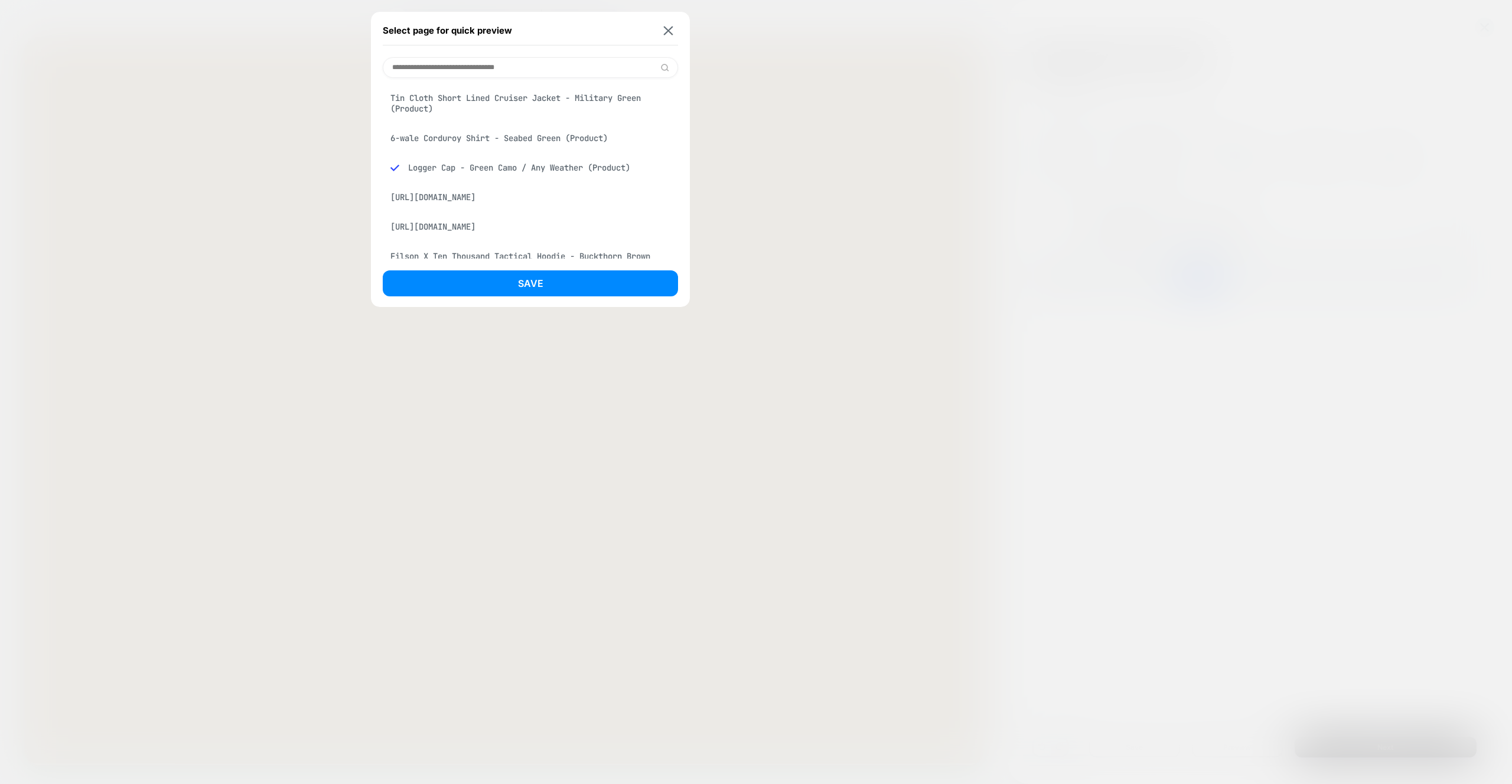
click at [450, 69] on input at bounding box center [530, 68] width 295 height 21
paste input "**********"
click at [542, 76] on input "**********" at bounding box center [530, 68] width 295 height 21
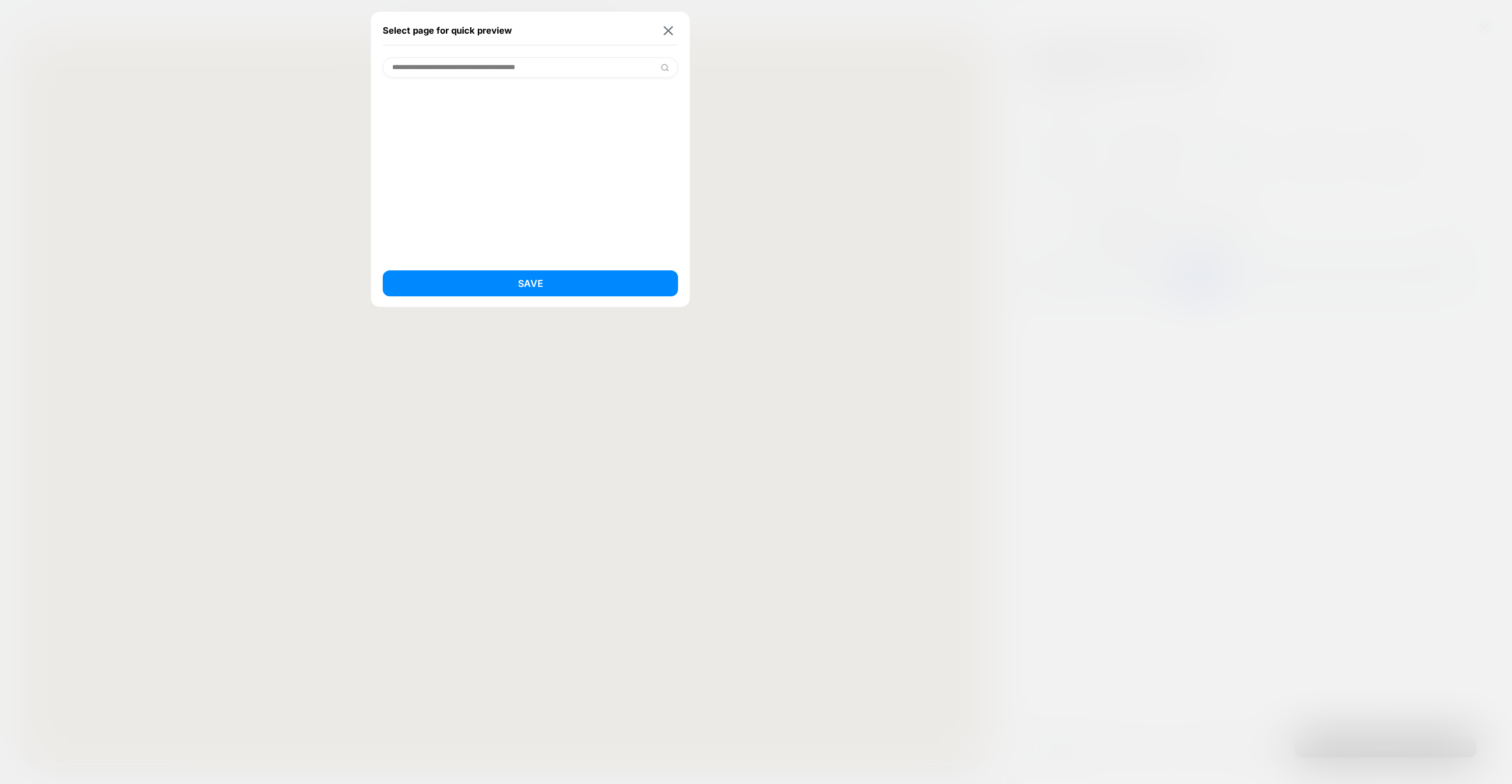
paste input "***"
type input "**********"
click at [546, 289] on button "Save" at bounding box center [530, 283] width 295 height 26
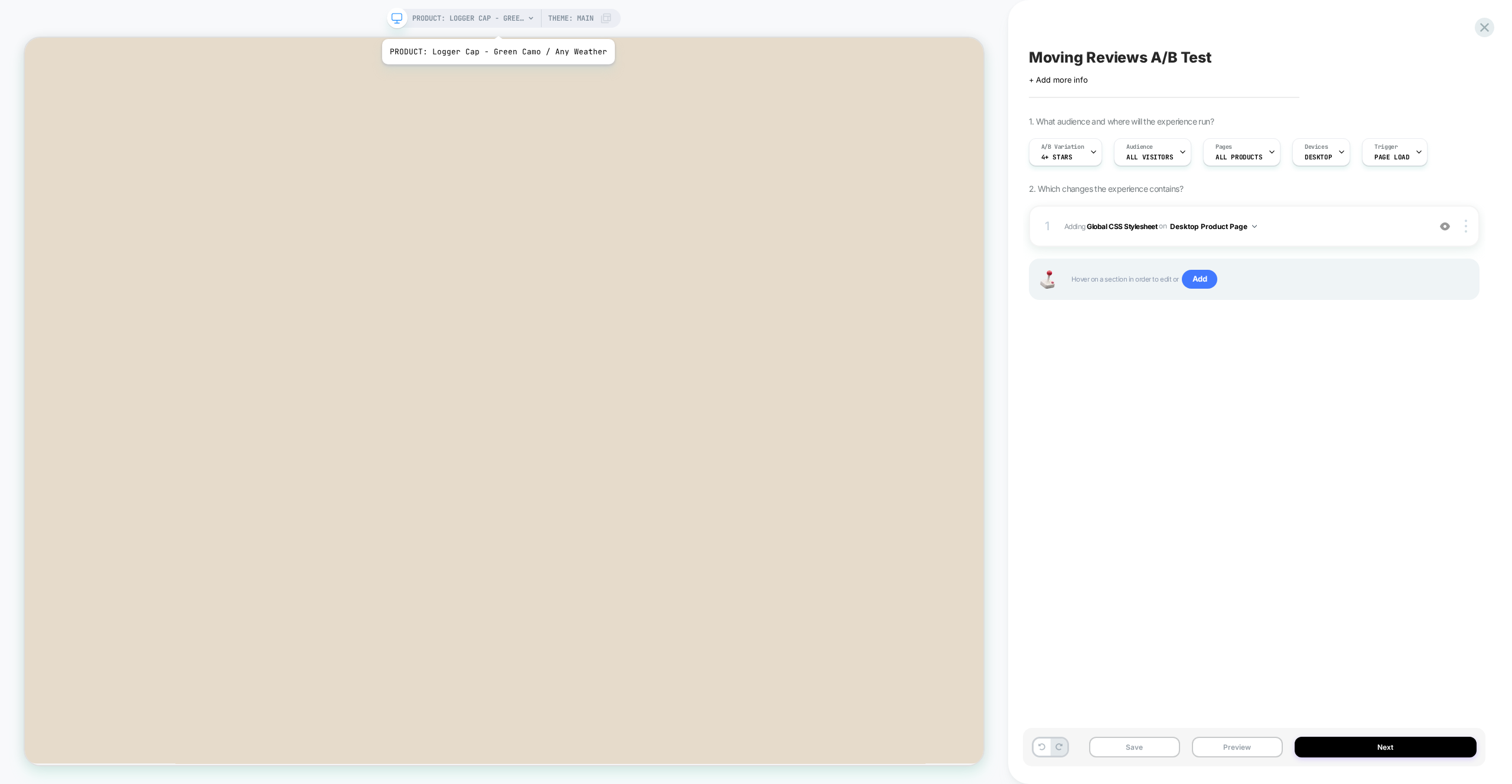
click at [495, 24] on span "PRODUCT: Logger Cap - Green Camo / Any Weather" at bounding box center [468, 18] width 112 height 19
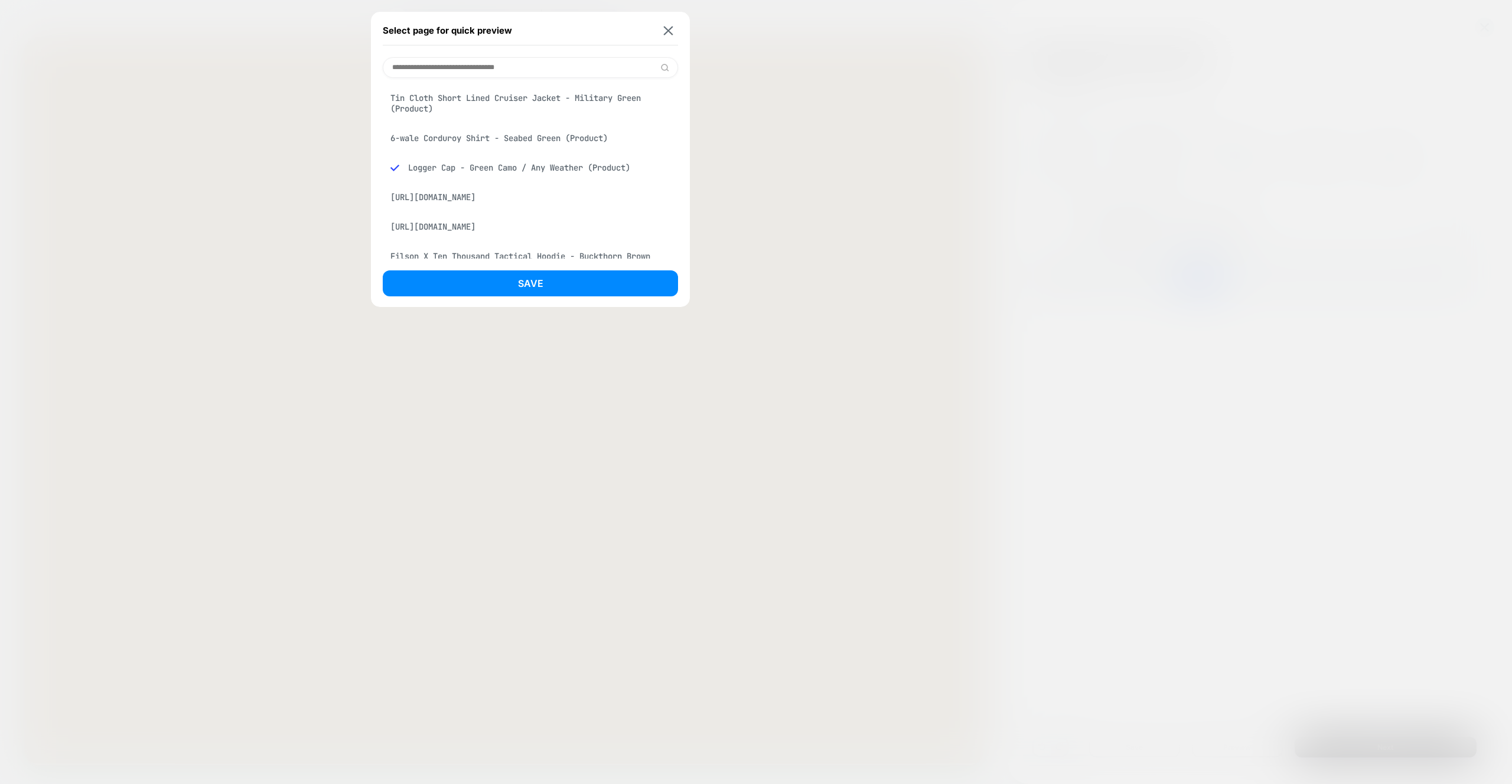
click at [497, 67] on input at bounding box center [530, 68] width 295 height 21
paste input "**********"
type input "**********"
click at [455, 107] on div "Women's Seattle Wool Jac-shirt - Forest Green [womens] (Product)" at bounding box center [530, 103] width 295 height 33
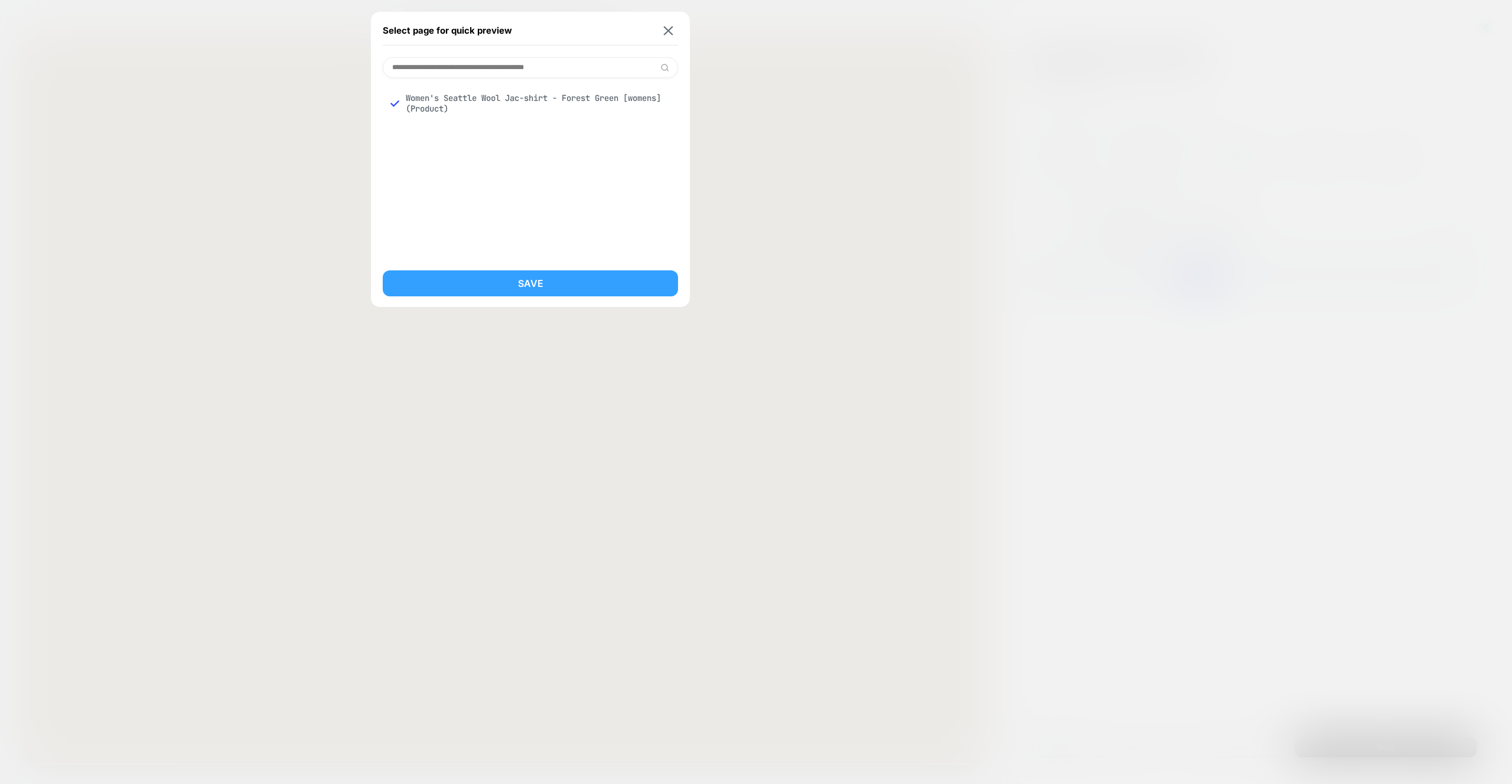
click at [514, 276] on button "Save" at bounding box center [530, 283] width 295 height 26
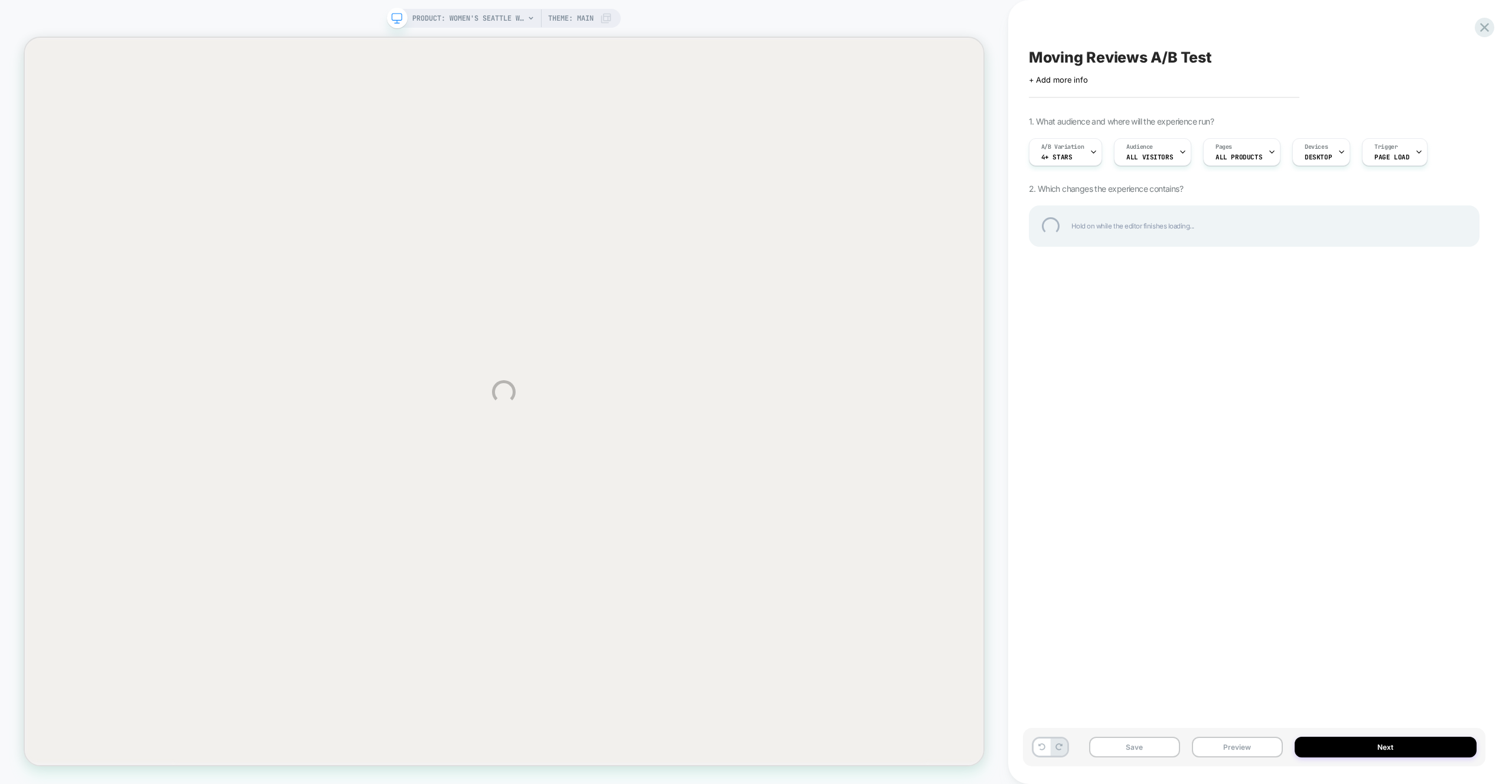
click at [1248, 746] on div "PRODUCT: Women's Seattle Wool Jac-shirt - Forest Green [womens] PRODUCT: Women'…" at bounding box center [756, 392] width 1512 height 784
click at [1247, 751] on div "PRODUCT: Women's Seattle Wool Jac-shirt - Forest Green [womens] PRODUCT: Women'…" at bounding box center [756, 392] width 1512 height 784
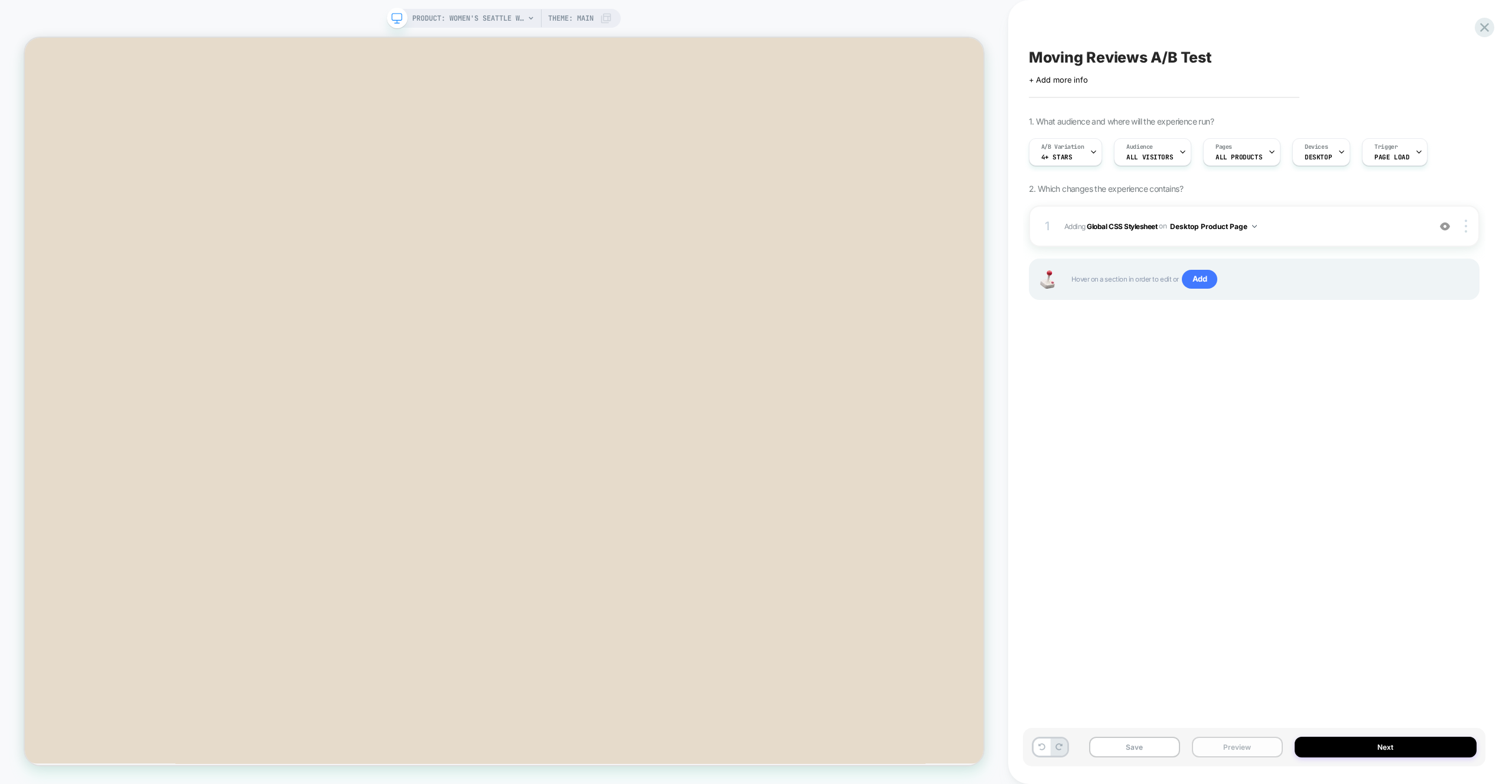
click at [1241, 749] on button "Preview" at bounding box center [1237, 747] width 91 height 21
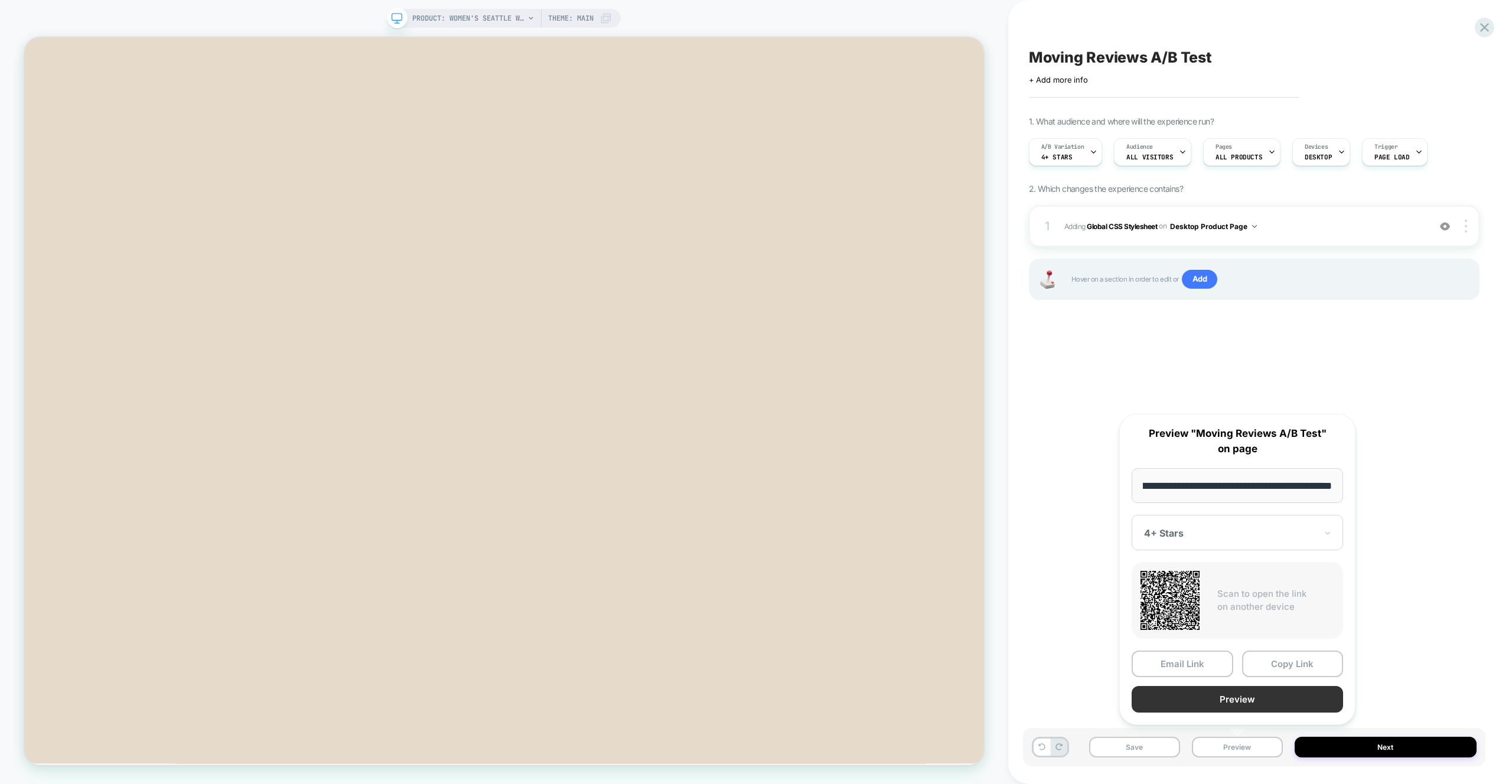
scroll to position [0, 0]
click at [1240, 698] on button "Preview" at bounding box center [1237, 699] width 211 height 27
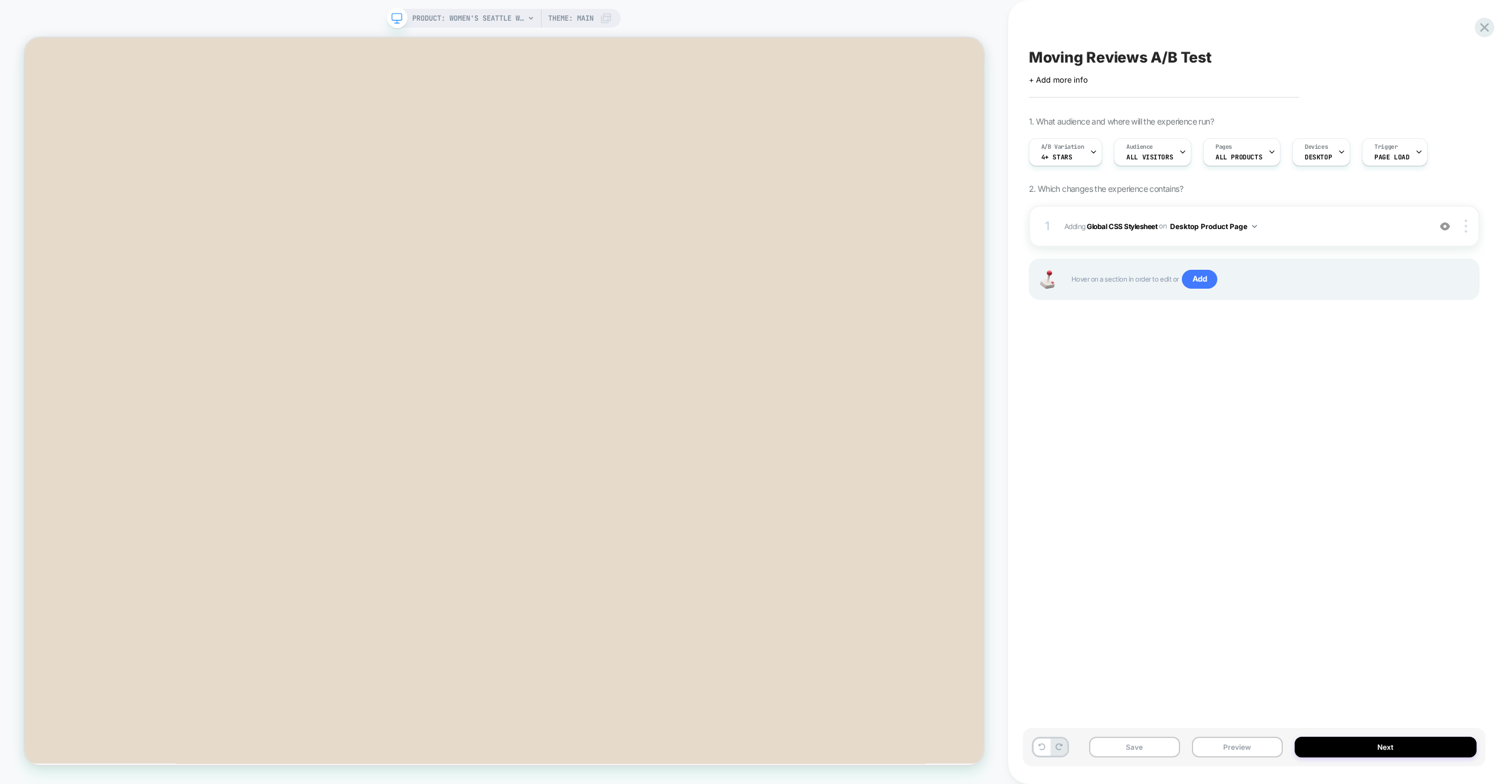
click at [1234, 431] on div "Moving Reviews A/B Test Click to edit experience details + Add more info 1. Wha…" at bounding box center [1254, 392] width 463 height 761
click at [1273, 399] on div "Moving Reviews A/B Test Click to edit experience details + Add more info 1. Wha…" at bounding box center [1254, 392] width 463 height 761
click at [1362, 224] on span "Adding Global CSS Stylesheet on Desktop Product Page" at bounding box center [1244, 226] width 359 height 15
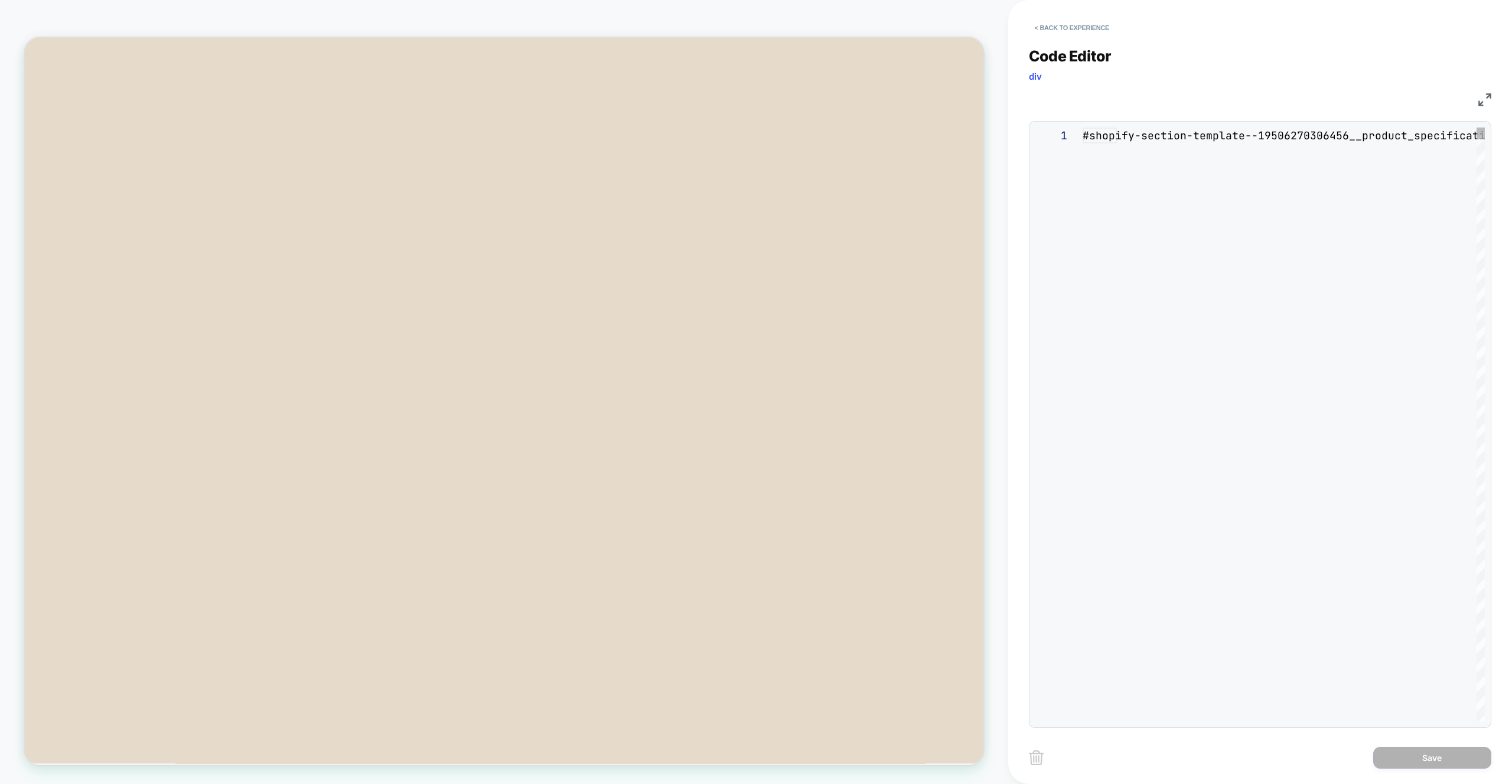
scroll to position [159, 0]
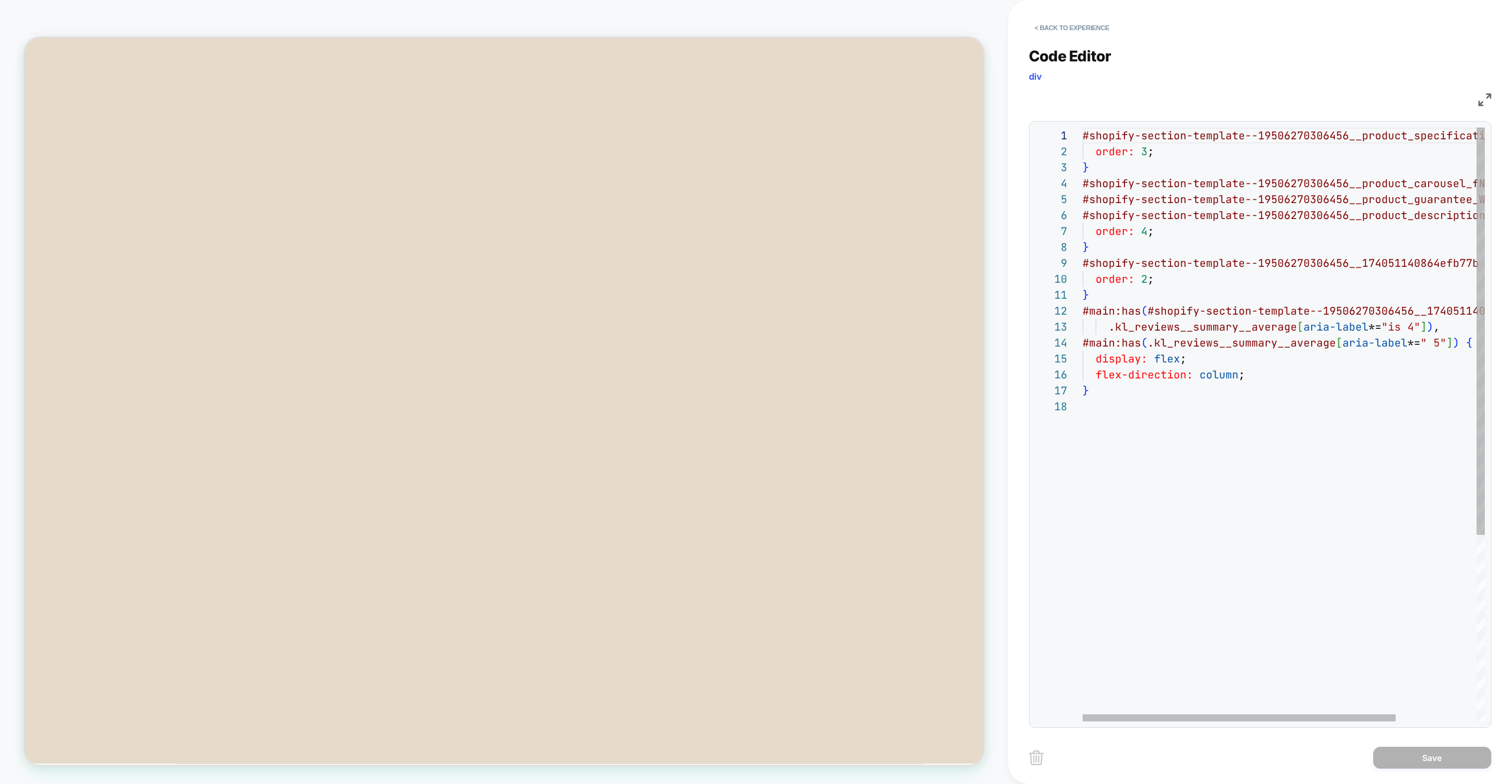
click at [1136, 137] on div "#shopify-section-template--19506270306456__product _specifications_RGqhGW { ord…" at bounding box center [1335, 560] width 505 height 865
click at [1135, 137] on div "#shopify-section-template--19506270306456__product _specifications_RGqhGW { ord…" at bounding box center [1335, 560] width 505 height 865
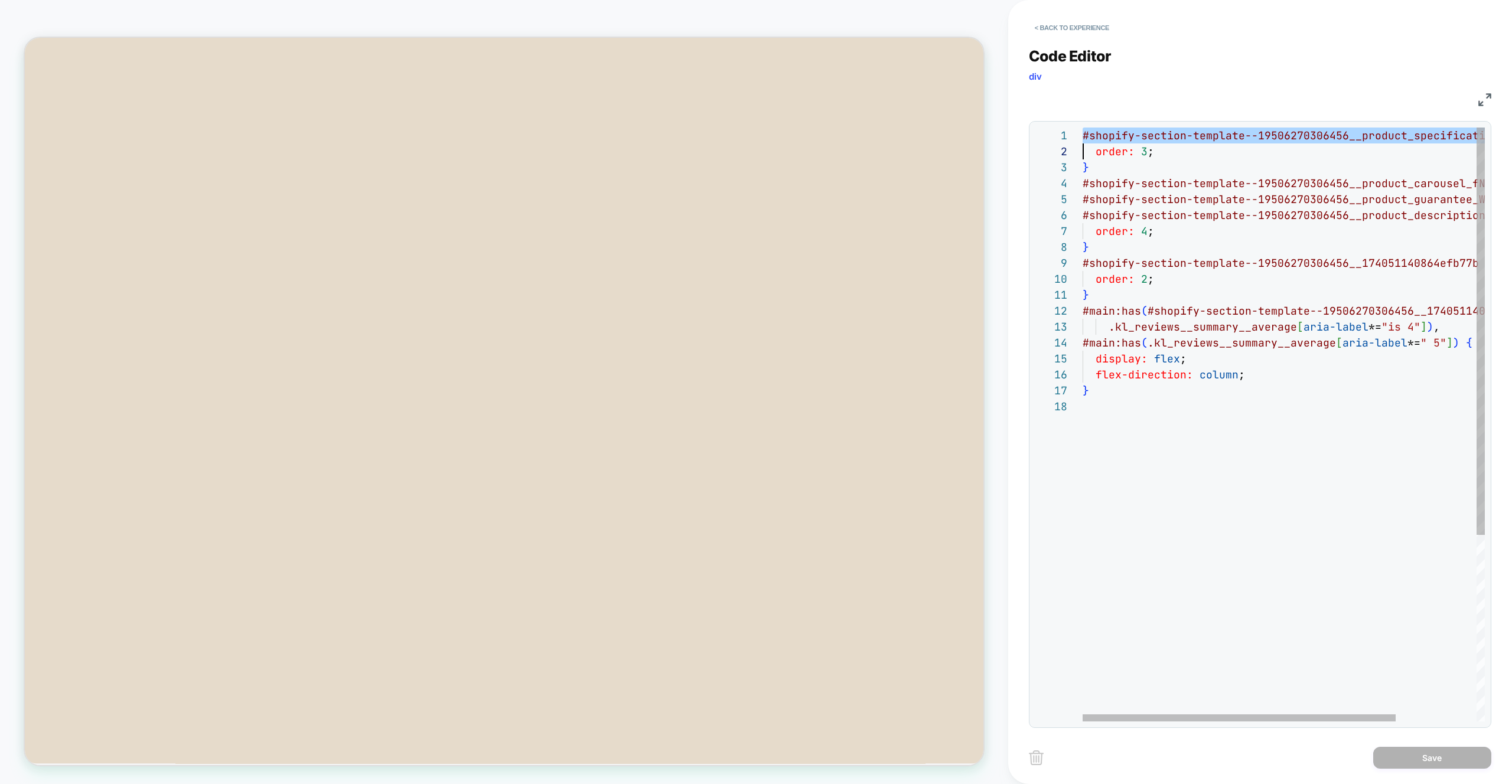
click at [1311, 464] on div "#shopify-section-template--19506270306456__product _specifications_RGqhGW { ord…" at bounding box center [1335, 560] width 505 height 865
type textarea "**********"
drag, startPoint x: 1148, startPoint y: 153, endPoint x: 1142, endPoint y: 152, distance: 6.1
click at [1141, 152] on div "#shopify-section-template--19506270306456__product _specifications_RGqhGW { ord…" at bounding box center [1335, 560] width 505 height 865
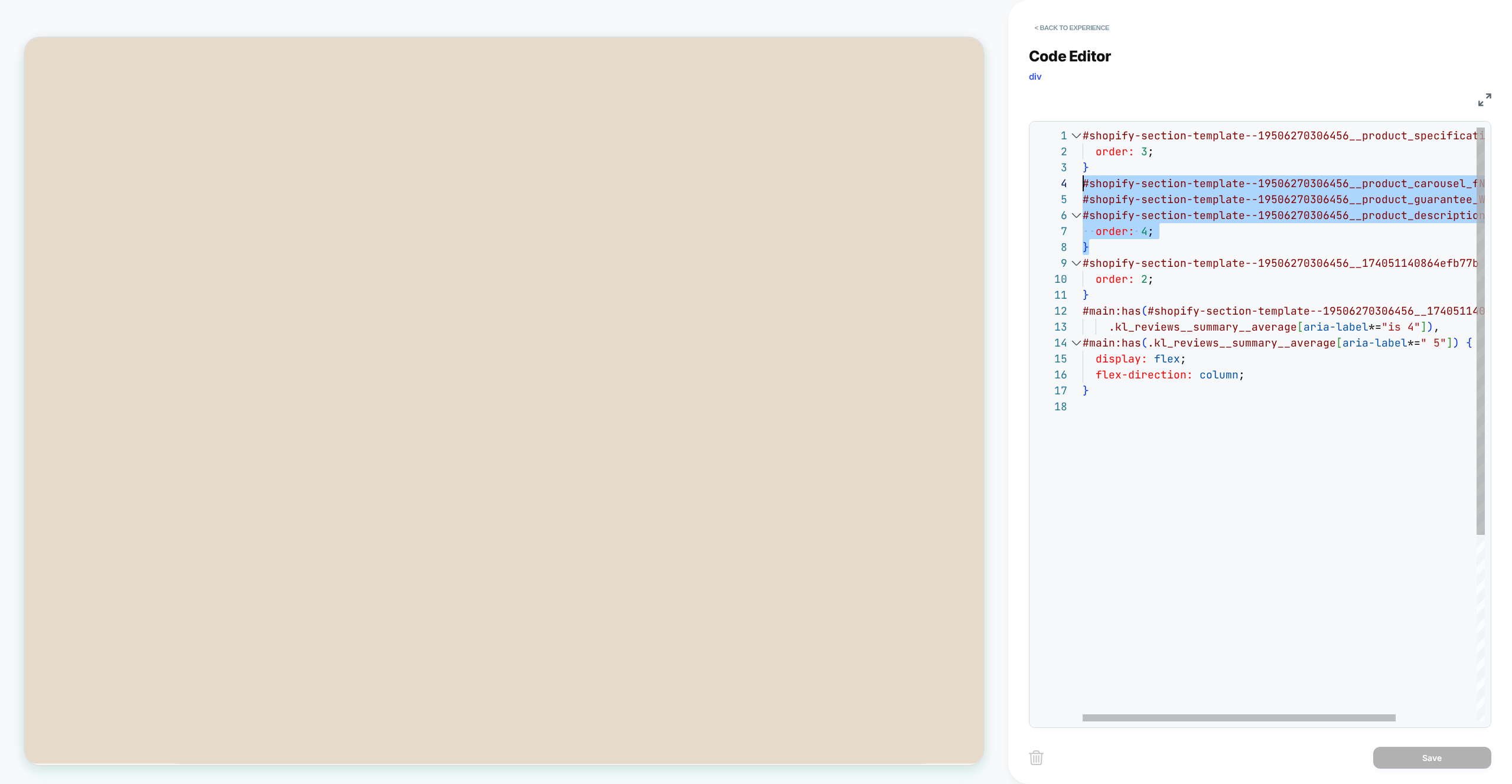
scroll to position [48, 0]
drag, startPoint x: 1176, startPoint y: 246, endPoint x: 1059, endPoint y: 180, distance: 134.3
click at [1082, 180] on div "#shopify-section-template--19506270306456__product _specifications_RGqhGW { ord…" at bounding box center [1335, 560] width 505 height 865
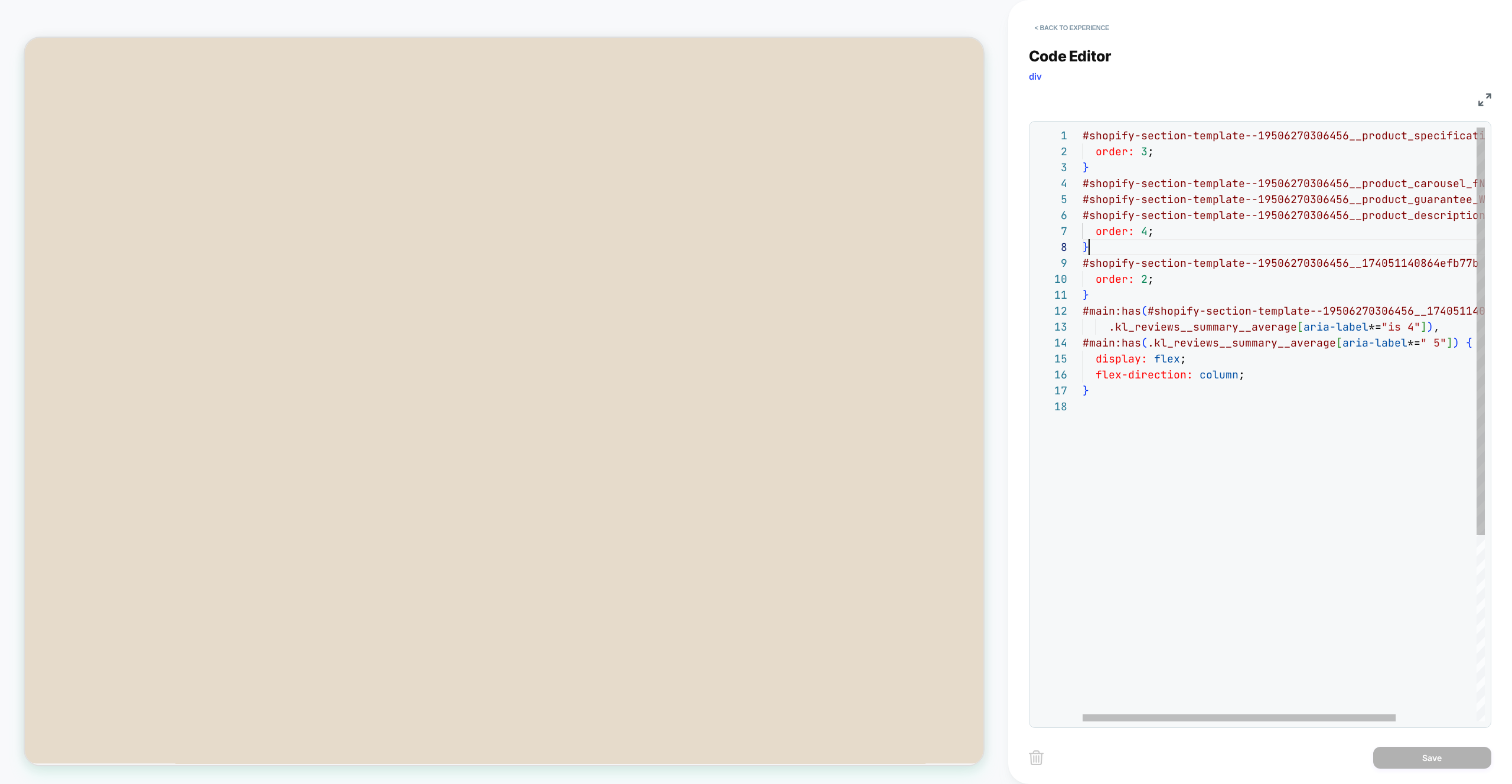
click at [1228, 243] on div "#shopify-section-template--19506270306456__product _specifications_RGqhGW { ord…" at bounding box center [1335, 560] width 505 height 865
click at [1161, 225] on div "#shopify-section-template--19506270306456__product _specifications_RGqhGW { ord…" at bounding box center [1335, 560] width 505 height 865
click at [1161, 205] on div "#shopify-section-template--19506270306456__product _specifications_RGqhGW { ord…" at bounding box center [1335, 560] width 505 height 865
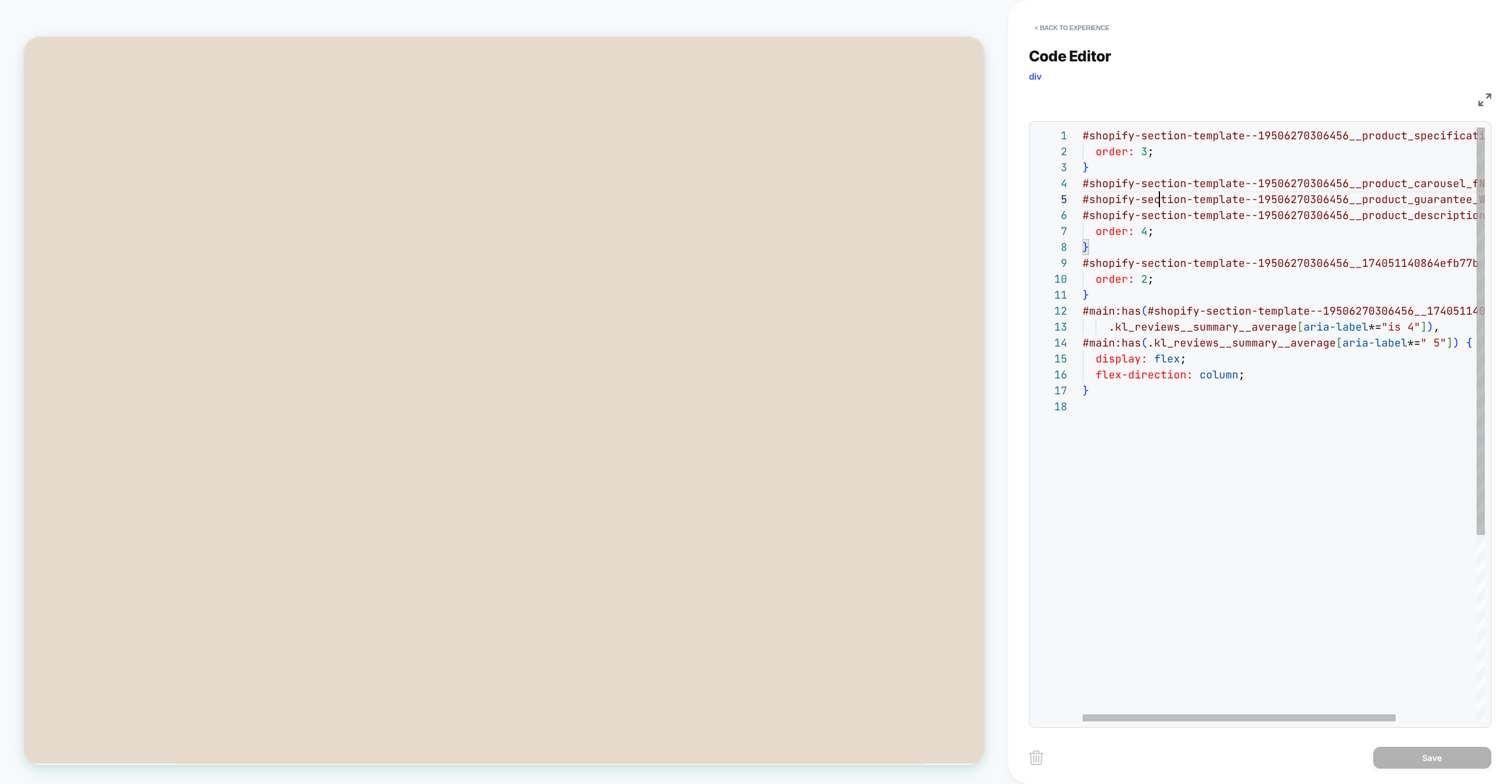
click at [1161, 205] on div "#shopify-section-template--19506270306456__product _specifications_RGqhGW { ord…" at bounding box center [1335, 560] width 505 height 865
click at [1185, 245] on div "#shopify-section-template--19506270306456__product _specifications_RGqhGW { ord…" at bounding box center [1335, 560] width 505 height 865
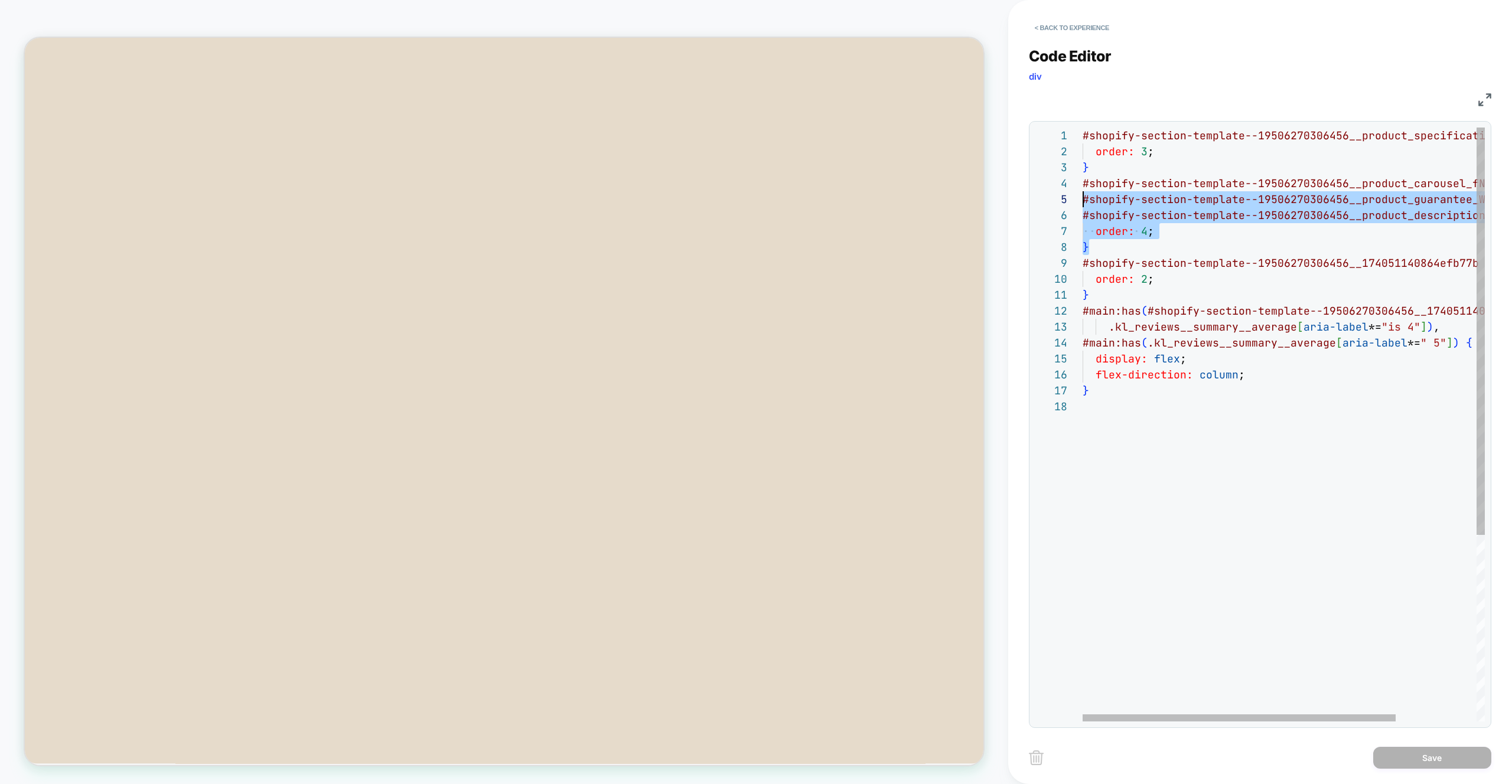
scroll to position [32, 0]
drag, startPoint x: 1146, startPoint y: 239, endPoint x: 1057, endPoint y: 173, distance: 110.8
click at [1082, 173] on div "#shopify-section-template--19506270306456__product _specifications_RGqhGW { ord…" at bounding box center [1335, 560] width 505 height 865
click at [1186, 236] on div "#shopify-section-template--19506270306456__product _specifications_RGqhGW { ord…" at bounding box center [1335, 560] width 505 height 865
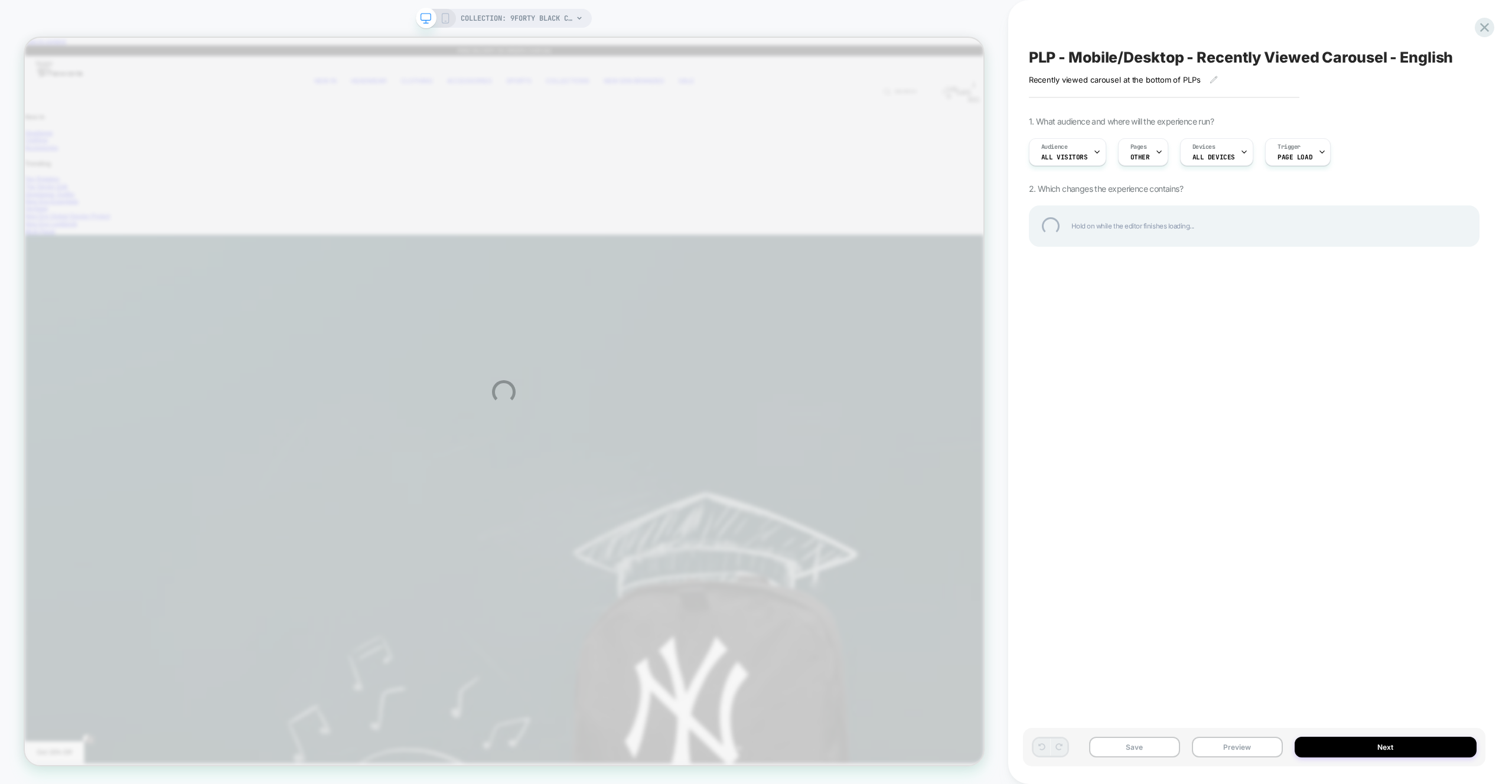
click at [446, 17] on div "COLLECTION: 9FORTY BLACK CAPS (Category) COLLECTION: 9FORTY BLACK CAPS (Categor…" at bounding box center [756, 392] width 1512 height 784
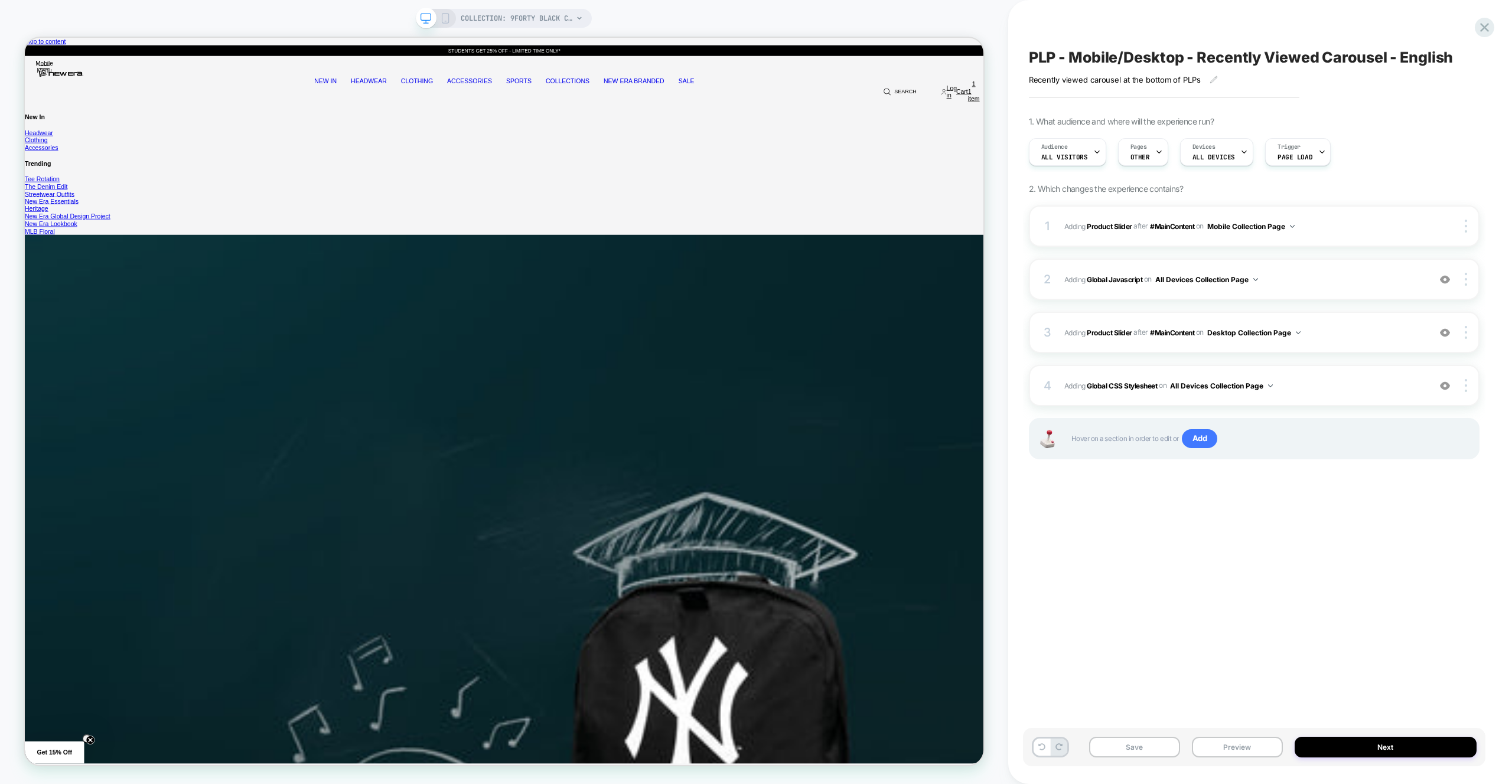
click at [1373, 555] on div "PLP - Mobile/Desktop - Recently Viewed Carousel - English Recently viewed carou…" at bounding box center [1254, 392] width 463 height 761
click at [1219, 77] on span "Adding Global CSS Stylesheet on All Devices Collection Page" at bounding box center [1215, 72] width 10 height 10
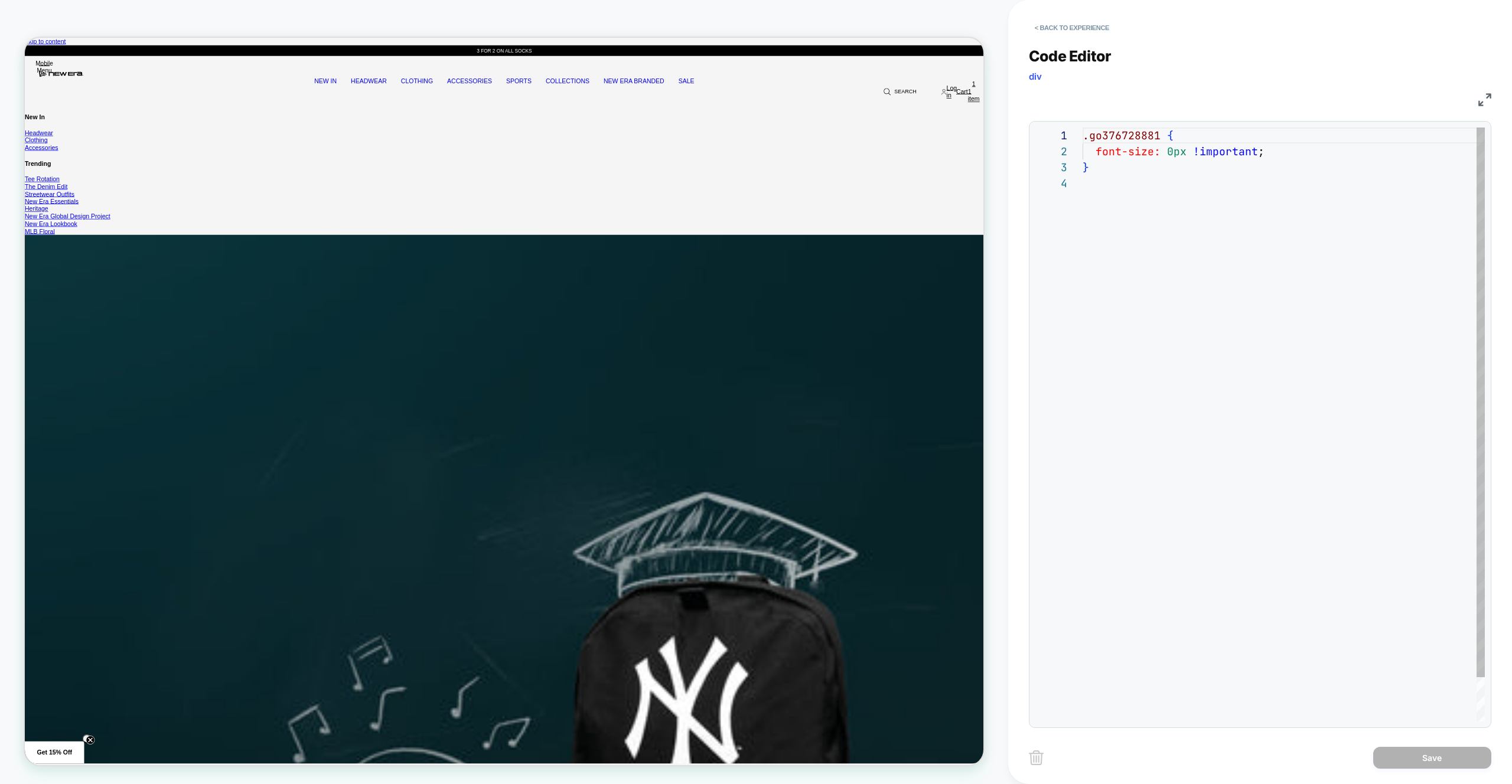
scroll to position [48, 0]
click at [1060, 31] on button "< Back to experience" at bounding box center [1072, 27] width 86 height 19
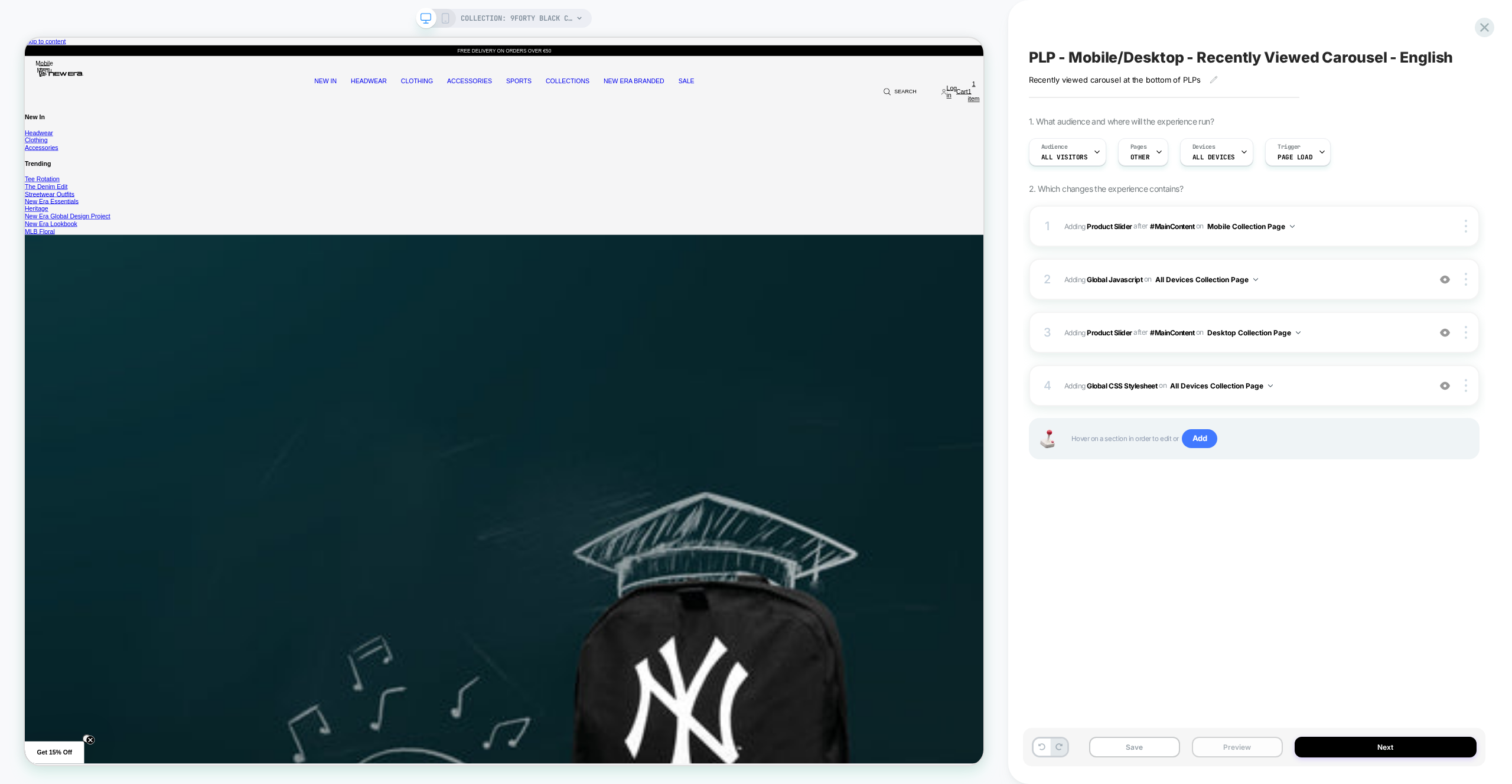
drag, startPoint x: 1261, startPoint y: 744, endPoint x: 1255, endPoint y: 741, distance: 6.7
click at [0, 0] on button "Preview" at bounding box center [0, 0] width 0 height 0
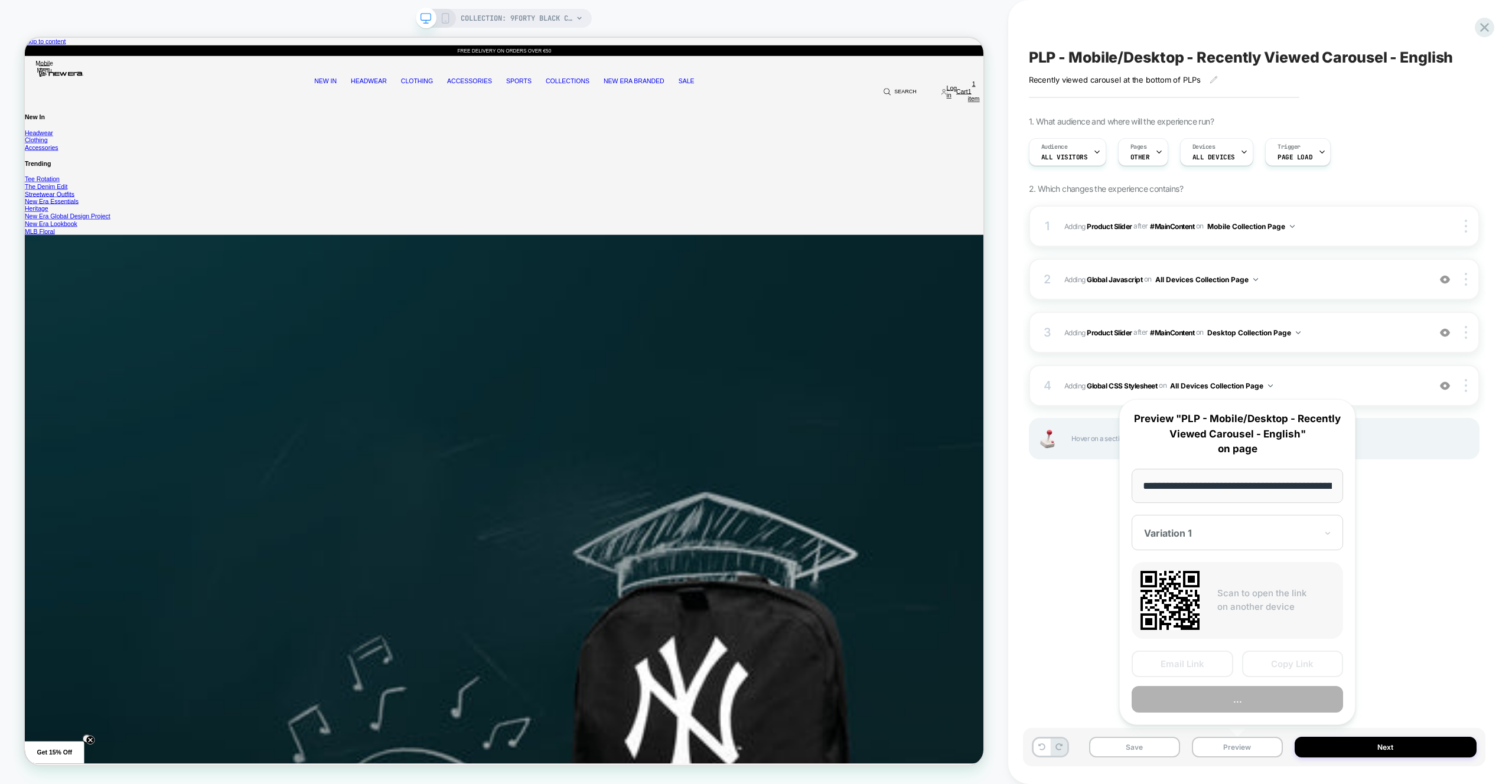
scroll to position [0, 170]
click at [1255, 702] on button "Preview" at bounding box center [1237, 700] width 211 height 27
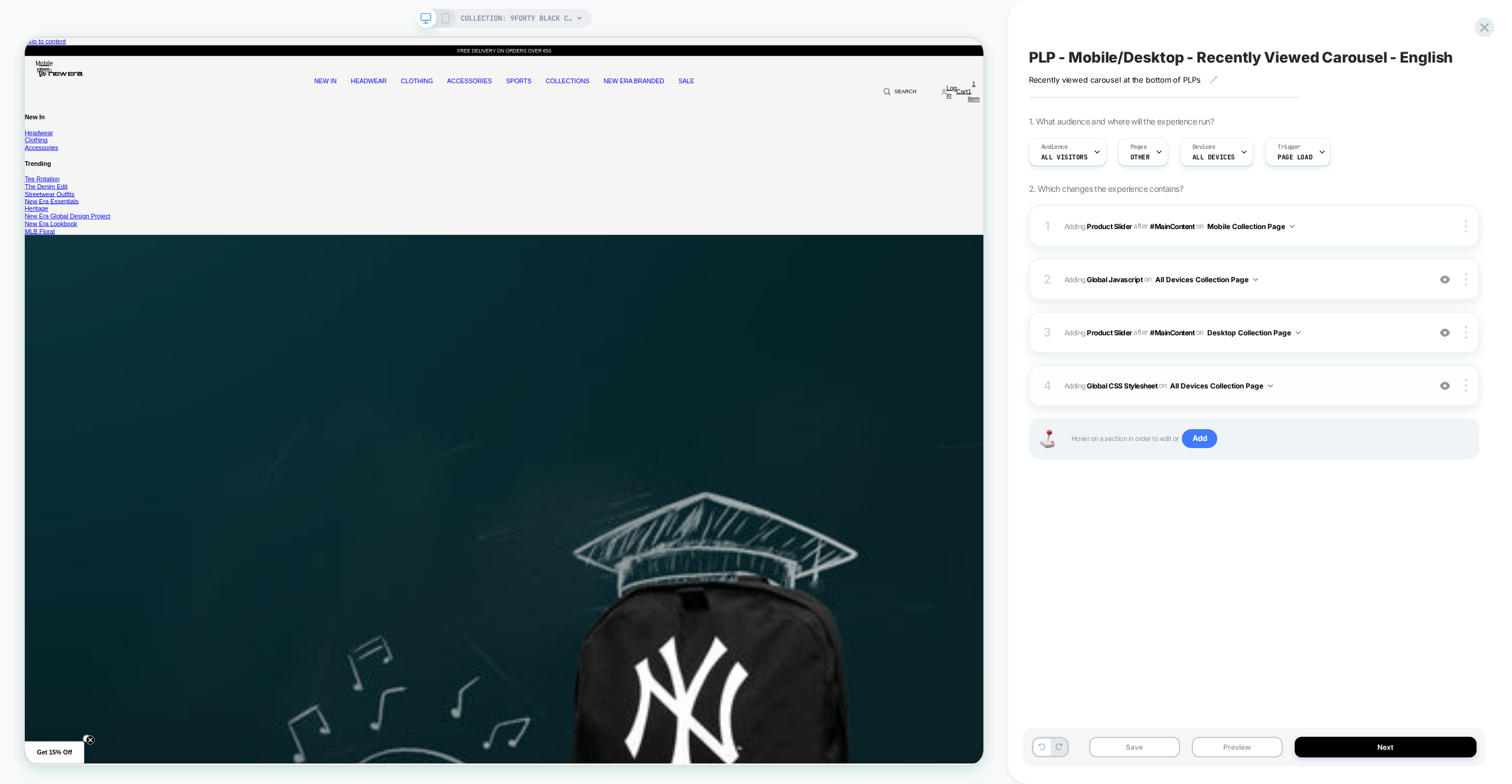
click at [1315, 387] on span "Adding Global CSS Stylesheet on All Devices Collection Page" at bounding box center [1244, 386] width 359 height 15
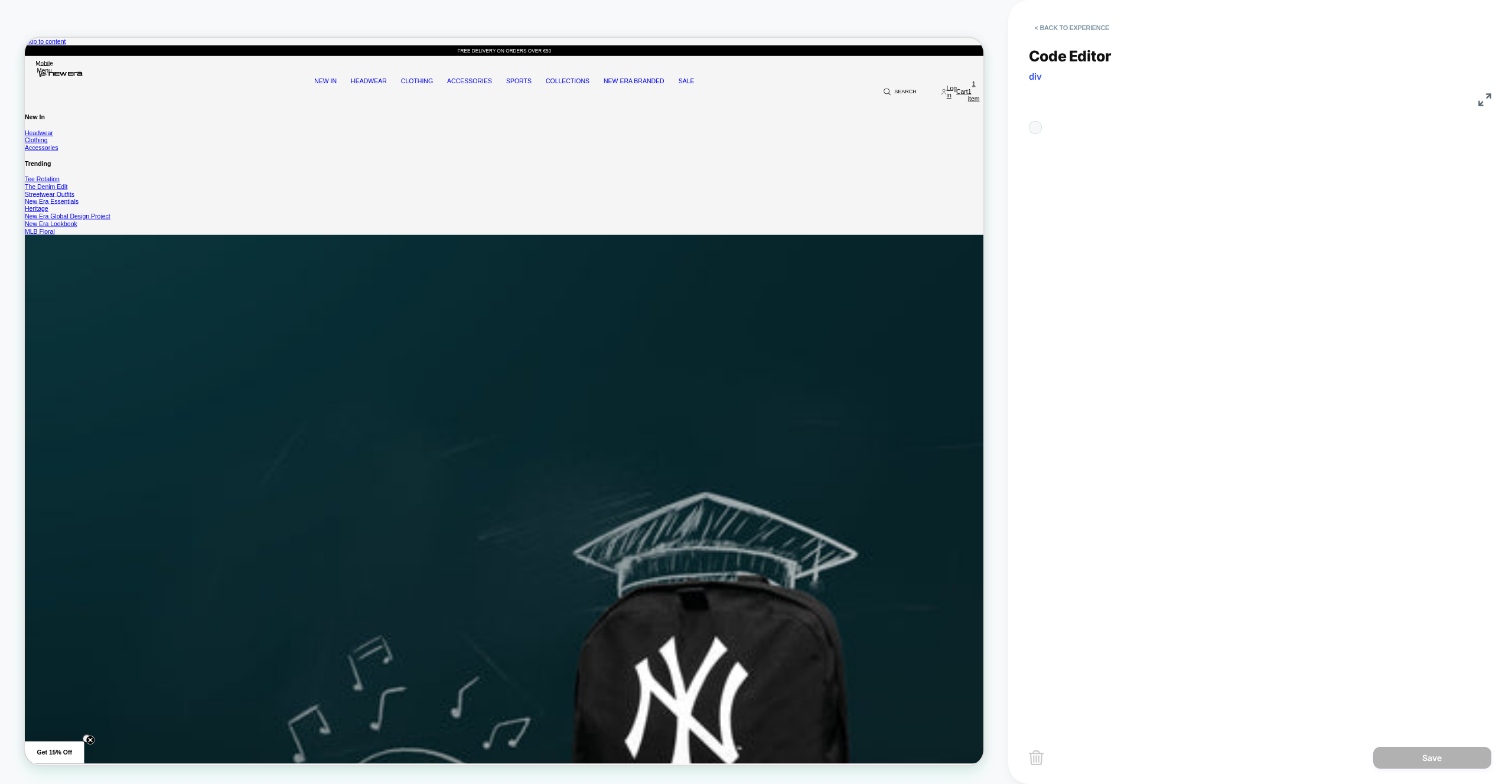
scroll to position [48, 0]
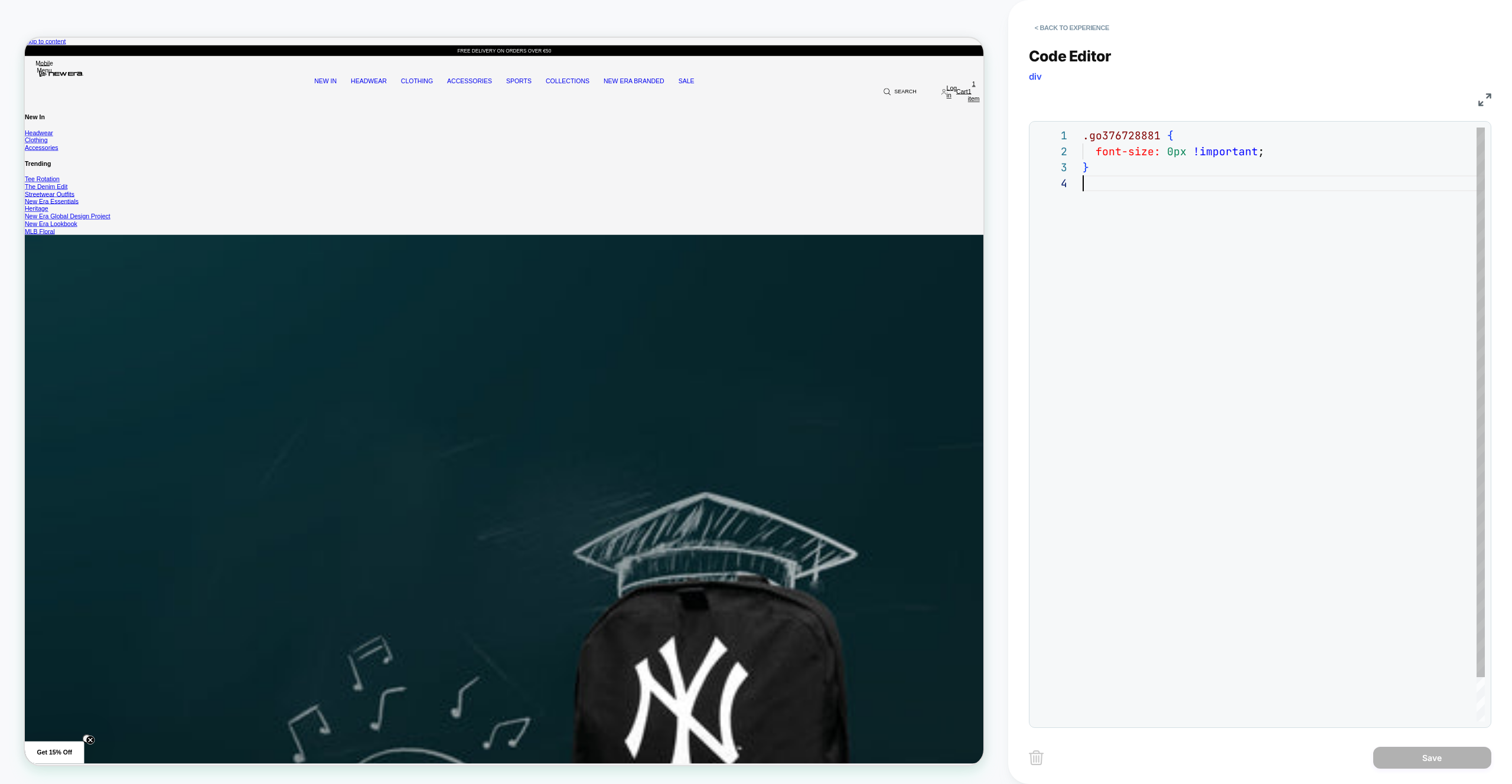
click at [1186, 226] on div ".go376728881 { font-size: 0px !important ; }" at bounding box center [1283, 449] width 402 height 642
drag, startPoint x: 1097, startPoint y: 151, endPoint x: 1273, endPoint y: 155, distance: 176.0
click at [1273, 155] on div ".go376728881 { font-size: 0px !important ; } .go621427880 { }" at bounding box center [1283, 464] width 402 height 674
click at [1130, 201] on div ".go376728881 { font-size: 0px !important ; } .go621427880 { }" at bounding box center [1283, 464] width 402 height 674
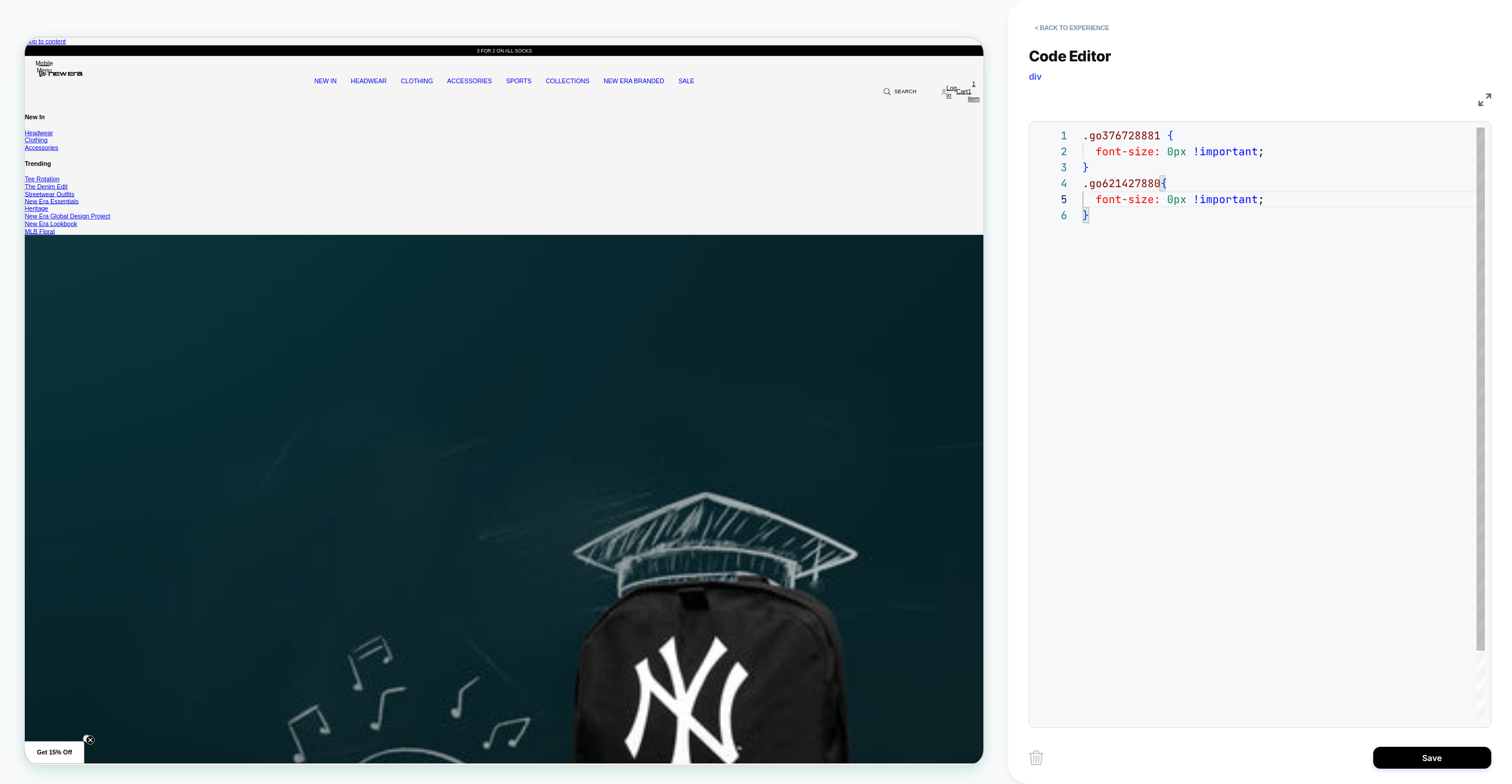
click at [1209, 265] on div ".go376728881 { font-size: 0px !important ; } .go621427880 { font-size: 0px !imp…" at bounding box center [1283, 464] width 402 height 674
click at [1153, 186] on div ".go376728881 { font-size: 0px !important ; } .go621427880 { font-size: 0px !imp…" at bounding box center [1283, 464] width 402 height 674
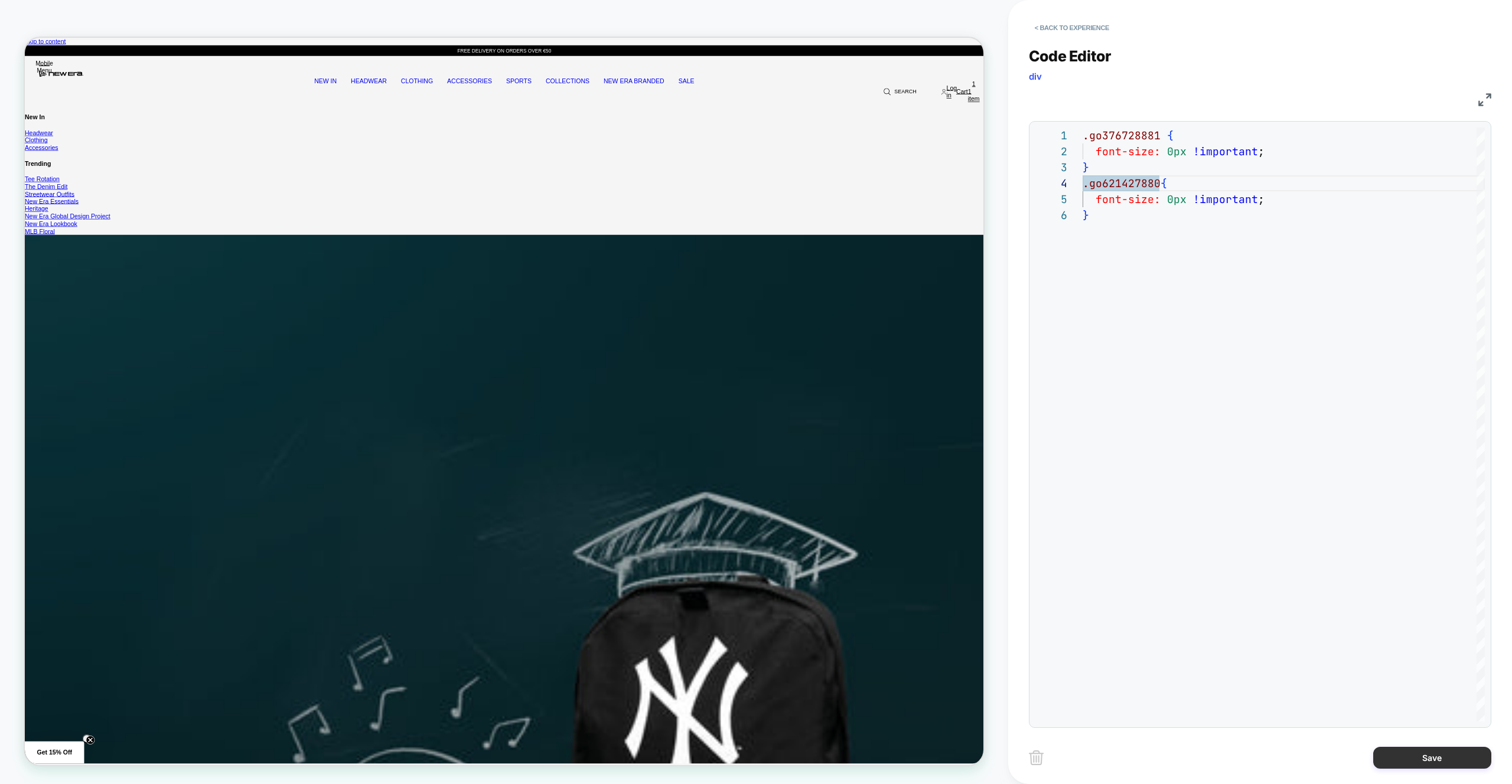
type textarea "**********"
drag, startPoint x: 1430, startPoint y: 761, endPoint x: 1385, endPoint y: 745, distance: 47.8
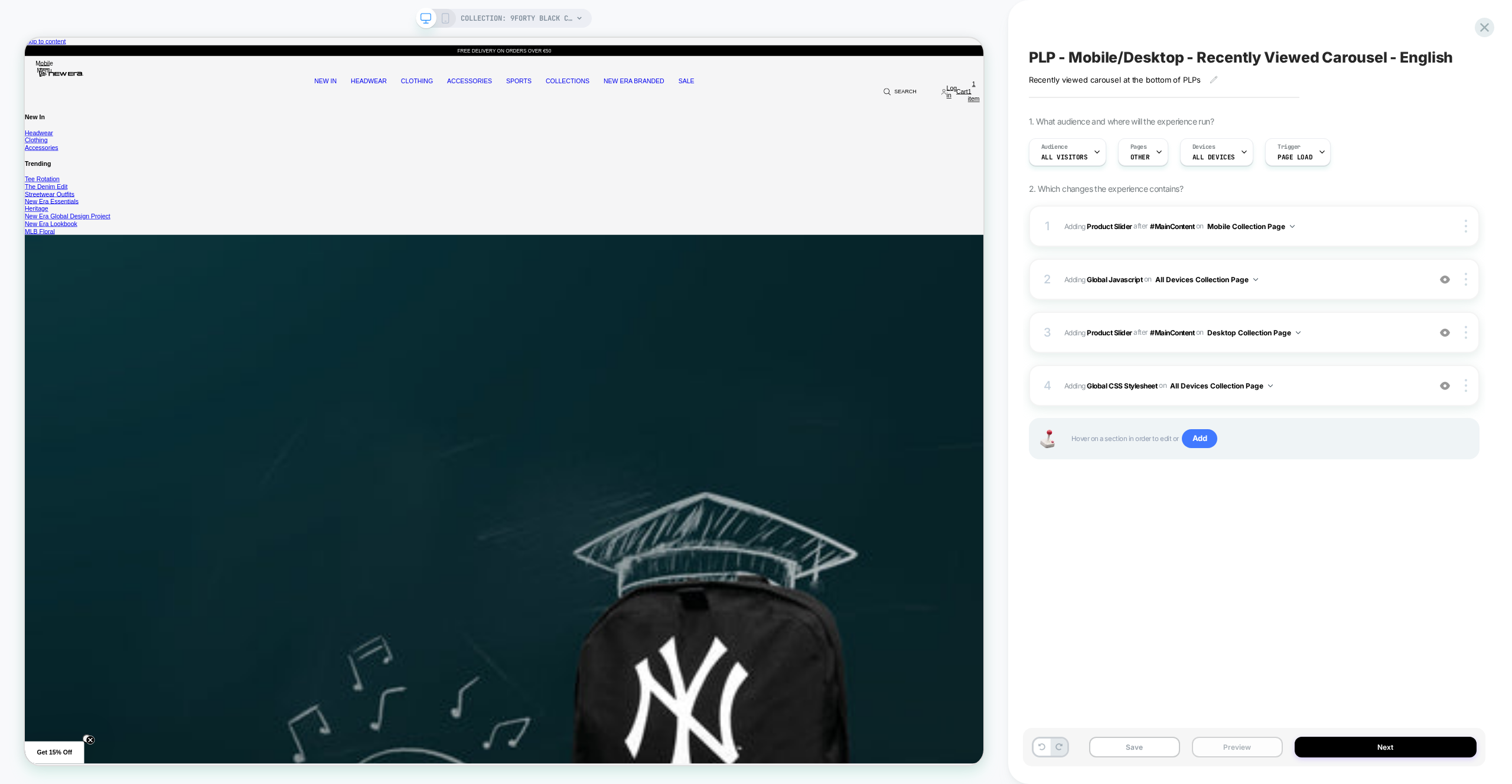
click at [1241, 754] on button "Preview" at bounding box center [1237, 747] width 91 height 21
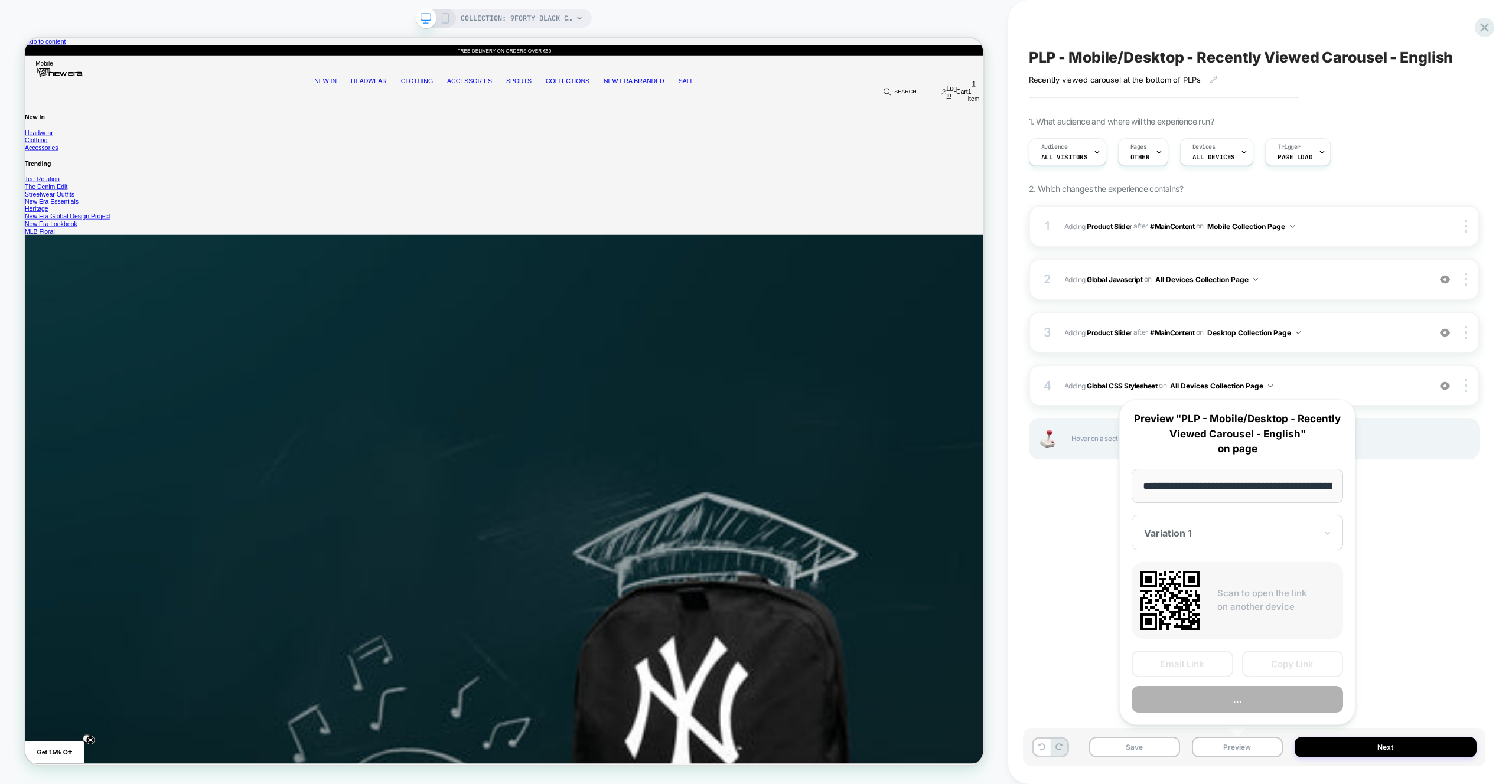
scroll to position [0, 170]
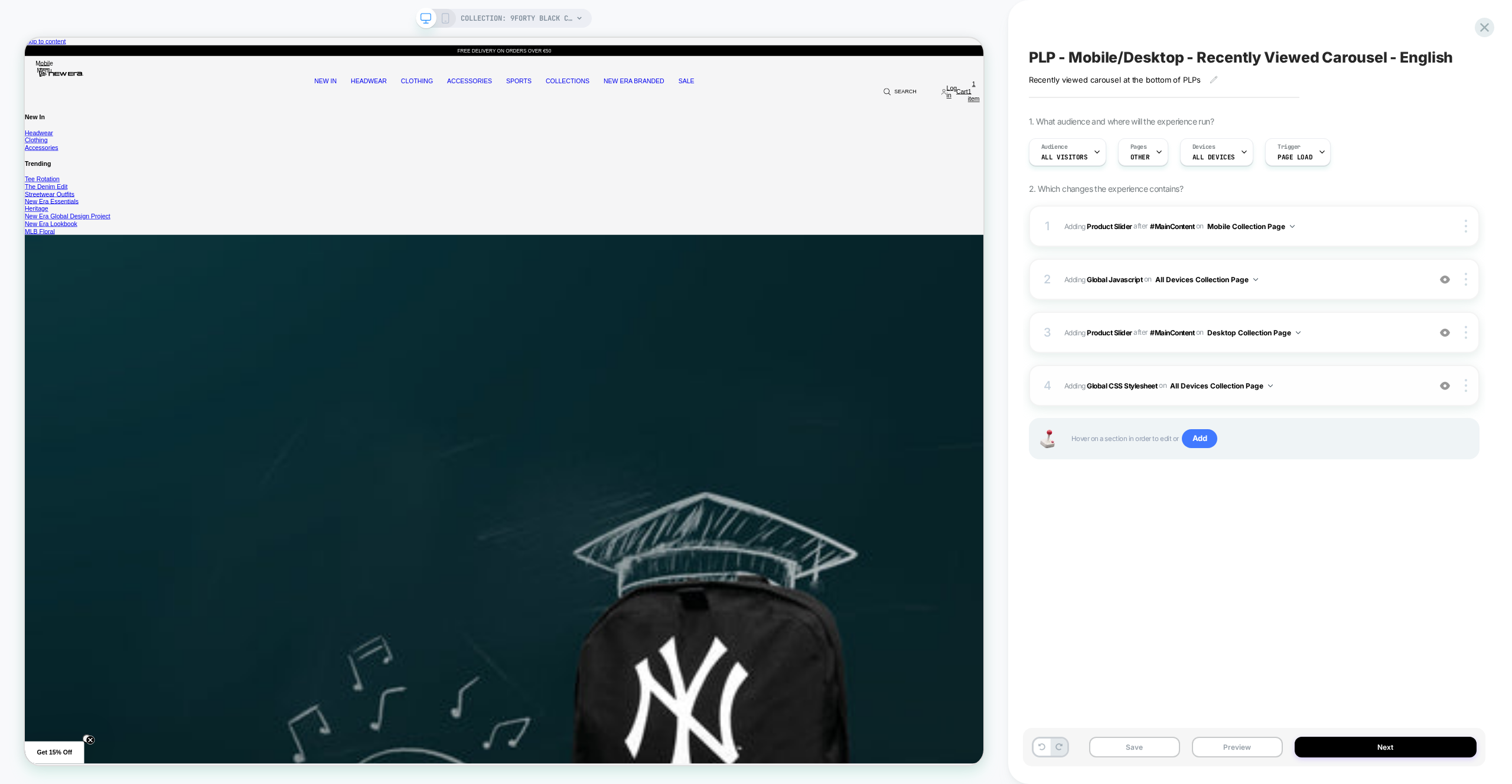
click at [0, 0] on span "Adding Global CSS Stylesheet on All Devices Collection Page" at bounding box center [0, 0] width 0 height 0
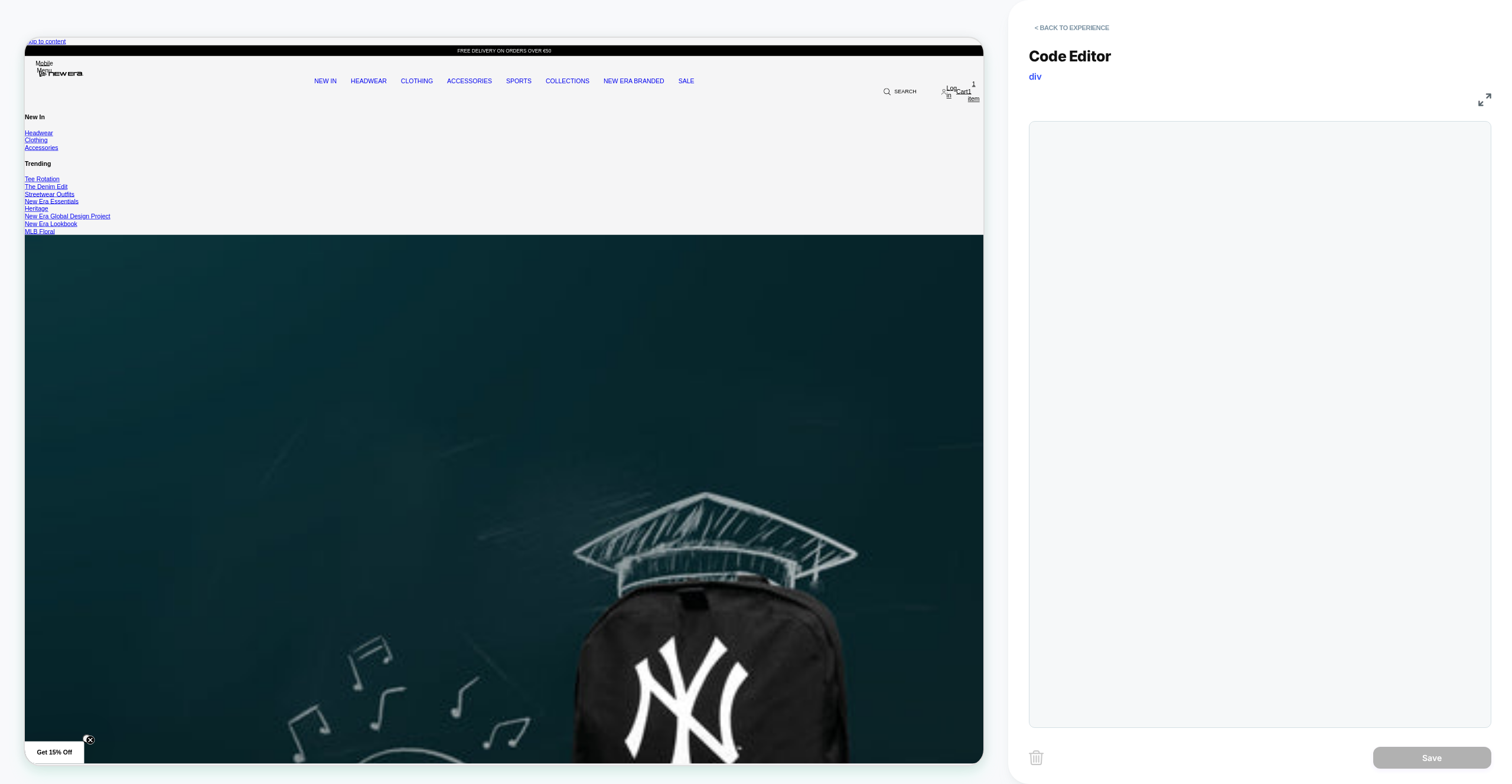
scroll to position [96, 0]
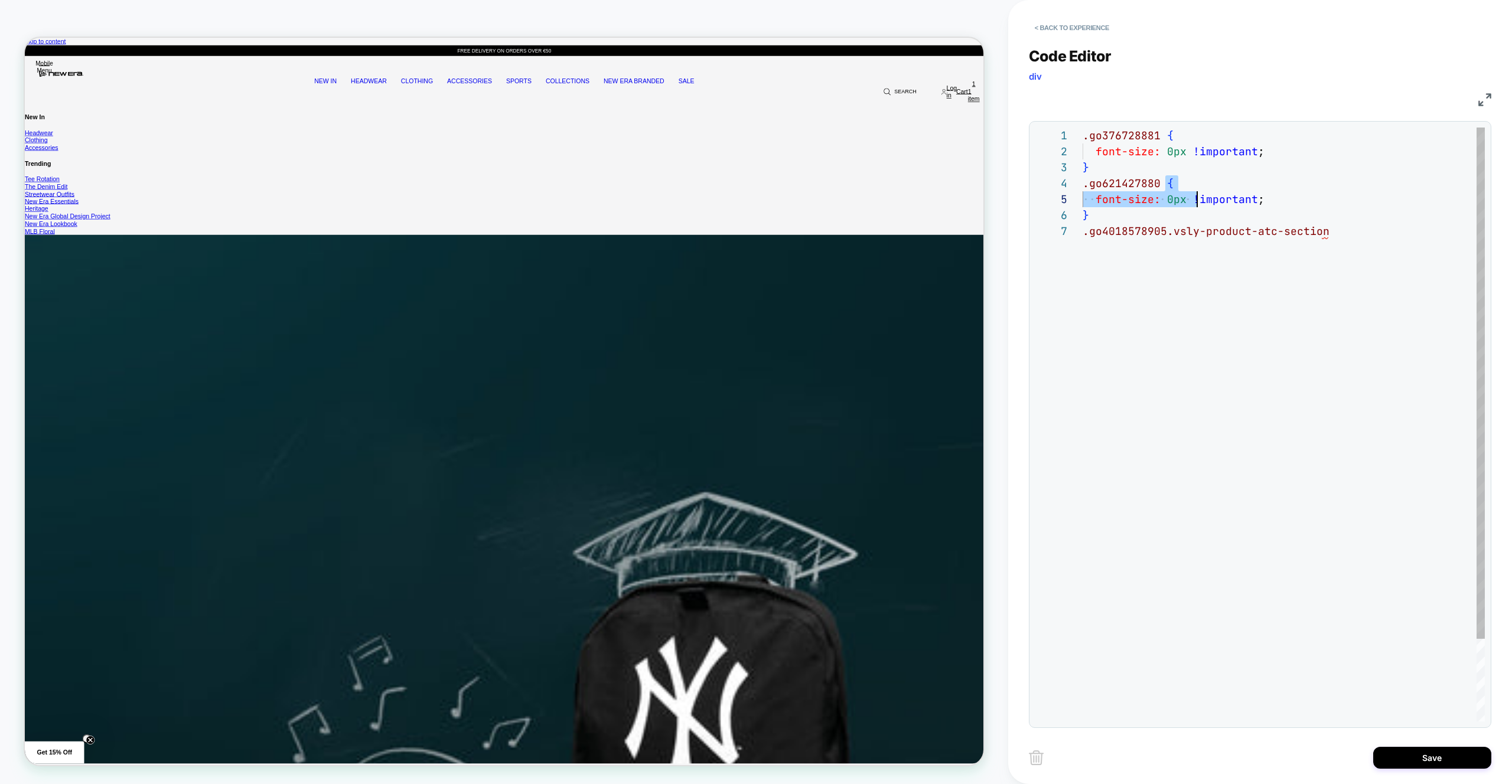
scroll to position [48, 7]
drag, startPoint x: 1165, startPoint y: 184, endPoint x: 1191, endPoint y: 215, distance: 40.5
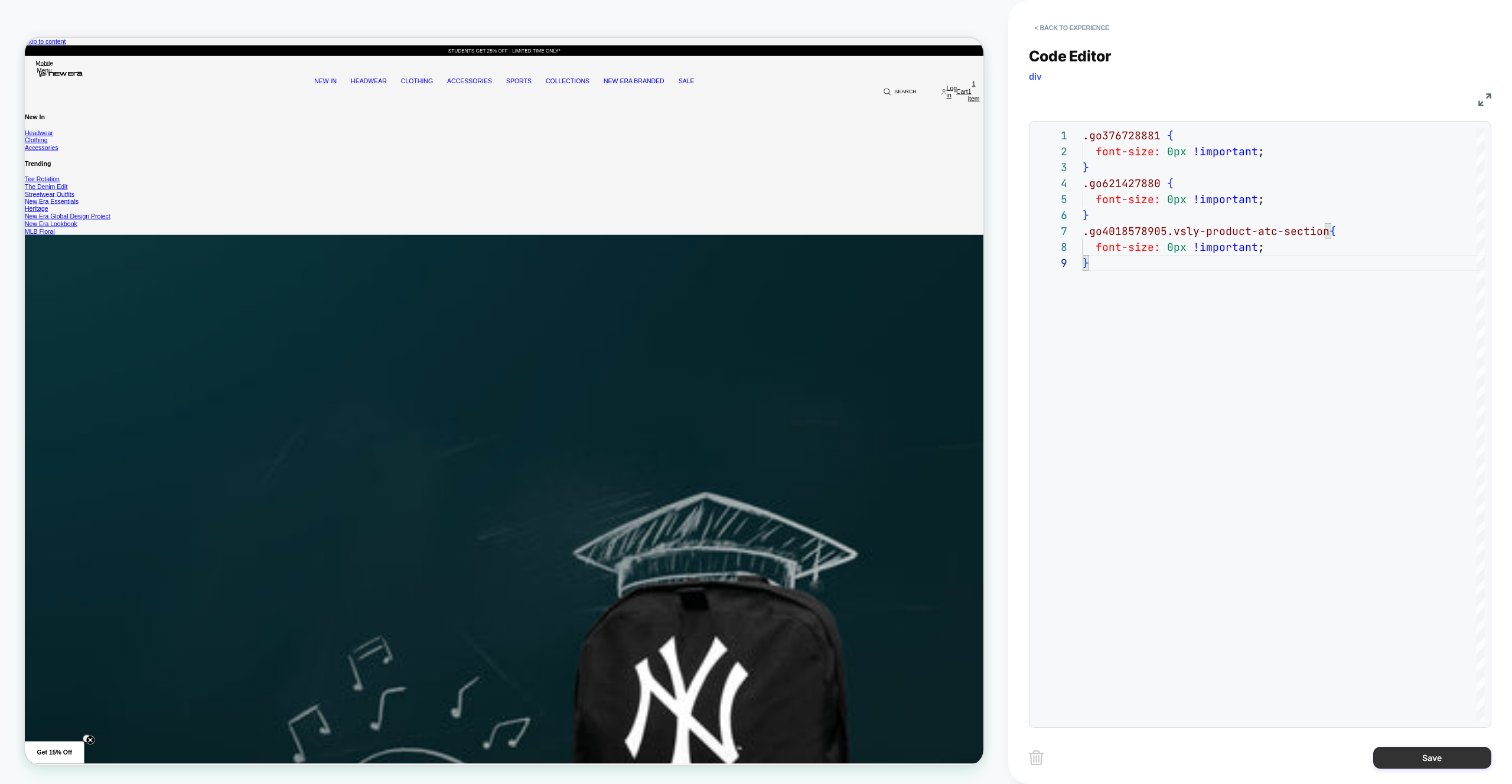
type textarea "**********"
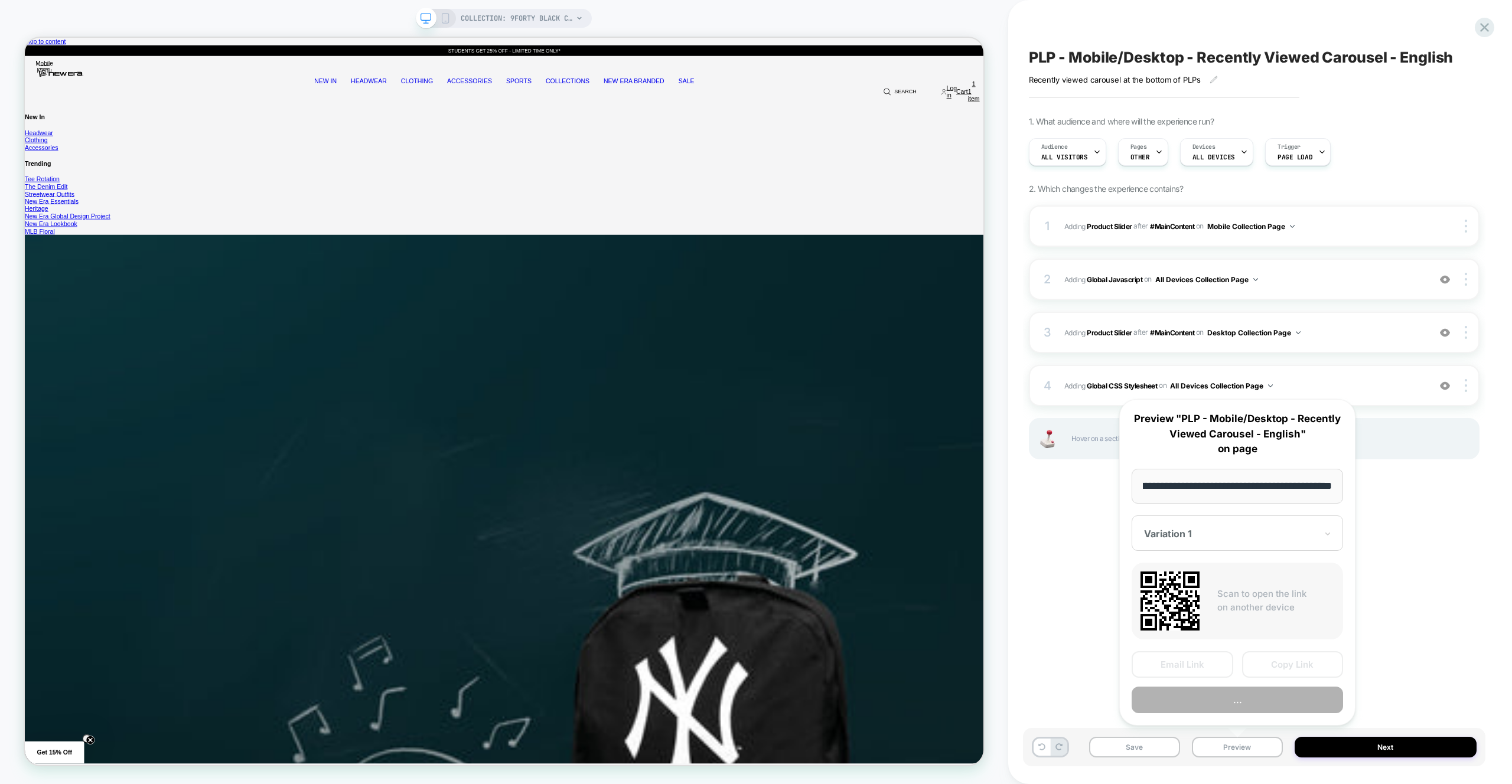
scroll to position [0, 0]
click at [1224, 702] on button "Preview" at bounding box center [1237, 700] width 211 height 27
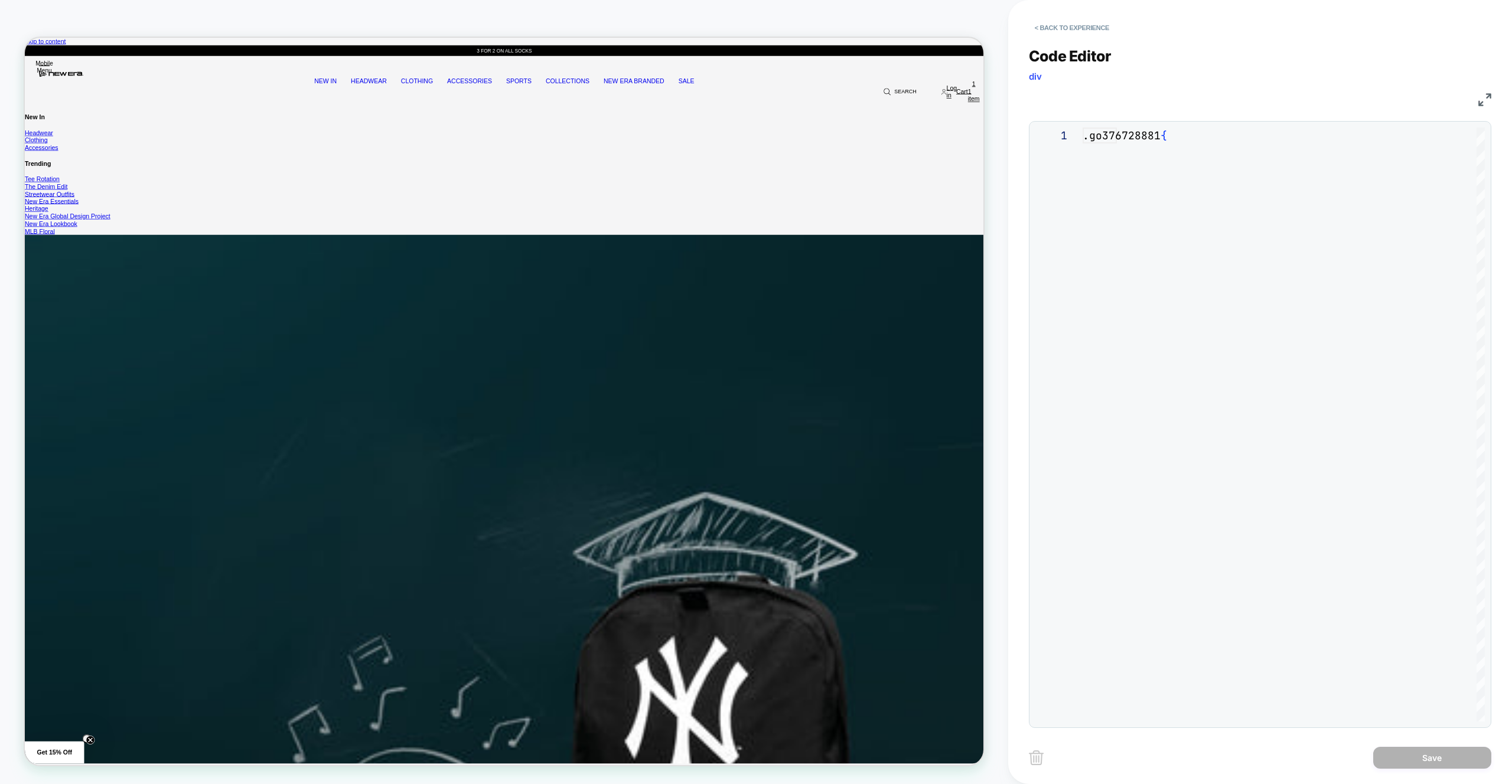
scroll to position [144, 0]
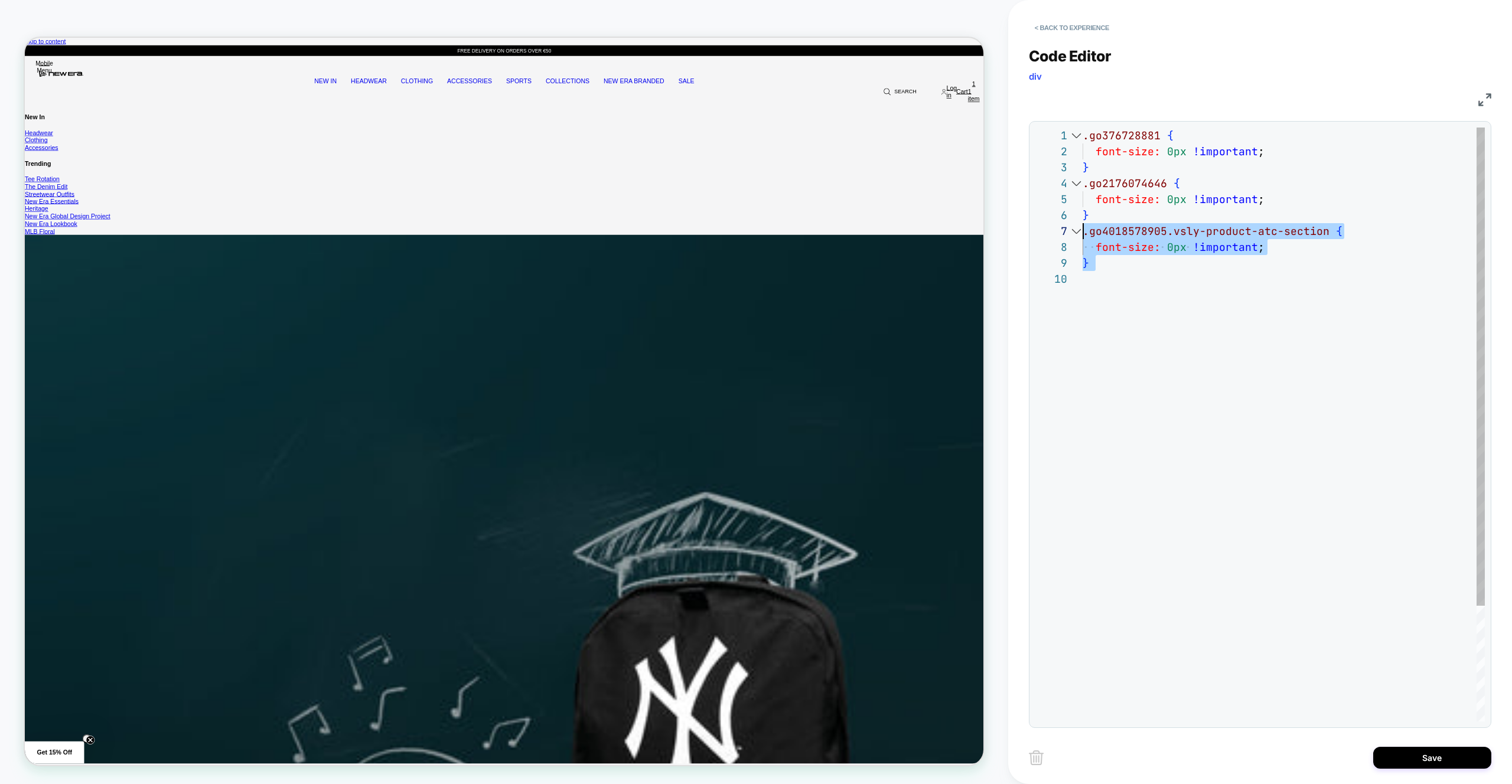
drag, startPoint x: 1200, startPoint y: 295, endPoint x: 1058, endPoint y: 230, distance: 156.2
type textarea "**********"
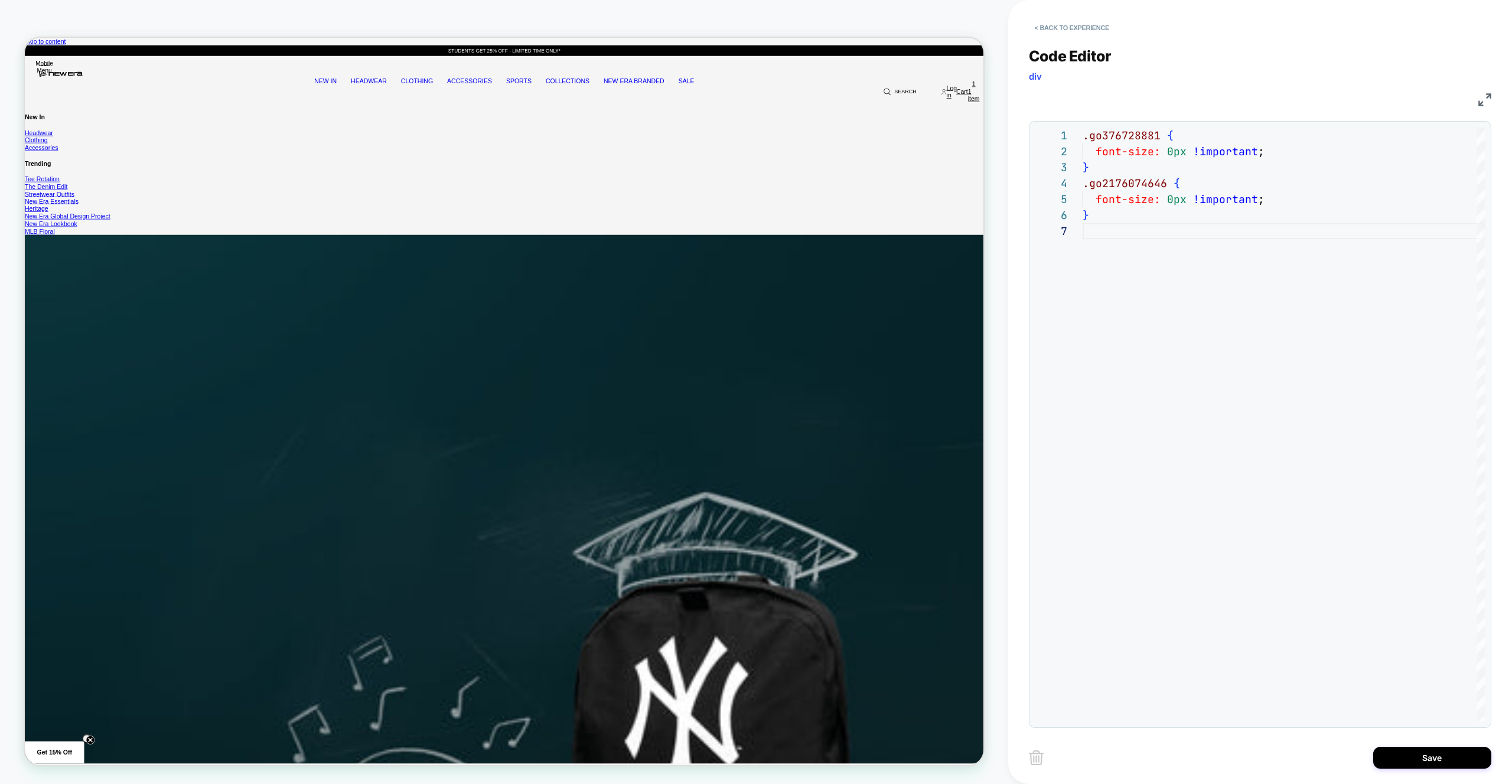
drag, startPoint x: 1433, startPoint y: 760, endPoint x: 1197, endPoint y: 737, distance: 237.1
click at [1433, 760] on button "Save" at bounding box center [1432, 758] width 118 height 22
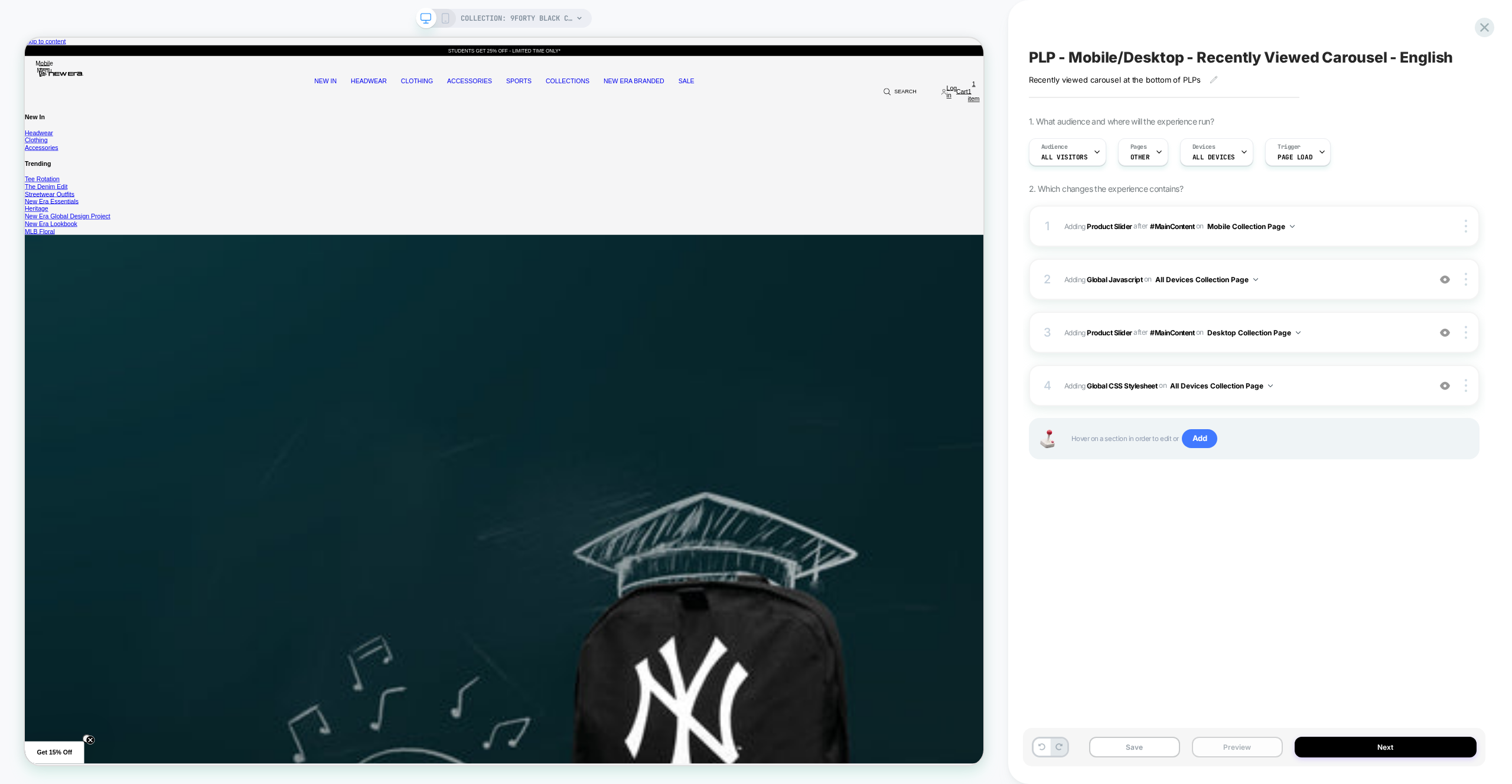
click at [1239, 746] on button "Preview" at bounding box center [1237, 747] width 91 height 21
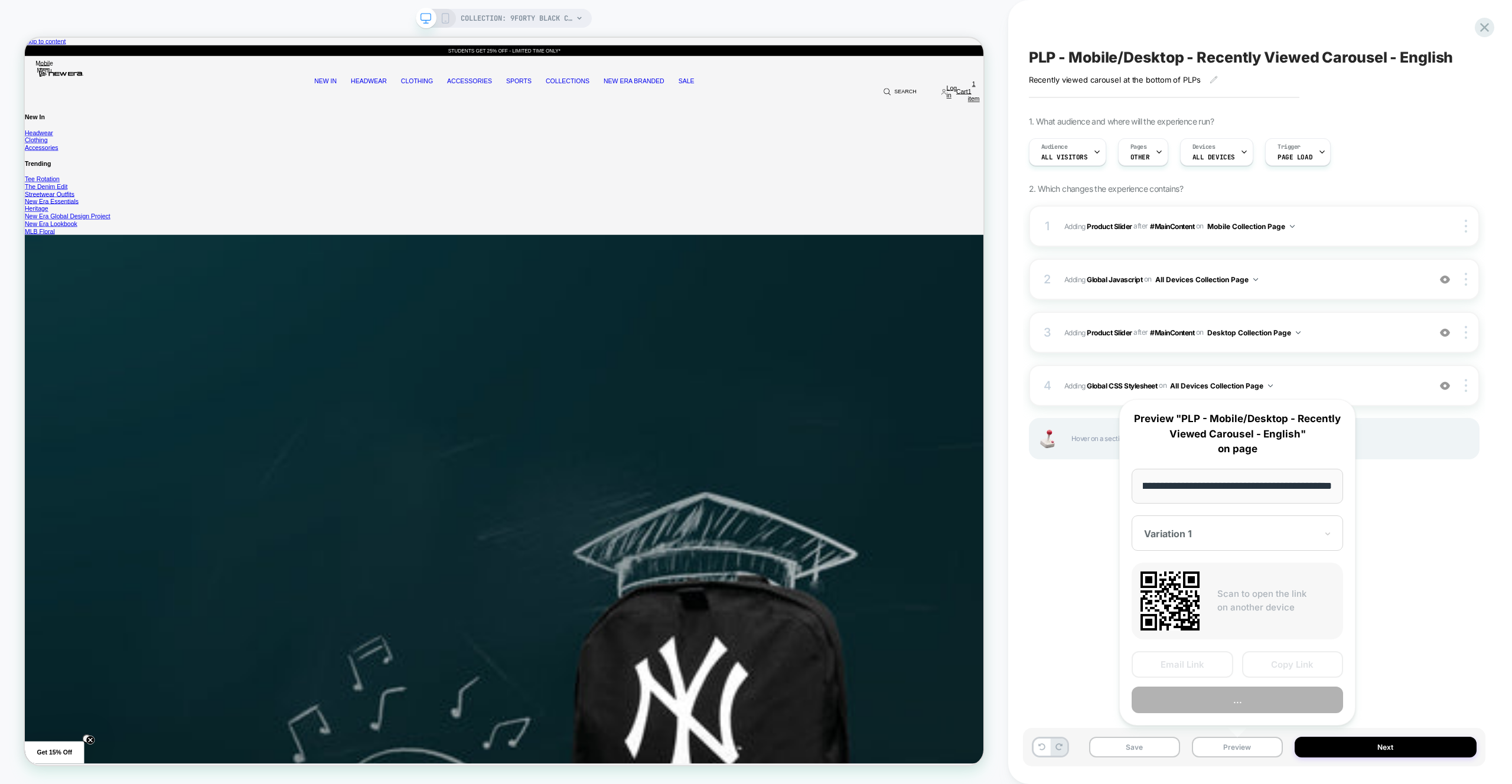
scroll to position [0, 0]
click at [1249, 692] on button "Preview" at bounding box center [1237, 700] width 211 height 27
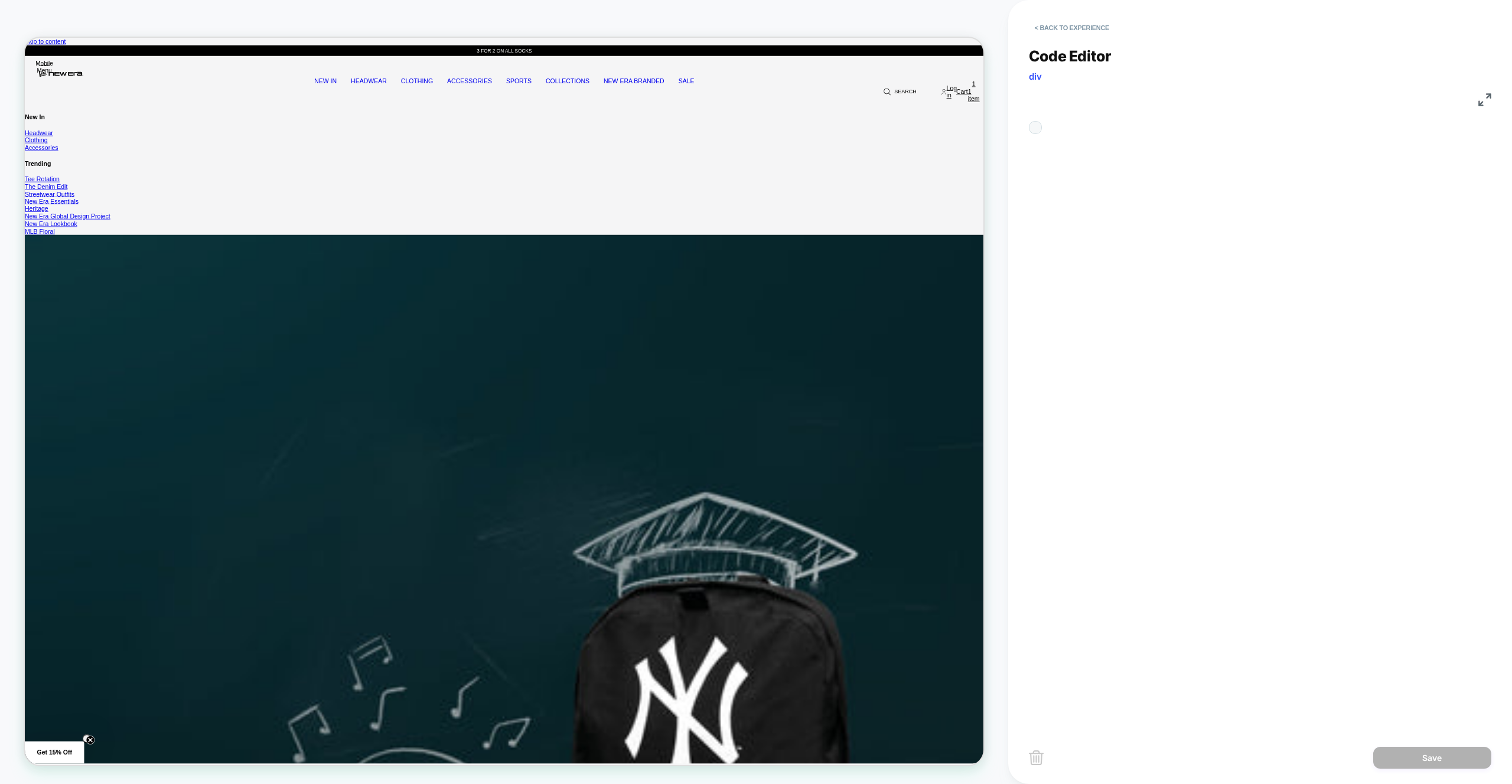
scroll to position [96, 0]
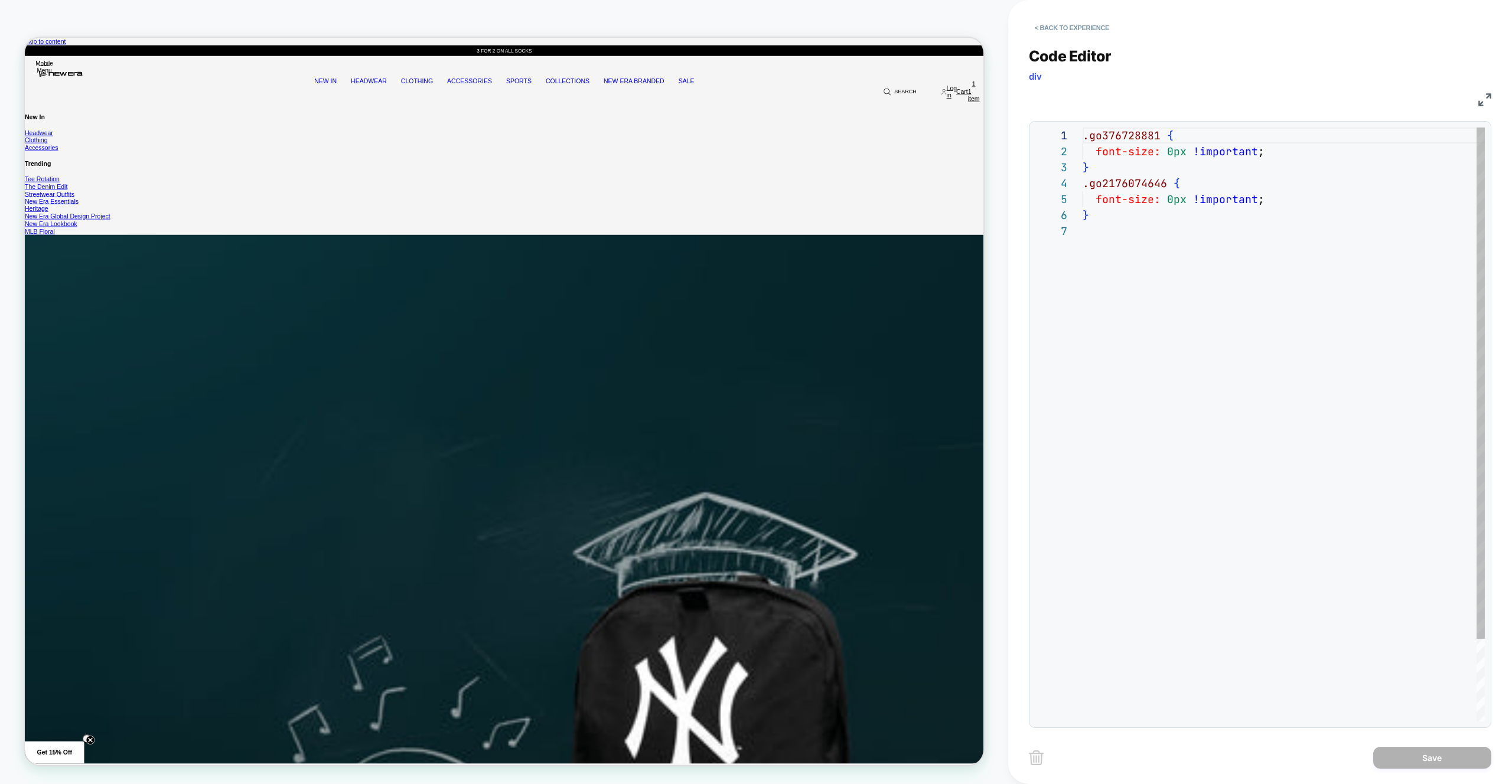
click at [1125, 131] on div ".go376728881 { font-size: 0px !important ; } .go2176074646 { font-size: 0px !im…" at bounding box center [1283, 472] width 402 height 690
type textarea "**********"
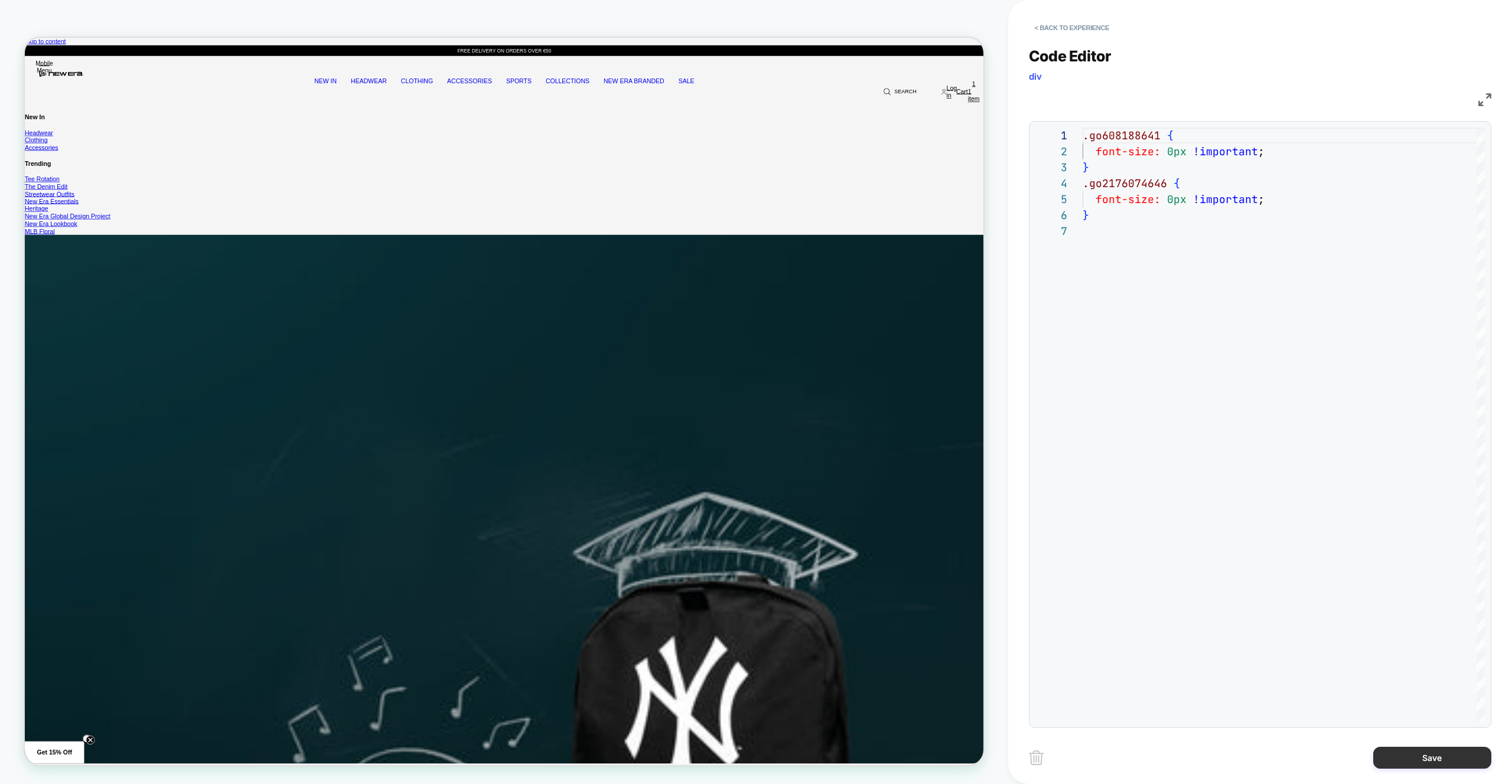
click at [1440, 758] on button "Save" at bounding box center [1432, 758] width 118 height 22
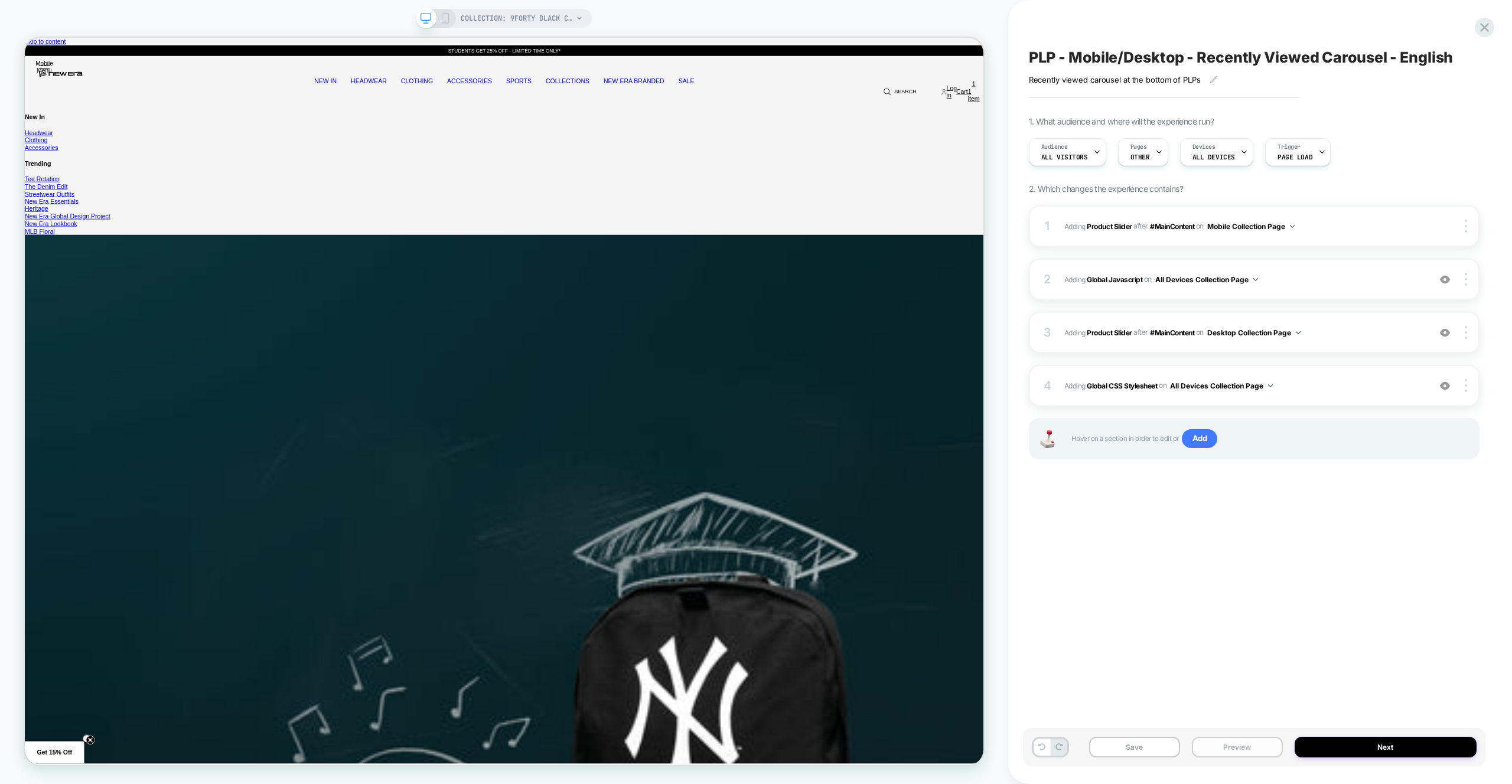
click at [1244, 749] on button "Preview" at bounding box center [1237, 747] width 91 height 21
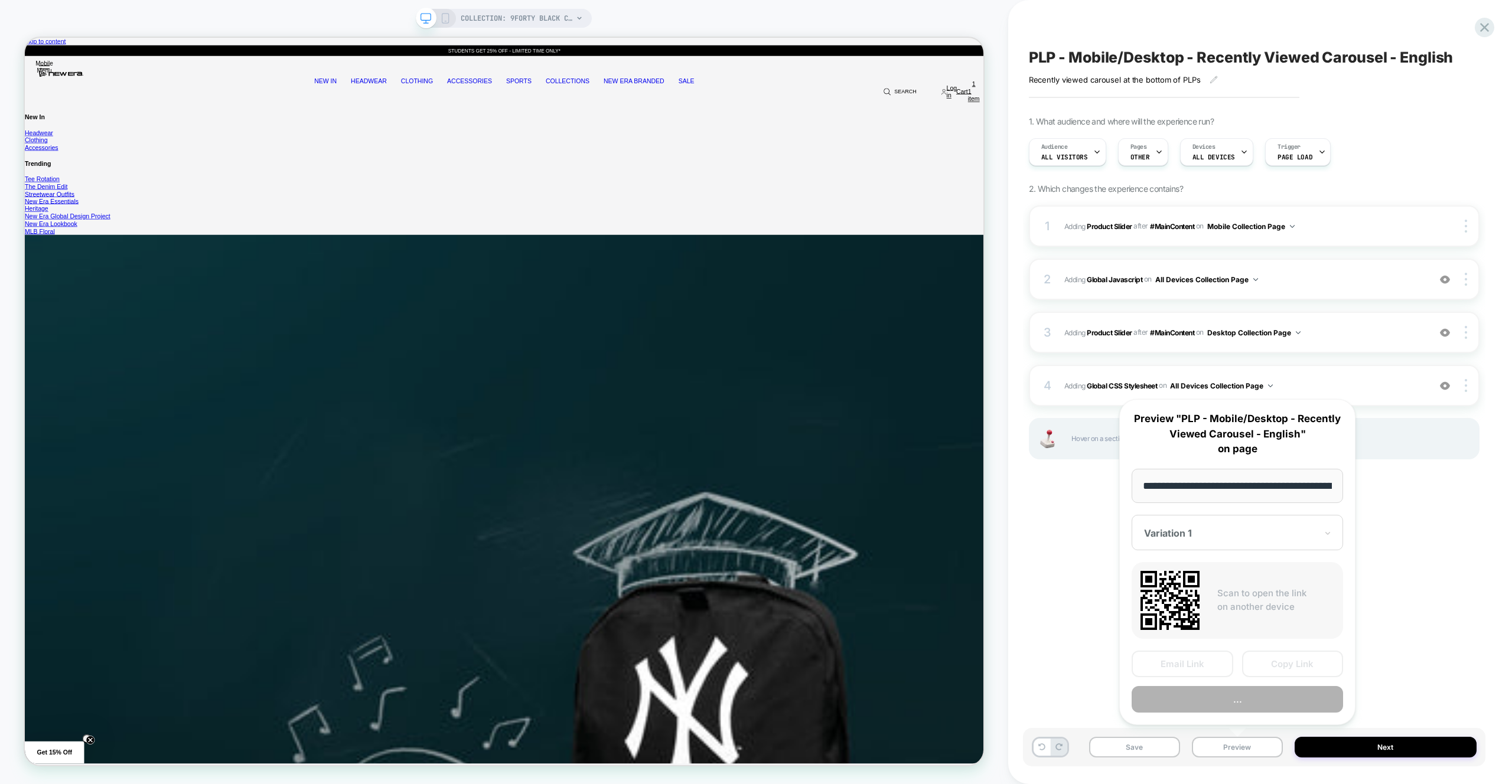
scroll to position [0, 170]
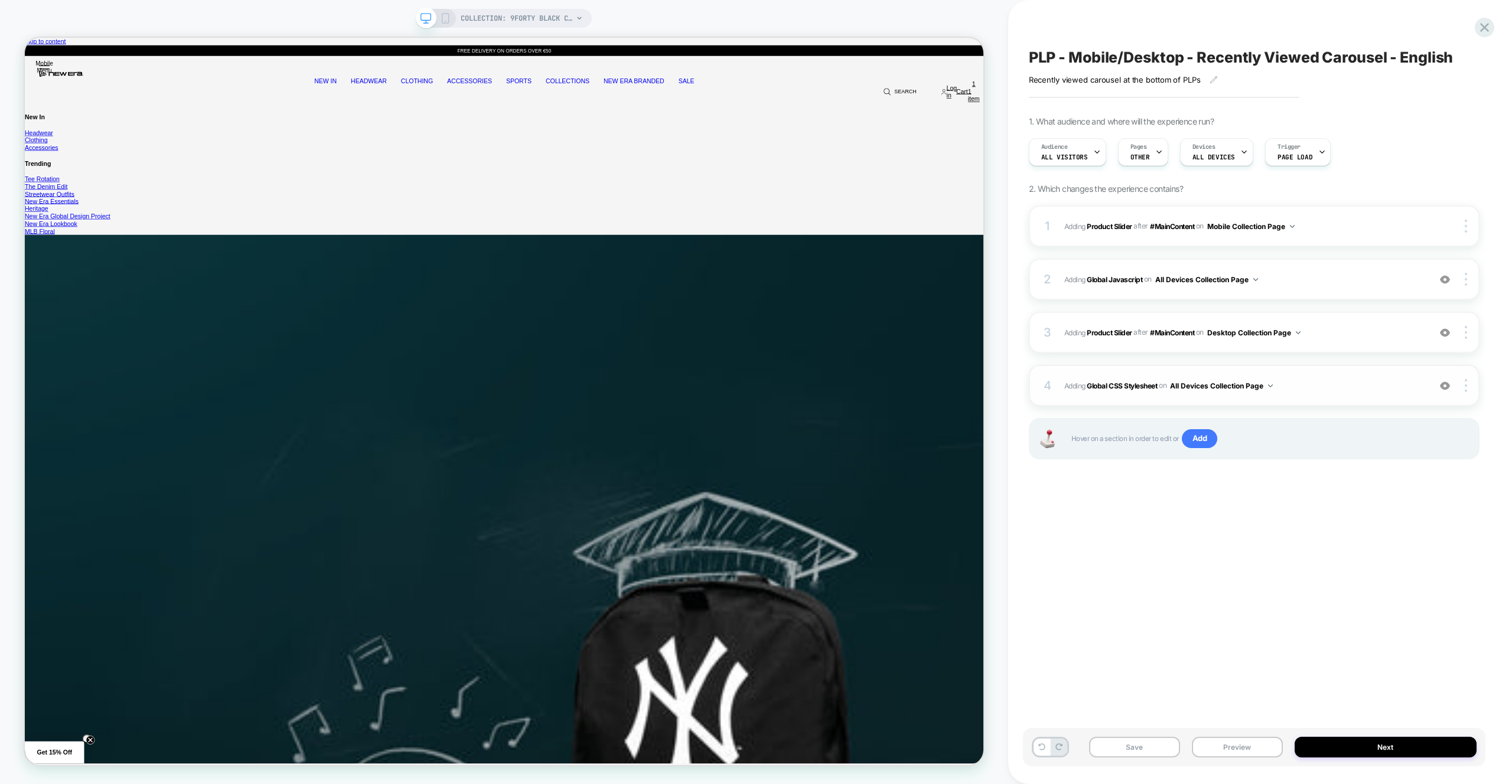
click at [1331, 391] on span "Adding Global CSS Stylesheet on All Devices Collection Page" at bounding box center [1244, 386] width 359 height 15
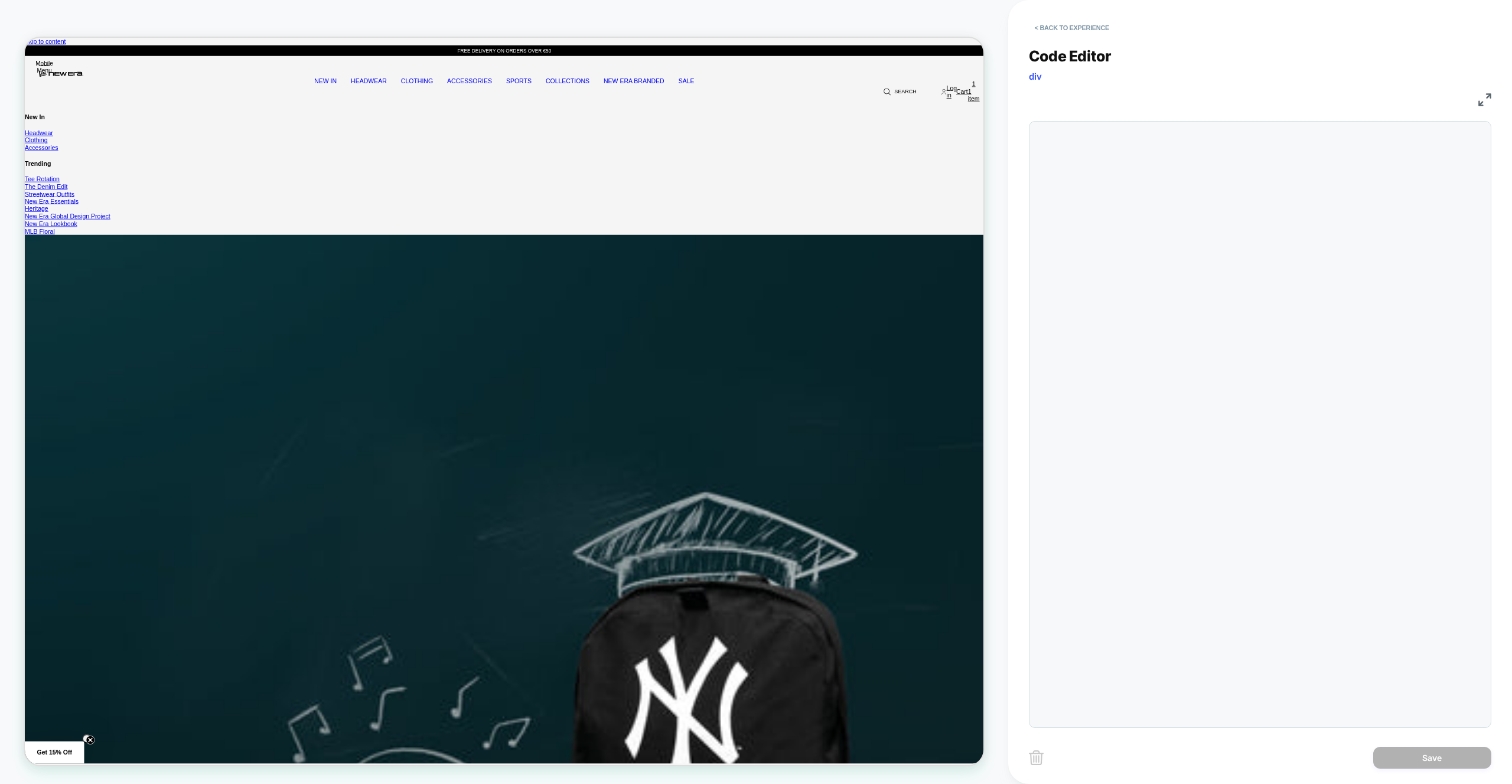
scroll to position [96, 0]
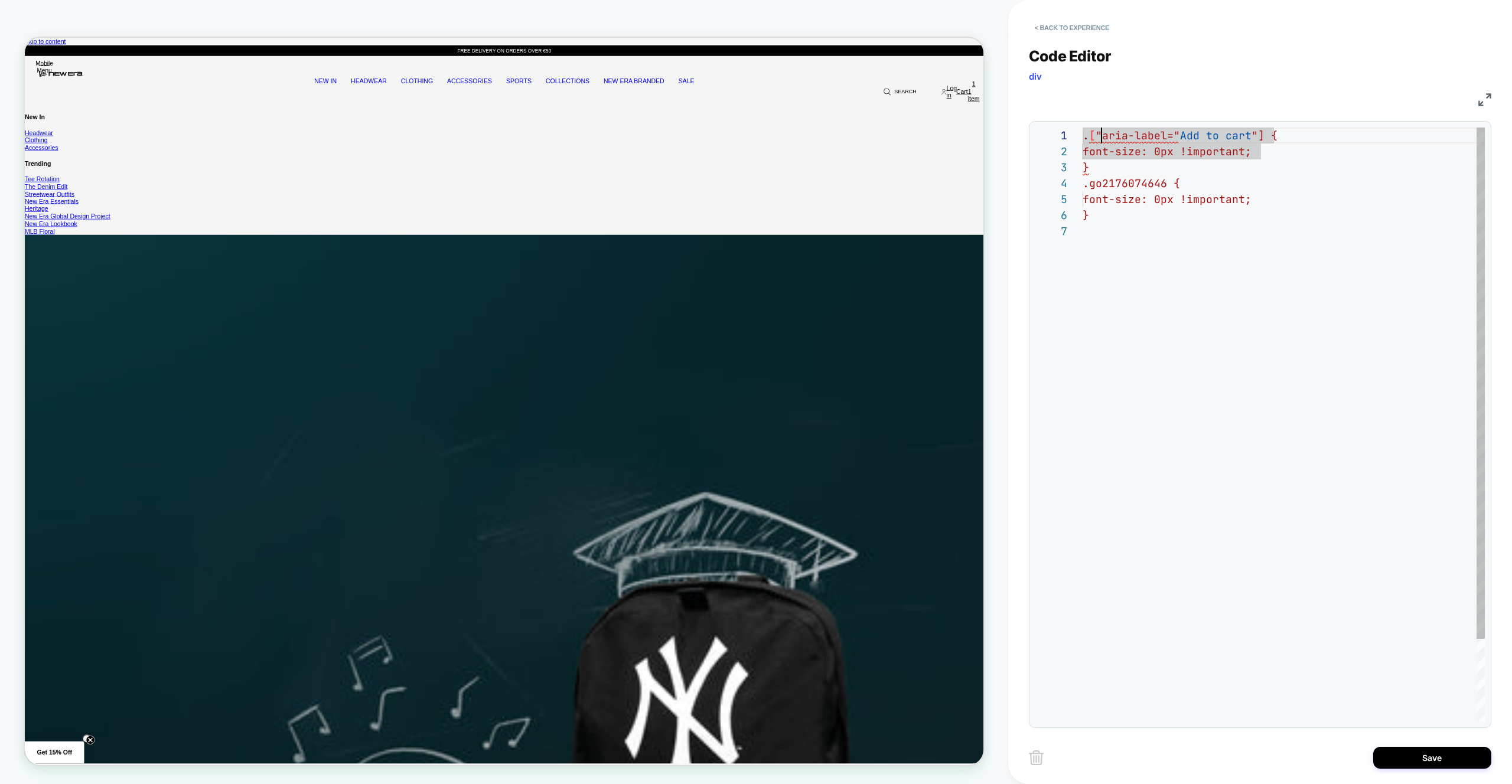
scroll to position [0, 13]
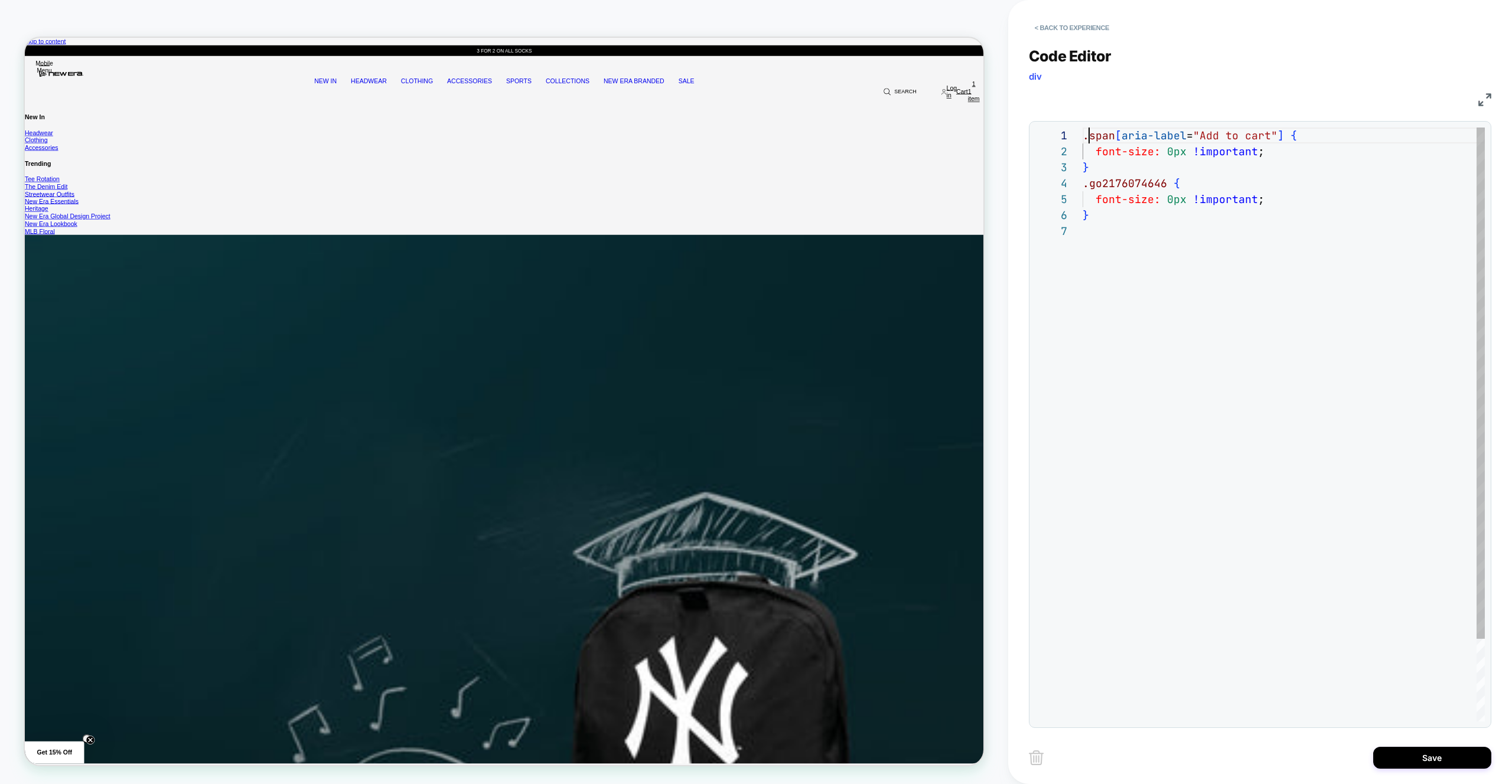
drag, startPoint x: 1129, startPoint y: 229, endPoint x: 1045, endPoint y: 184, distance: 95.3
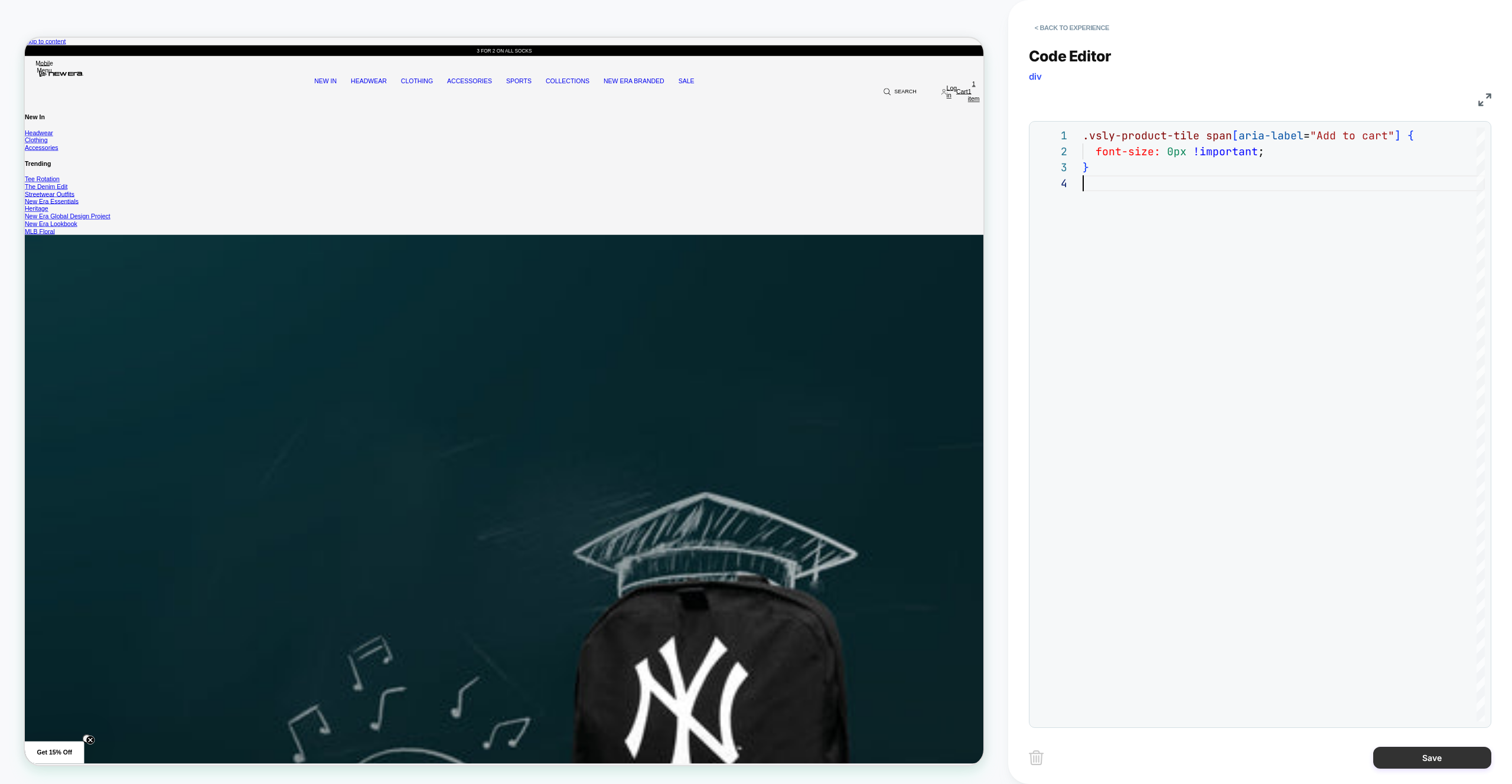
type textarea "**********"
click at [1439, 755] on button "Save" at bounding box center [1432, 758] width 118 height 22
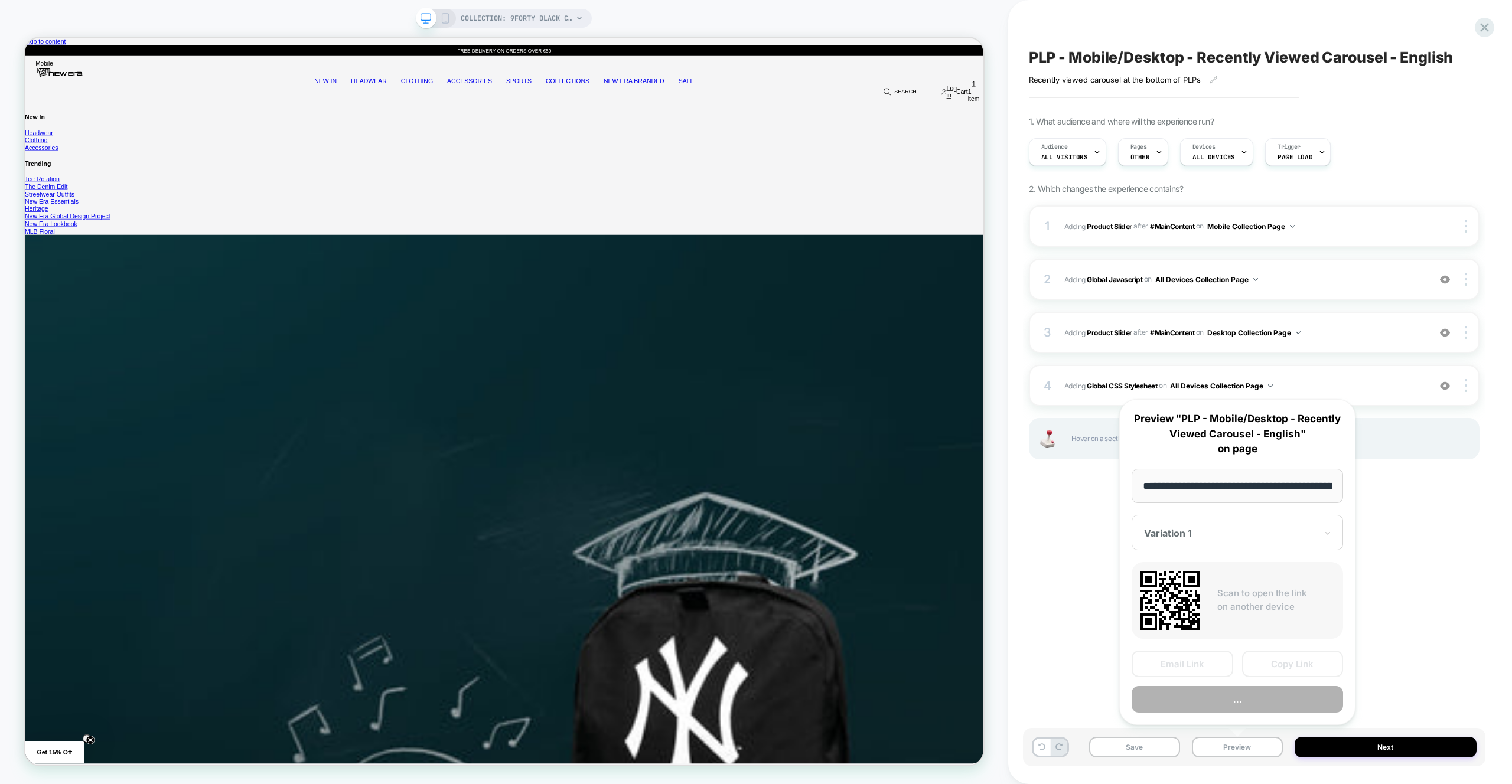
scroll to position [0, 170]
click at [0, 0] on button "Preview" at bounding box center [0, 0] width 0 height 0
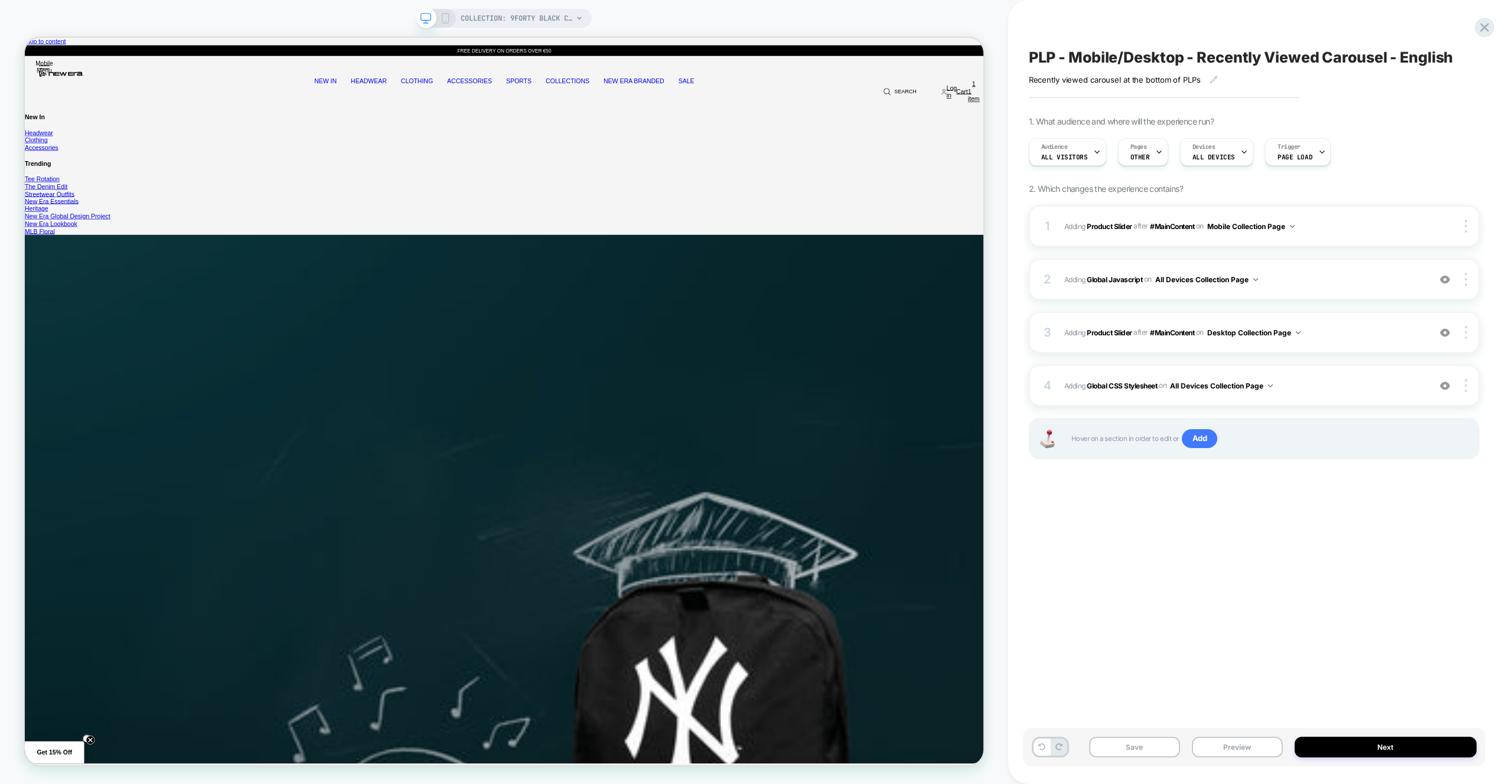
click at [0, 0] on div "PLP - Mobile/Desktop - Recently Viewed Carousel - English Recently viewed carou…" at bounding box center [0, 0] width 0 height 0
